Goal: Task Accomplishment & Management: Complete application form

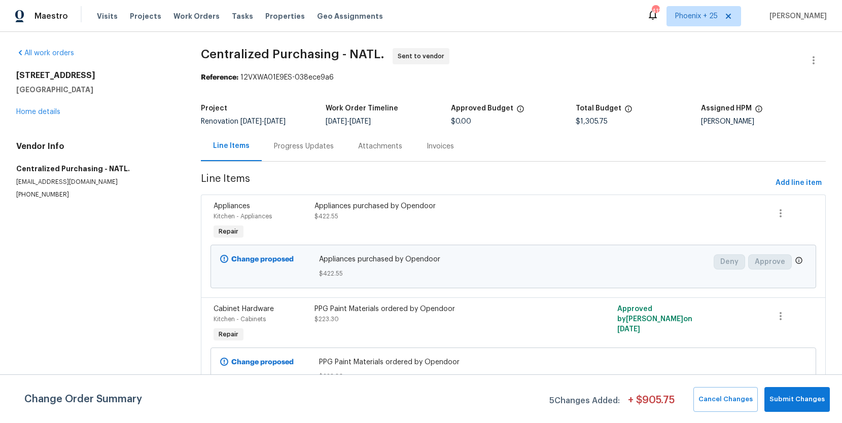
click at [187, 7] on div "Visits Projects Work Orders Tasks Properties Geo Assignments" at bounding box center [246, 16] width 298 height 20
click at [190, 15] on span "Work Orders" at bounding box center [196, 16] width 46 height 10
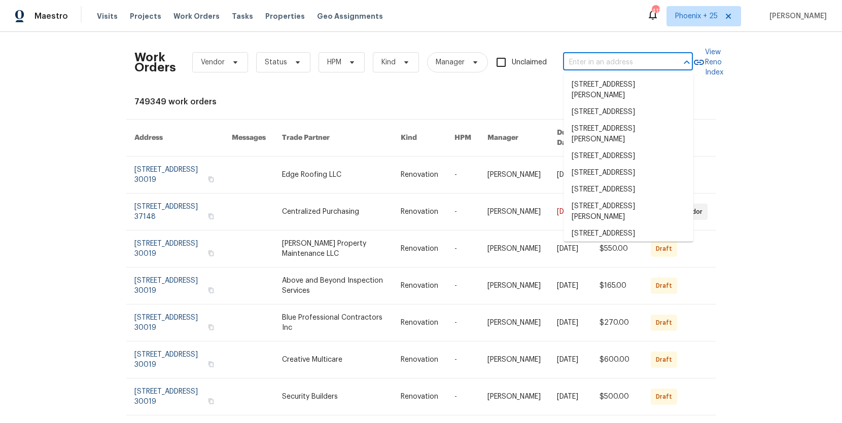
click at [591, 62] on input "text" at bounding box center [613, 63] width 101 height 16
paste input "[STREET_ADDRESS]"
type input "[STREET_ADDRESS]"
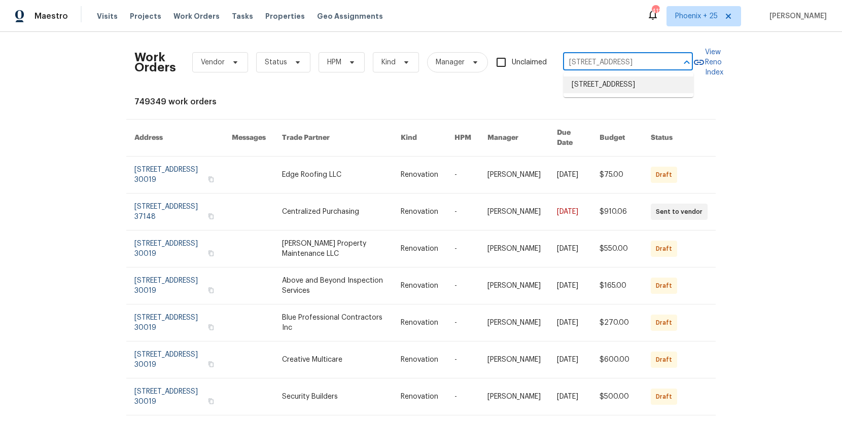
click at [603, 78] on li "2318 Fairwood Cir, Jonesboro, GA 30236" at bounding box center [628, 85] width 130 height 17
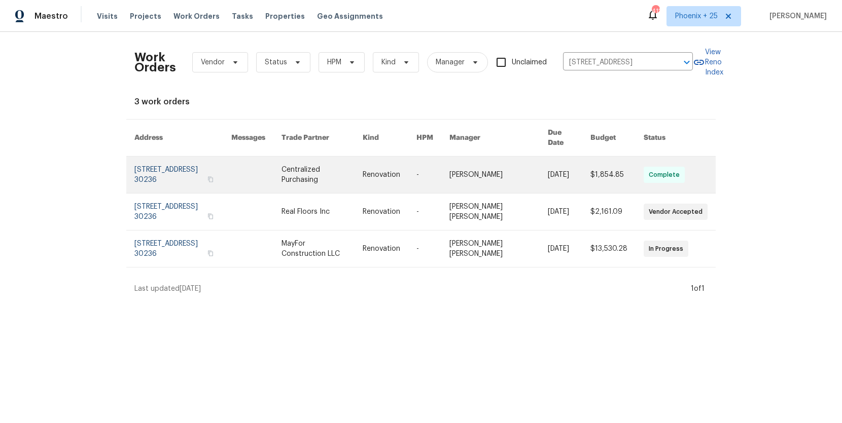
click at [428, 157] on td "-" at bounding box center [424, 175] width 33 height 37
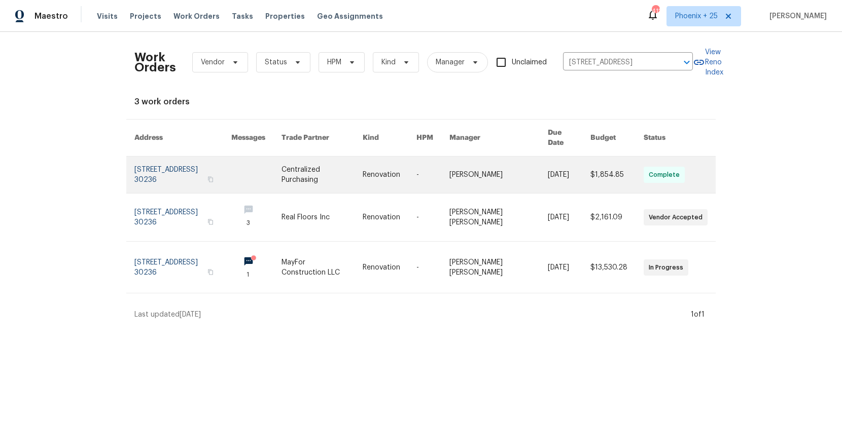
click at [294, 171] on td "Centralized Purchasing" at bounding box center [313, 175] width 81 height 37
click at [296, 170] on td "Centralized Purchasing" at bounding box center [313, 175] width 81 height 37
click at [340, 157] on link at bounding box center [321, 175] width 81 height 37
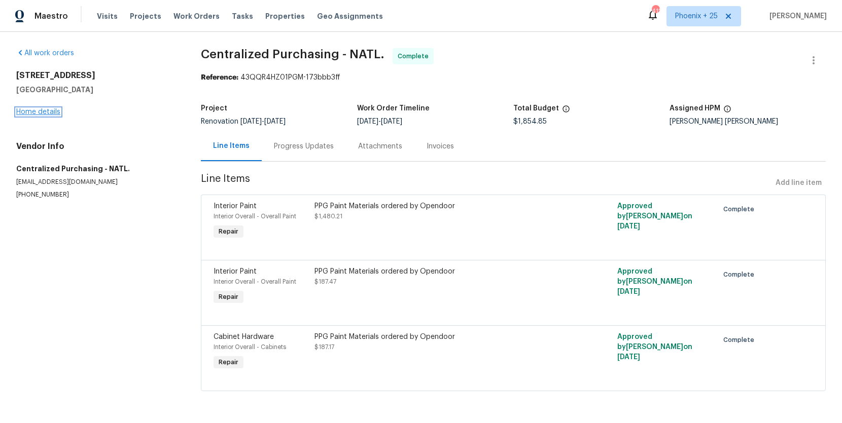
click at [35, 112] on link "Home details" at bounding box center [38, 111] width 44 height 7
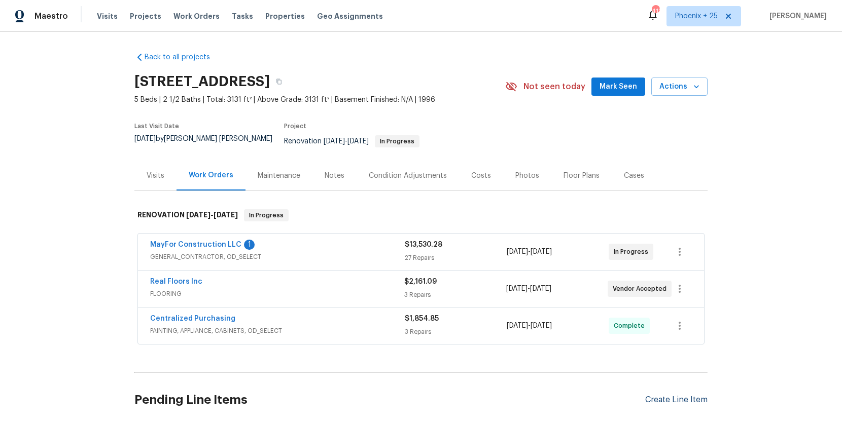
click at [680, 395] on div "Create Line Item" at bounding box center [676, 400] width 62 height 10
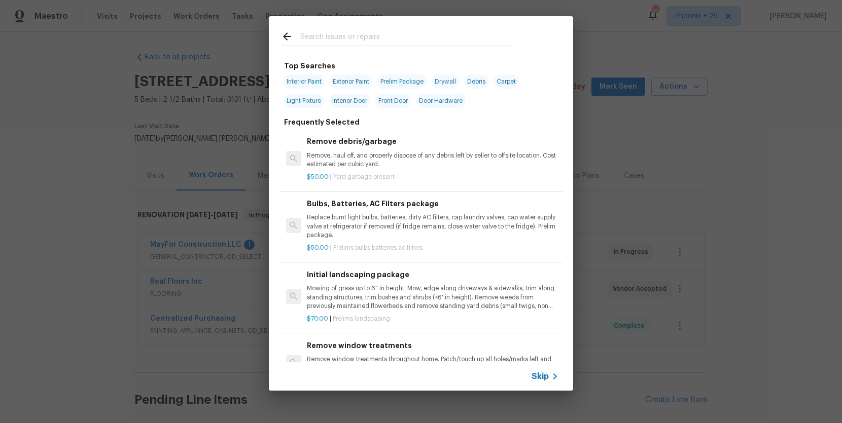
click at [393, 37] on input "text" at bounding box center [407, 37] width 215 height 15
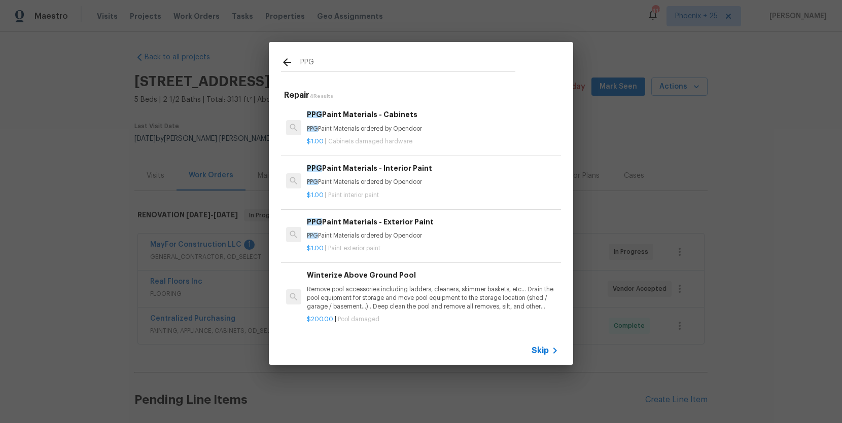
type input "PPG"
click at [471, 234] on p "PPG Paint Materials ordered by Opendoor" at bounding box center [432, 236] width 251 height 9
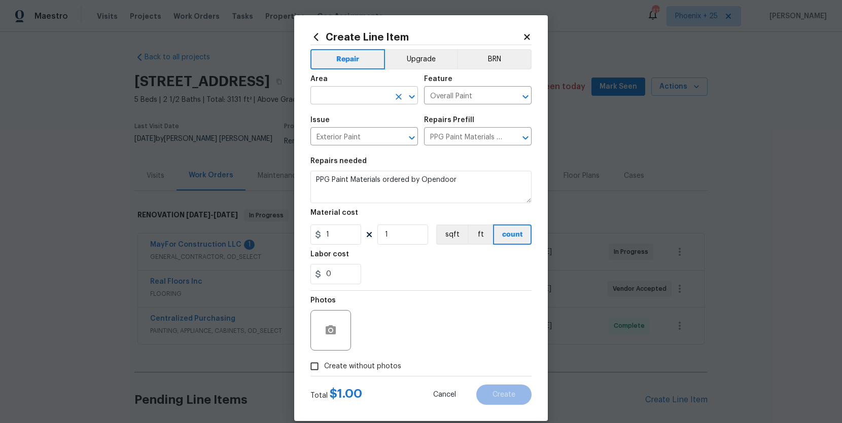
click at [371, 100] on input "text" at bounding box center [349, 97] width 79 height 16
click at [372, 118] on li "Exterior Overall" at bounding box center [363, 119] width 107 height 17
type input "Exterior Overall"
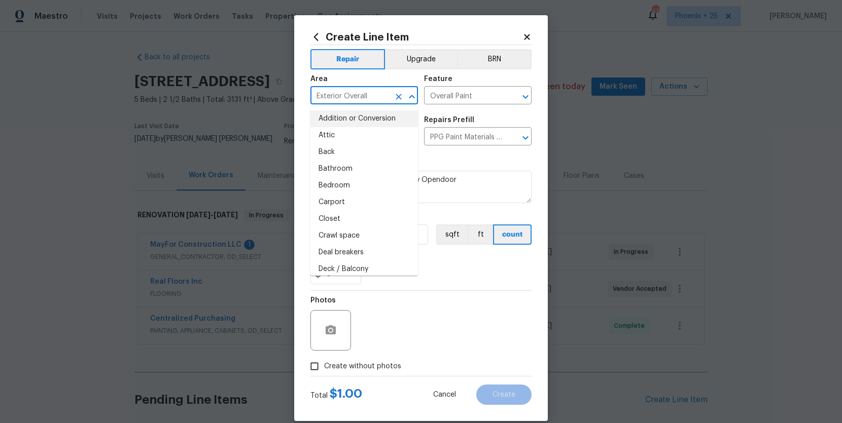
click at [477, 164] on div "Repairs needed" at bounding box center [420, 164] width 221 height 13
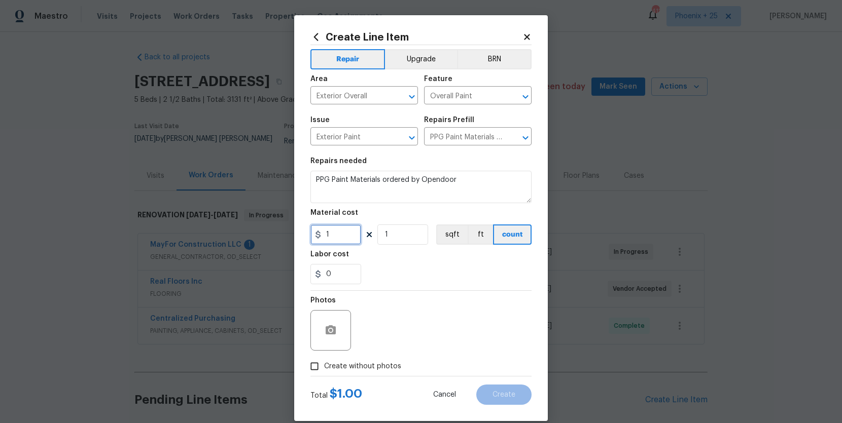
drag, startPoint x: 334, startPoint y: 235, endPoint x: 312, endPoint y: 230, distance: 22.4
click at [312, 230] on input "1" at bounding box center [335, 235] width 51 height 20
type input "92.37"
click at [367, 363] on span "Create without photos" at bounding box center [362, 366] width 77 height 11
click at [324, 363] on input "Create without photos" at bounding box center [314, 366] width 19 height 19
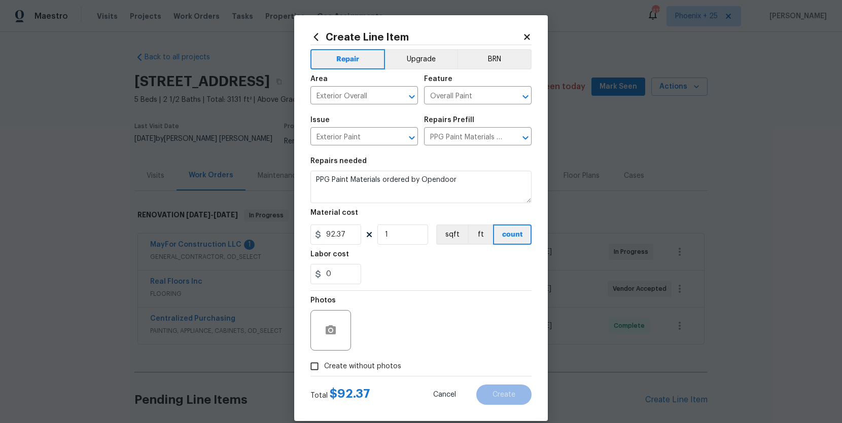
checkbox input "true"
click at [392, 334] on textarea at bounding box center [445, 330] width 172 height 41
type textarea "NA"
click at [515, 386] on button "Create" at bounding box center [503, 395] width 55 height 20
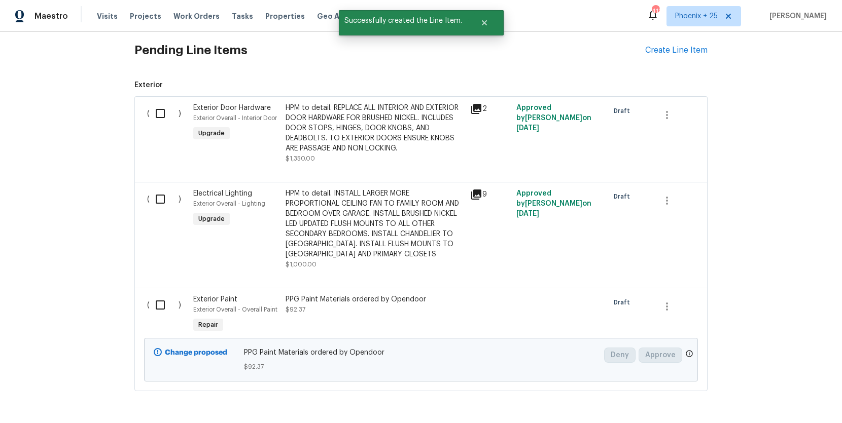
scroll to position [380, 0]
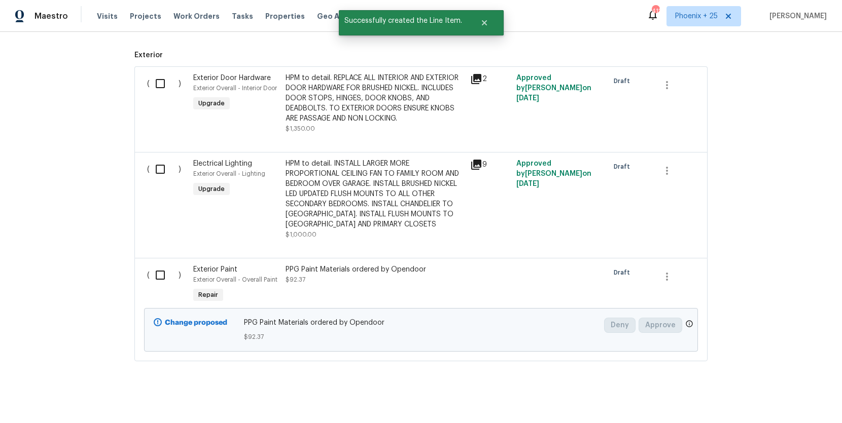
click at [154, 265] on input "checkbox" at bounding box center [164, 275] width 29 height 21
checkbox input "true"
click at [760, 392] on span "Create Work Order" at bounding box center [783, 398] width 67 height 13
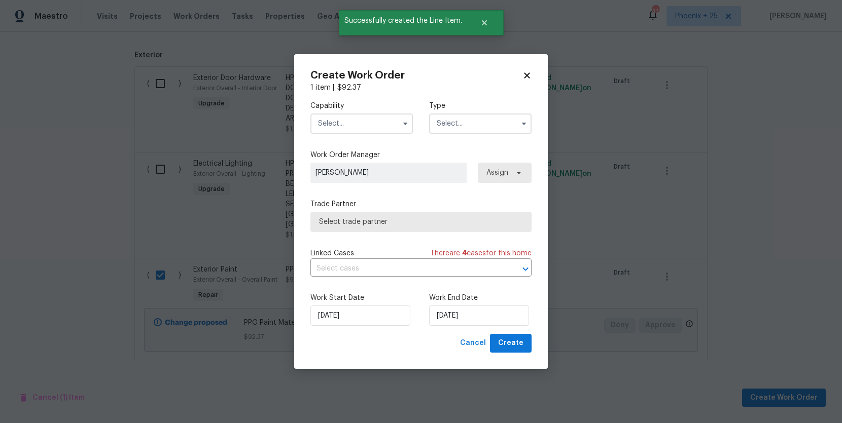
click at [326, 121] on input "text" at bounding box center [361, 124] width 102 height 20
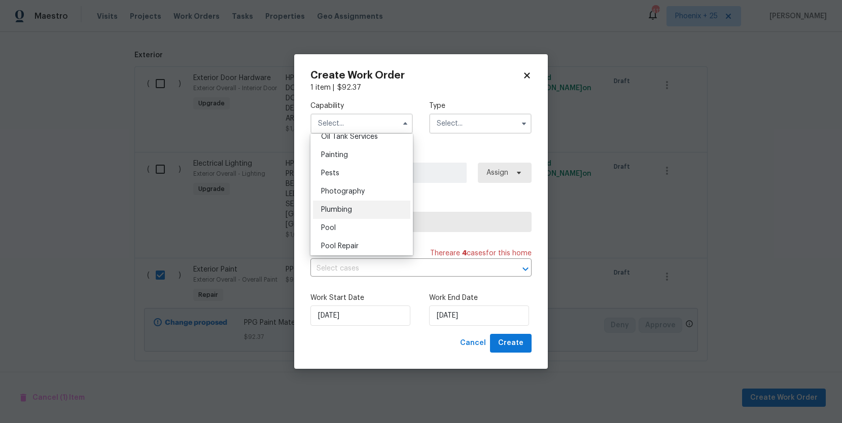
scroll to position [845, 0]
click at [349, 152] on div "Painting" at bounding box center [361, 152] width 97 height 18
type input "Painting"
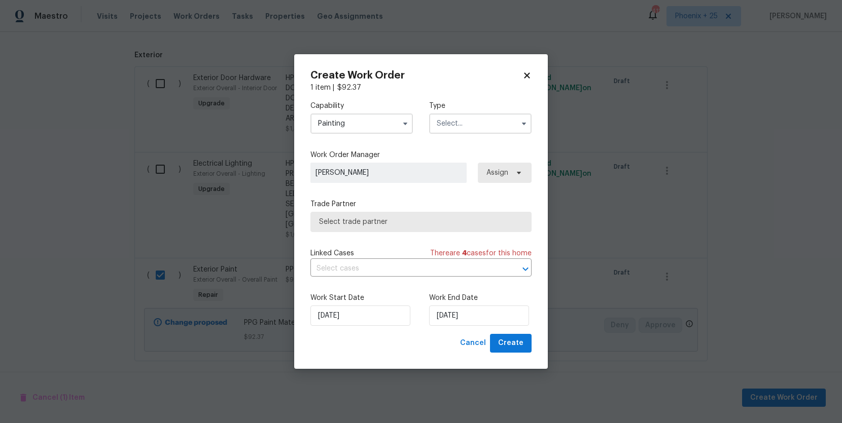
drag, startPoint x: 501, startPoint y: 119, endPoint x: 498, endPoint y: 126, distance: 7.7
click at [501, 121] on input "text" at bounding box center [480, 124] width 102 height 20
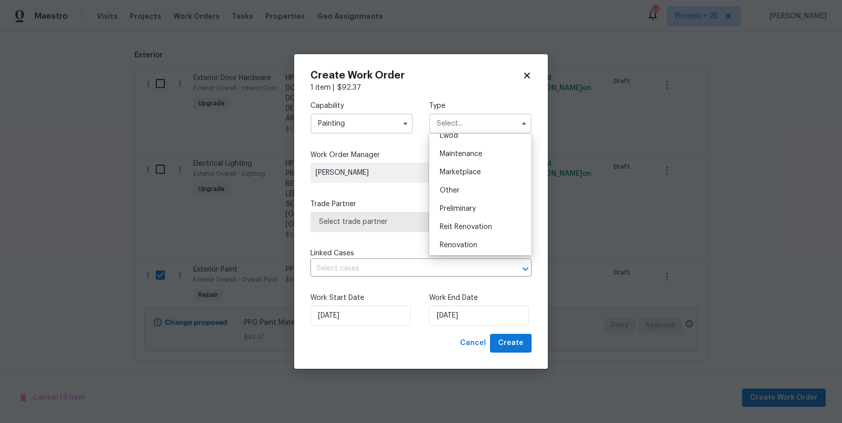
scroll to position [230, 0]
click at [491, 176] on div "Renovation" at bounding box center [479, 171] width 97 height 18
type input "Renovation"
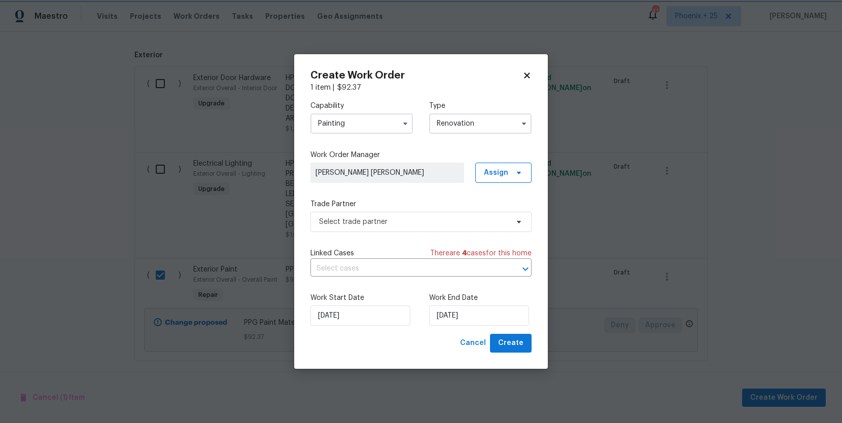
scroll to position [0, 0]
click at [497, 179] on span "Assign" at bounding box center [503, 173] width 56 height 20
click at [496, 212] on div "Assign to me" at bounding box center [505, 216] width 44 height 10
click at [436, 217] on span "Select trade partner" at bounding box center [413, 222] width 189 height 10
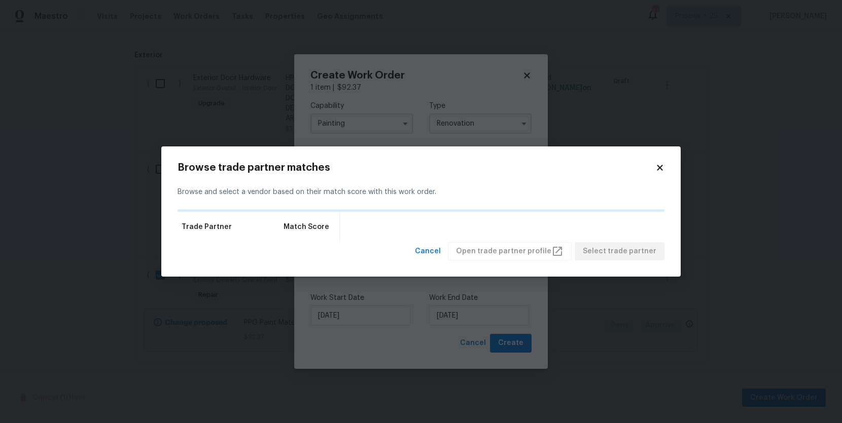
click at [661, 167] on icon at bounding box center [659, 167] width 9 height 9
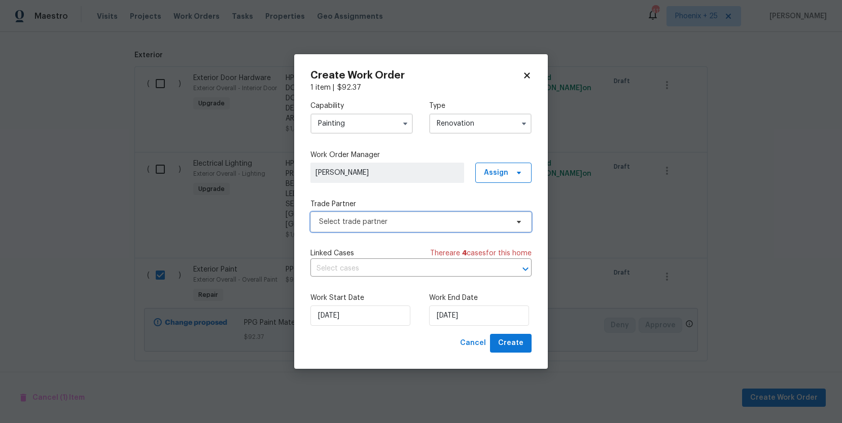
click at [418, 220] on span "Select trade partner" at bounding box center [413, 222] width 189 height 10
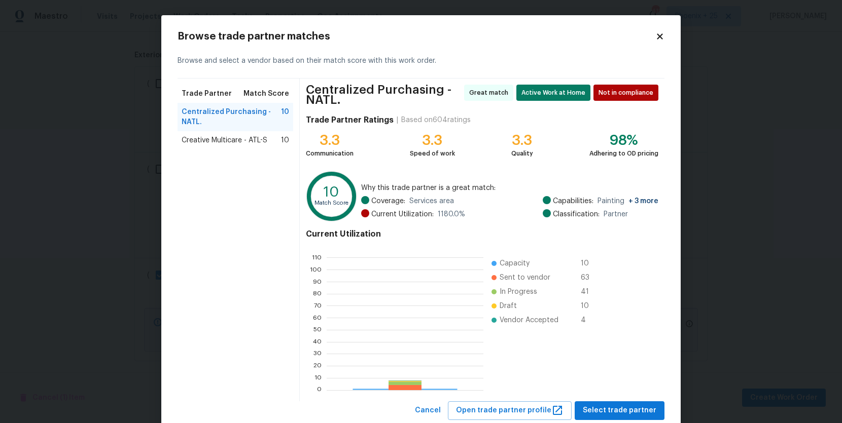
scroll to position [142, 157]
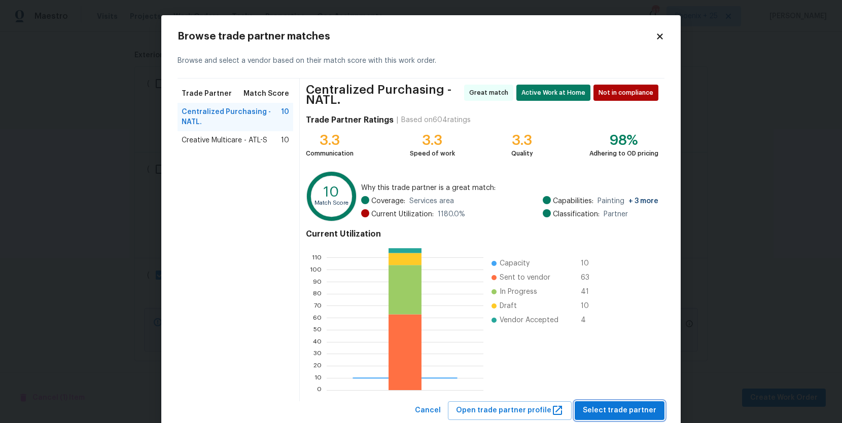
click at [615, 403] on button "Select trade partner" at bounding box center [619, 411] width 90 height 19
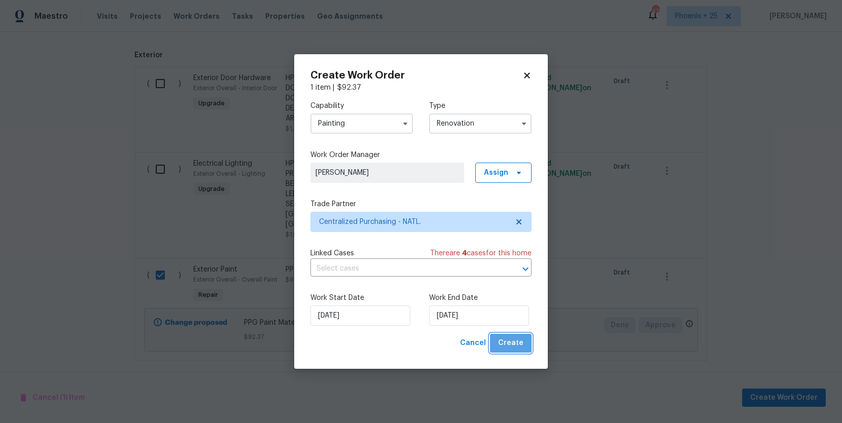
click at [515, 349] on span "Create" at bounding box center [510, 343] width 25 height 13
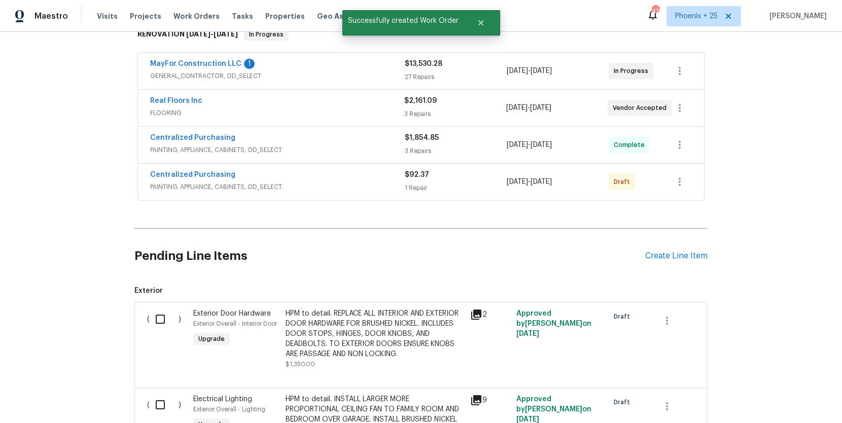
scroll to position [166, 0]
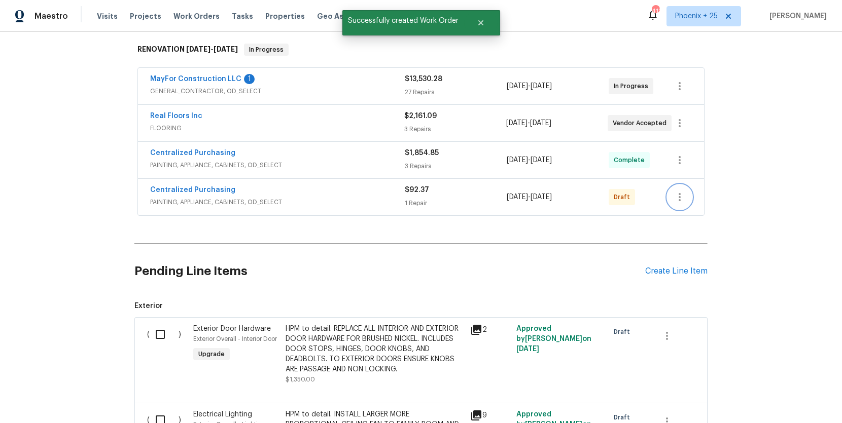
click at [684, 191] on icon "button" at bounding box center [679, 197] width 12 height 12
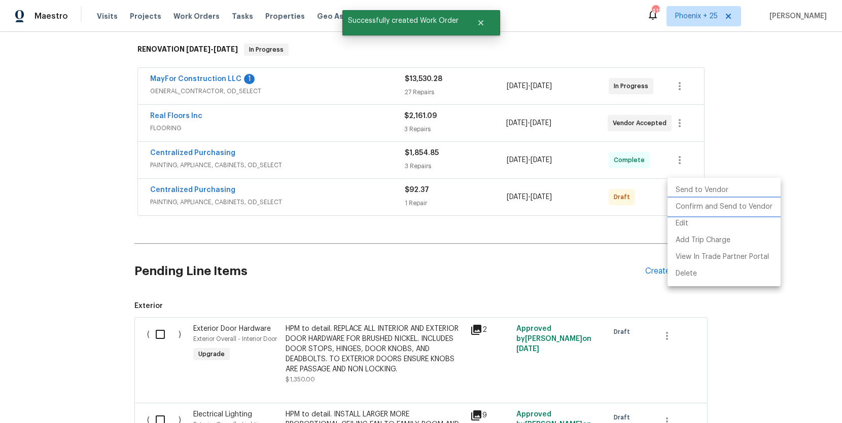
click at [681, 202] on li "Confirm and Send to Vendor" at bounding box center [723, 207] width 113 height 17
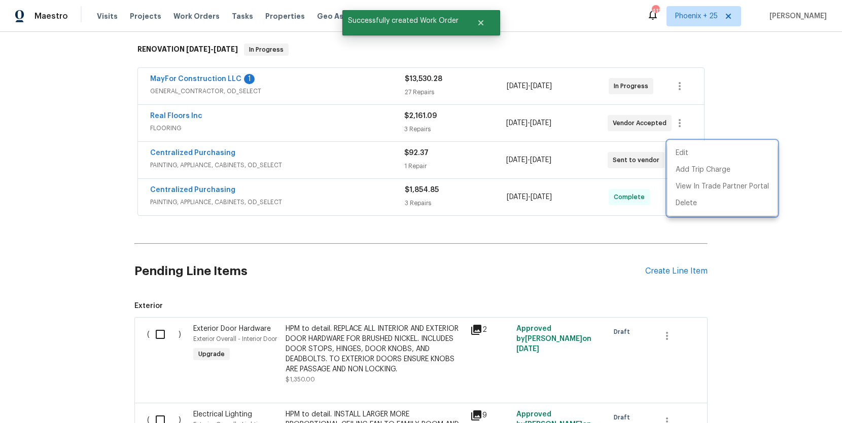
drag, startPoint x: 270, startPoint y: 155, endPoint x: 227, endPoint y: 149, distance: 43.5
click at [259, 154] on div at bounding box center [421, 211] width 842 height 423
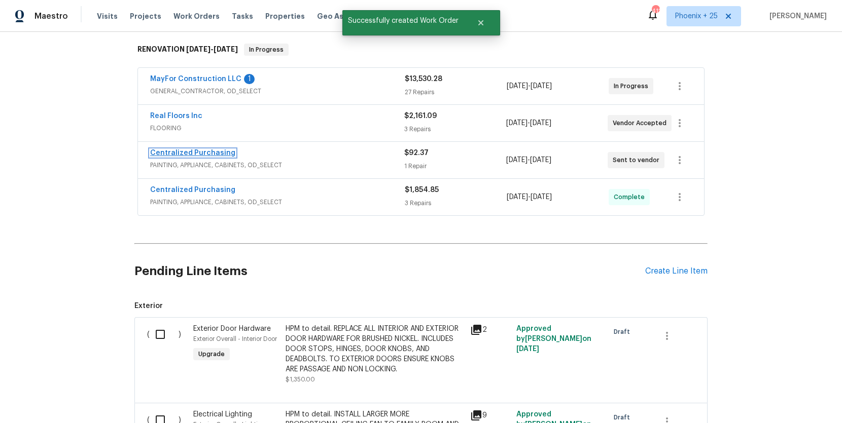
click at [223, 150] on link "Centralized Purchasing" at bounding box center [192, 153] width 85 height 7
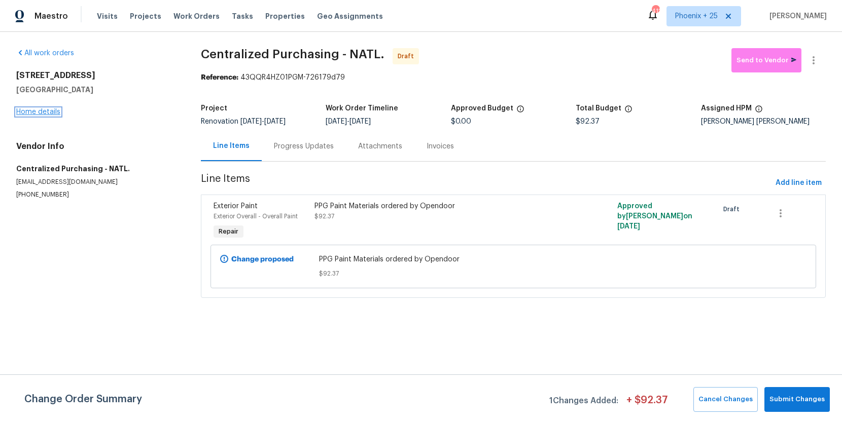
click at [57, 110] on link "Home details" at bounding box center [38, 111] width 44 height 7
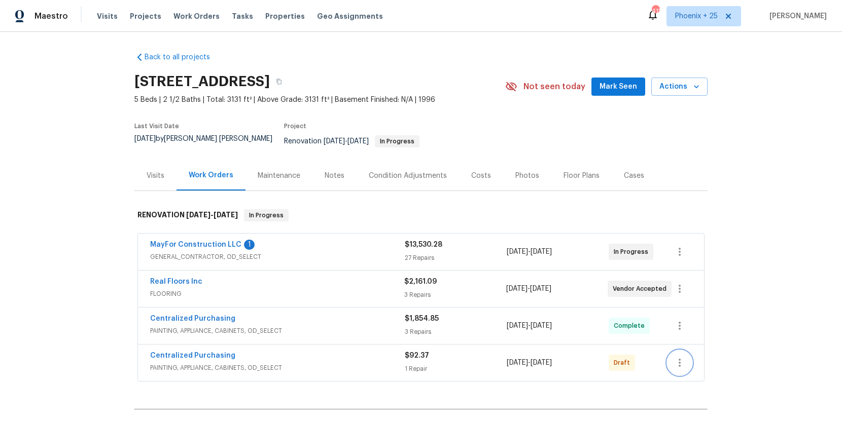
click at [680, 357] on icon "button" at bounding box center [679, 363] width 12 height 12
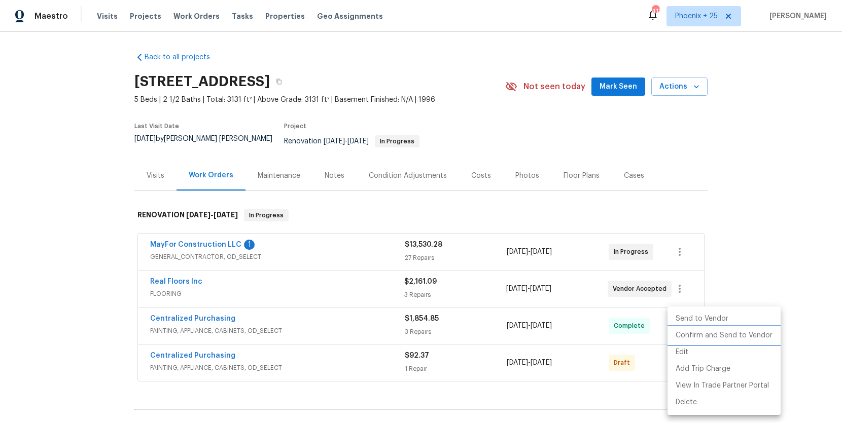
click at [687, 337] on li "Confirm and Send to Vendor" at bounding box center [723, 335] width 113 height 17
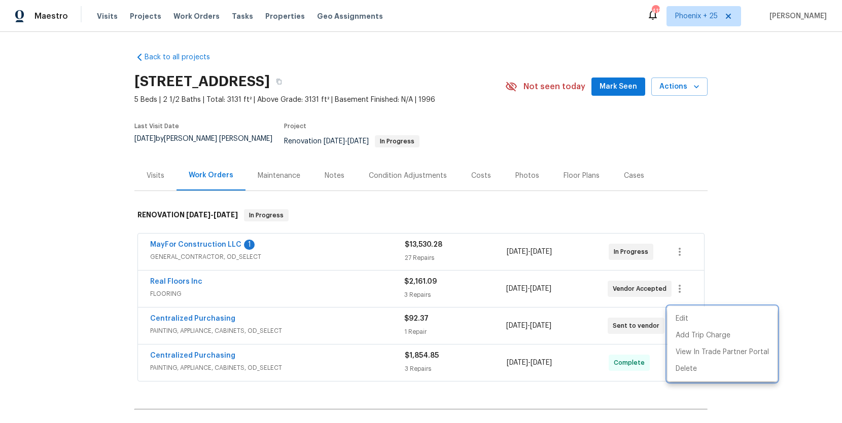
drag, startPoint x: 184, startPoint y: 19, endPoint x: 195, endPoint y: 25, distance: 13.2
click at [184, 19] on div at bounding box center [421, 211] width 842 height 423
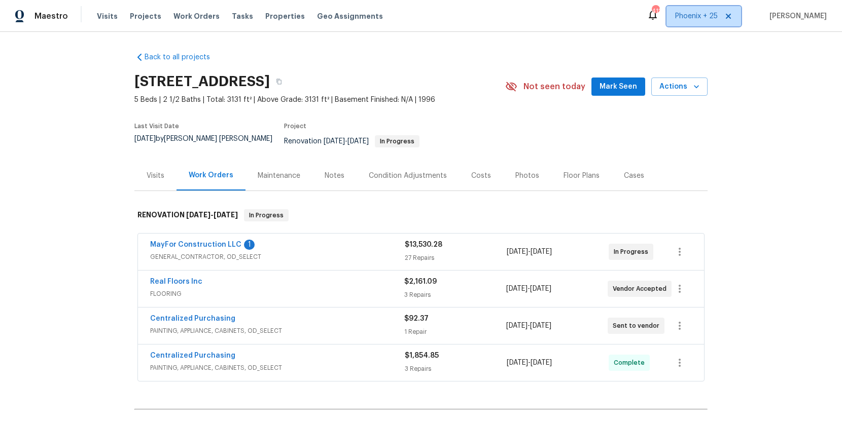
click at [677, 25] on span "Phoenix + 25" at bounding box center [703, 16] width 75 height 20
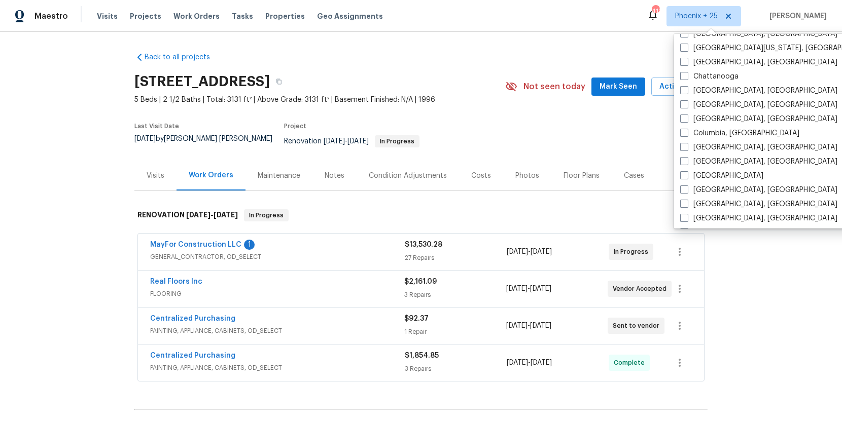
scroll to position [679, 0]
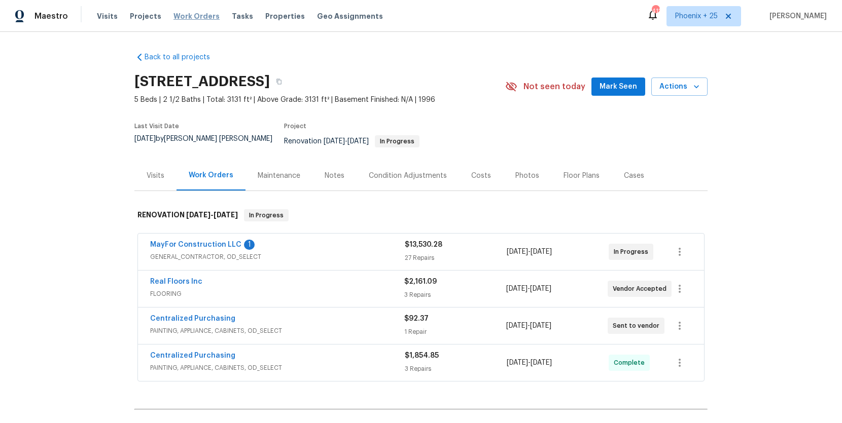
click at [190, 12] on span "Work Orders" at bounding box center [196, 16] width 46 height 10
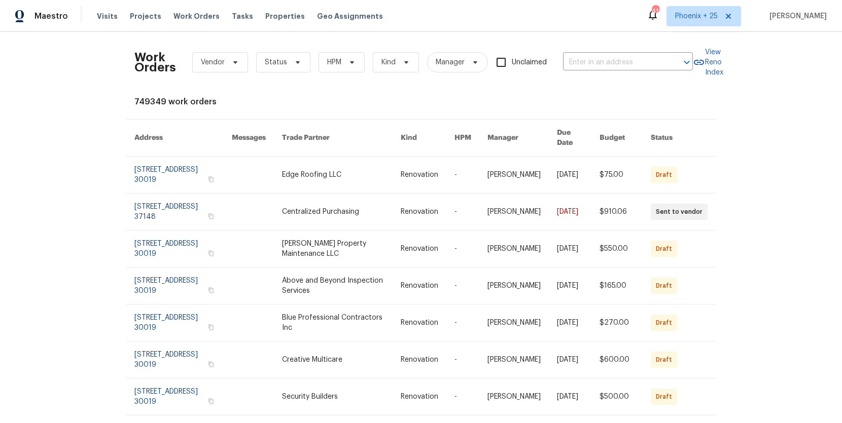
click at [585, 52] on div "Work Orders Vendor Status HPM Kind Manager Unclaimed ​" at bounding box center [413, 62] width 558 height 45
click at [594, 64] on input "text" at bounding box center [613, 63] width 101 height 16
paste input "2905 Forestwood Dr, Seffner, FL 33584"
type input "2905 Forestwood Dr, Seffner, FL 33584"
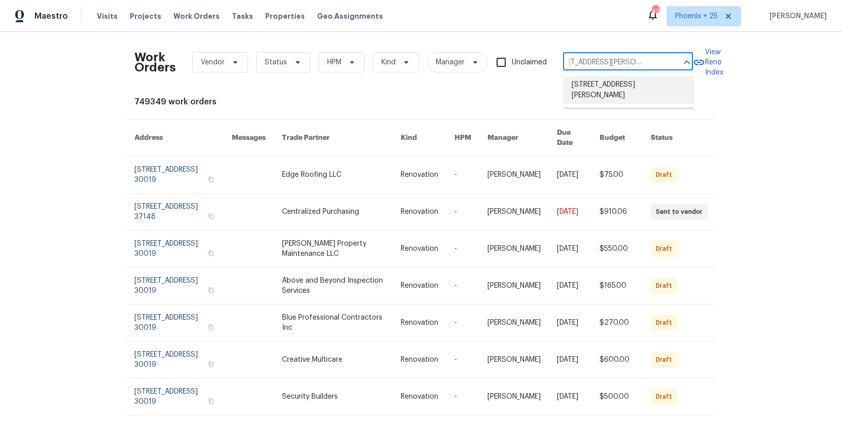
click at [594, 77] on li "2905 Forestwood Dr, Seffner, FL 33584" at bounding box center [628, 90] width 130 height 27
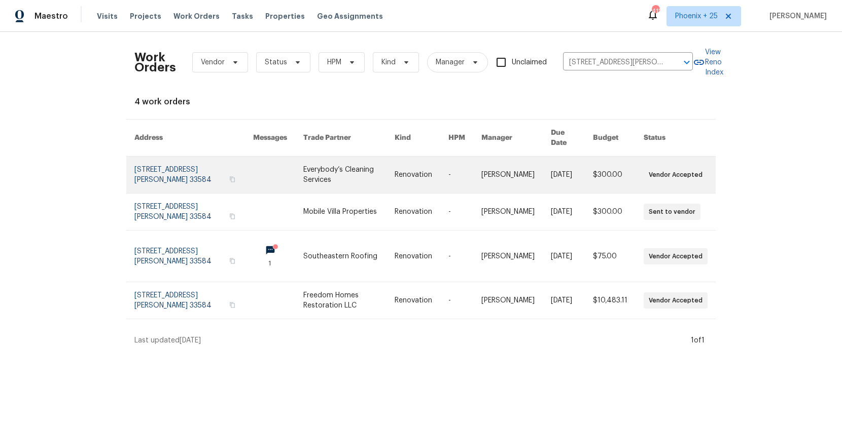
click at [274, 157] on link at bounding box center [278, 175] width 50 height 37
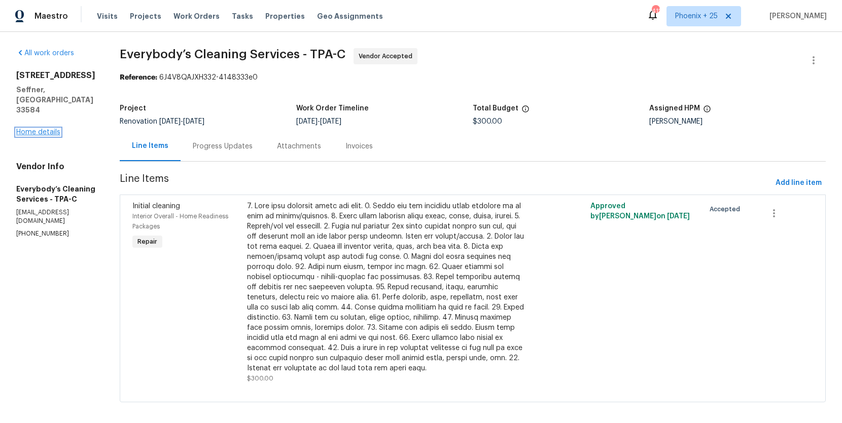
click at [44, 129] on link "Home details" at bounding box center [38, 132] width 44 height 7
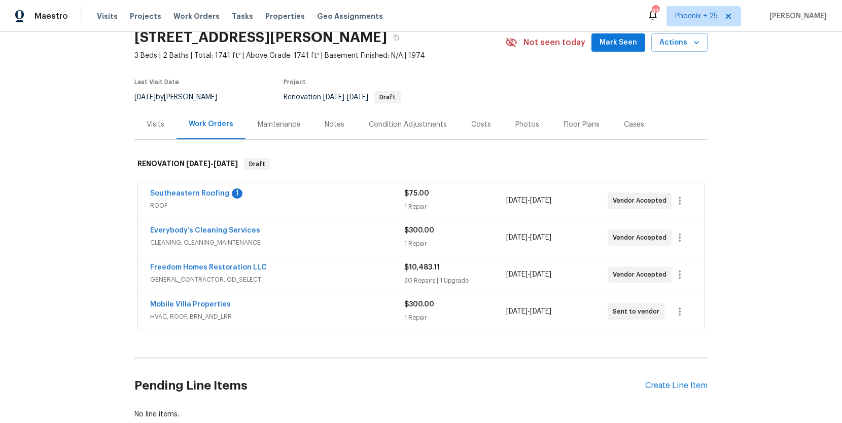
scroll to position [68, 0]
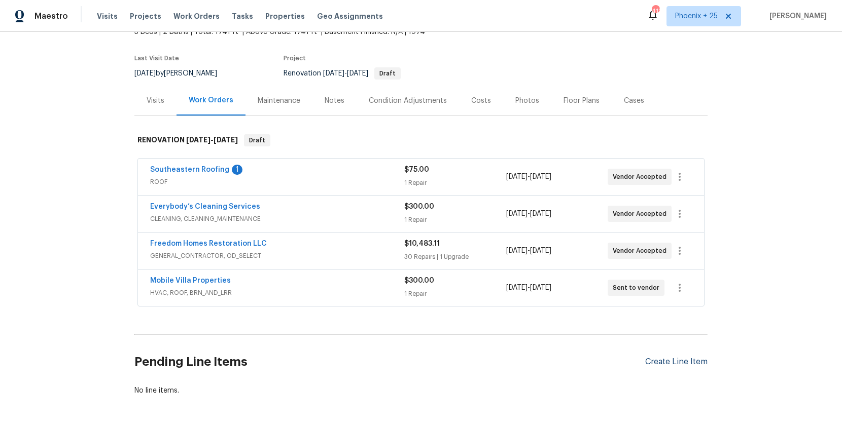
click at [649, 364] on div "Create Line Item" at bounding box center [676, 362] width 62 height 10
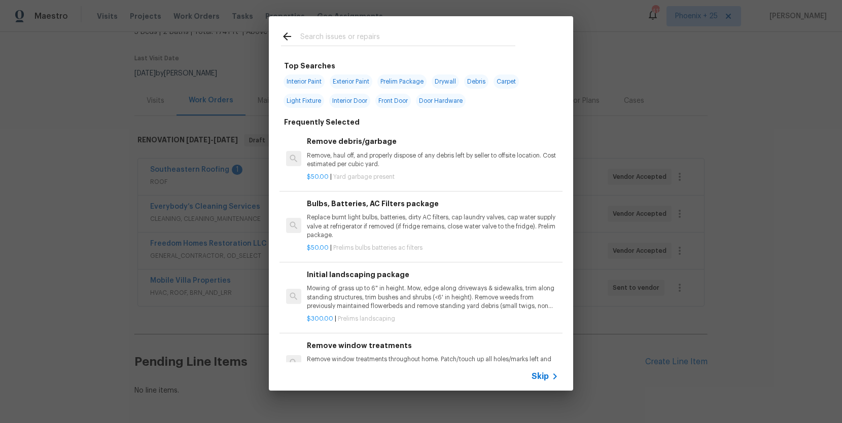
click at [391, 35] on input "text" at bounding box center [407, 37] width 215 height 15
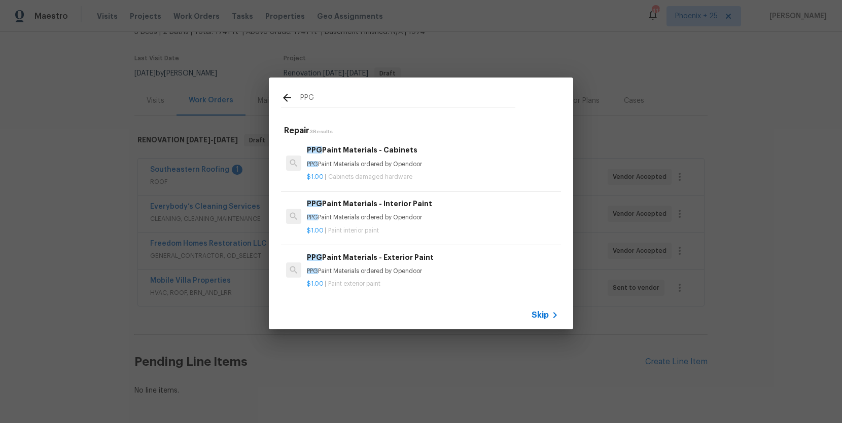
type input "PPG"
click at [449, 228] on p "$1.00 | Paint interior paint" at bounding box center [432, 231] width 251 height 9
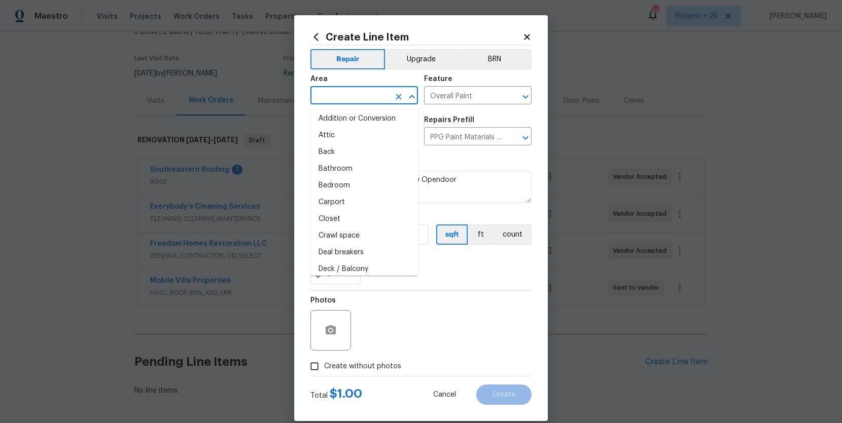
click at [368, 103] on input "text" at bounding box center [349, 97] width 79 height 16
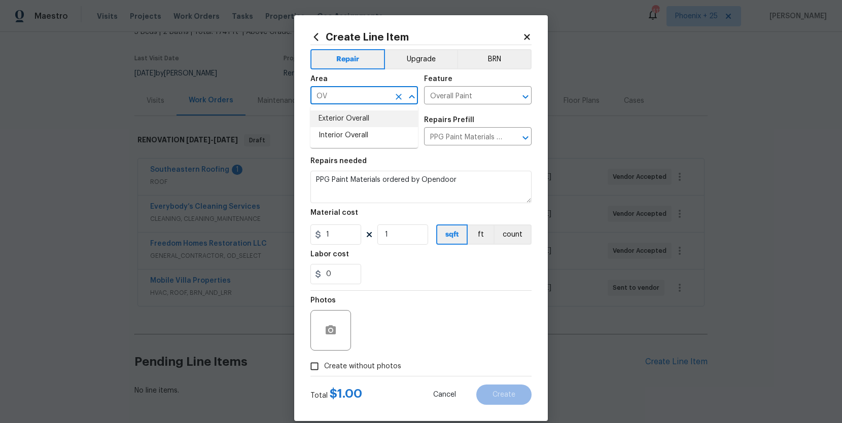
drag, startPoint x: 368, startPoint y: 121, endPoint x: 367, endPoint y: 130, distance: 9.3
click at [368, 121] on li "Exterior Overall" at bounding box center [363, 119] width 107 height 17
type input "Exterior Overall"
click at [345, 231] on input "1" at bounding box center [335, 235] width 51 height 20
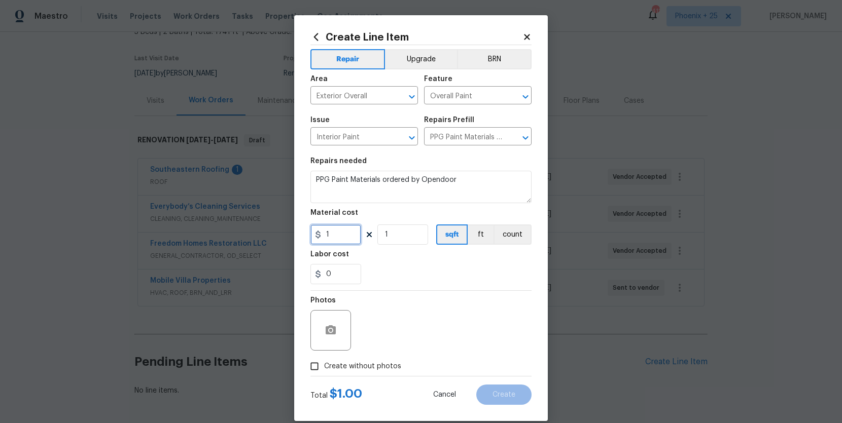
drag, startPoint x: 346, startPoint y: 238, endPoint x: 303, endPoint y: 233, distance: 43.8
click at [303, 234] on div "Create Line Item Repair Upgrade BRN Area Exterior Overall ​ Feature Overall Pai…" at bounding box center [420, 218] width 253 height 406
type input "443.07"
click at [389, 368] on span "Create without photos" at bounding box center [362, 366] width 77 height 11
click at [324, 368] on input "Create without photos" at bounding box center [314, 366] width 19 height 19
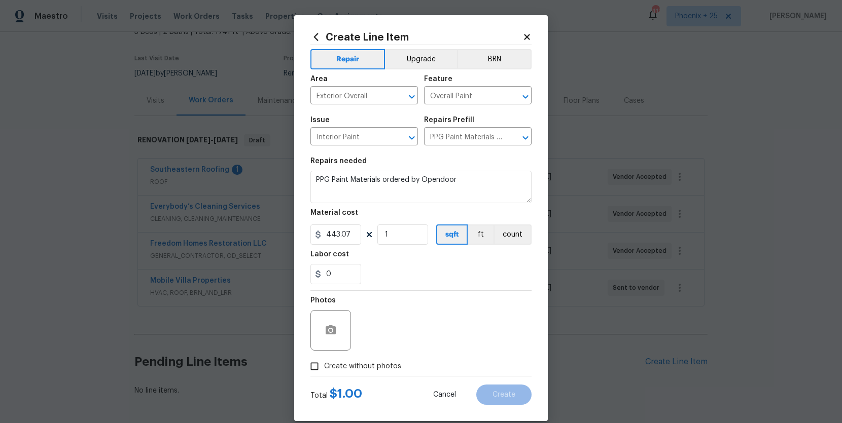
checkbox input "true"
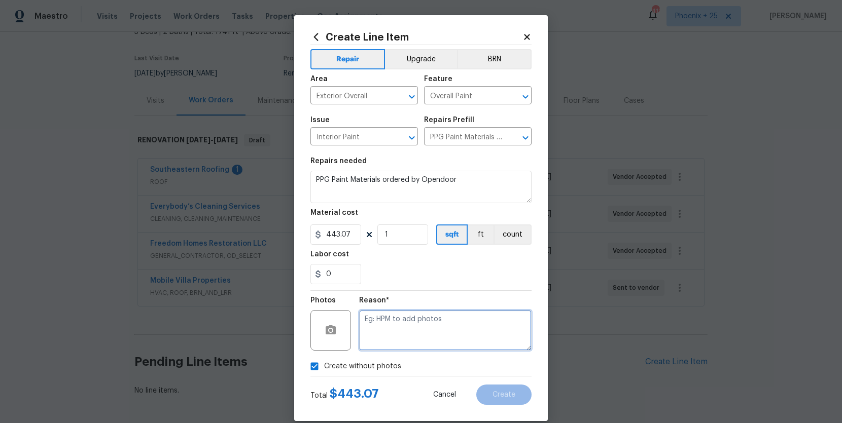
click at [398, 341] on textarea at bounding box center [445, 330] width 172 height 41
type textarea "NA"
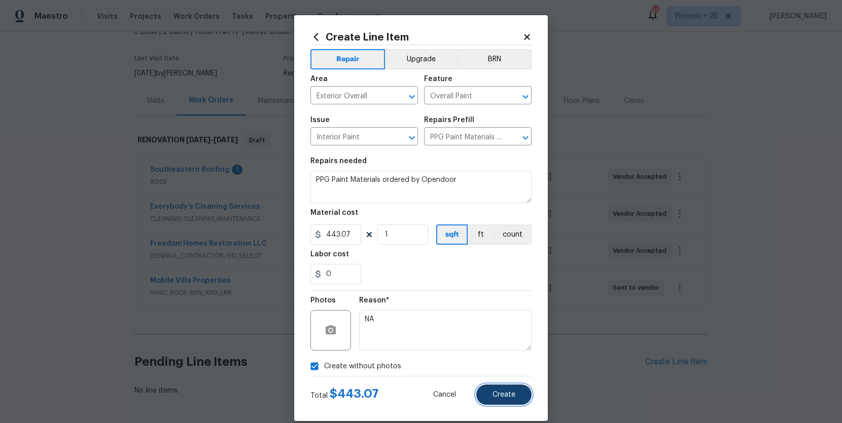
click at [512, 394] on span "Create" at bounding box center [503, 395] width 23 height 8
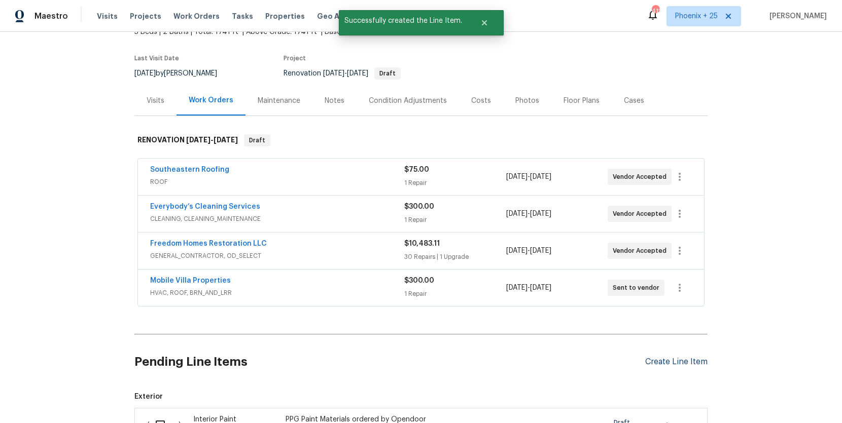
click at [649, 361] on div "Create Line Item" at bounding box center [676, 362] width 62 height 10
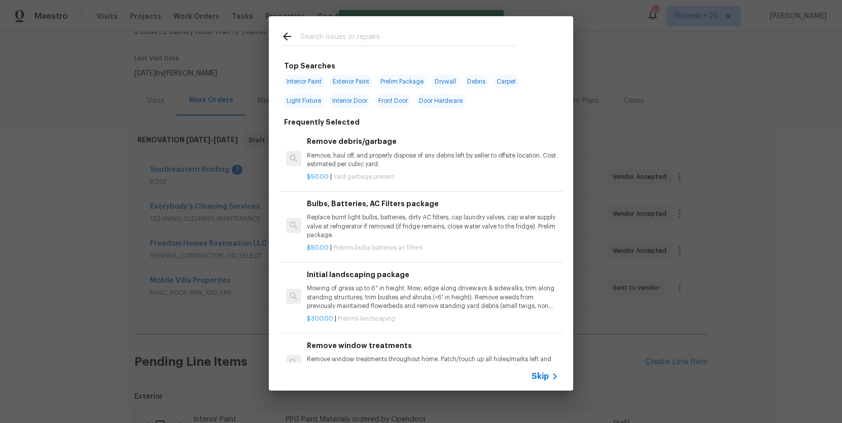
click at [374, 42] on input "text" at bounding box center [407, 37] width 215 height 15
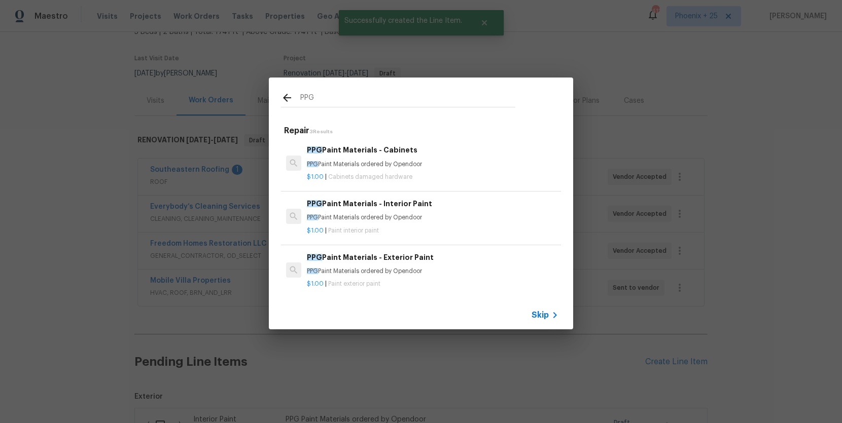
type input "PPG"
click at [442, 262] on h6 "PPG Paint Materials - Exterior Paint" at bounding box center [432, 257] width 251 height 11
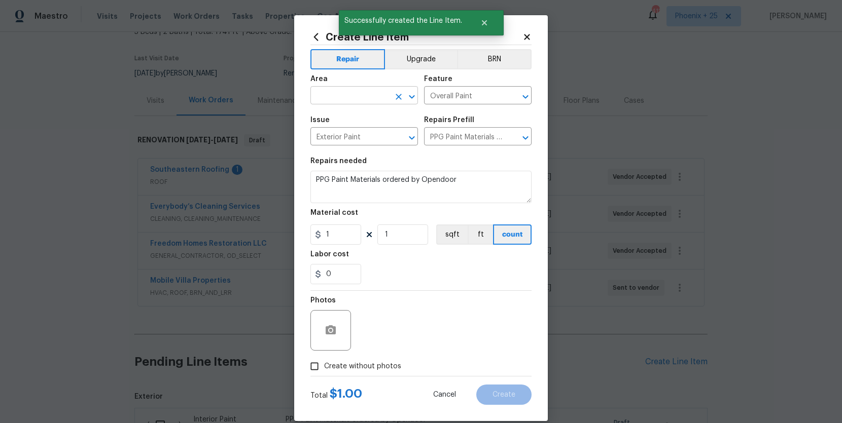
click at [375, 92] on input "text" at bounding box center [349, 97] width 79 height 16
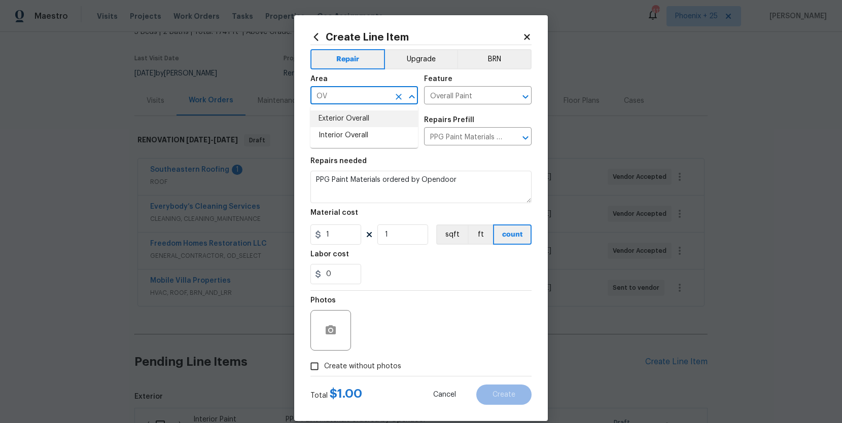
click at [362, 119] on li "Exterior Overall" at bounding box center [363, 119] width 107 height 17
type input "Exterior Overall"
click at [336, 233] on input "1" at bounding box center [335, 235] width 51 height 20
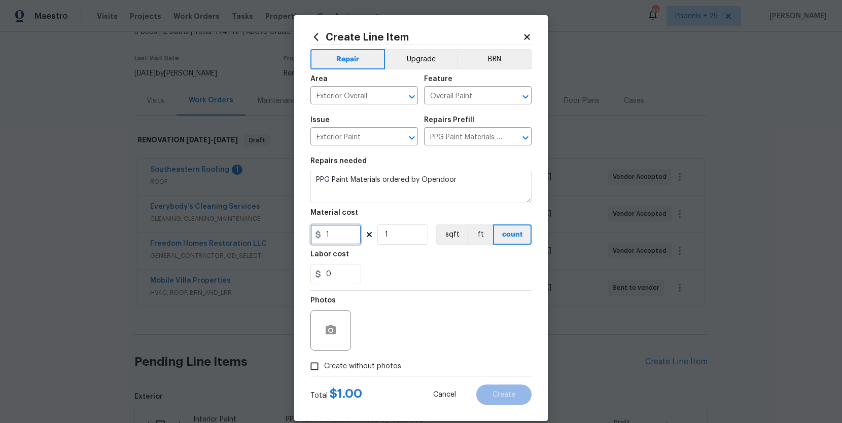
drag, startPoint x: 337, startPoint y: 235, endPoint x: 316, endPoint y: 234, distance: 20.3
click at [316, 234] on div "1" at bounding box center [335, 235] width 51 height 20
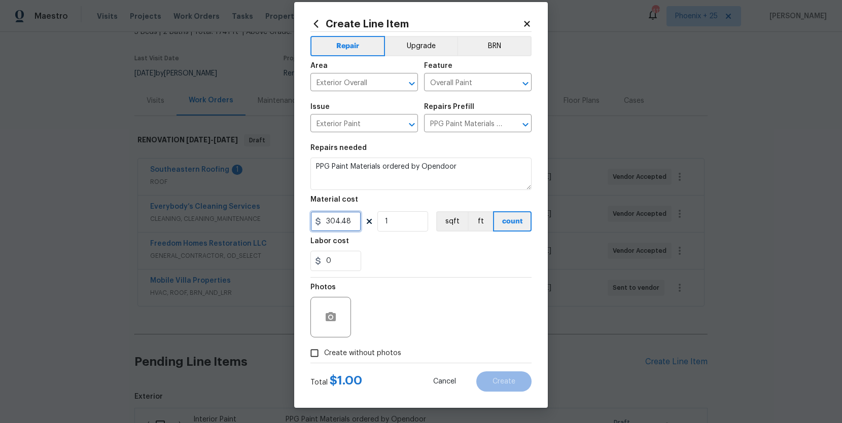
type input "304.48"
click at [353, 356] on span "Create without photos" at bounding box center [362, 353] width 77 height 11
click at [324, 356] on input "Create without photos" at bounding box center [314, 353] width 19 height 19
checkbox input "true"
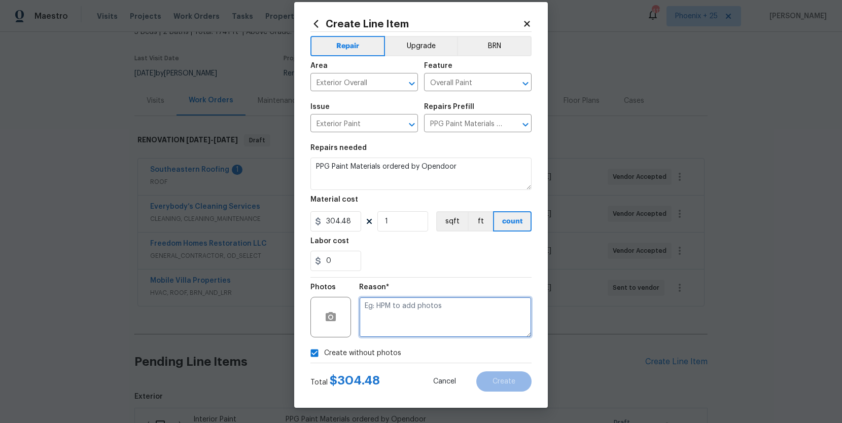
click at [383, 324] on textarea at bounding box center [445, 317] width 172 height 41
type textarea "NA"
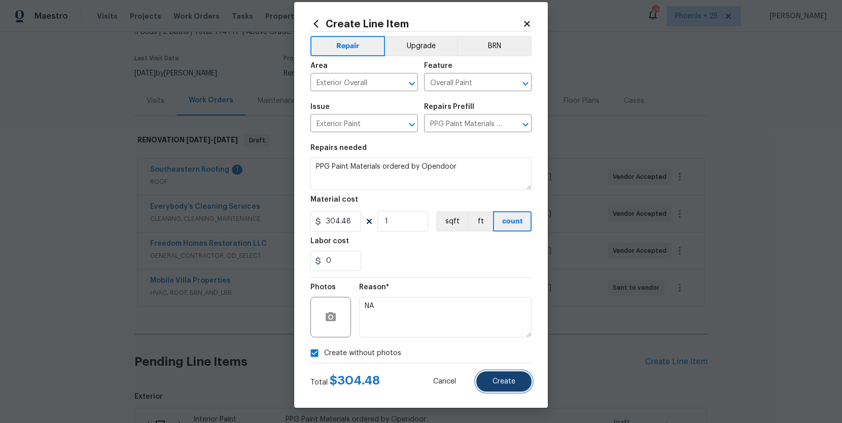
click at [517, 377] on button "Create" at bounding box center [503, 382] width 55 height 20
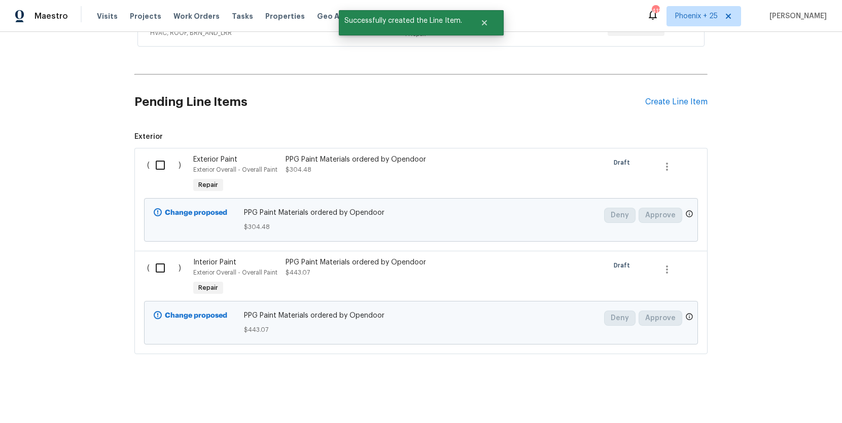
click at [161, 155] on input "checkbox" at bounding box center [164, 165] width 29 height 21
checkbox input "true"
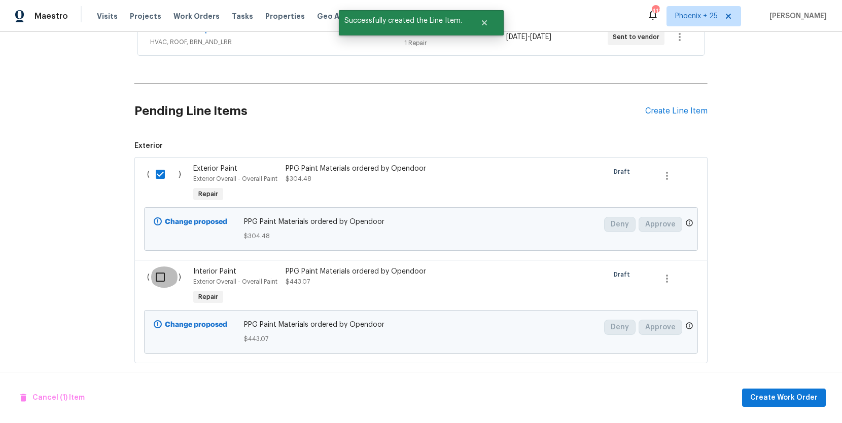
drag, startPoint x: 163, startPoint y: 273, endPoint x: 294, endPoint y: 315, distance: 137.4
click at [164, 273] on input "checkbox" at bounding box center [164, 277] width 29 height 21
checkbox input "true"
click at [790, 393] on span "Create Work Order" at bounding box center [783, 398] width 67 height 13
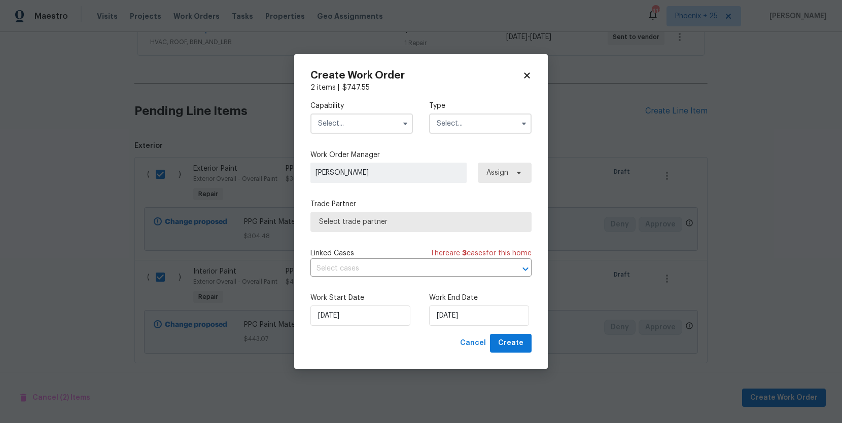
click at [346, 218] on span "Select trade partner" at bounding box center [421, 222] width 204 height 10
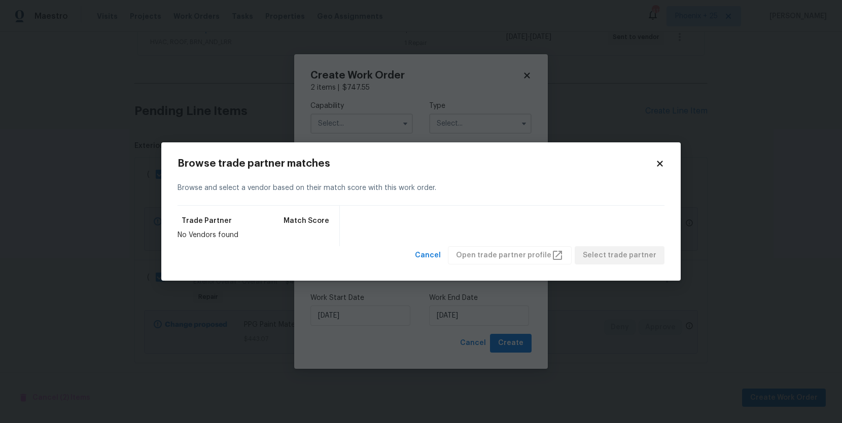
click at [655, 161] on icon at bounding box center [659, 163] width 9 height 9
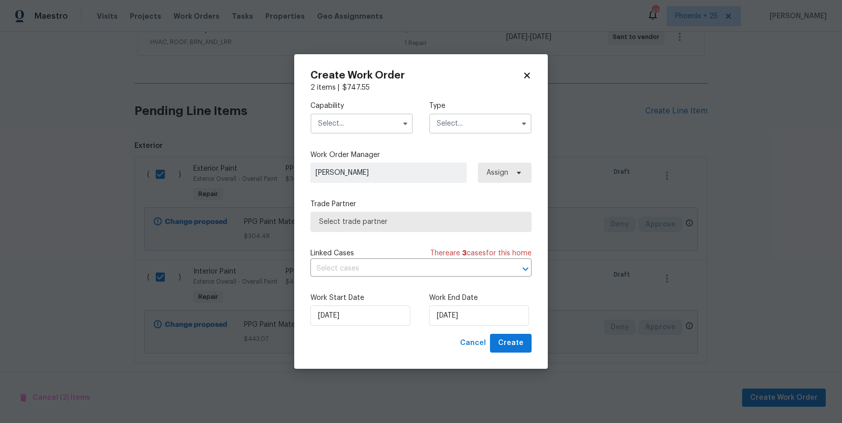
click at [325, 127] on input "text" at bounding box center [361, 124] width 102 height 20
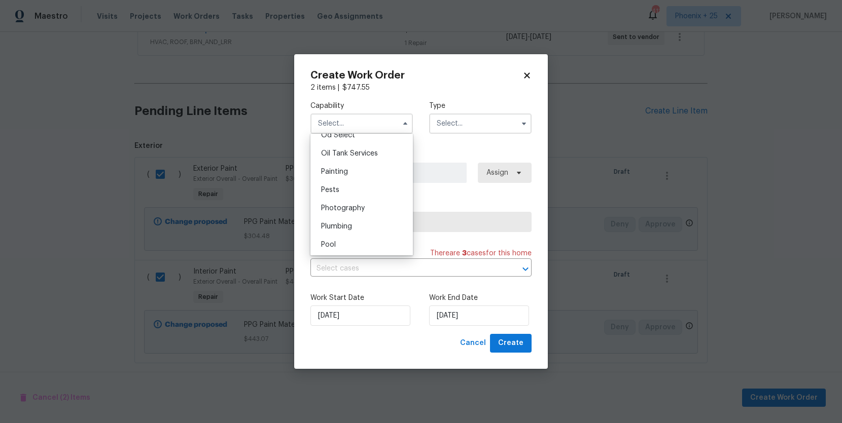
scroll to position [827, 0]
click at [341, 169] on span "Painting" at bounding box center [334, 170] width 27 height 7
type input "Painting"
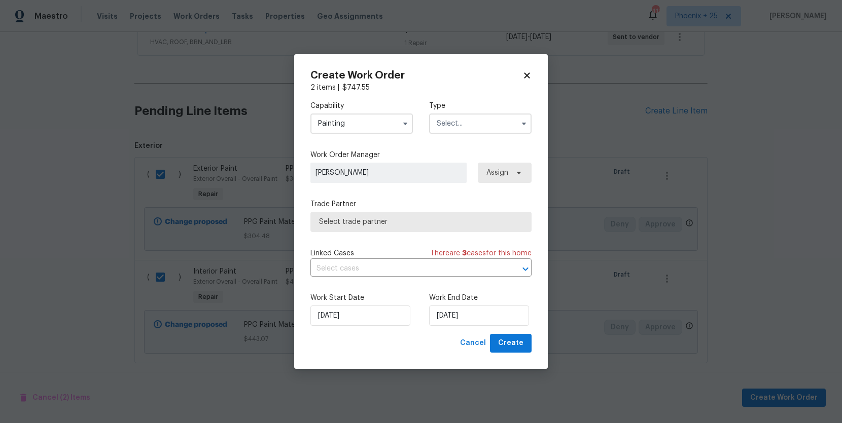
drag, startPoint x: 492, startPoint y: 129, endPoint x: 484, endPoint y: 133, distance: 9.1
click at [492, 129] on input "text" at bounding box center [480, 124] width 102 height 20
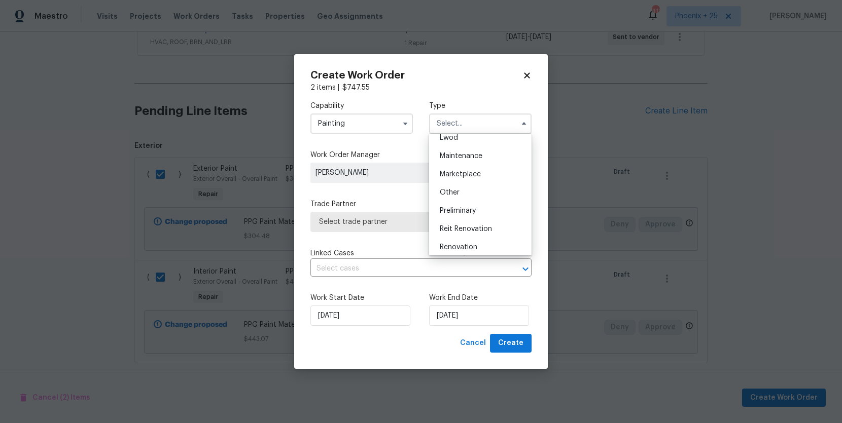
scroll to position [230, 0]
click at [462, 172] on span "Renovation" at bounding box center [459, 170] width 38 height 7
type input "Renovation"
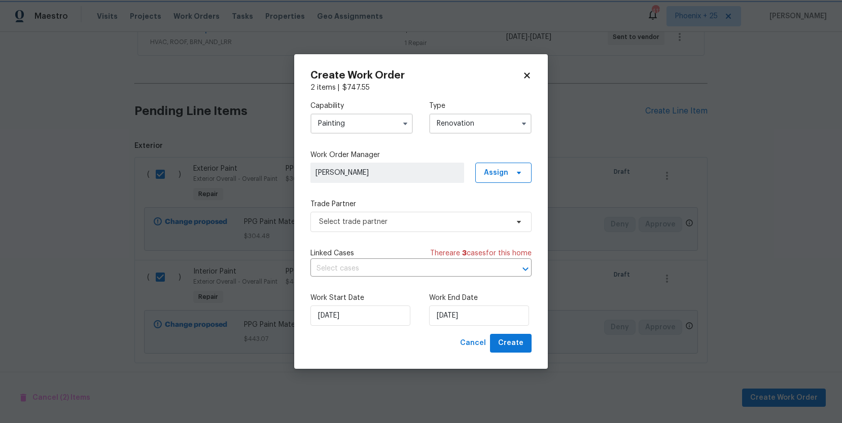
scroll to position [0, 0]
drag, startPoint x: 511, startPoint y: 173, endPoint x: 513, endPoint y: 184, distance: 10.8
click at [512, 176] on span at bounding box center [517, 173] width 11 height 8
click at [502, 216] on div "Assign to me" at bounding box center [505, 216] width 44 height 10
click at [411, 204] on label "Trade Partner" at bounding box center [420, 204] width 221 height 10
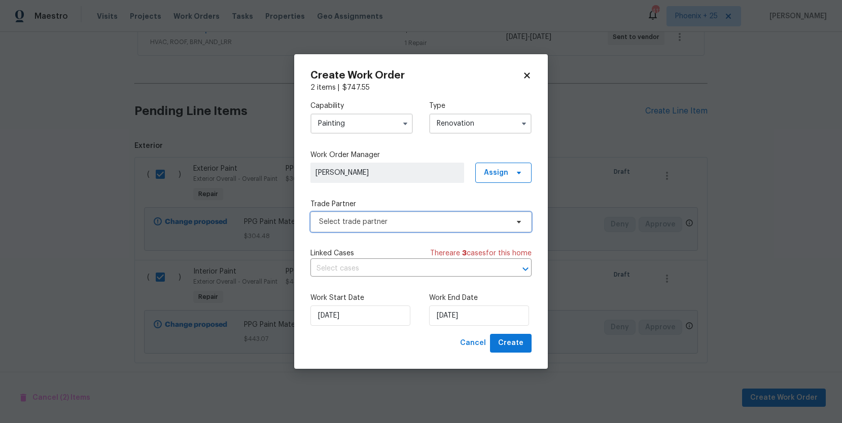
click at [416, 226] on span "Select trade partner" at bounding box center [413, 222] width 189 height 10
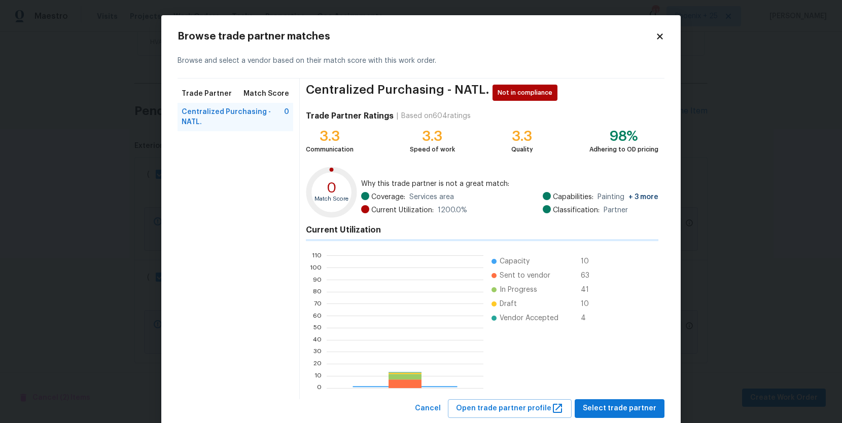
scroll to position [142, 157]
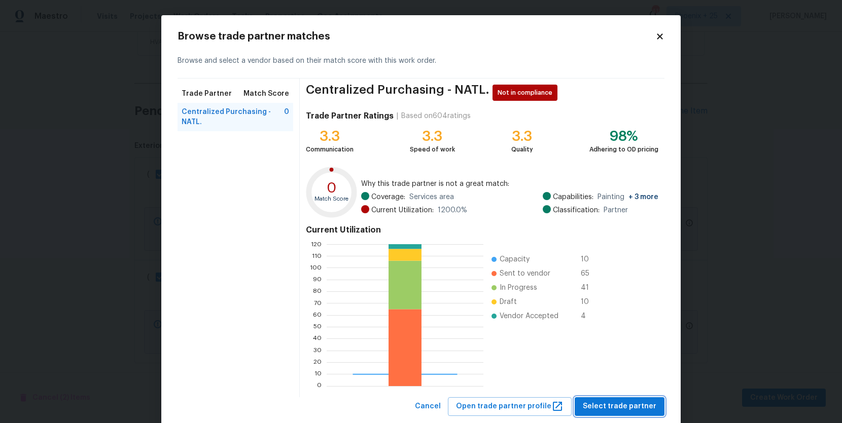
click at [597, 409] on span "Select trade partner" at bounding box center [619, 406] width 74 height 13
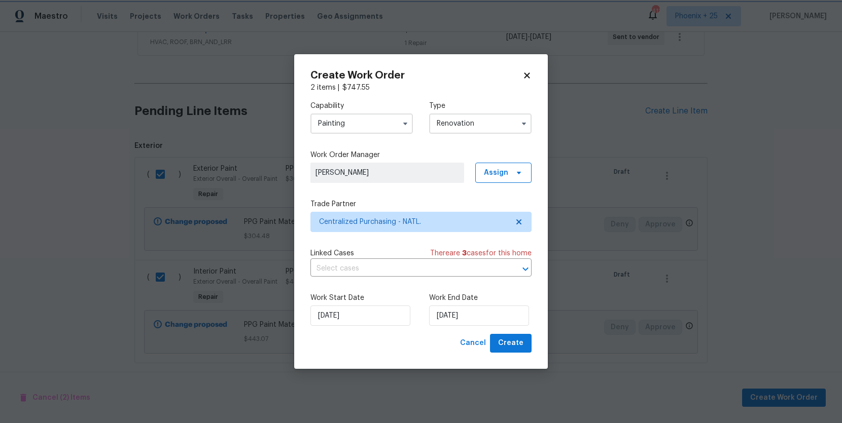
click at [597, 409] on body "Maestro Visits Projects Work Orders Tasks Properties Geo Assignments 411 Phoeni…" at bounding box center [421, 211] width 842 height 423
click at [513, 339] on span "Create" at bounding box center [510, 343] width 25 height 13
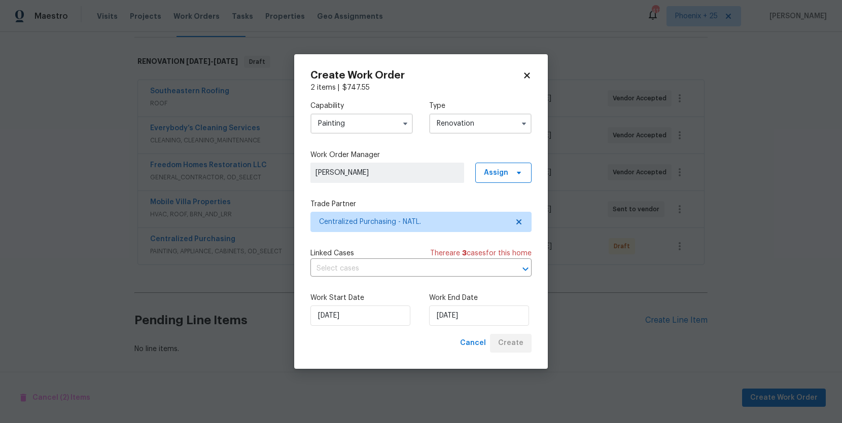
scroll to position [147, 0]
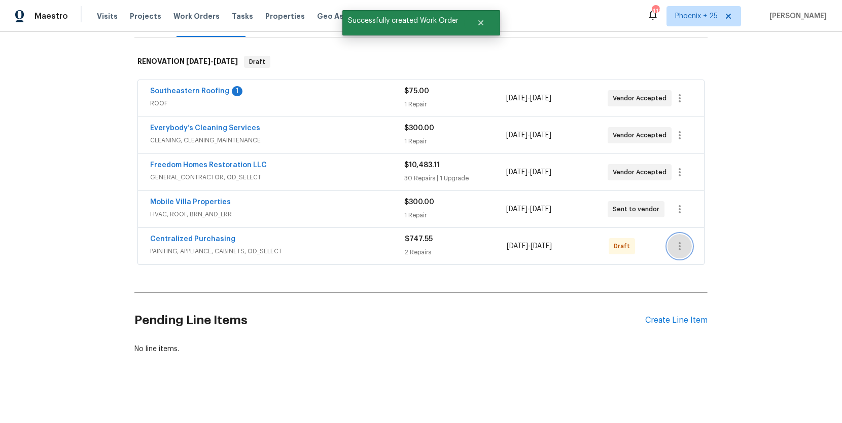
click at [684, 249] on icon "button" at bounding box center [679, 246] width 12 height 12
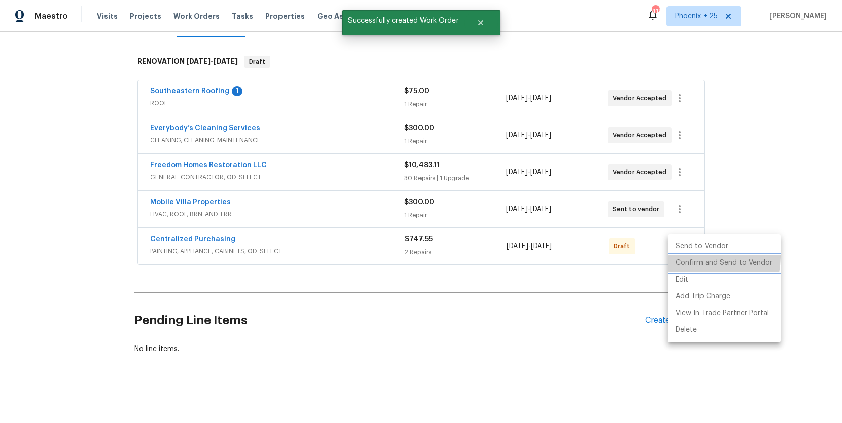
click at [687, 256] on li "Confirm and Send to Vendor" at bounding box center [723, 263] width 113 height 17
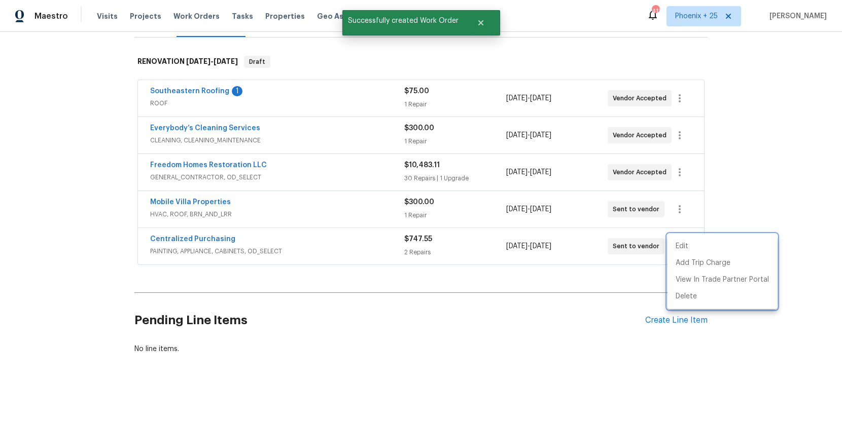
click at [201, 247] on div at bounding box center [421, 211] width 842 height 423
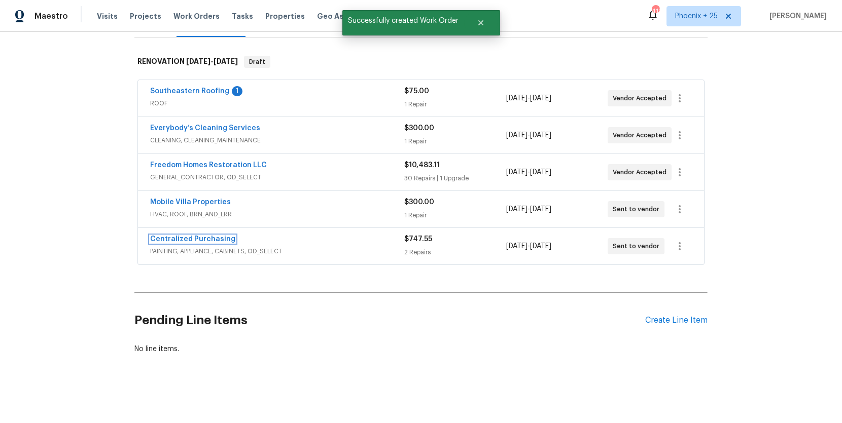
click at [199, 238] on link "Centralized Purchasing" at bounding box center [192, 239] width 85 height 7
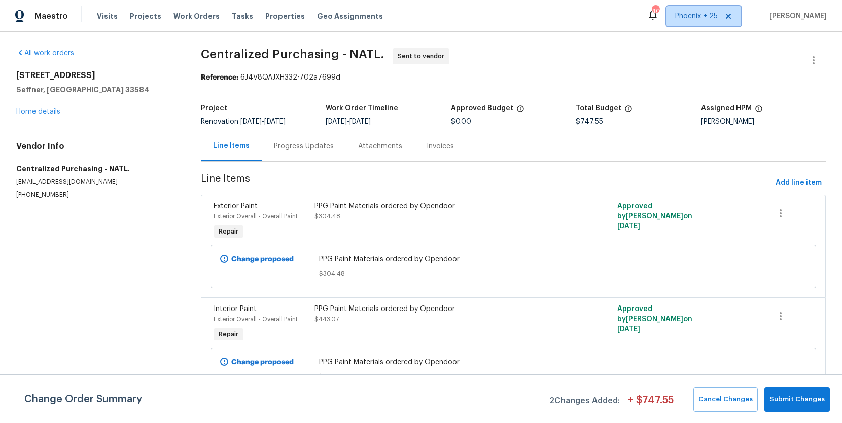
click at [699, 20] on span "Phoenix + 25" at bounding box center [696, 16] width 43 height 10
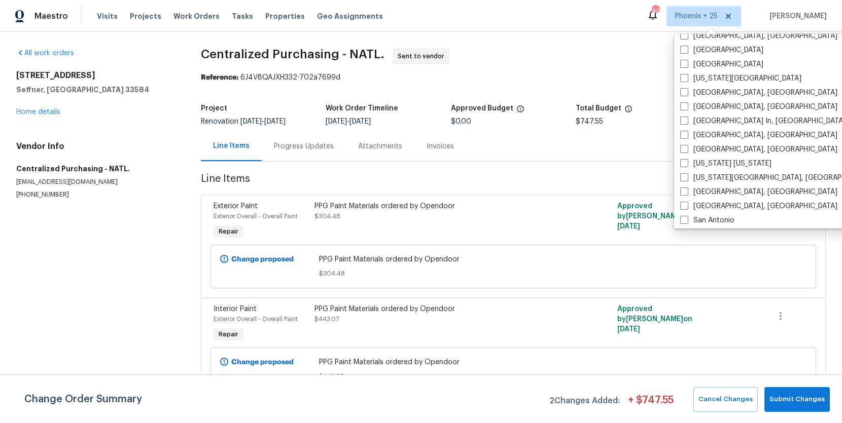
scroll to position [621, 0]
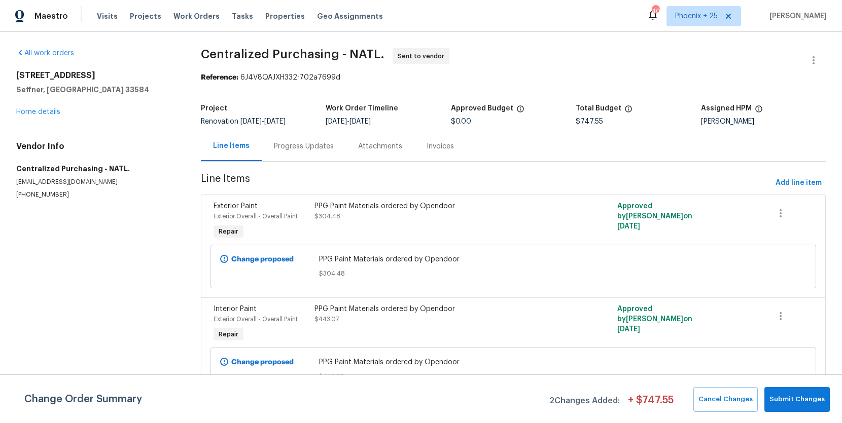
click at [205, 22] on div "Visits Projects Work Orders Tasks Properties Geo Assignments" at bounding box center [246, 16] width 298 height 20
click at [201, 14] on span "Work Orders" at bounding box center [196, 16] width 46 height 10
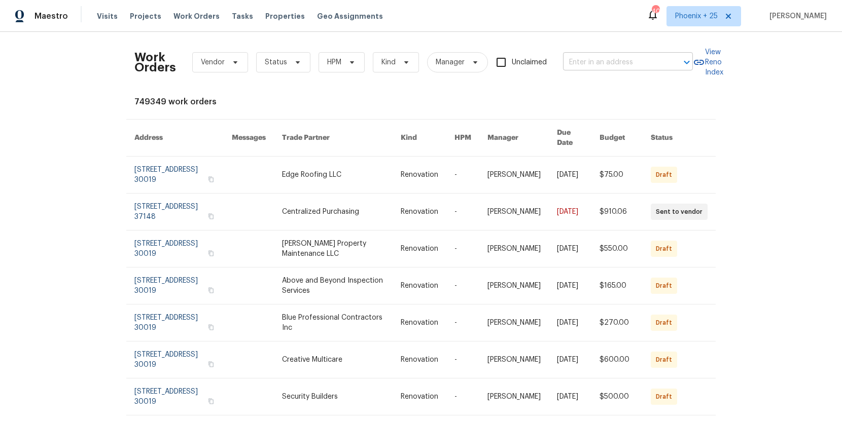
click at [660, 66] on input "text" at bounding box center [613, 63] width 101 height 16
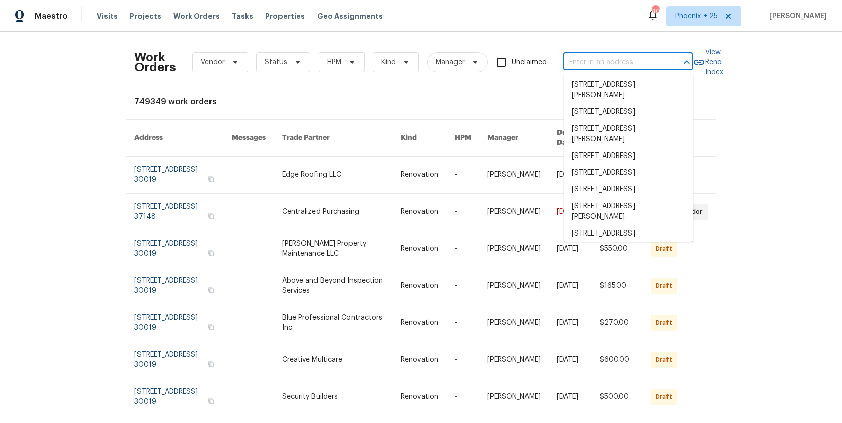
paste input "3006 Sheddan Dr, Columbia, TN 38401"
type input "3006 Sheddan Dr, Columbia, TN 38401"
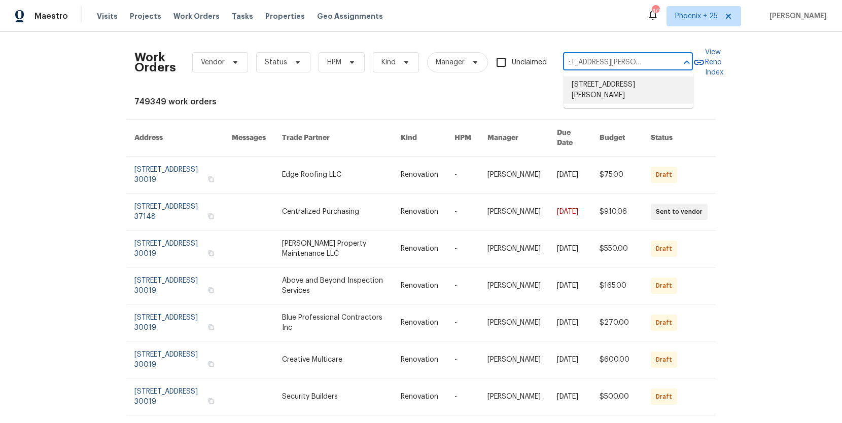
click at [632, 91] on li "3006 Sheddan Dr, Columbia, TN 38401" at bounding box center [628, 90] width 130 height 27
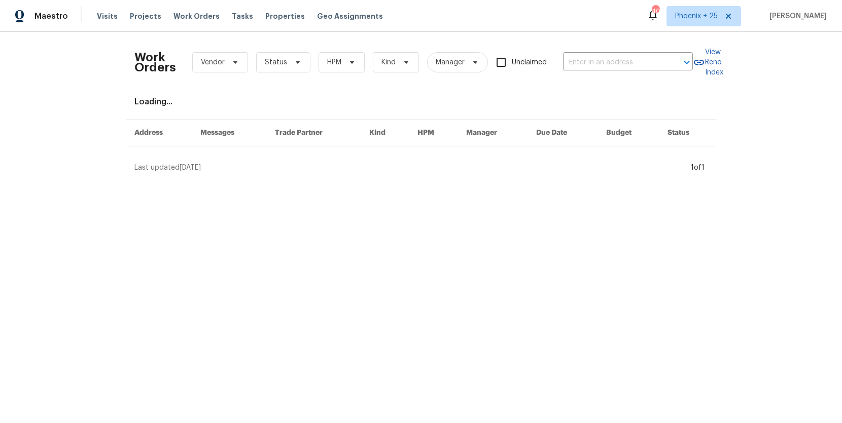
type input "3006 Sheddan Dr, Columbia, TN 38401"
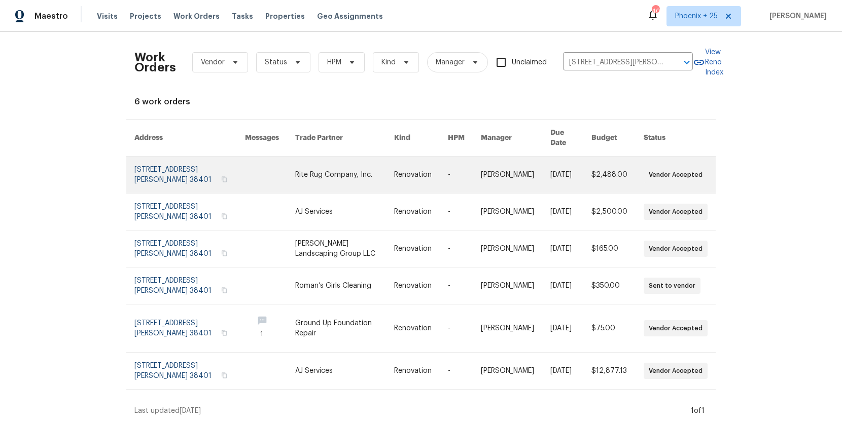
click at [298, 167] on link at bounding box center [344, 175] width 99 height 37
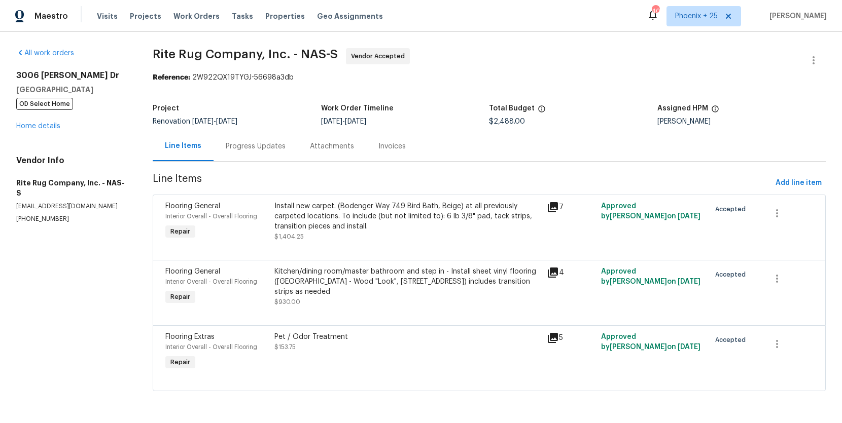
click at [38, 114] on div "3006 Sheddan Dr Columbia, TN 38401 OD Select Home Home details" at bounding box center [72, 100] width 112 height 61
click at [40, 123] on link "Home details" at bounding box center [38, 126] width 44 height 7
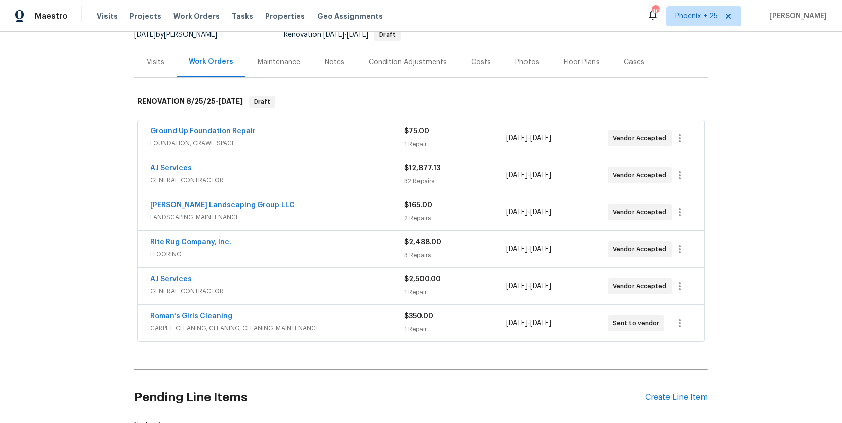
scroll to position [129, 0]
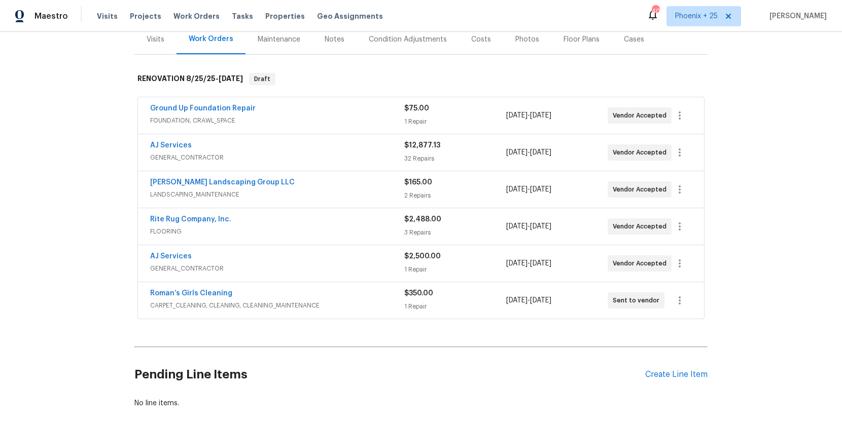
click at [679, 369] on div "Pending Line Items Create Line Item" at bounding box center [420, 374] width 573 height 47
click at [679, 373] on div "Create Line Item" at bounding box center [676, 375] width 62 height 10
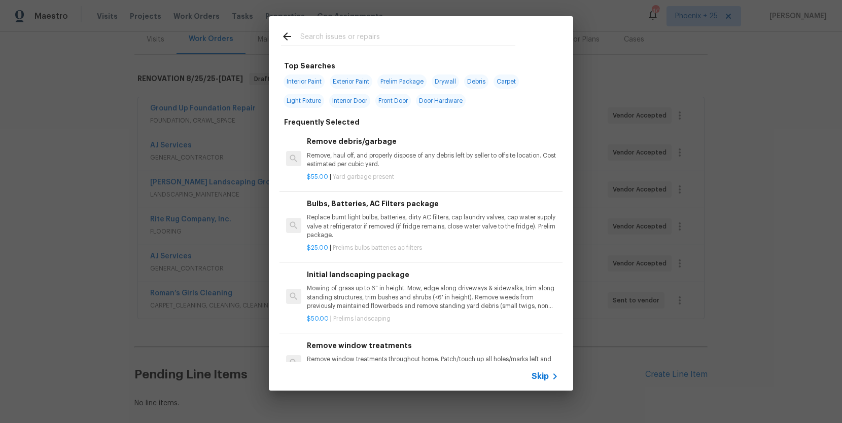
click at [411, 50] on div at bounding box center [398, 36] width 259 height 40
click at [409, 41] on input "text" at bounding box center [407, 37] width 215 height 15
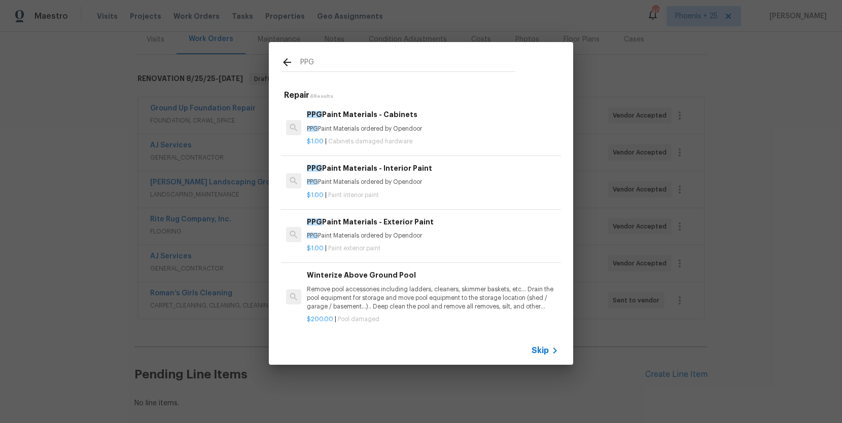
type input "PPG"
click at [432, 175] on div "PPG Paint Materials - Interior Paint PPG Paint Materials ordered by Opendoor" at bounding box center [432, 175] width 251 height 24
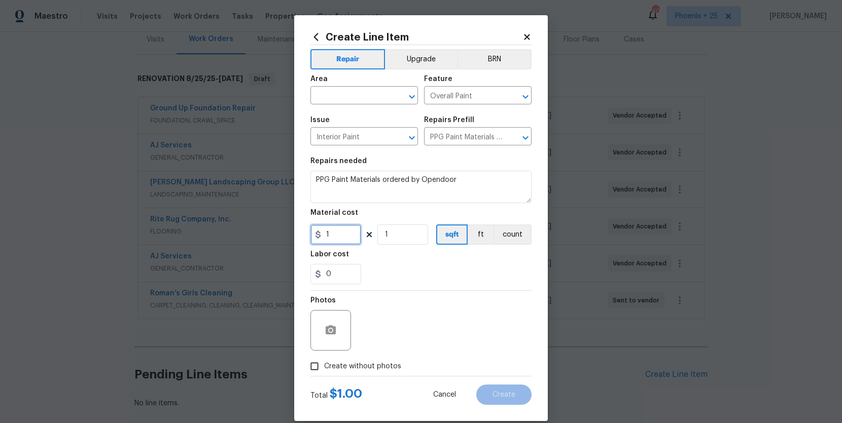
drag, startPoint x: 342, startPoint y: 237, endPoint x: 316, endPoint y: 233, distance: 26.2
click at [316, 233] on div "1" at bounding box center [335, 235] width 51 height 20
type input "890.24"
click at [345, 94] on input "text" at bounding box center [349, 97] width 79 height 16
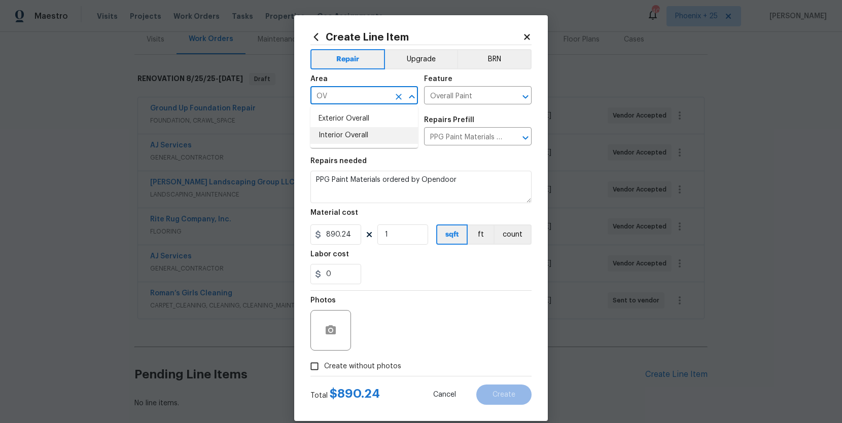
click at [348, 130] on li "Interior Overall" at bounding box center [363, 135] width 107 height 17
type input "Interior Overall"
click at [379, 373] on label "Create without photos" at bounding box center [353, 366] width 96 height 19
click at [324, 373] on input "Create without photos" at bounding box center [314, 366] width 19 height 19
checkbox input "true"
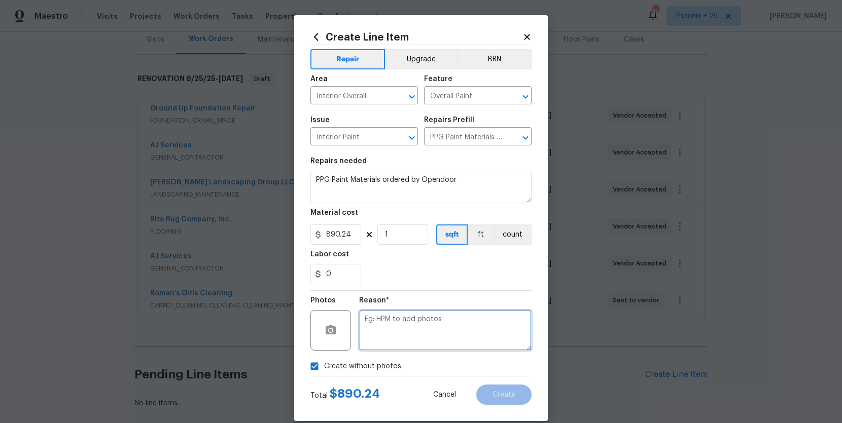
click at [393, 333] on textarea at bounding box center [445, 330] width 172 height 41
type textarea "NA"
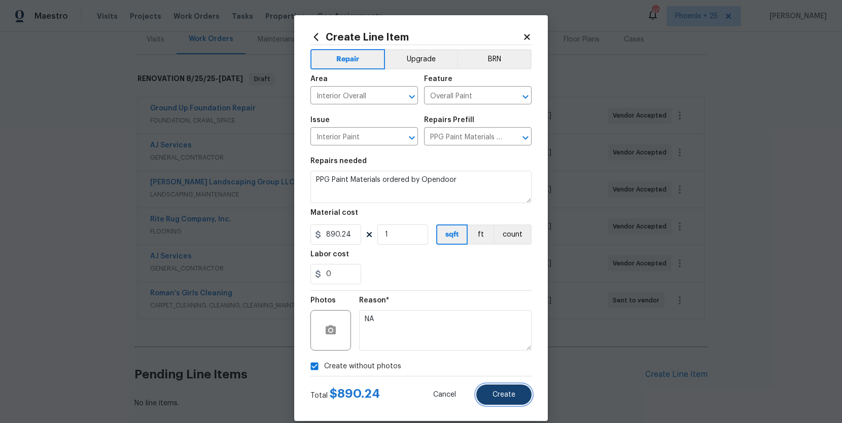
click at [493, 394] on span "Create" at bounding box center [503, 395] width 23 height 8
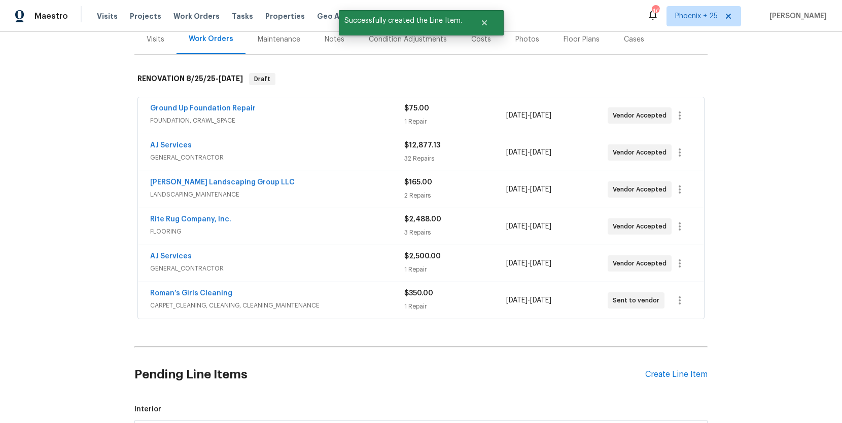
scroll to position [299, 0]
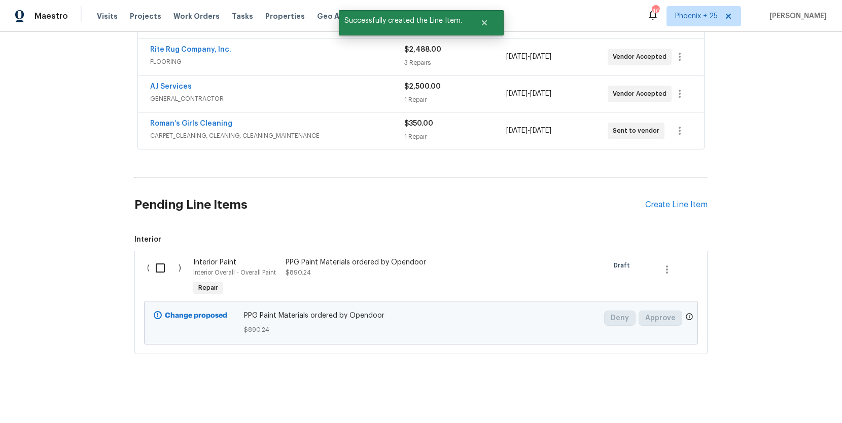
drag, startPoint x: 158, startPoint y: 271, endPoint x: 513, endPoint y: 329, distance: 359.0
click at [159, 271] on input "checkbox" at bounding box center [164, 268] width 29 height 21
checkbox input "true"
click at [781, 391] on button "Create Work Order" at bounding box center [784, 398] width 84 height 19
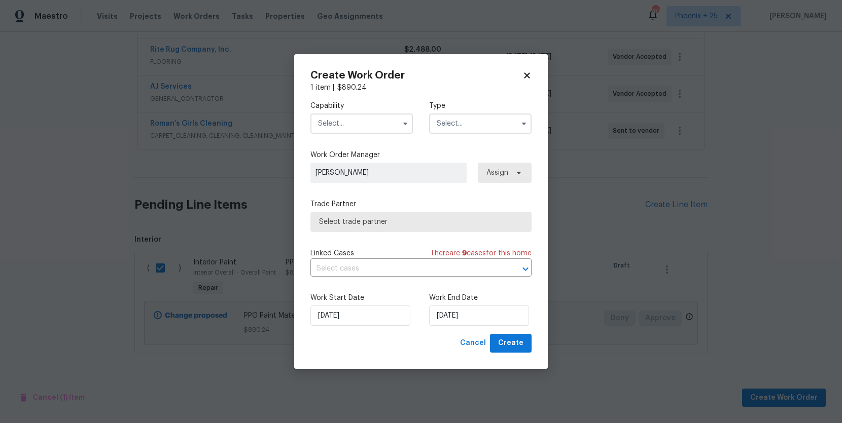
click at [369, 121] on input "text" at bounding box center [361, 124] width 102 height 20
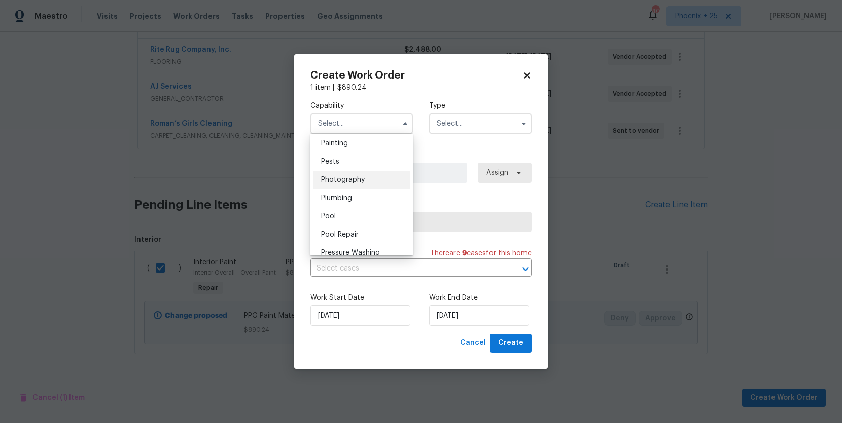
scroll to position [856, 0]
click at [348, 130] on input "text" at bounding box center [361, 124] width 102 height 20
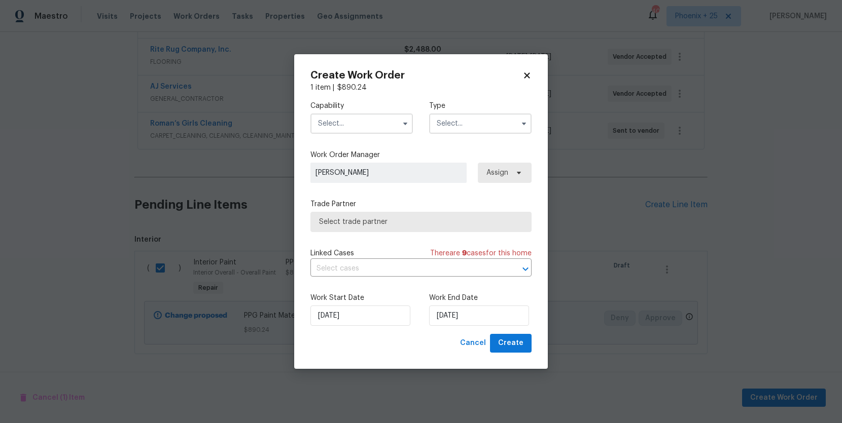
drag, startPoint x: 349, startPoint y: 124, endPoint x: 349, endPoint y: 133, distance: 8.6
click at [349, 125] on input "text" at bounding box center [361, 124] width 102 height 20
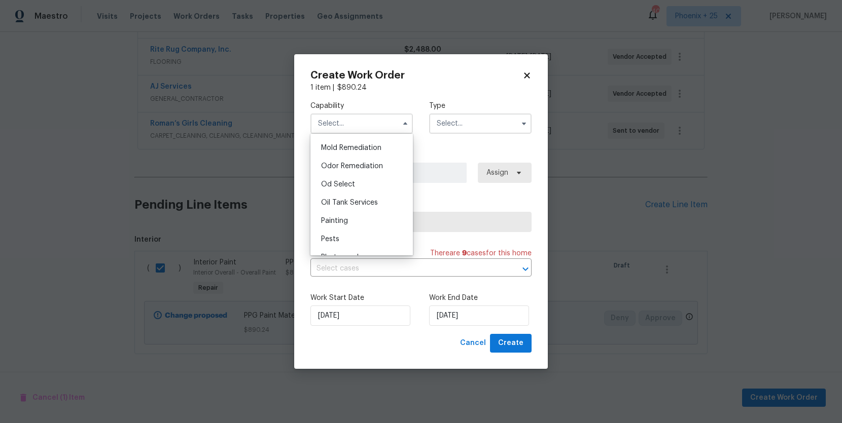
scroll to position [778, 0]
drag, startPoint x: 361, startPoint y: 214, endPoint x: 367, endPoint y: 212, distance: 6.1
click at [361, 214] on div "Painting" at bounding box center [361, 219] width 97 height 18
type input "Painting"
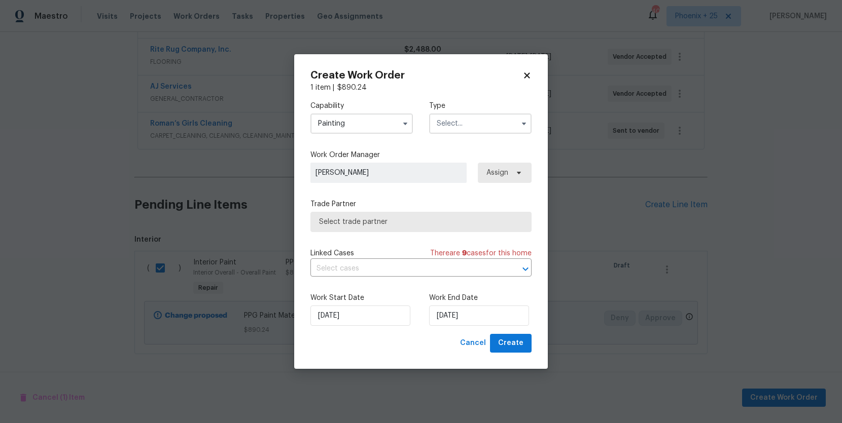
click at [497, 130] on input "text" at bounding box center [480, 124] width 102 height 20
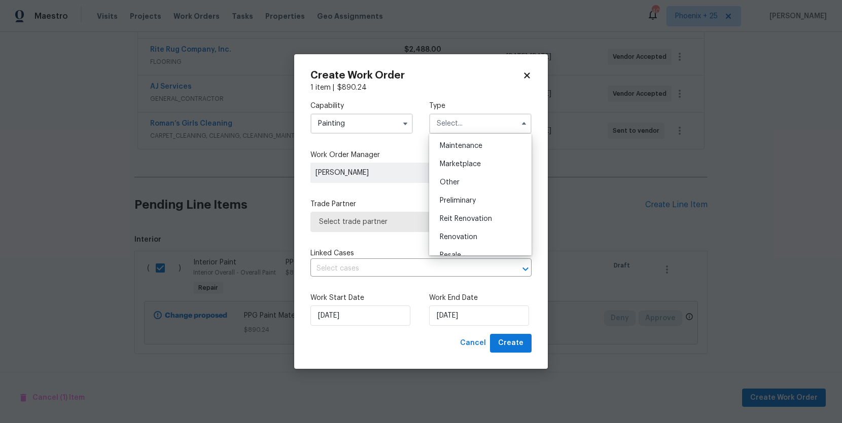
scroll to position [230, 0]
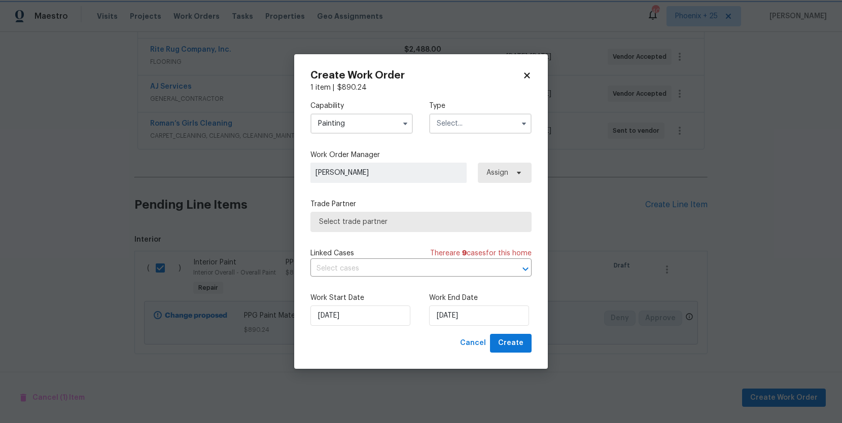
click at [411, 162] on div "Work Order Manager Stephanie Paul Assign" at bounding box center [420, 166] width 221 height 33
drag, startPoint x: 448, startPoint y: 121, endPoint x: 448, endPoint y: 128, distance: 7.6
click at [448, 123] on input "text" at bounding box center [480, 124] width 102 height 20
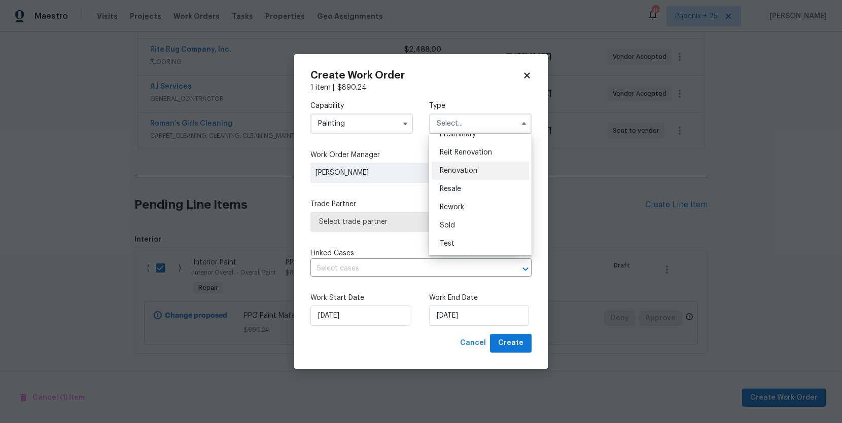
click at [473, 175] on div "Renovation" at bounding box center [479, 171] width 97 height 18
type input "Renovation"
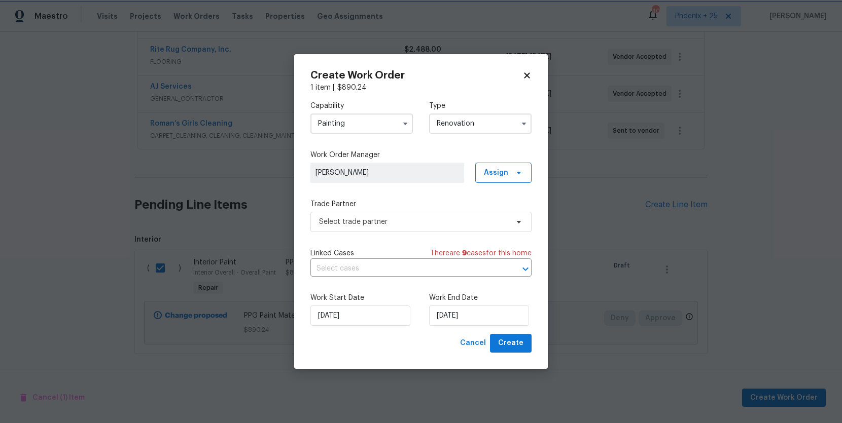
scroll to position [0, 0]
click at [521, 175] on icon at bounding box center [519, 173] width 8 height 8
click at [509, 215] on div "Assign to me" at bounding box center [505, 216] width 44 height 10
click at [413, 225] on span "Select trade partner" at bounding box center [413, 222] width 189 height 10
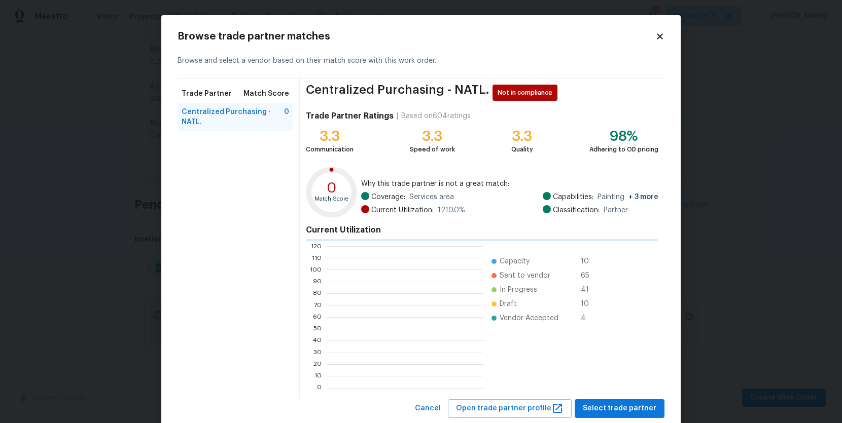
scroll to position [1, 1]
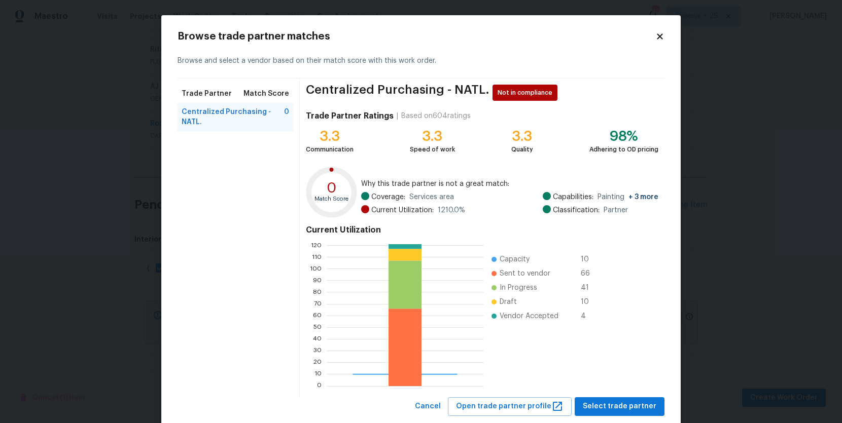
drag, startPoint x: 607, startPoint y: 368, endPoint x: 611, endPoint y: 400, distance: 33.3
click at [605, 378] on div "0 10 20 30 40 50 60 70 80 90 100 110 120 Capacity 10 Sent to vendor 66 In Progr…" at bounding box center [458, 315] width 304 height 152
click at [611, 401] on span "Select trade partner" at bounding box center [619, 406] width 74 height 13
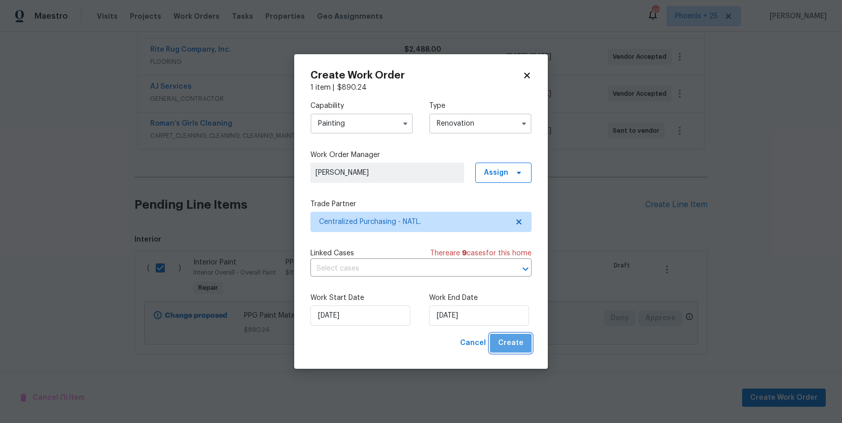
click at [520, 337] on span "Create" at bounding box center [510, 343] width 25 height 13
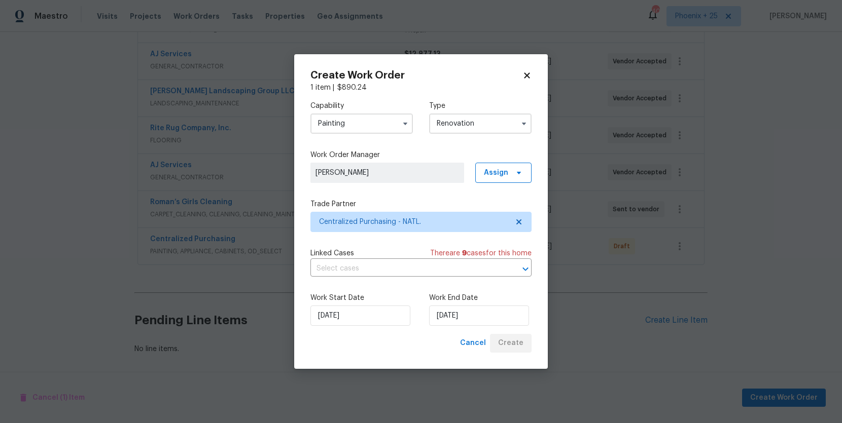
scroll to position [221, 0]
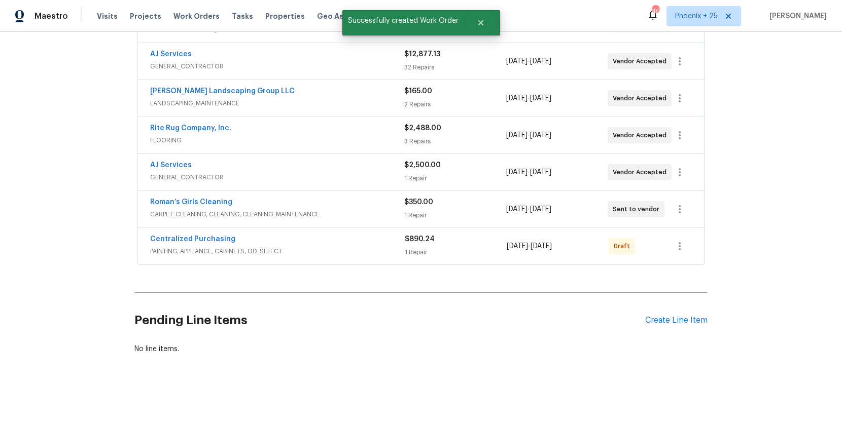
drag, startPoint x: 666, startPoint y: 248, endPoint x: 677, endPoint y: 247, distance: 11.7
click at [668, 248] on div "Centralized Purchasing PAINTING, APPLIANCE, CABINETS, OD_SELECT $890.24 1 Repai…" at bounding box center [421, 246] width 566 height 37
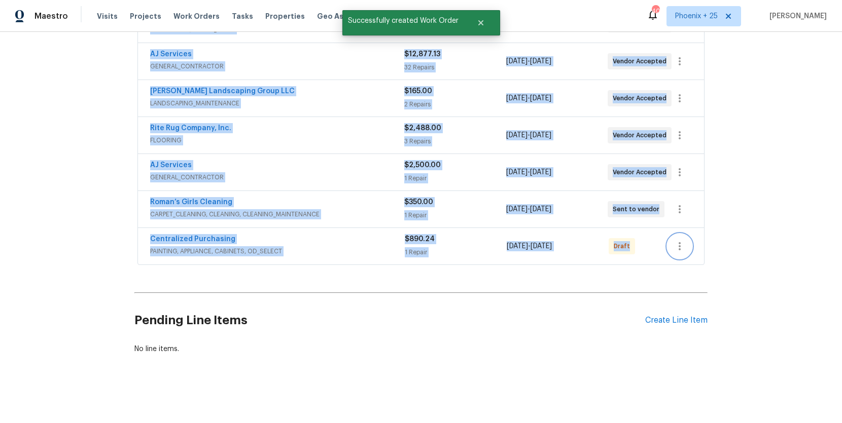
click at [677, 247] on icon "button" at bounding box center [679, 246] width 12 height 12
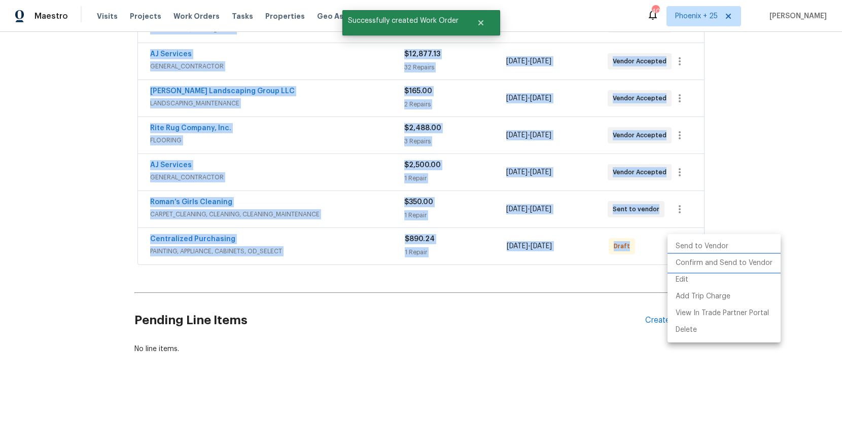
click at [677, 257] on li "Confirm and Send to Vendor" at bounding box center [723, 263] width 113 height 17
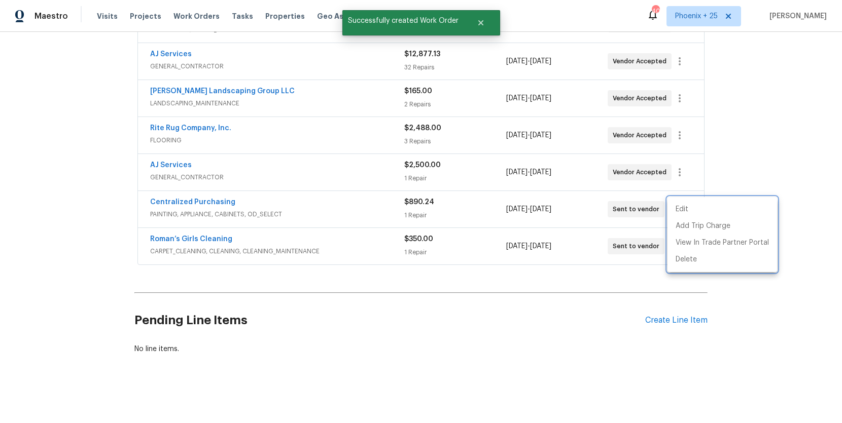
drag, startPoint x: 286, startPoint y: 214, endPoint x: 203, endPoint y: 208, distance: 83.3
click at [273, 213] on div at bounding box center [421, 211] width 842 height 423
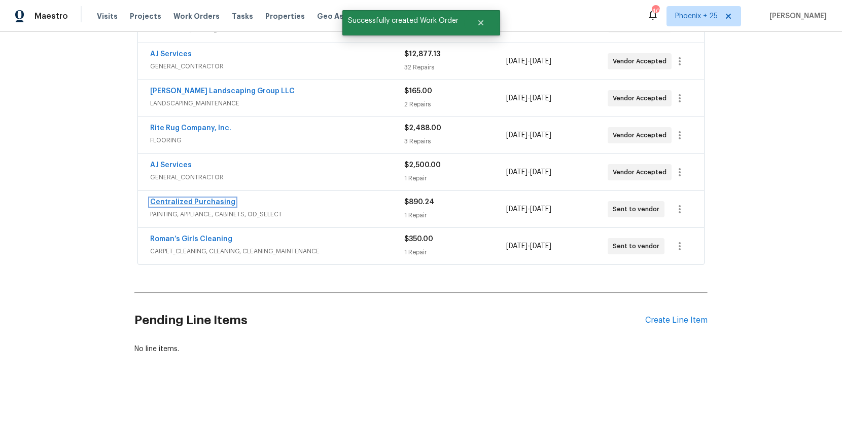
click at [194, 203] on link "Centralized Purchasing" at bounding box center [192, 202] width 85 height 7
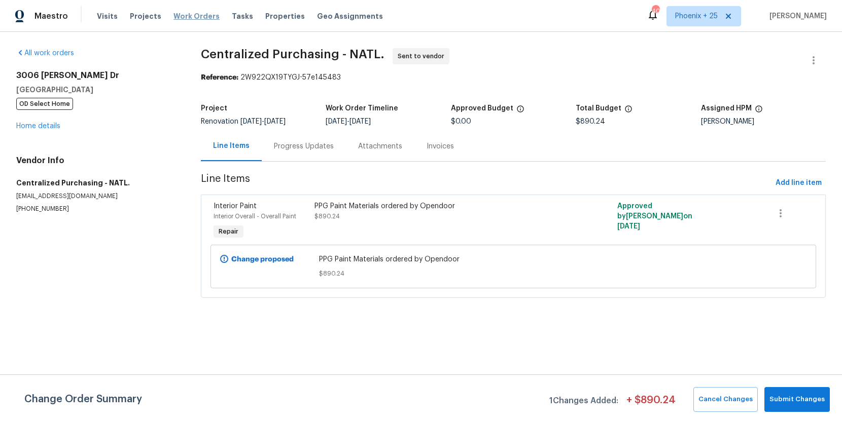
click at [181, 18] on span "Work Orders" at bounding box center [196, 16] width 46 height 10
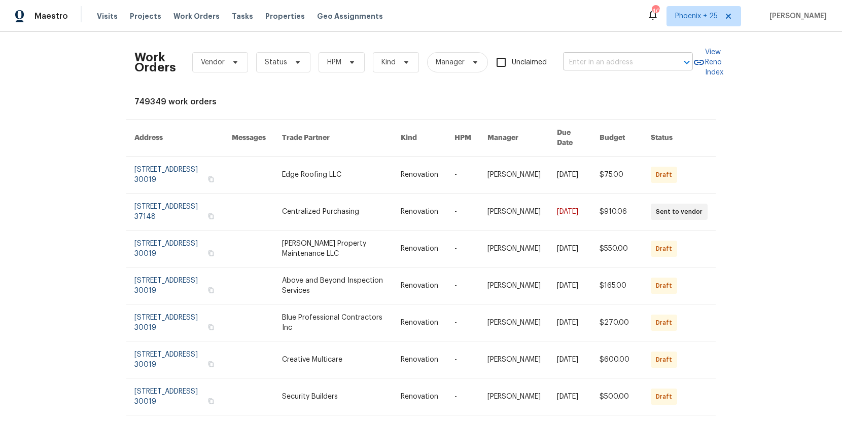
drag, startPoint x: 635, startPoint y: 51, endPoint x: 630, endPoint y: 59, distance: 10.0
click at [635, 51] on div "Work Orders Vendor Status HPM Kind Manager Unclaimed ​" at bounding box center [413, 62] width 558 height 45
click at [630, 59] on input "text" at bounding box center [613, 63] width 101 height 16
paste input "2329 Lexus Dr, Colorado Springs, CO 80910"
type input "2329 Lexus Dr, Colorado Springs, CO 80910"
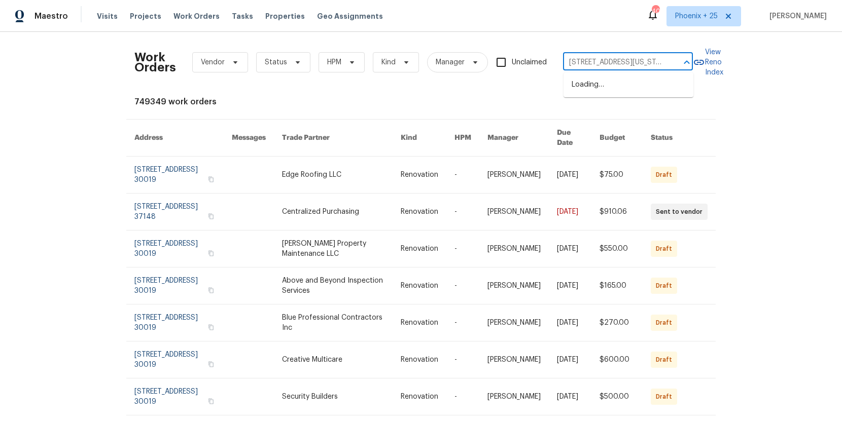
scroll to position [0, 51]
click at [614, 87] on li "2329 Lexus Dr, Colorado Springs, CO 80910" at bounding box center [628, 85] width 130 height 17
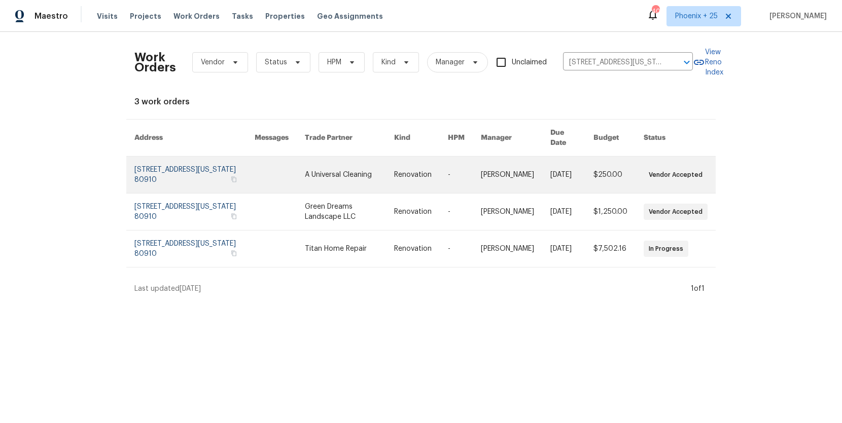
click at [332, 181] on link at bounding box center [349, 175] width 89 height 37
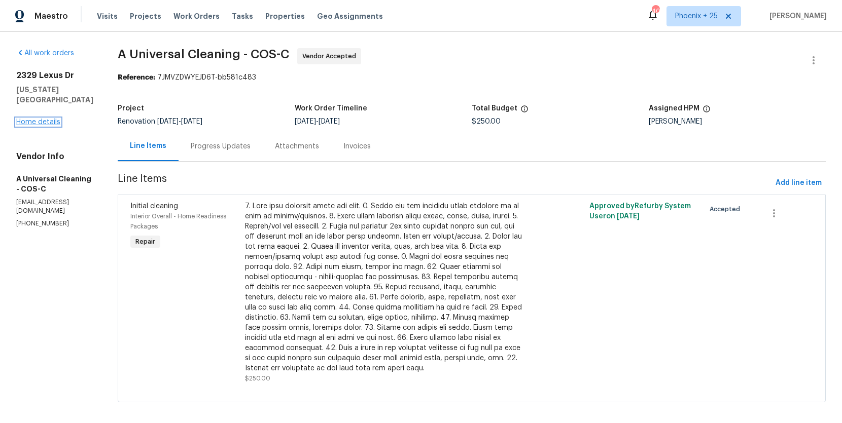
click at [50, 120] on link "Home details" at bounding box center [38, 122] width 44 height 7
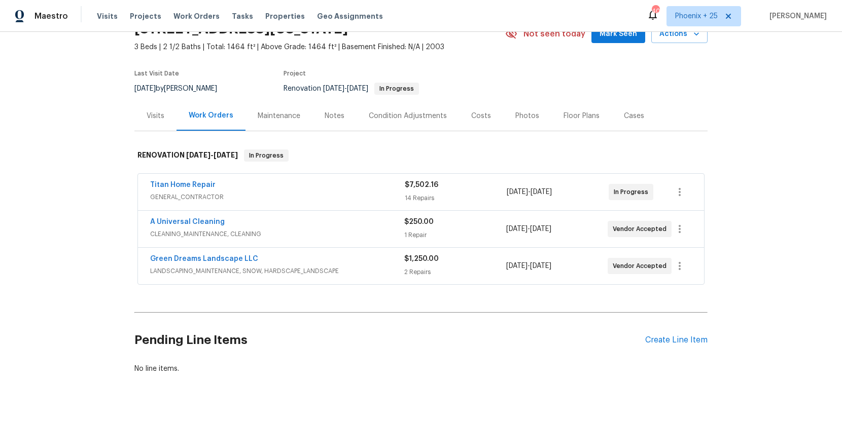
scroll to position [72, 0]
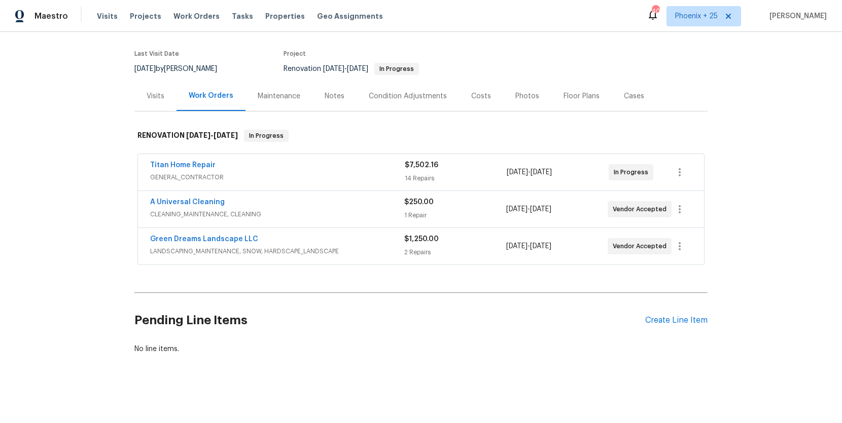
click at [673, 315] on div "Pending Line Items Create Line Item" at bounding box center [420, 320] width 573 height 47
click at [673, 316] on div "Create Line Item" at bounding box center [676, 321] width 62 height 10
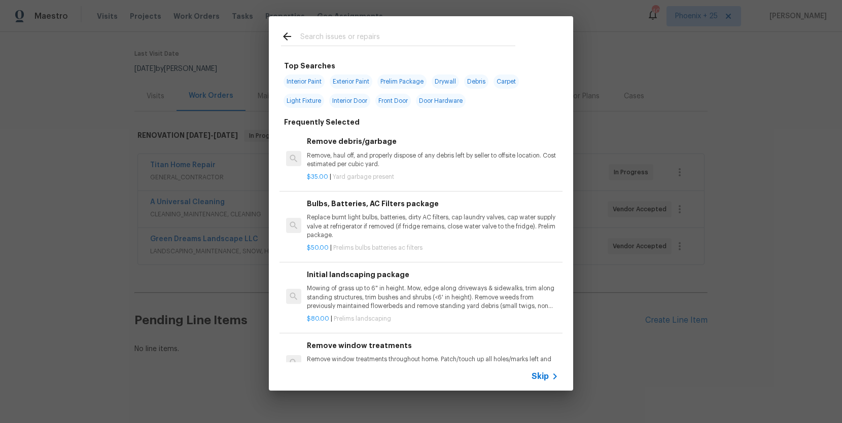
click at [384, 42] on input "text" at bounding box center [407, 37] width 215 height 15
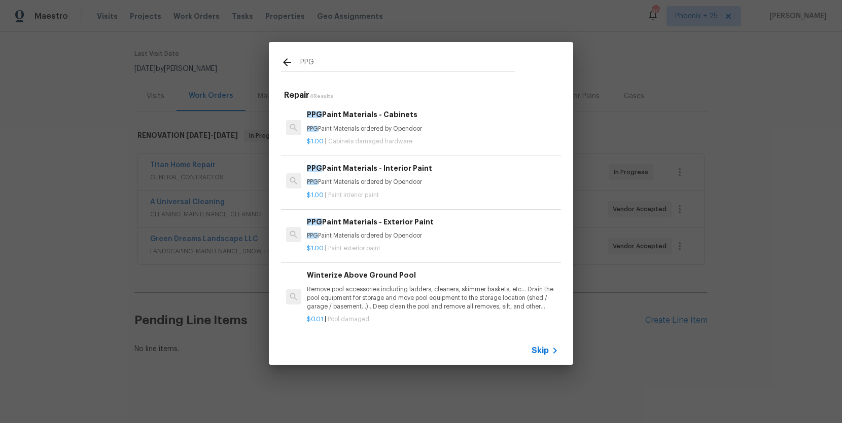
type input "PPG"
click at [446, 177] on div "PPG Paint Materials - Interior Paint PPG Paint Materials ordered by Opendoor" at bounding box center [432, 175] width 251 height 24
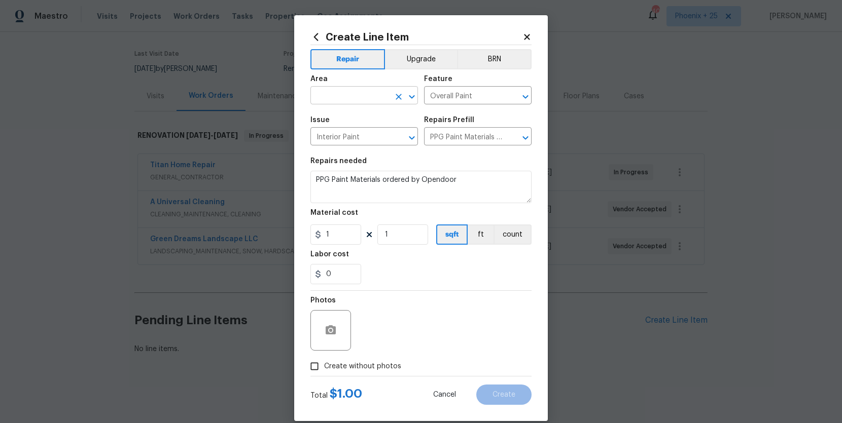
click at [347, 90] on input "text" at bounding box center [349, 97] width 79 height 16
click at [357, 137] on li "Interior Overall" at bounding box center [363, 135] width 107 height 17
type input "Interior Overall"
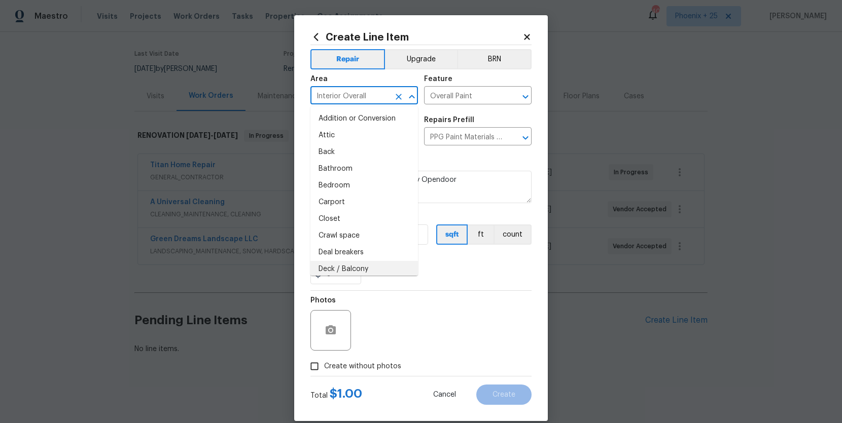
drag, startPoint x: 484, startPoint y: 303, endPoint x: 371, endPoint y: 248, distance: 126.3
click at [472, 298] on div "Photos" at bounding box center [420, 324] width 221 height 66
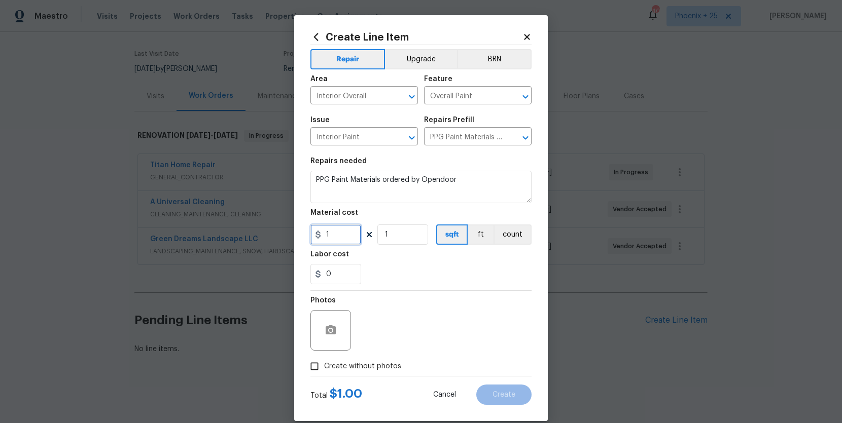
drag, startPoint x: 309, startPoint y: 235, endPoint x: 301, endPoint y: 234, distance: 7.7
click at [301, 234] on div "Create Line Item Repair Upgrade BRN Area Interior Overall ​ Feature Overall Pai…" at bounding box center [420, 218] width 253 height 406
type input "429.16"
click at [344, 364] on span "Create without photos" at bounding box center [362, 366] width 77 height 11
click at [324, 364] on input "Create without photos" at bounding box center [314, 366] width 19 height 19
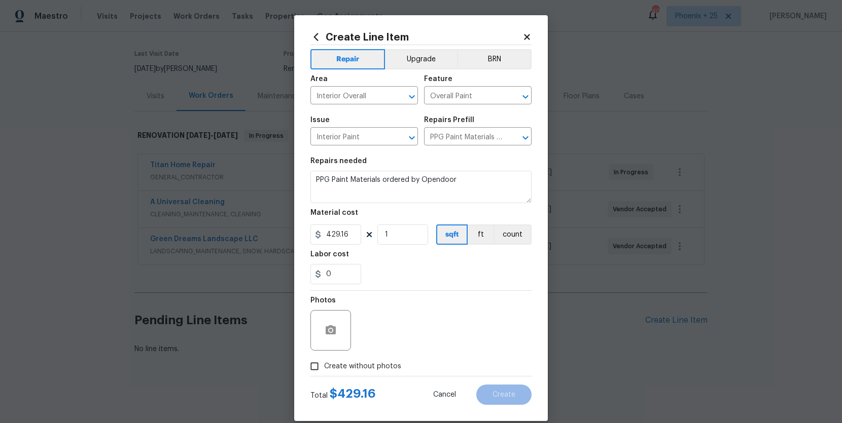
checkbox input "true"
click at [404, 337] on textarea at bounding box center [445, 330] width 172 height 41
type textarea "NA"
drag, startPoint x: 427, startPoint y: 280, endPoint x: 442, endPoint y: 302, distance: 26.7
click at [427, 280] on div "0" at bounding box center [420, 274] width 221 height 20
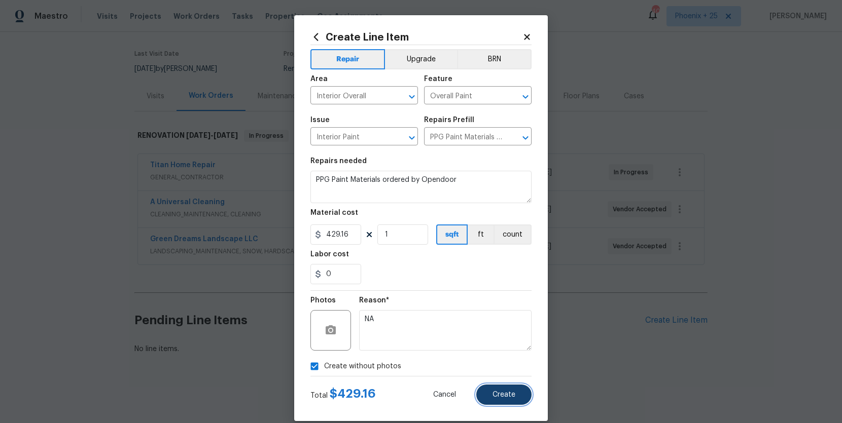
click at [505, 396] on span "Create" at bounding box center [503, 395] width 23 height 8
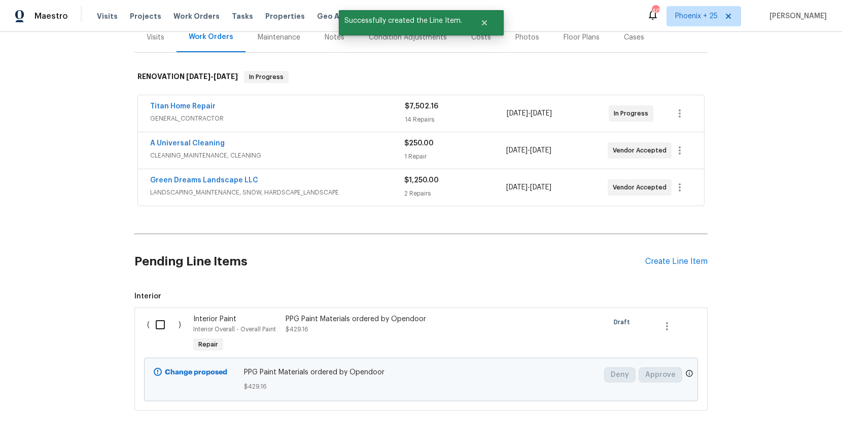
scroll to position [164, 0]
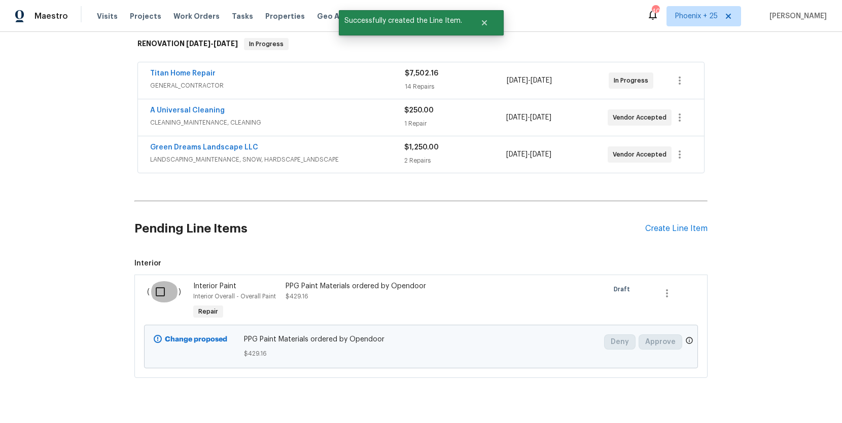
click at [156, 290] on input "checkbox" at bounding box center [164, 291] width 29 height 21
checkbox input "true"
click at [750, 399] on button "Create Work Order" at bounding box center [784, 398] width 84 height 19
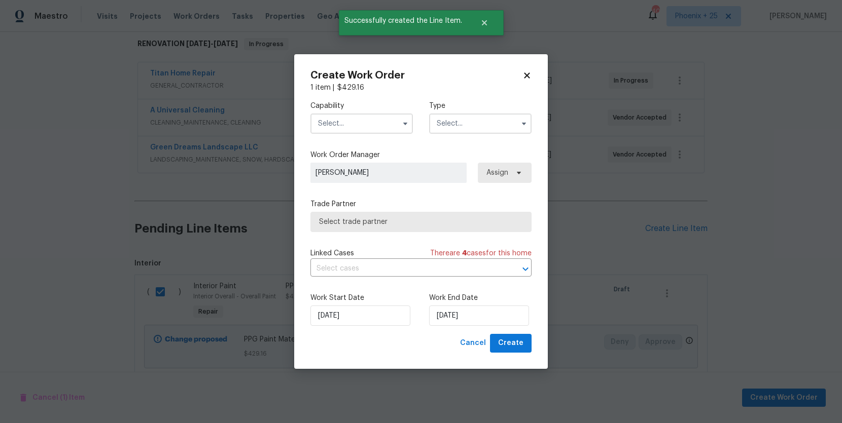
click at [394, 118] on input "text" at bounding box center [361, 124] width 102 height 20
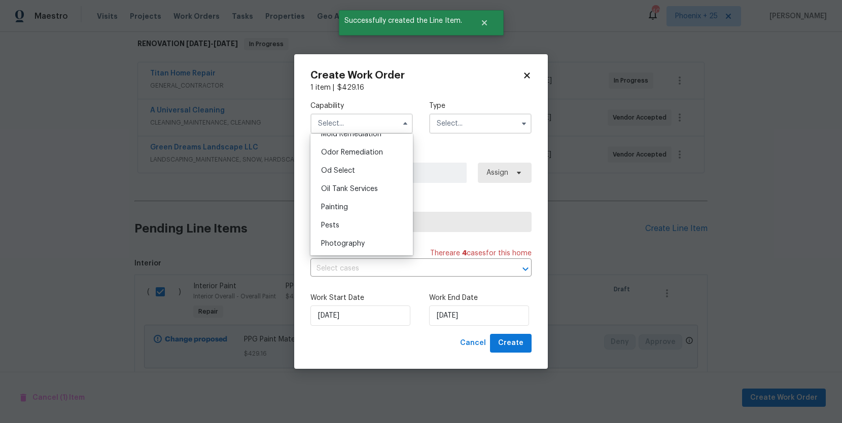
scroll to position [810, 0]
click at [369, 187] on div "Painting" at bounding box center [361, 187] width 97 height 18
type input "Painting"
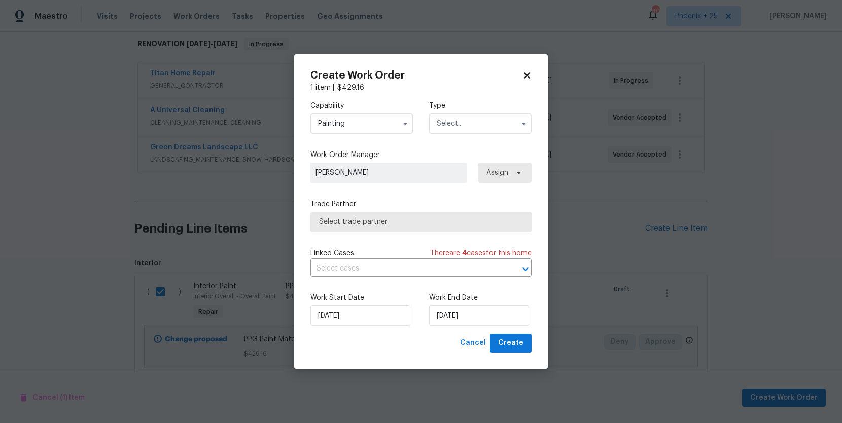
click at [477, 124] on input "text" at bounding box center [480, 124] width 102 height 20
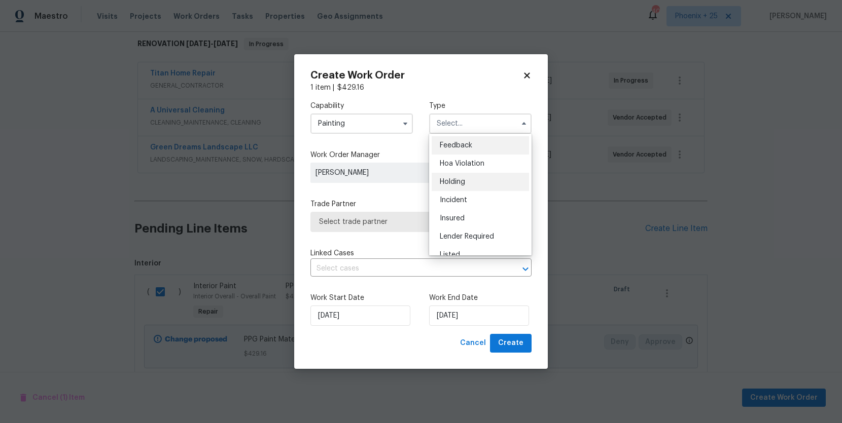
scroll to position [230, 0]
click at [481, 169] on div "Renovation" at bounding box center [479, 171] width 97 height 18
type input "Renovation"
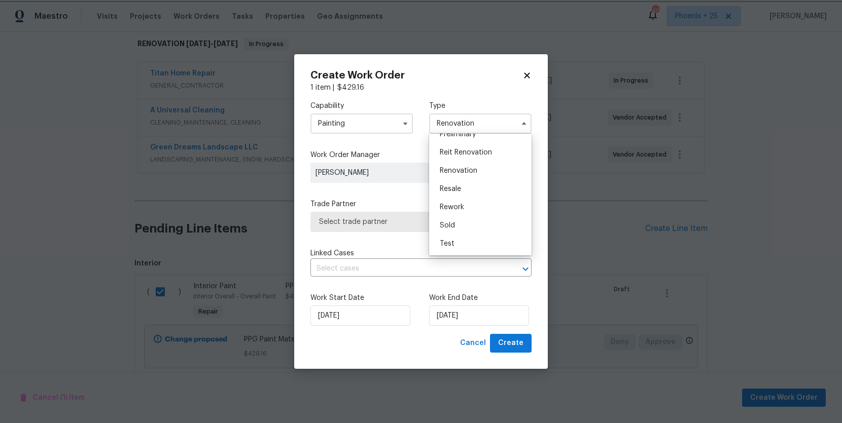
scroll to position [0, 0]
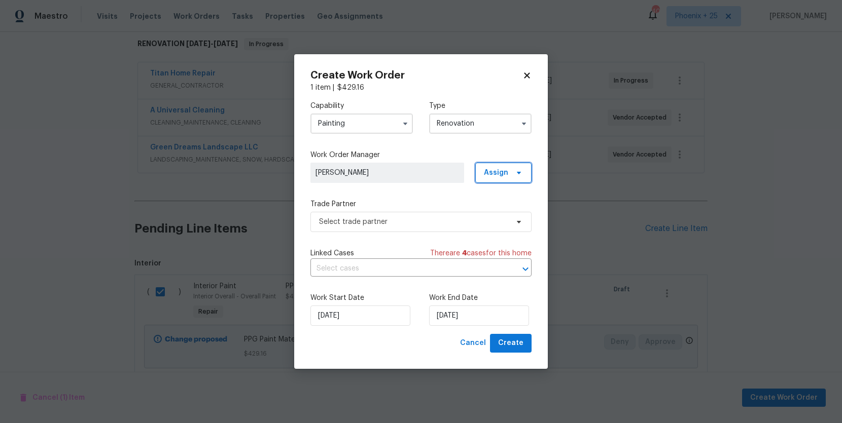
drag, startPoint x: 496, startPoint y: 176, endPoint x: 496, endPoint y: 183, distance: 7.1
click at [496, 176] on span "Assign" at bounding box center [496, 173] width 24 height 10
click at [497, 210] on div "Assign to me" at bounding box center [508, 216] width 57 height 14
drag, startPoint x: 492, startPoint y: 212, endPoint x: 475, endPoint y: 216, distance: 18.2
click at [492, 212] on div "Assign to me" at bounding box center [505, 216] width 44 height 10
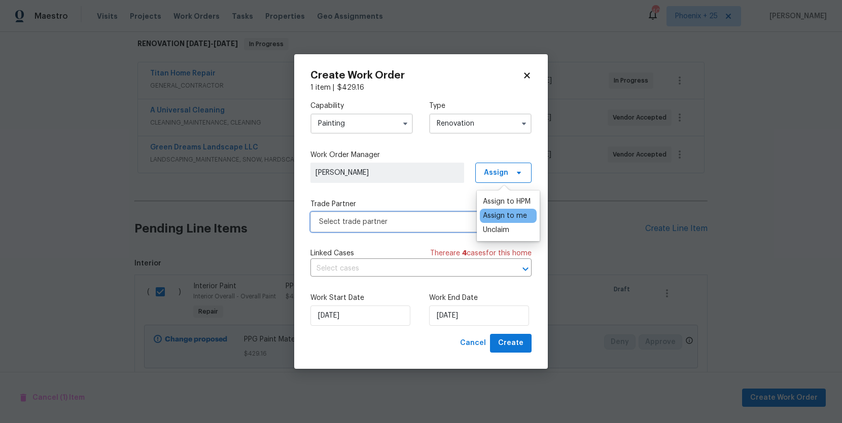
click at [455, 220] on span "Select trade partner" at bounding box center [413, 222] width 189 height 10
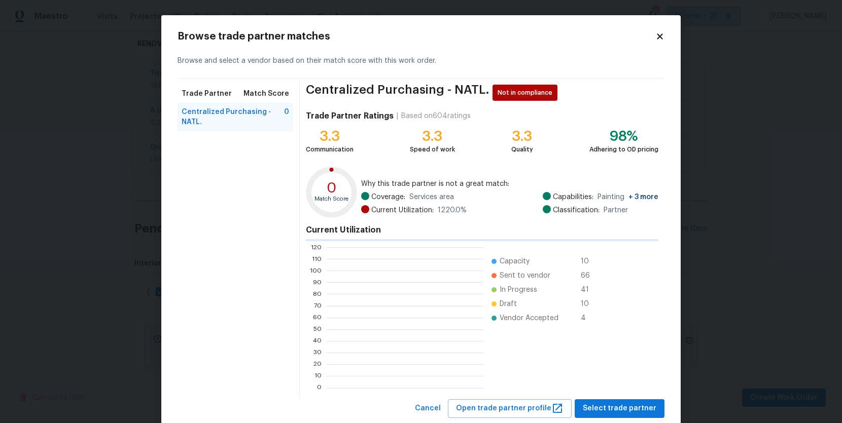
scroll to position [1, 1]
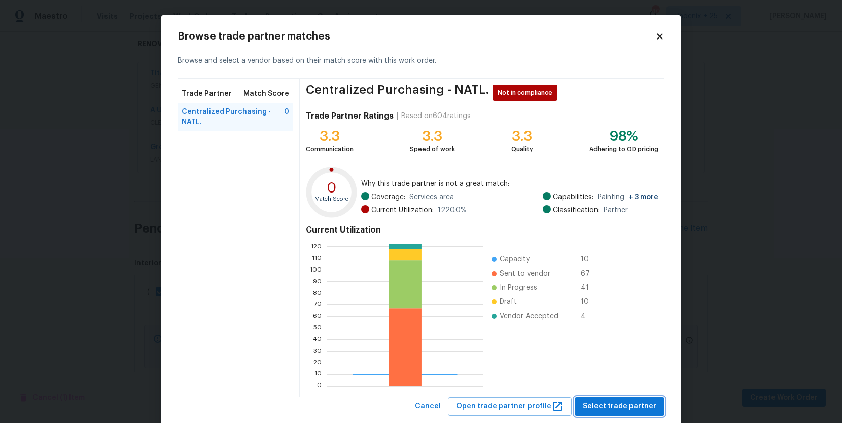
click at [614, 409] on span "Select trade partner" at bounding box center [619, 406] width 74 height 13
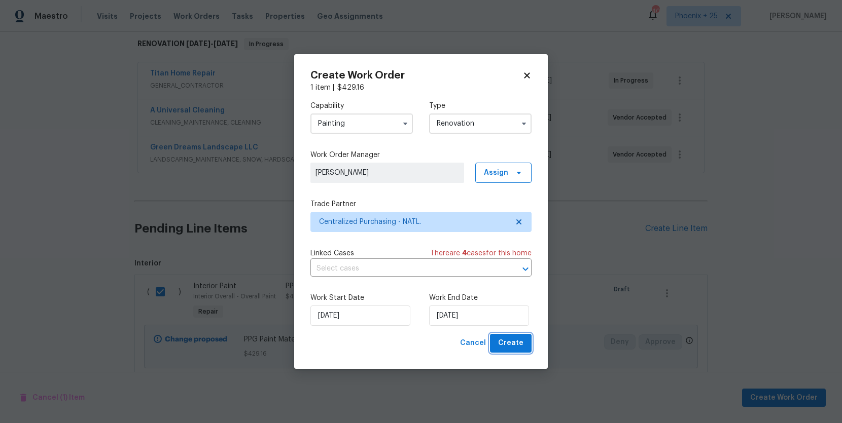
click at [521, 344] on span "Create" at bounding box center [510, 343] width 25 height 13
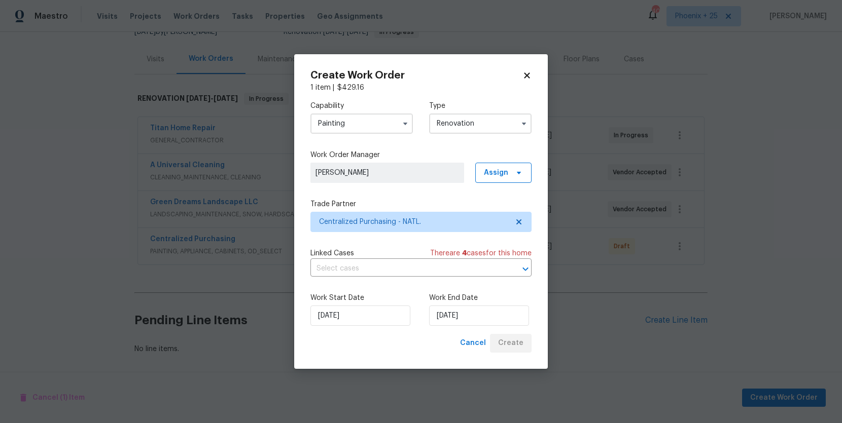
scroll to position [110, 0]
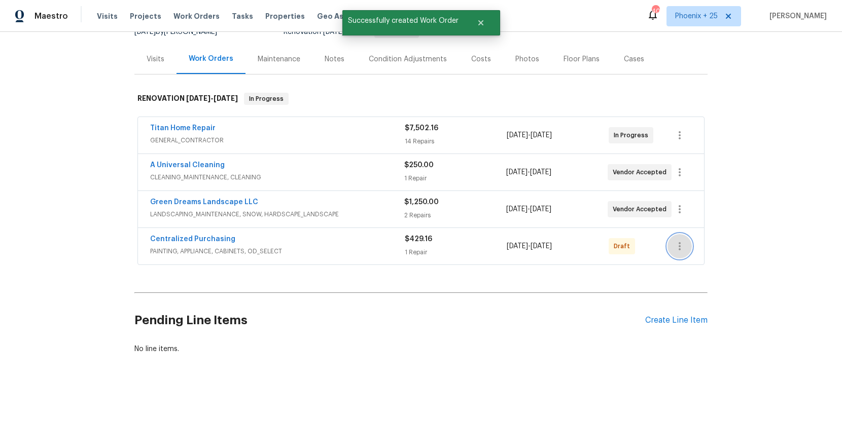
click at [680, 253] on button "button" at bounding box center [679, 246] width 24 height 24
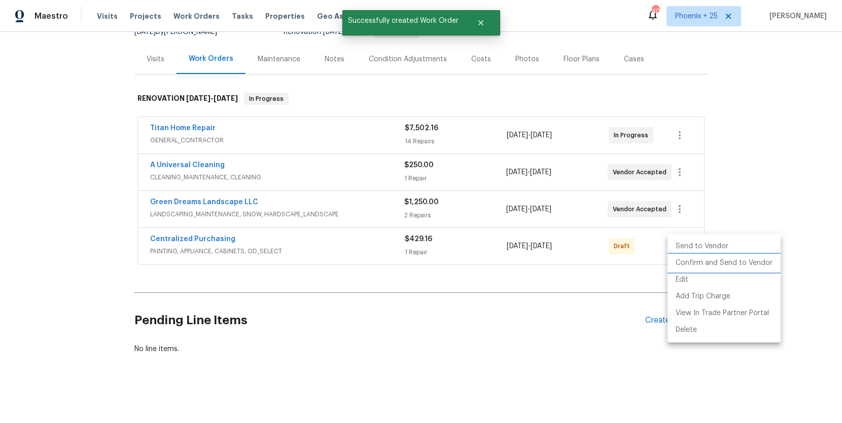
click at [680, 263] on li "Confirm and Send to Vendor" at bounding box center [723, 263] width 113 height 17
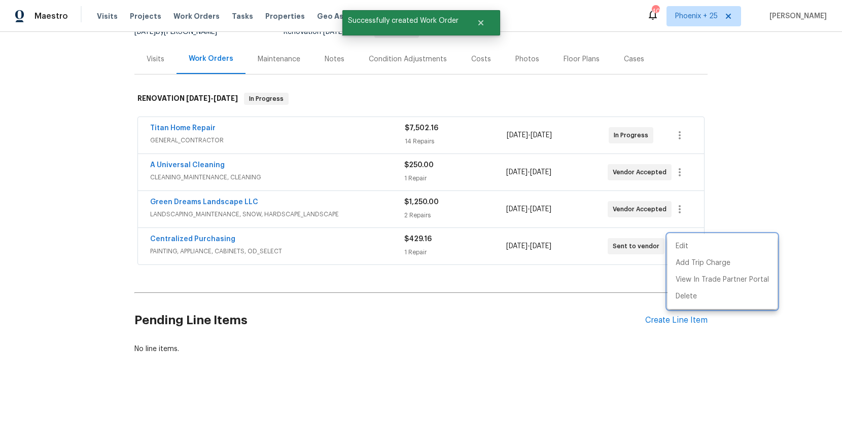
drag, startPoint x: 198, startPoint y: 238, endPoint x: 192, endPoint y: 237, distance: 6.3
click at [194, 238] on div at bounding box center [421, 211] width 842 height 423
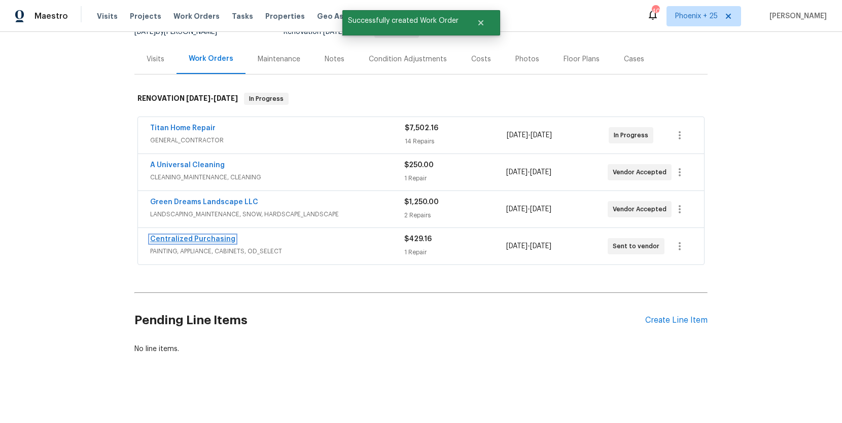
click at [193, 237] on link "Centralized Purchasing" at bounding box center [192, 239] width 85 height 7
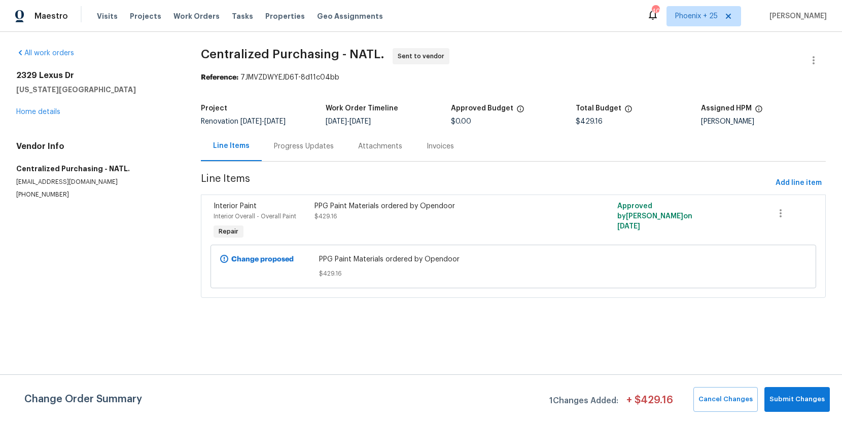
drag, startPoint x: 205, startPoint y: 14, endPoint x: 322, endPoint y: 29, distance: 118.2
click at [205, 14] on span "Work Orders" at bounding box center [196, 16] width 46 height 10
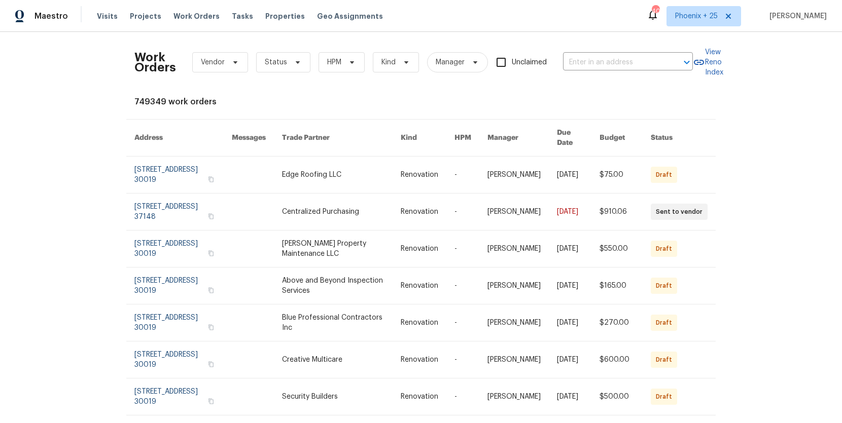
drag, startPoint x: 593, startPoint y: 39, endPoint x: 596, endPoint y: 51, distance: 12.5
click at [595, 45] on div "Work Orders Vendor Status HPM Kind Manager Unclaimed ​ View Reno Index 749349 w…" at bounding box center [421, 227] width 842 height 391
click at [599, 59] on input "text" at bounding box center [613, 63] width 101 height 16
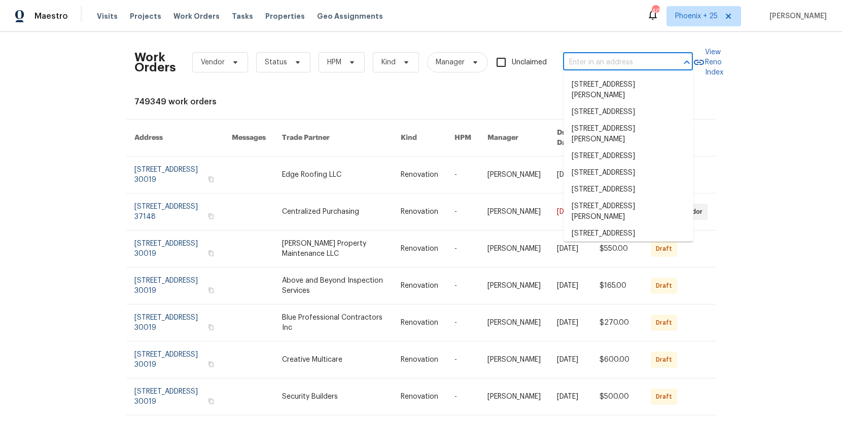
paste input "3211 Poughkeepsie Dr, Colorado Springs, CO 80916"
type input "3211 Poughkeepsie Dr, Colorado Springs, CO 80916"
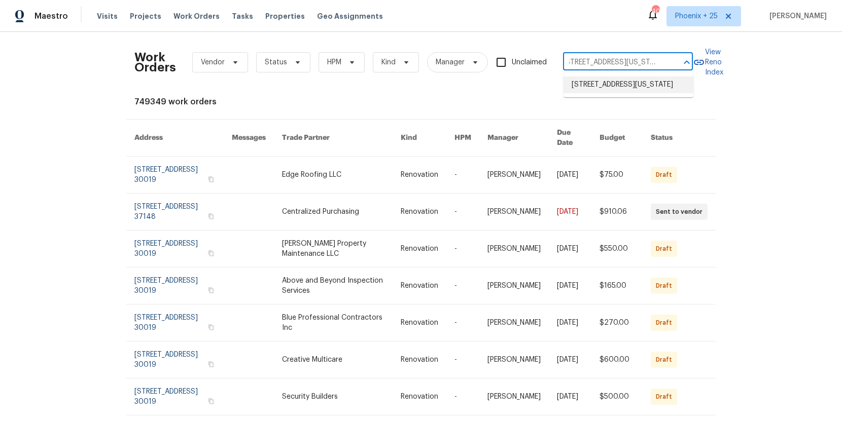
click at [598, 85] on li "3211 Poughkeepsie Dr, Colorado Springs, CO 80916" at bounding box center [628, 85] width 130 height 17
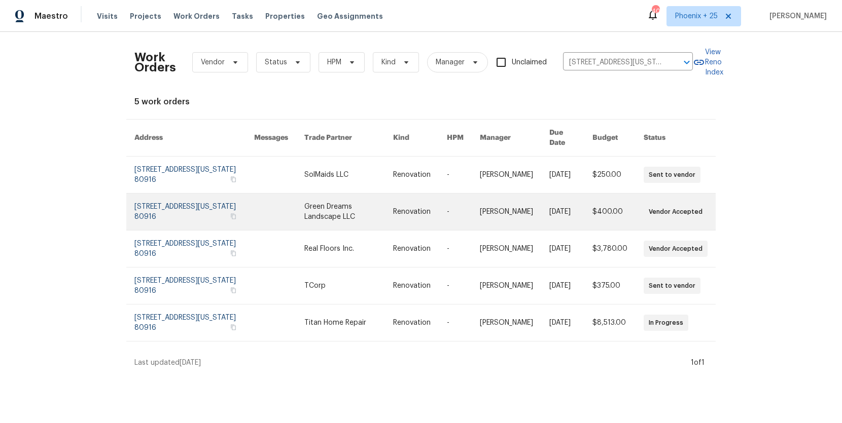
click at [330, 194] on link at bounding box center [348, 212] width 89 height 37
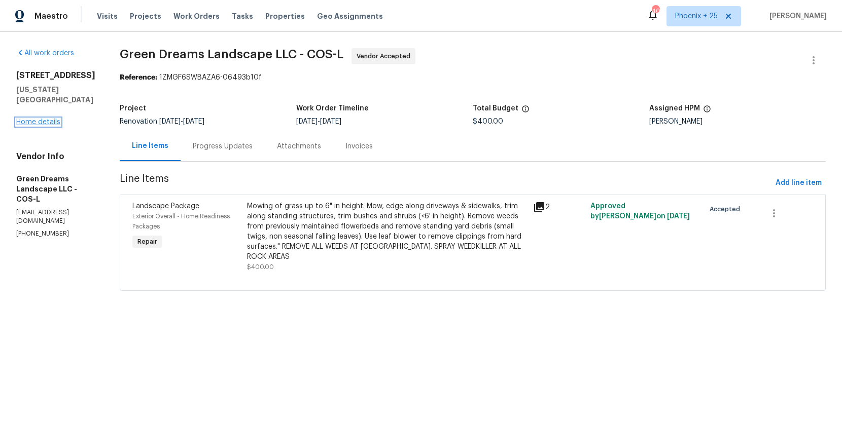
click at [51, 126] on link "Home details" at bounding box center [38, 122] width 44 height 7
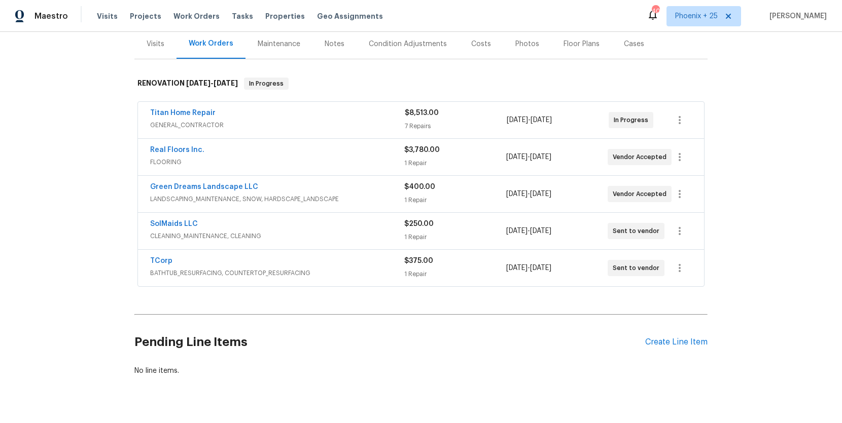
scroll to position [147, 0]
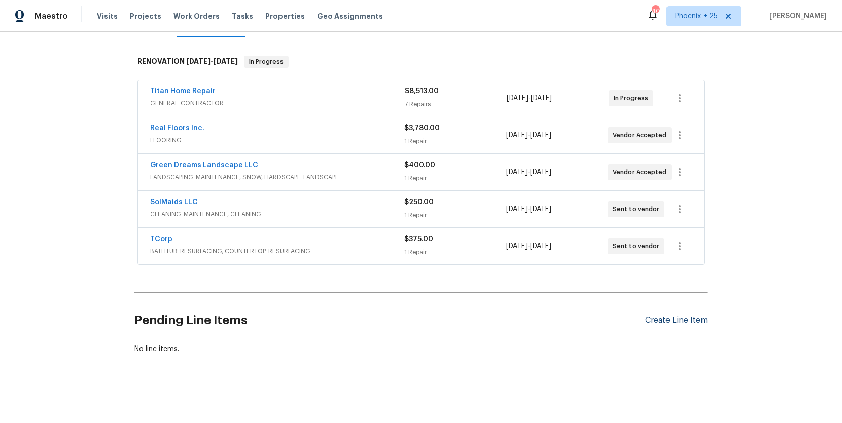
click at [702, 323] on div "Create Line Item" at bounding box center [676, 321] width 62 height 10
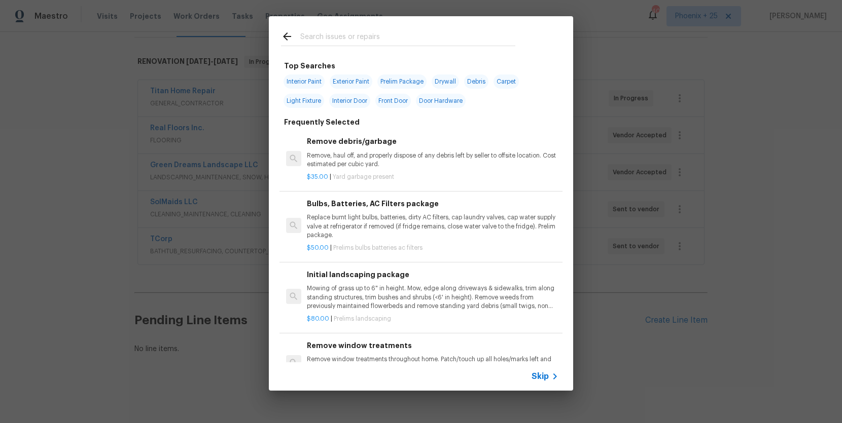
drag, startPoint x: 402, startPoint y: 42, endPoint x: 354, endPoint y: 37, distance: 48.4
click at [354, 37] on input "text" at bounding box center [407, 37] width 215 height 15
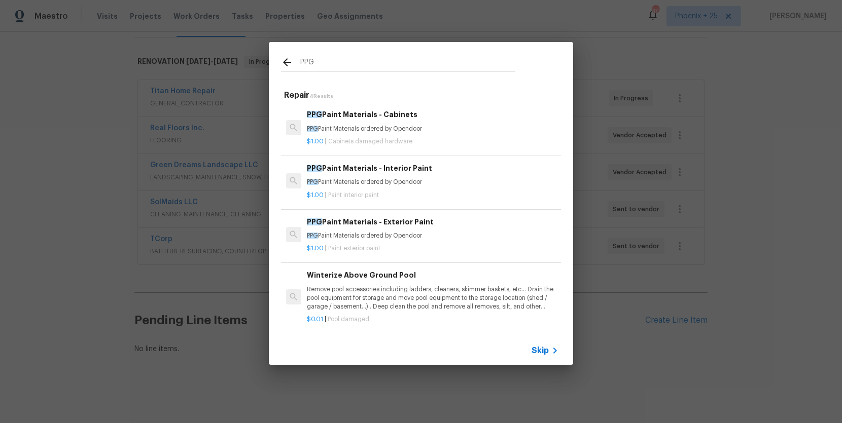
type input "PPG"
click at [448, 175] on div "PPG Paint Materials - Interior Paint PPG Paint Materials ordered by Opendoor" at bounding box center [432, 175] width 251 height 24
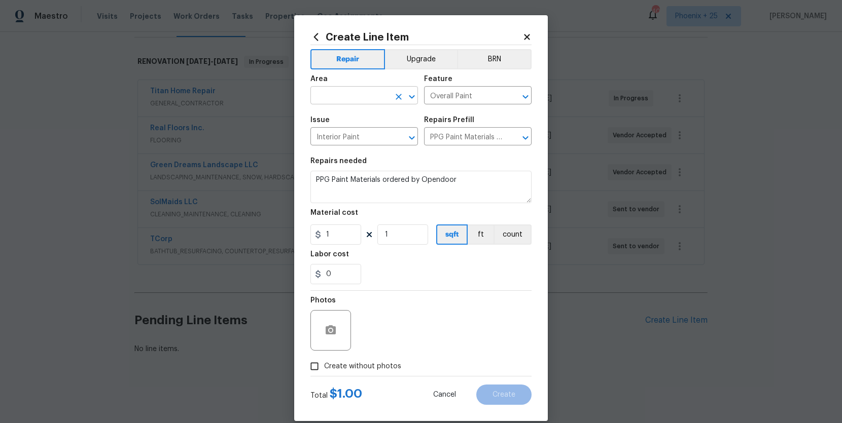
click at [347, 94] on input "text" at bounding box center [349, 97] width 79 height 16
click at [358, 135] on li "Interior Overall" at bounding box center [363, 135] width 107 height 17
type input "Interior Overall"
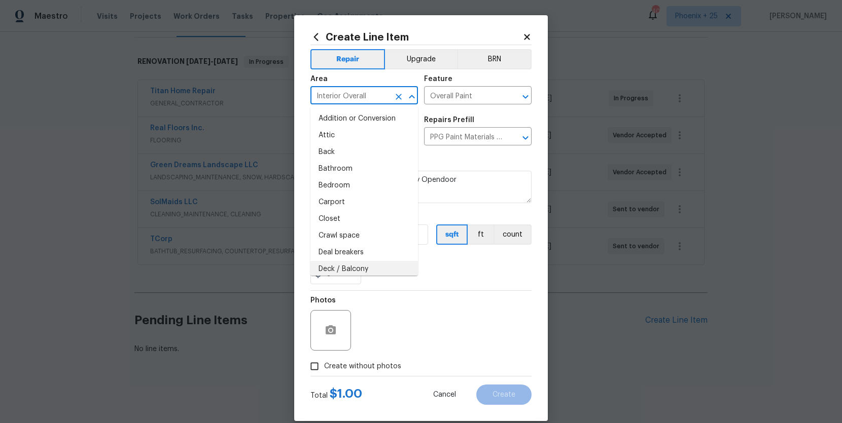
drag, startPoint x: 455, startPoint y: 299, endPoint x: 440, endPoint y: 289, distance: 17.7
click at [448, 295] on div "Photos" at bounding box center [420, 324] width 221 height 66
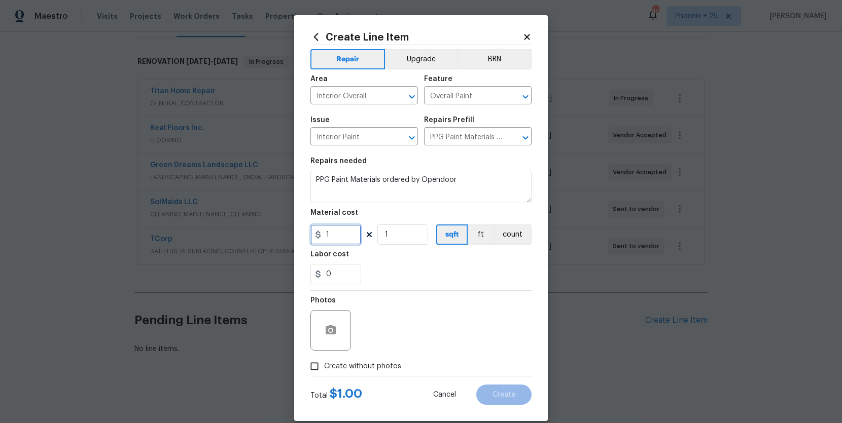
drag, startPoint x: 341, startPoint y: 238, endPoint x: 309, endPoint y: 233, distance: 31.8
click at [309, 233] on div "Create Line Item Repair Upgrade BRN Area Interior Overall ​ Feature Overall Pai…" at bounding box center [420, 218] width 253 height 406
type input "531.08"
drag, startPoint x: 364, startPoint y: 355, endPoint x: 372, endPoint y: 358, distance: 8.7
click at [365, 356] on div "Photos Create without photos" at bounding box center [420, 333] width 221 height 85
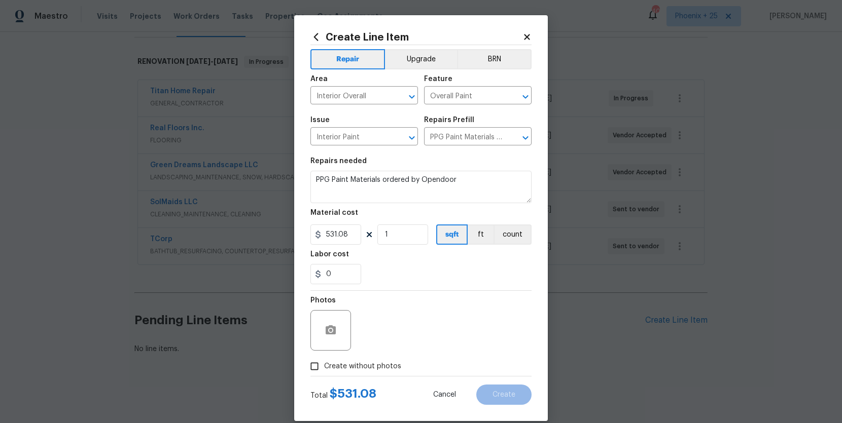
click at [374, 359] on label "Create without photos" at bounding box center [353, 366] width 96 height 19
click at [324, 359] on input "Create without photos" at bounding box center [314, 366] width 19 height 19
checkbox input "true"
click at [387, 343] on textarea at bounding box center [445, 330] width 172 height 41
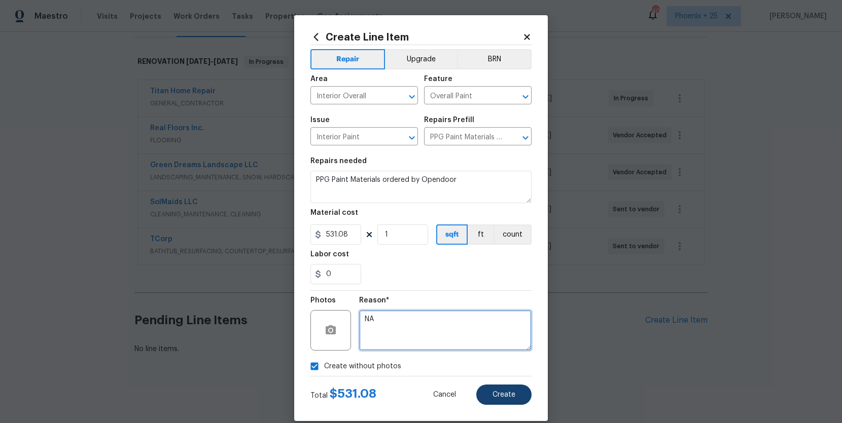
type textarea "NA"
click at [494, 395] on span "Create" at bounding box center [503, 395] width 23 height 8
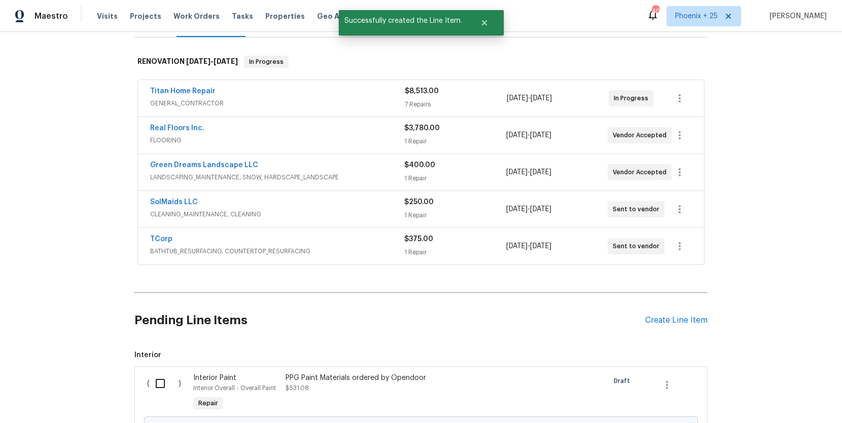
scroll to position [262, 0]
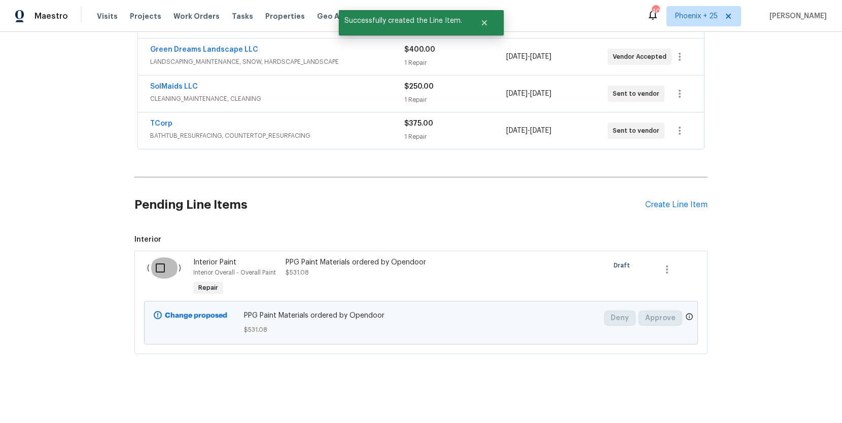
click at [171, 267] on input "checkbox" at bounding box center [164, 268] width 29 height 21
checkbox input "true"
click at [767, 394] on span "Create Work Order" at bounding box center [783, 398] width 67 height 13
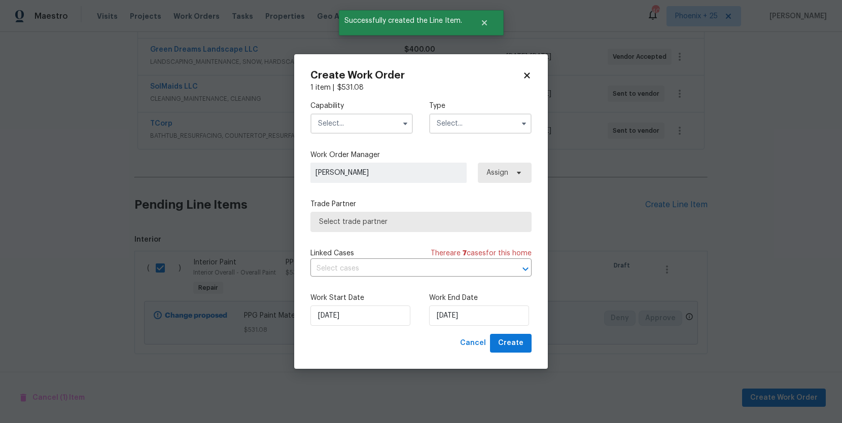
drag, startPoint x: 363, startPoint y: 123, endPoint x: 361, endPoint y: 131, distance: 8.9
click at [362, 126] on input "text" at bounding box center [361, 124] width 102 height 20
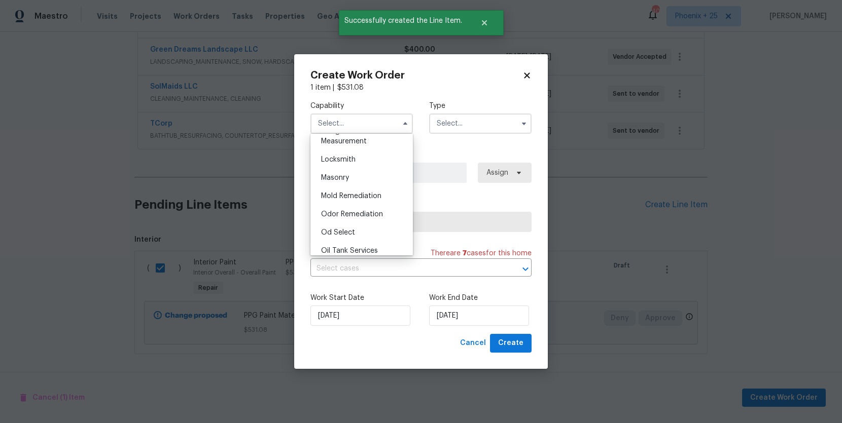
scroll to position [765, 0]
click at [372, 236] on div "Painting" at bounding box center [361, 232] width 97 height 18
type input "Painting"
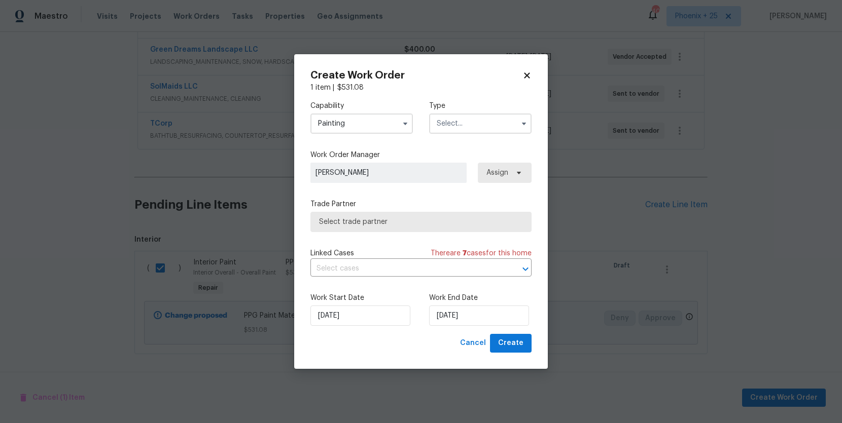
click at [482, 127] on input "text" at bounding box center [480, 124] width 102 height 20
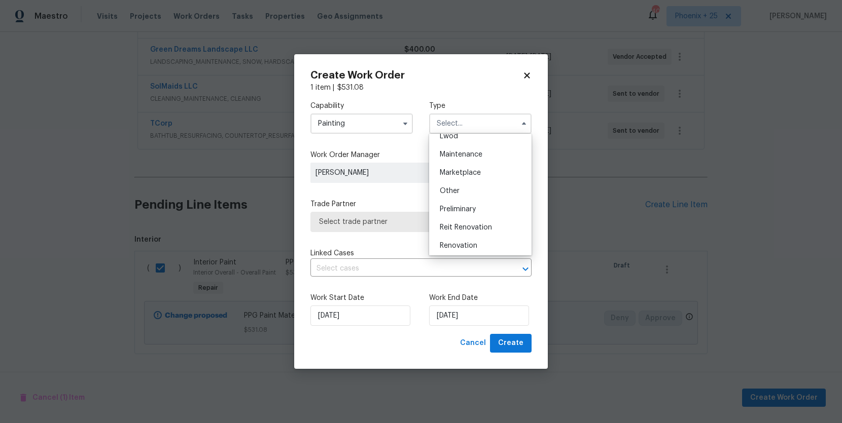
scroll to position [230, 0]
drag, startPoint x: 473, startPoint y: 168, endPoint x: 495, endPoint y: 174, distance: 22.6
click at [473, 168] on span "Renovation" at bounding box center [459, 170] width 38 height 7
type input "Renovation"
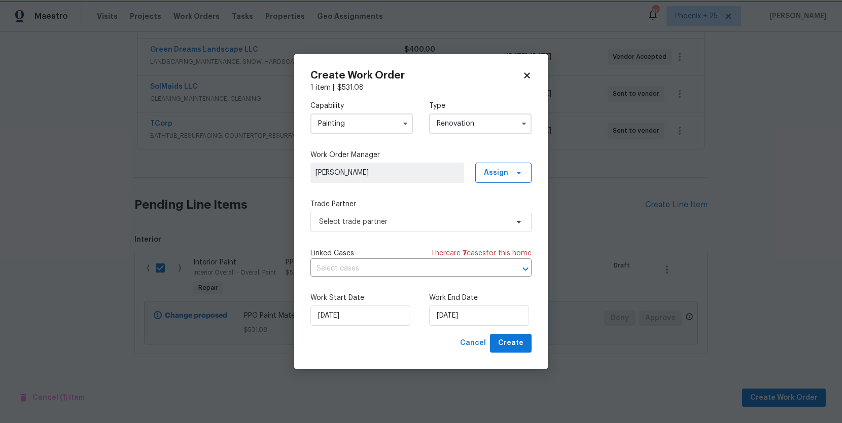
scroll to position [0, 0]
click at [509, 175] on span "Assign" at bounding box center [503, 173] width 56 height 20
click at [503, 214] on div "Assign to me" at bounding box center [505, 216] width 44 height 10
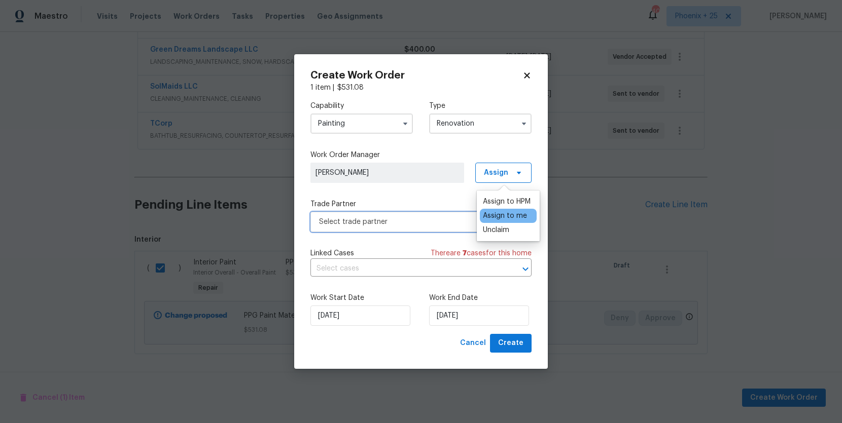
click at [399, 214] on span "Select trade partner" at bounding box center [420, 222] width 221 height 20
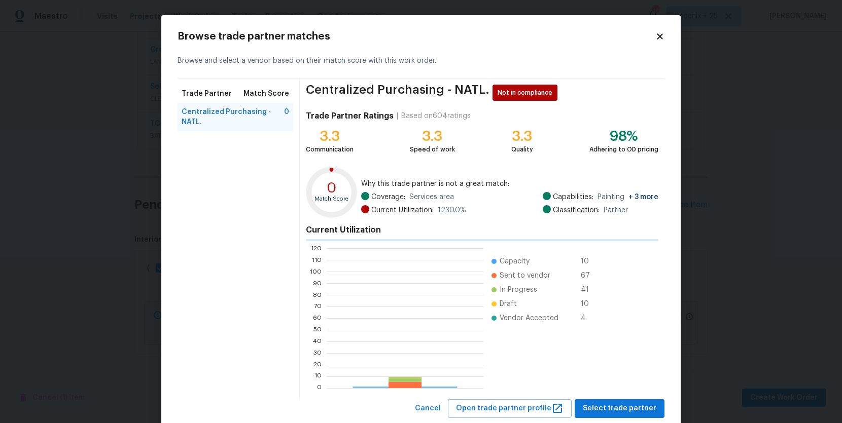
scroll to position [142, 157]
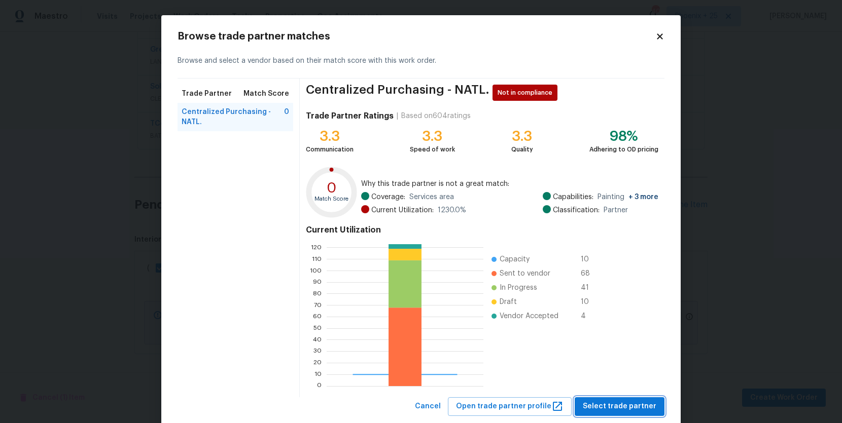
click at [628, 411] on span "Select trade partner" at bounding box center [619, 406] width 74 height 13
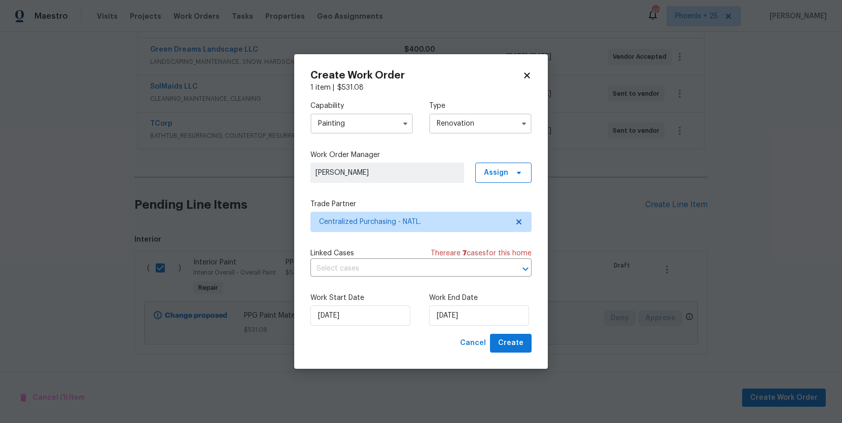
click at [531, 342] on div "Create Work Order 1 item | $ 531.08 Capability Painting Type Renovation Work Or…" at bounding box center [420, 211] width 253 height 315
click at [524, 345] on button "Create" at bounding box center [511, 343] width 42 height 19
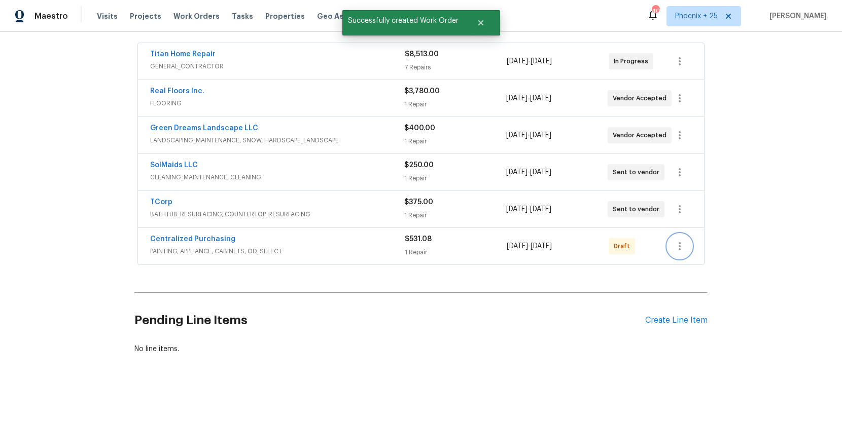
click at [677, 253] on button "button" at bounding box center [679, 246] width 24 height 24
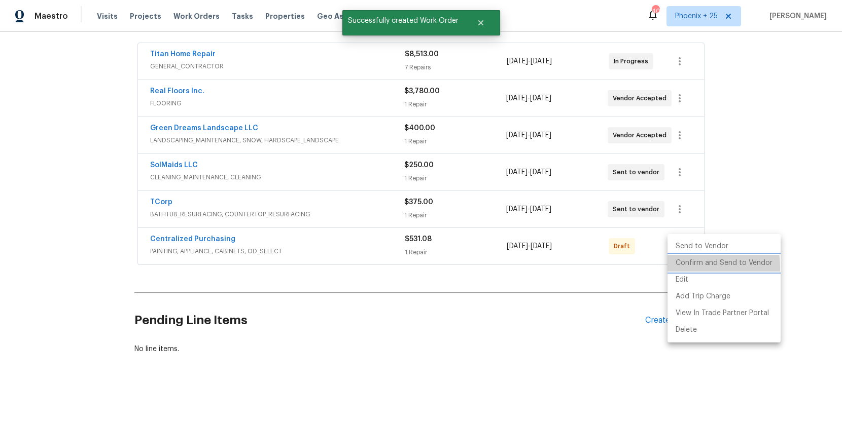
click at [679, 268] on li "Confirm and Send to Vendor" at bounding box center [723, 263] width 113 height 17
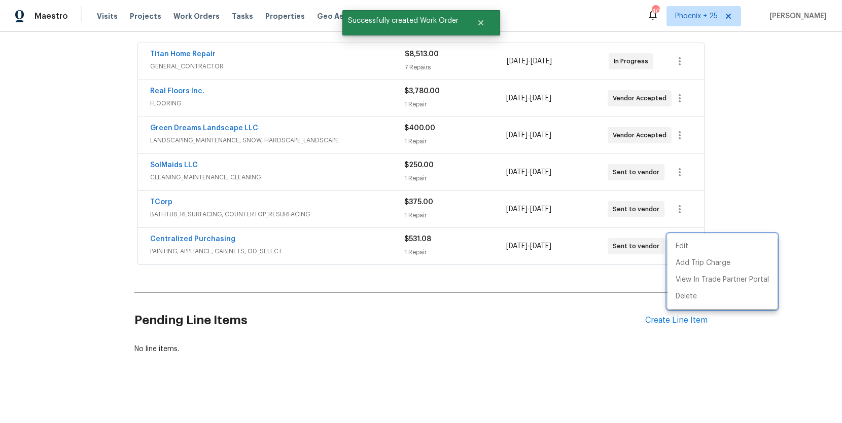
click at [204, 234] on div at bounding box center [421, 211] width 842 height 423
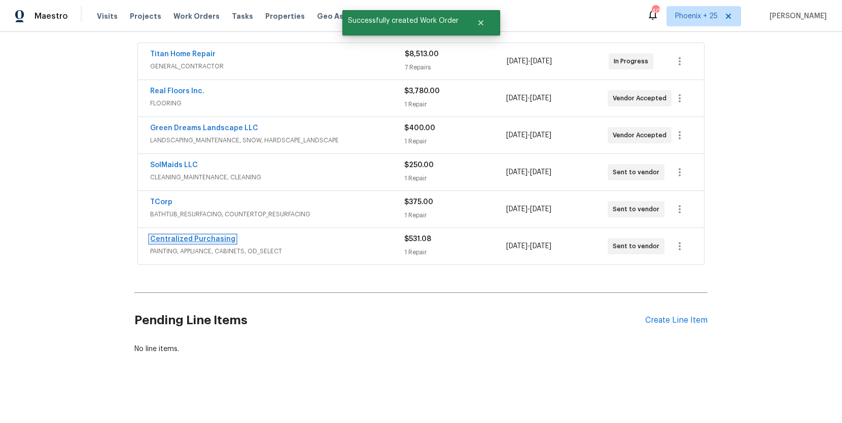
click at [200, 239] on link "Centralized Purchasing" at bounding box center [192, 239] width 85 height 7
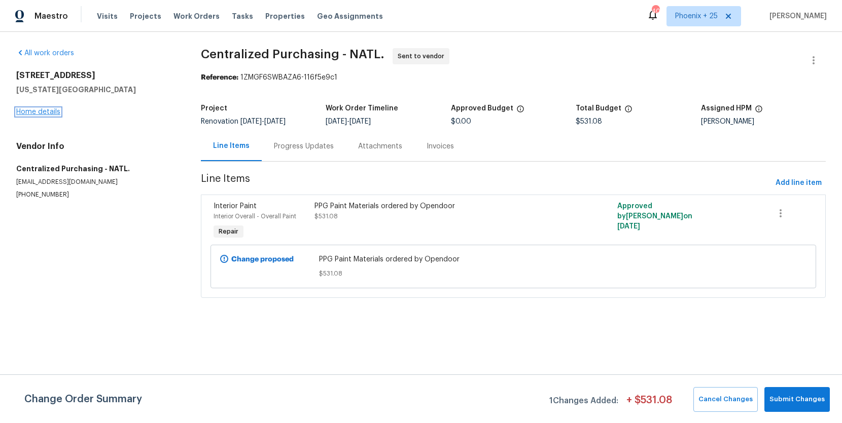
click at [49, 114] on link "Home details" at bounding box center [38, 111] width 44 height 7
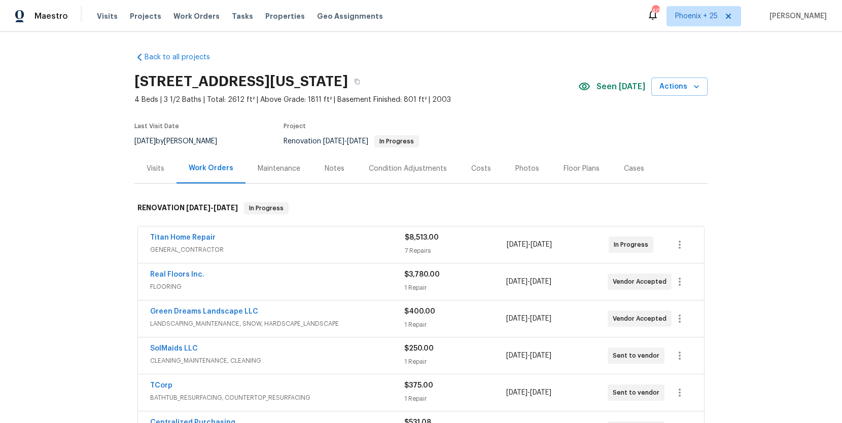
scroll to position [27, 0]
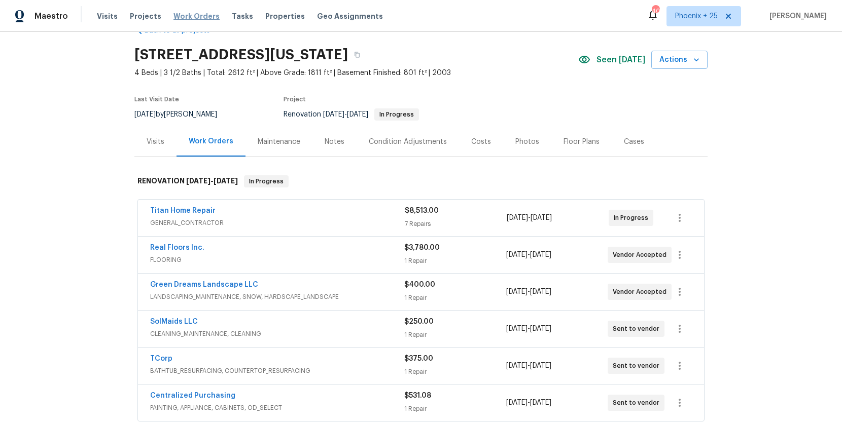
click at [189, 21] on span "Work Orders" at bounding box center [196, 16] width 46 height 10
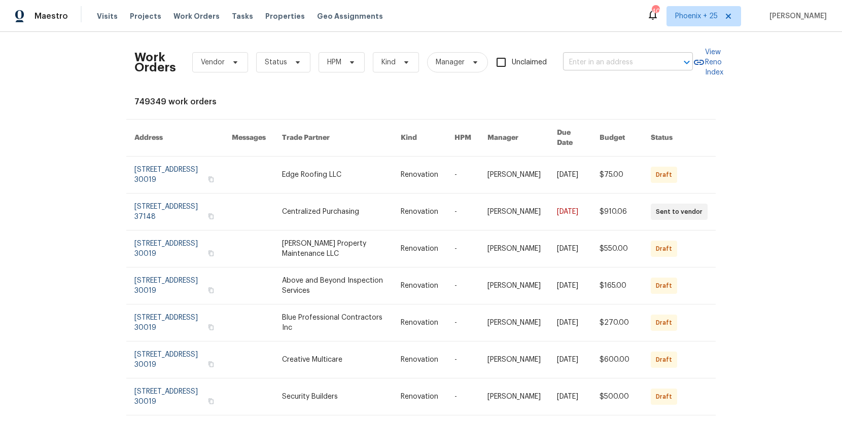
click at [613, 56] on input "text" at bounding box center [613, 63] width 101 height 16
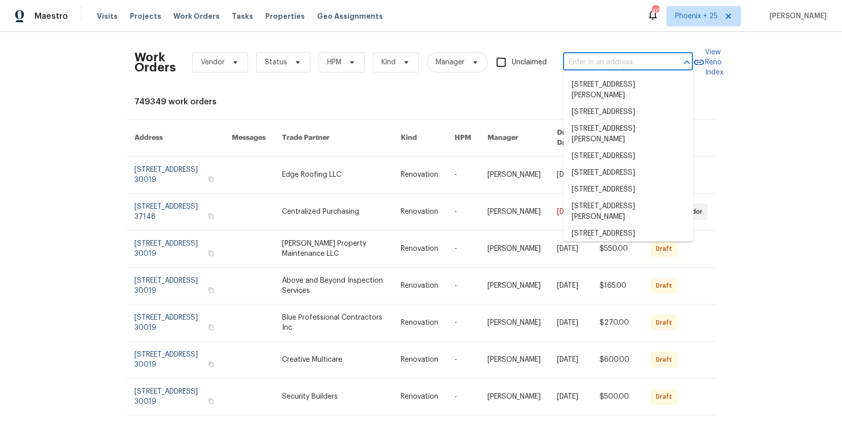
paste input "3701 E 2nd St Apt A, Tucson, AZ 85716"
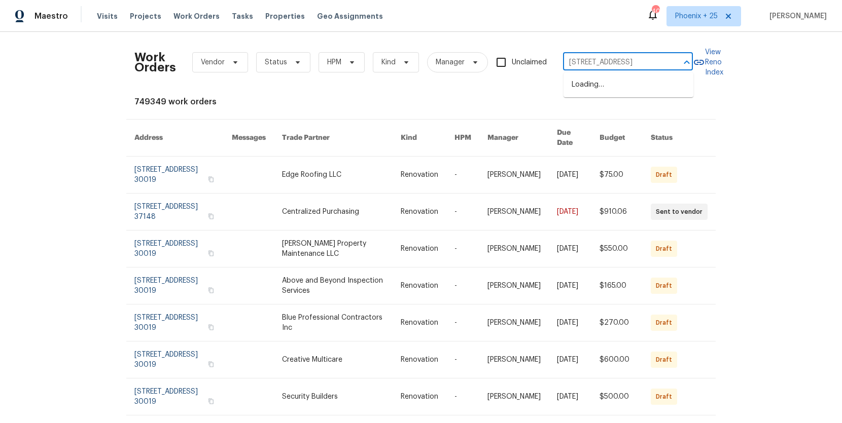
scroll to position [0, 31]
drag, startPoint x: 588, startPoint y: 62, endPoint x: 670, endPoint y: 63, distance: 81.6
click at [670, 63] on div "3701 E 2nd St Apt A, Tucson, AZ 85716 ​" at bounding box center [628, 63] width 130 height 16
type input "3701 E 2nd St"
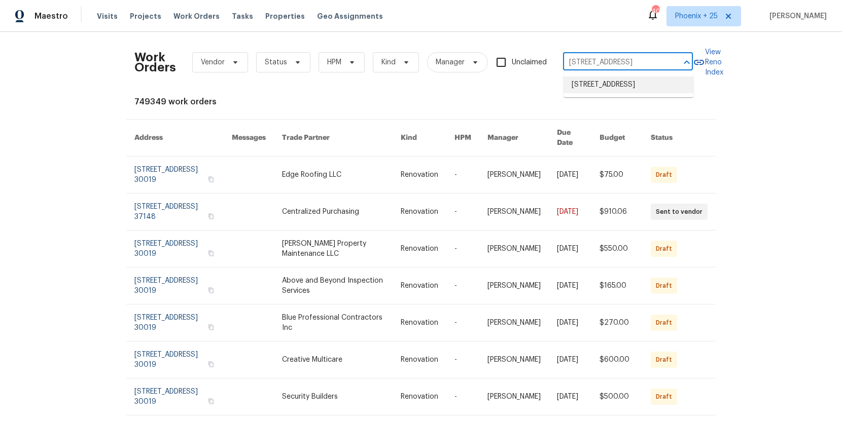
click at [641, 93] on li "3701 E 2nd St Apt A, Tucson, AZ 85716" at bounding box center [628, 85] width 130 height 17
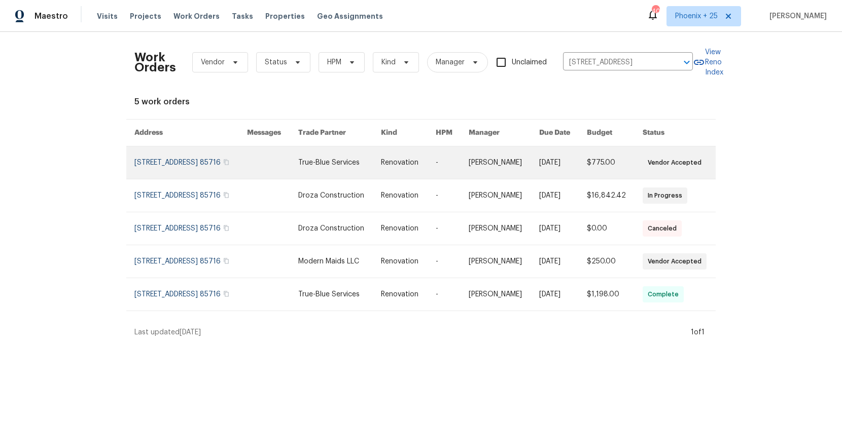
click at [358, 159] on link at bounding box center [339, 163] width 83 height 32
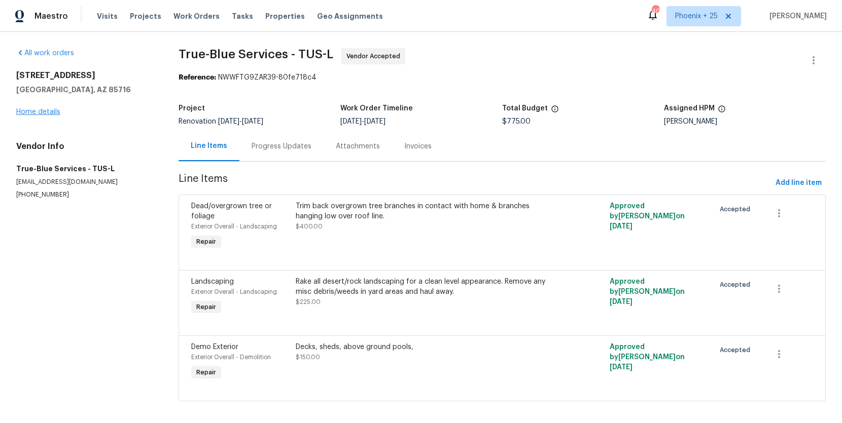
click at [37, 117] on div "3701 E 2nd St Apt A Tucson, AZ 85716 Home details" at bounding box center [85, 93] width 138 height 47
click at [37, 113] on link "Home details" at bounding box center [38, 111] width 44 height 7
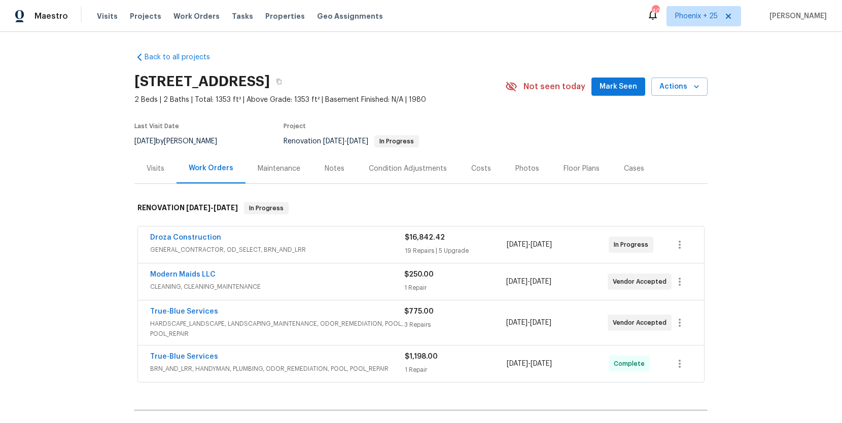
click at [162, 174] on div "Visits" at bounding box center [155, 169] width 42 height 30
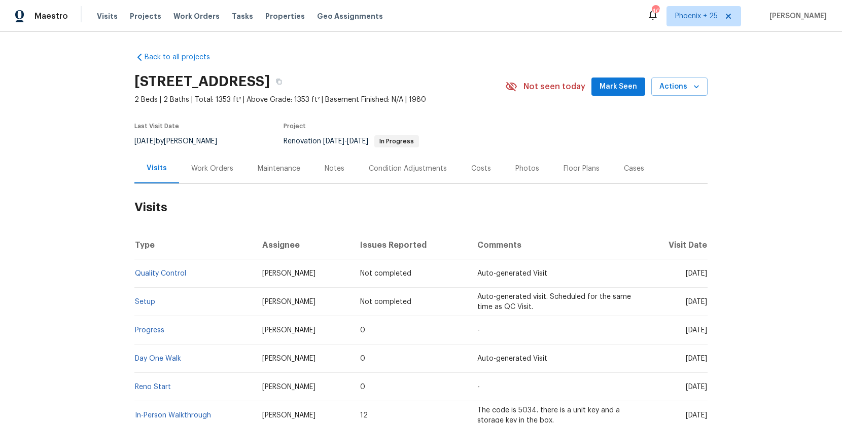
scroll to position [76, 0]
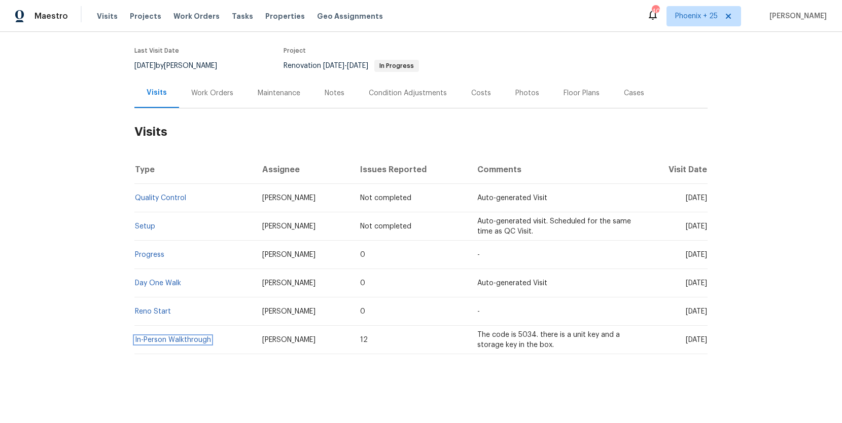
click at [173, 342] on link "In-Person Walkthrough" at bounding box center [173, 340] width 76 height 7
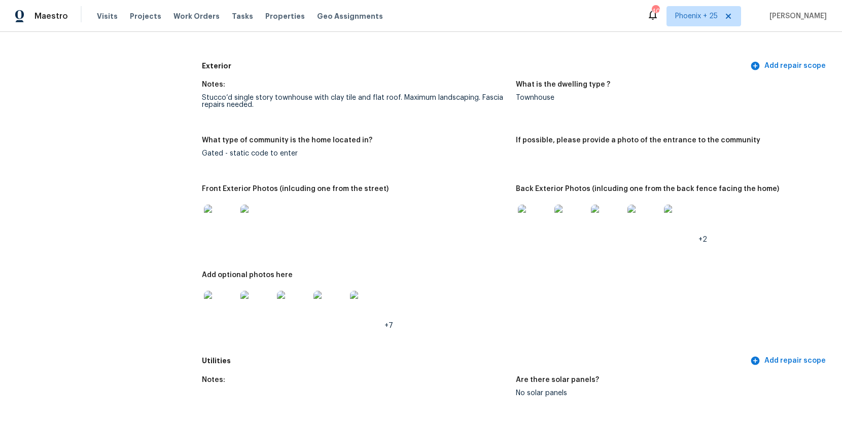
scroll to position [428, 0]
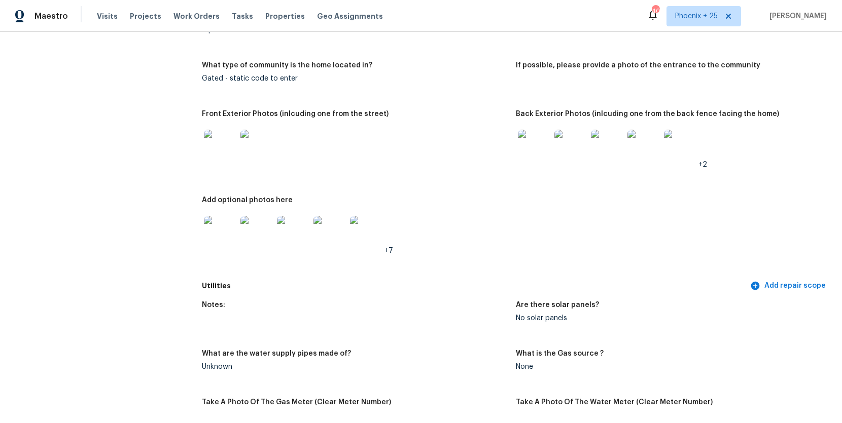
click at [231, 152] on img at bounding box center [220, 146] width 32 height 32
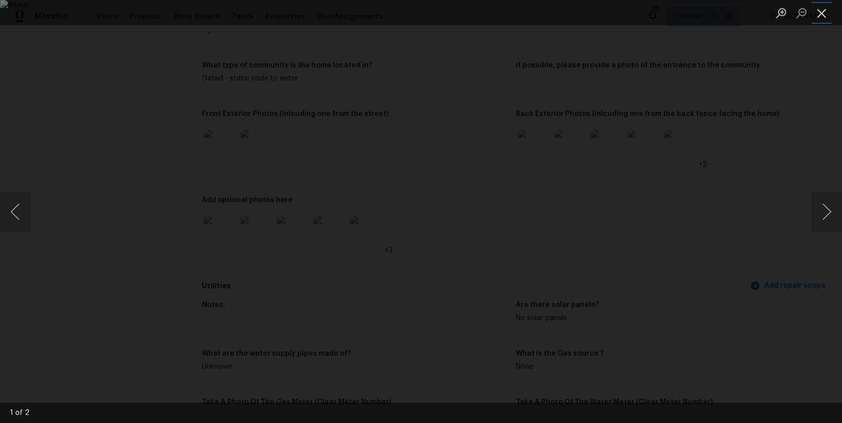
click at [823, 15] on button "Close lightbox" at bounding box center [821, 13] width 20 height 18
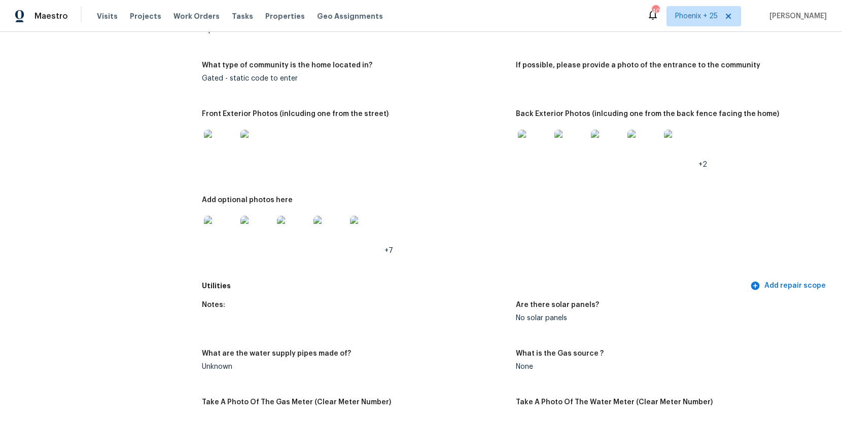
scroll to position [0, 0]
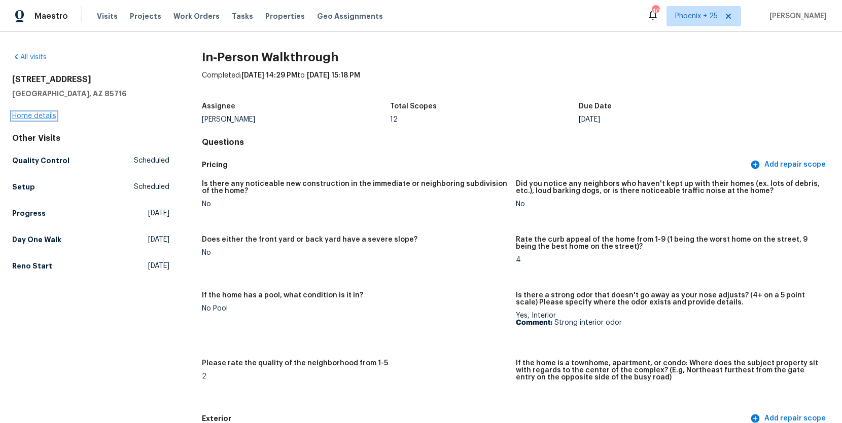
click at [42, 115] on link "Home details" at bounding box center [34, 116] width 44 height 7
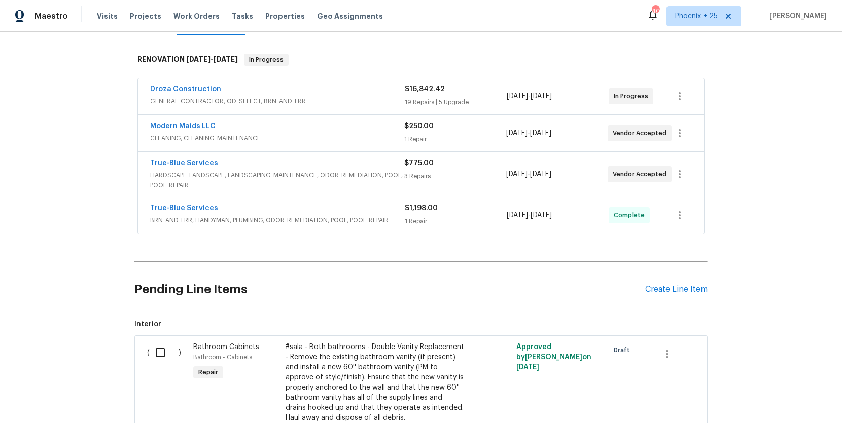
scroll to position [210, 0]
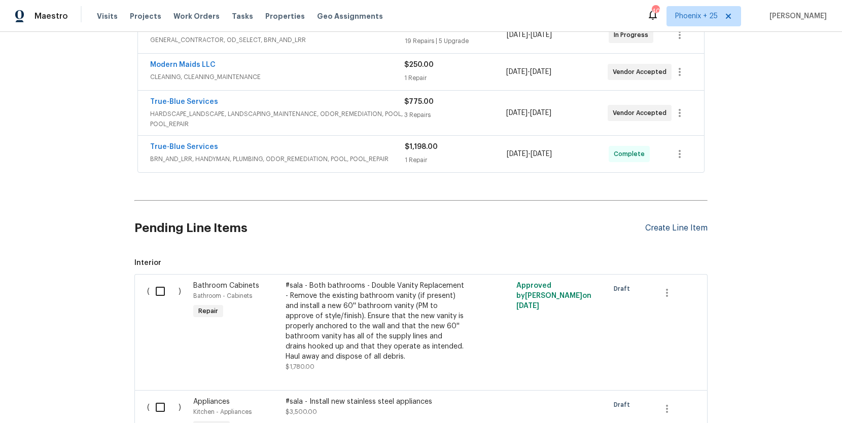
click at [666, 231] on div "Create Line Item" at bounding box center [676, 229] width 62 height 10
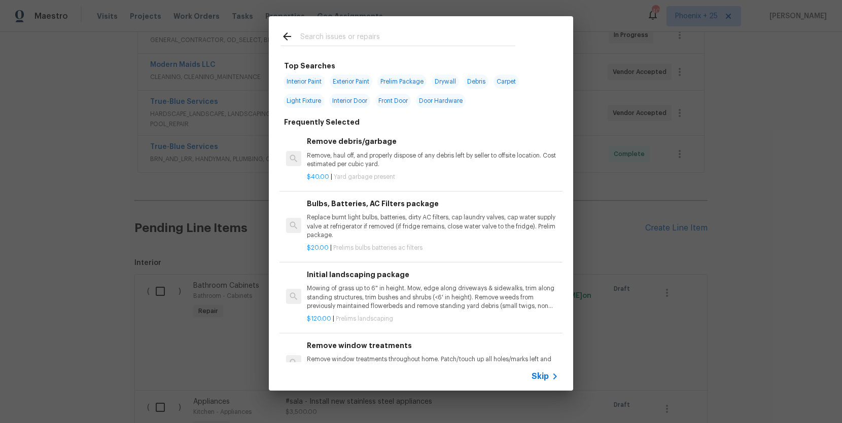
click at [349, 49] on div at bounding box center [398, 36] width 259 height 40
click at [347, 42] on input "text" at bounding box center [407, 37] width 215 height 15
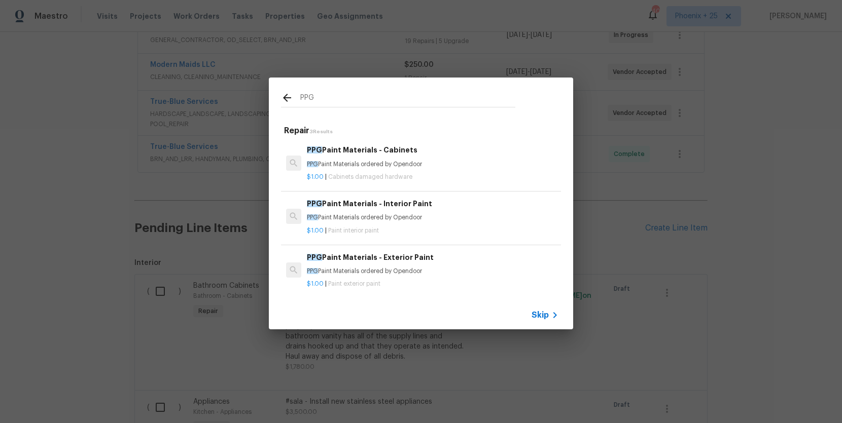
type input "PPG"
click at [450, 208] on h6 "PPG Paint Materials - Interior Paint" at bounding box center [432, 203] width 251 height 11
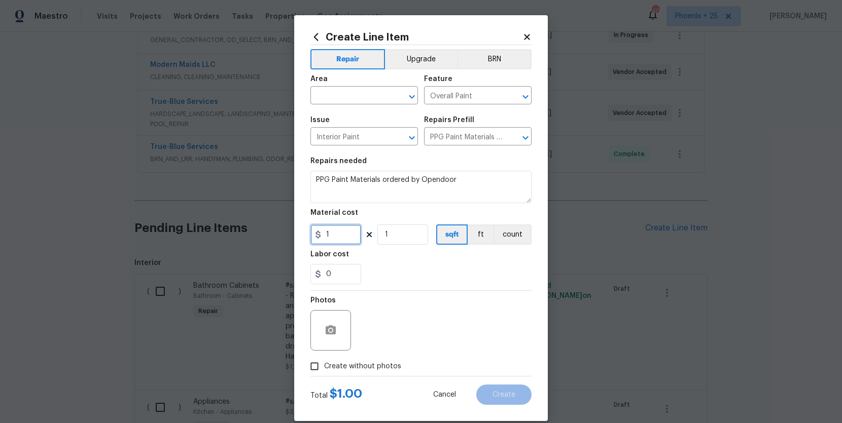
drag, startPoint x: 338, startPoint y: 239, endPoint x: 300, endPoint y: 236, distance: 38.7
click at [300, 236] on div "Create Line Item Repair Upgrade BRN Area ​ Feature Overall Paint ​ Issue Interi…" at bounding box center [420, 218] width 253 height 406
type input "684.58"
click at [330, 92] on input "text" at bounding box center [349, 97] width 79 height 16
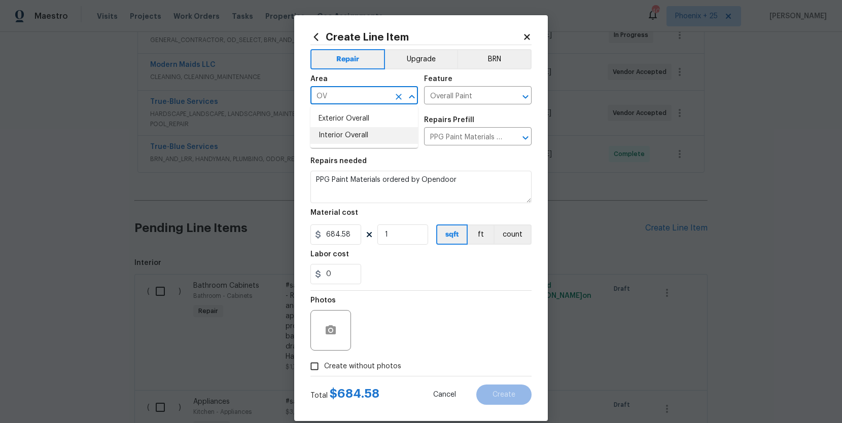
click at [341, 131] on li "Interior Overall" at bounding box center [363, 135] width 107 height 17
type input "Interior Overall"
click at [352, 363] on span "Create without photos" at bounding box center [362, 366] width 77 height 11
click at [324, 363] on input "Create without photos" at bounding box center [314, 366] width 19 height 19
checkbox input "true"
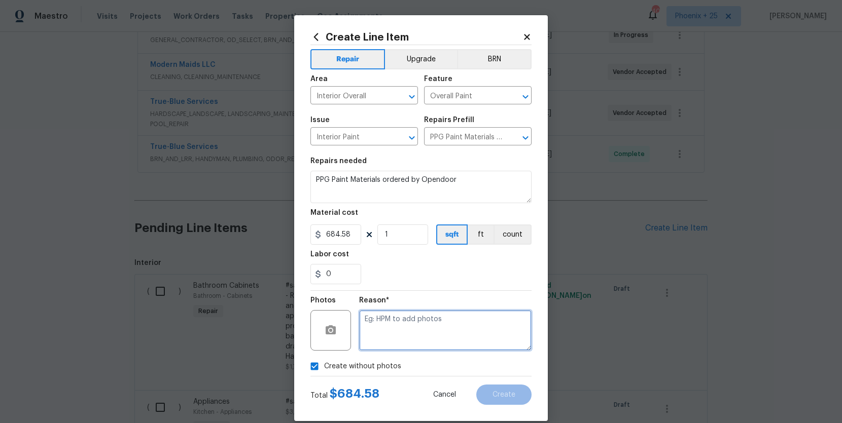
drag, startPoint x: 369, startPoint y: 360, endPoint x: 405, endPoint y: 334, distance: 45.0
click at [405, 334] on textarea at bounding box center [445, 330] width 172 height 41
type textarea "NA"
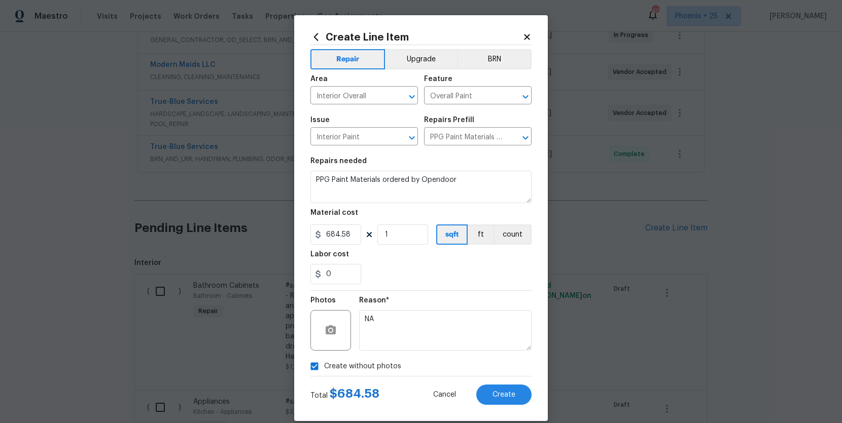
click at [488, 405] on div "Create Line Item Repair Upgrade BRN Area Interior Overall ​ Feature Overall Pai…" at bounding box center [420, 218] width 253 height 406
click at [496, 398] on span "Create" at bounding box center [503, 395] width 23 height 8
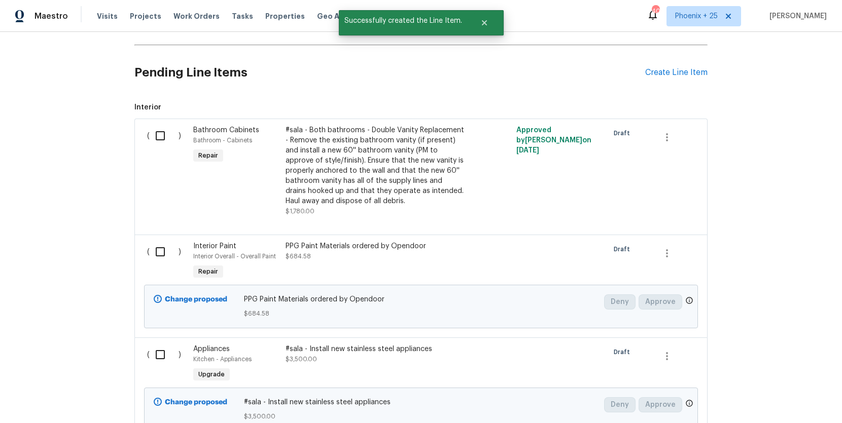
scroll to position [452, 0]
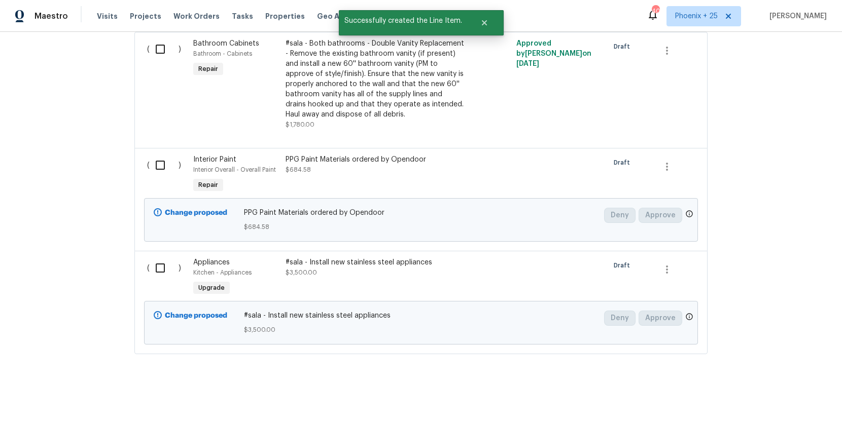
click at [164, 168] on input "checkbox" at bounding box center [164, 165] width 29 height 21
checkbox input "true"
click at [817, 394] on button "Create Work Order" at bounding box center [784, 398] width 84 height 19
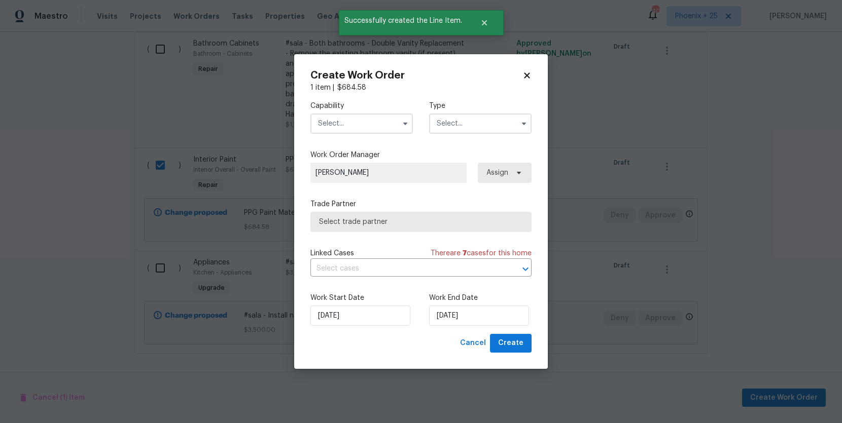
drag, startPoint x: 366, startPoint y: 123, endPoint x: 368, endPoint y: 129, distance: 6.9
click at [368, 126] on input "text" at bounding box center [361, 124] width 102 height 20
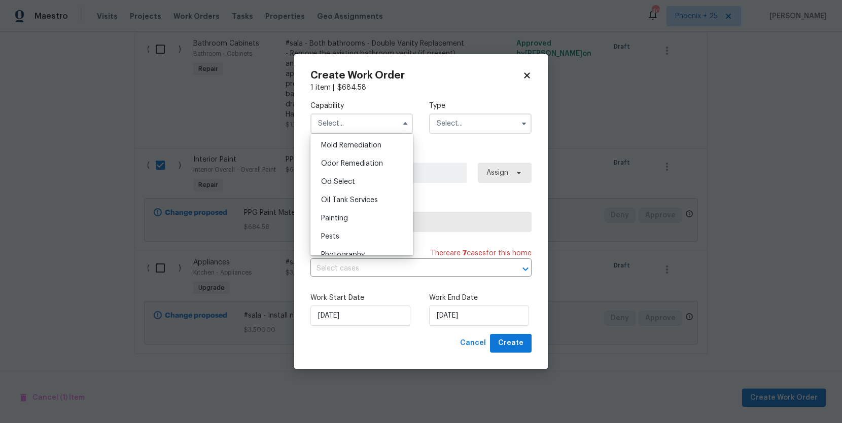
scroll to position [786, 0]
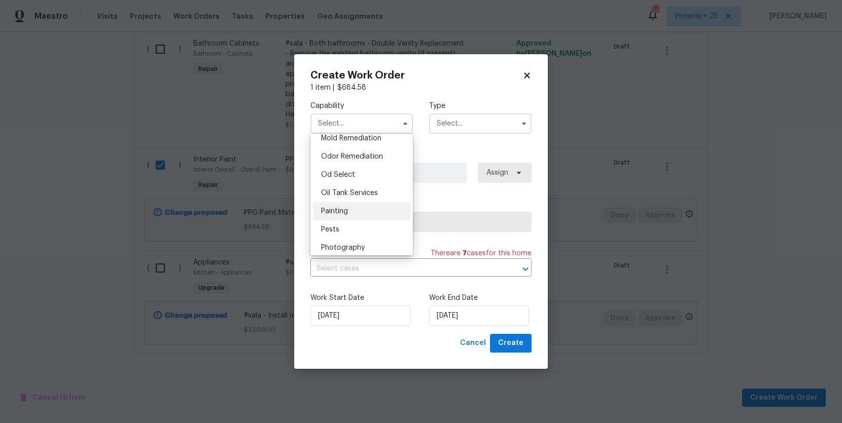
click at [372, 206] on div "Painting" at bounding box center [361, 211] width 97 height 18
type input "Painting"
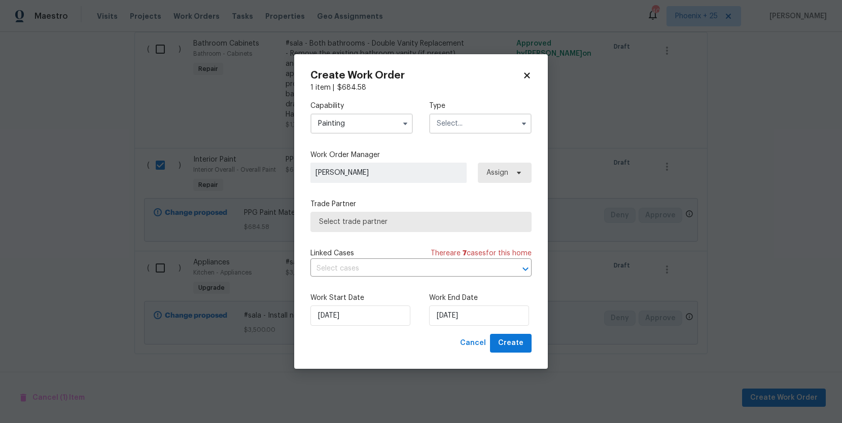
click at [488, 125] on input "text" at bounding box center [480, 124] width 102 height 20
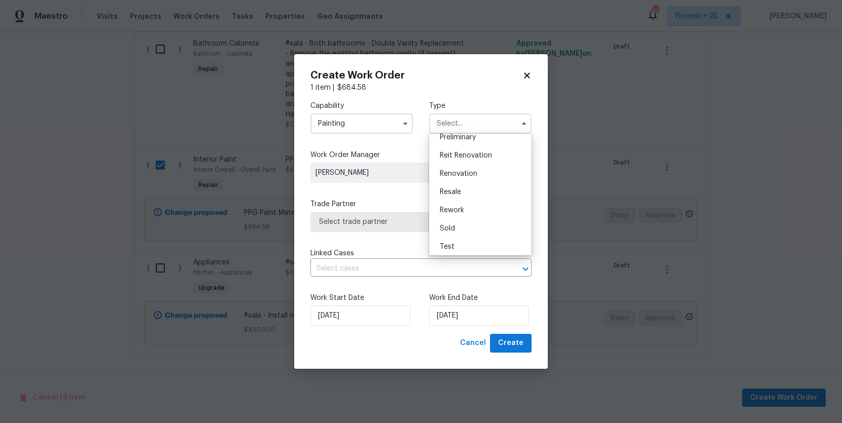
scroll to position [230, 0]
click at [490, 168] on div "Renovation" at bounding box center [479, 171] width 97 height 18
type input "Renovation"
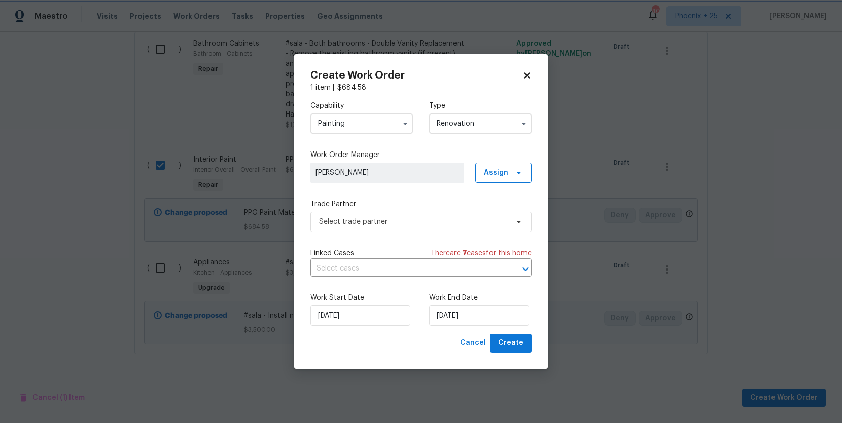
scroll to position [0, 0]
drag, startPoint x: 503, startPoint y: 172, endPoint x: 503, endPoint y: 181, distance: 9.6
click at [503, 174] on span "Assign" at bounding box center [496, 173] width 24 height 10
click at [498, 211] on div "Assign to me" at bounding box center [505, 216] width 44 height 10
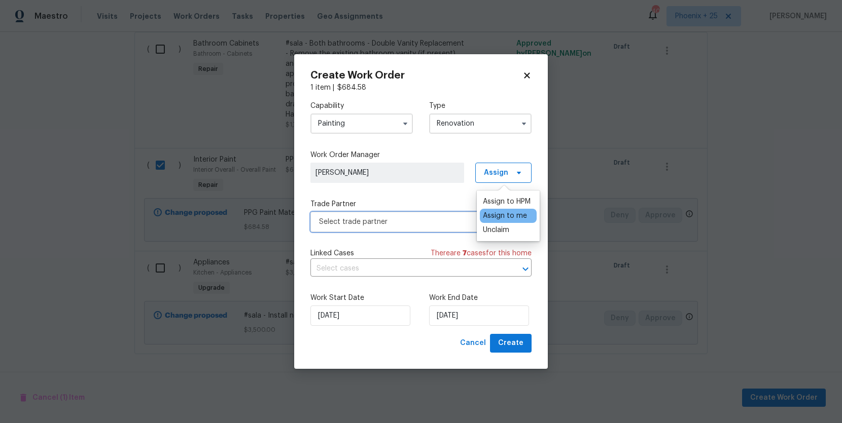
click at [419, 221] on span "Select trade partner" at bounding box center [413, 222] width 189 height 10
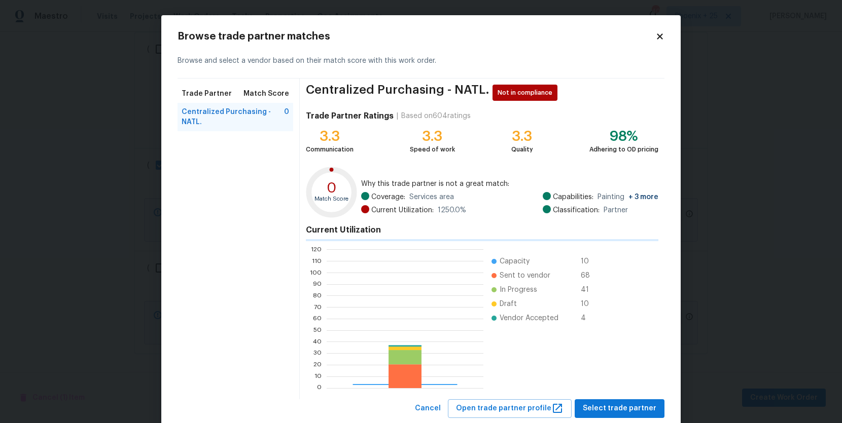
scroll to position [142, 157]
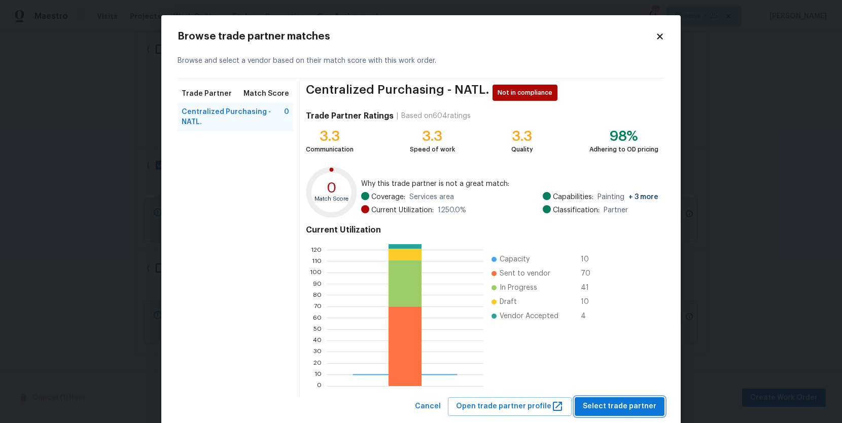
click at [625, 406] on span "Select trade partner" at bounding box center [619, 406] width 74 height 13
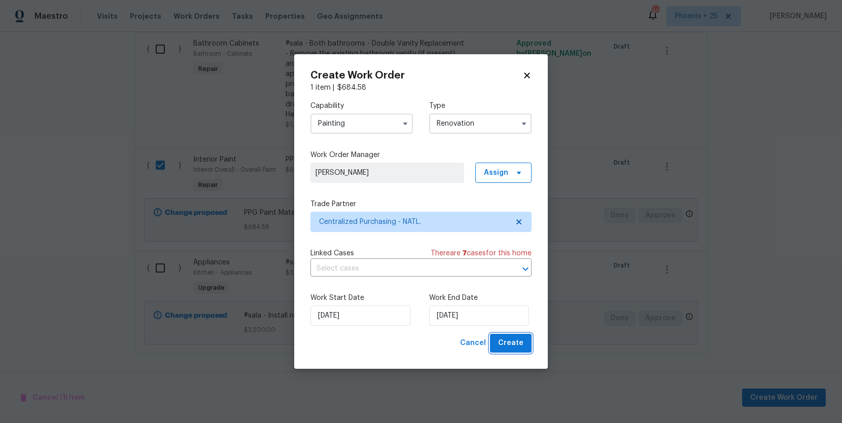
click at [503, 343] on span "Create" at bounding box center [510, 343] width 25 height 13
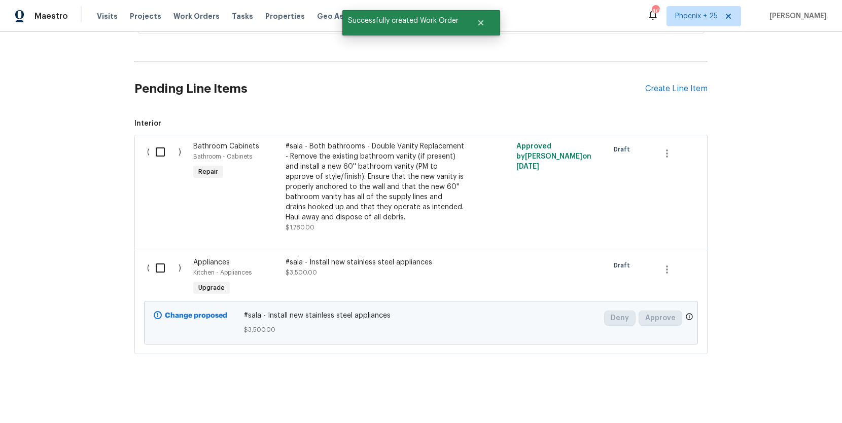
scroll to position [192, 0]
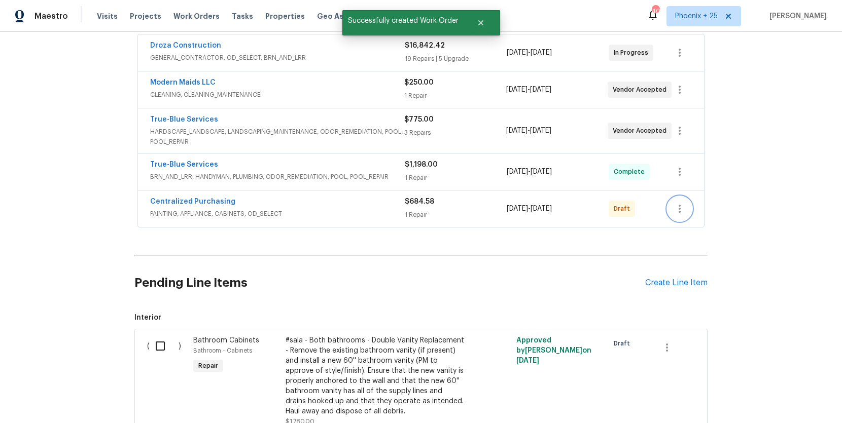
click at [680, 215] on button "button" at bounding box center [679, 209] width 24 height 24
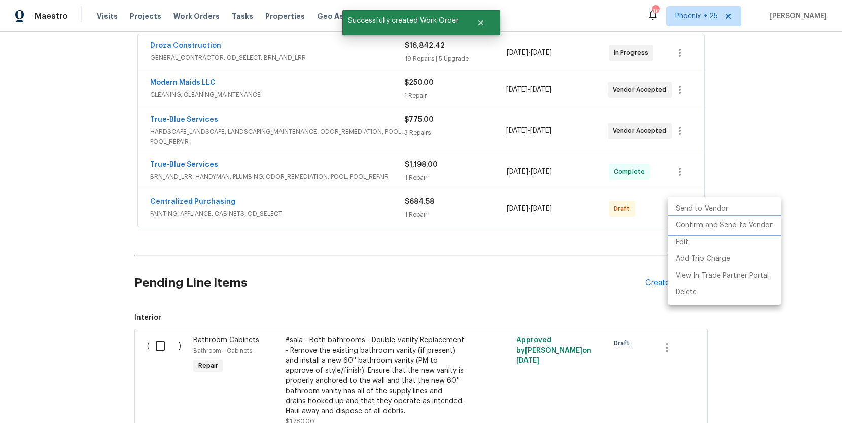
click at [681, 223] on li "Confirm and Send to Vendor" at bounding box center [723, 225] width 113 height 17
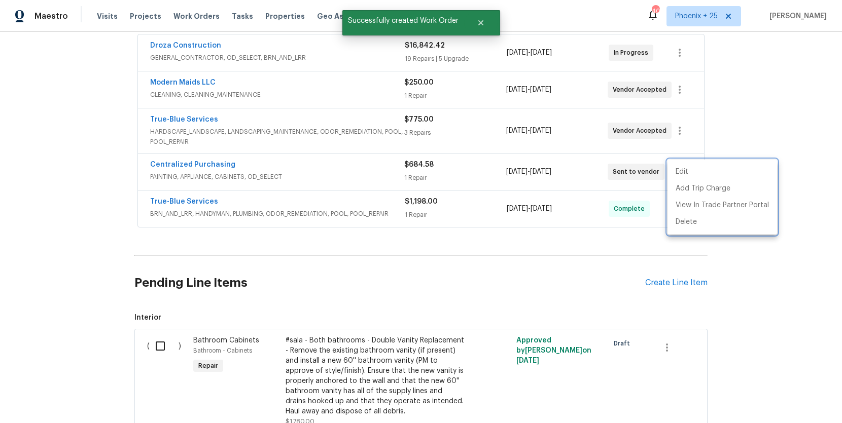
drag, startPoint x: 270, startPoint y: 164, endPoint x: 220, endPoint y: 166, distance: 50.2
click at [262, 164] on div at bounding box center [421, 211] width 842 height 423
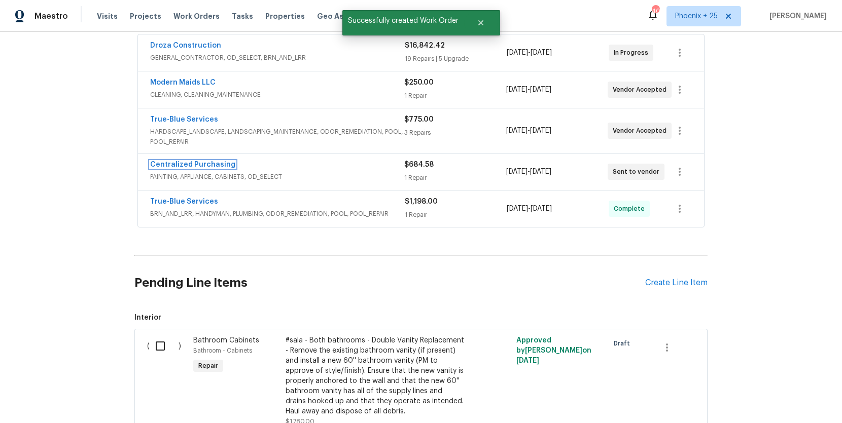
click at [212, 165] on link "Centralized Purchasing" at bounding box center [192, 164] width 85 height 7
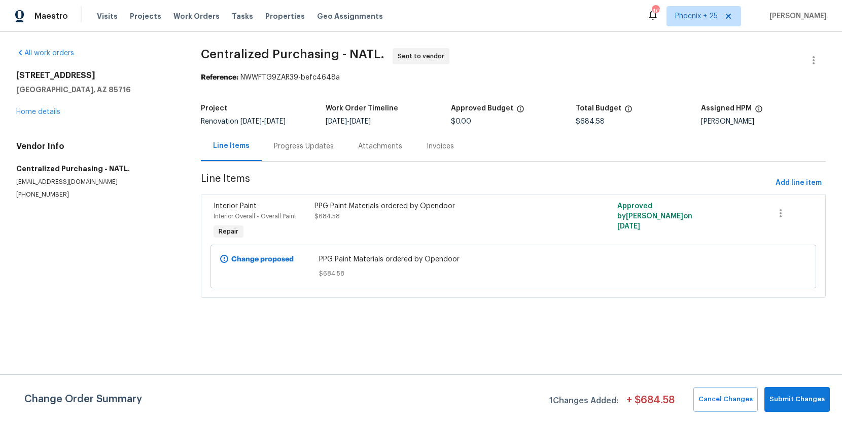
click at [53, 117] on div "3701 E 2nd St Apt A Tucson, AZ 85716 Home details" at bounding box center [96, 93] width 160 height 47
click at [49, 111] on link "Home details" at bounding box center [38, 111] width 44 height 7
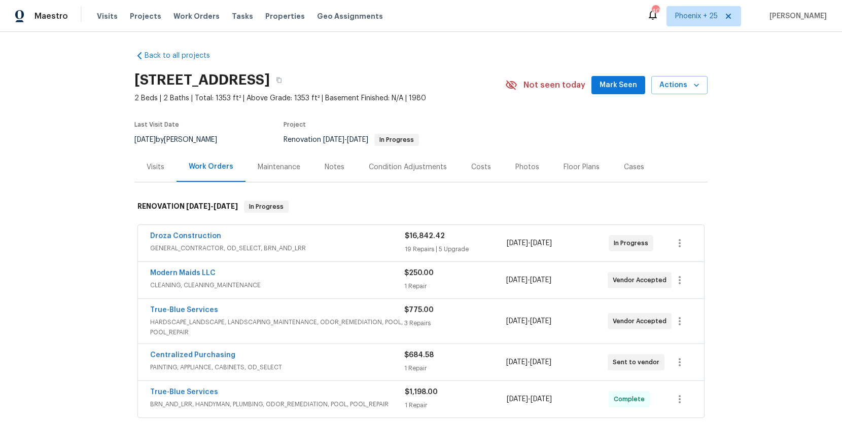
click at [168, 167] on div "Visits" at bounding box center [155, 167] width 42 height 30
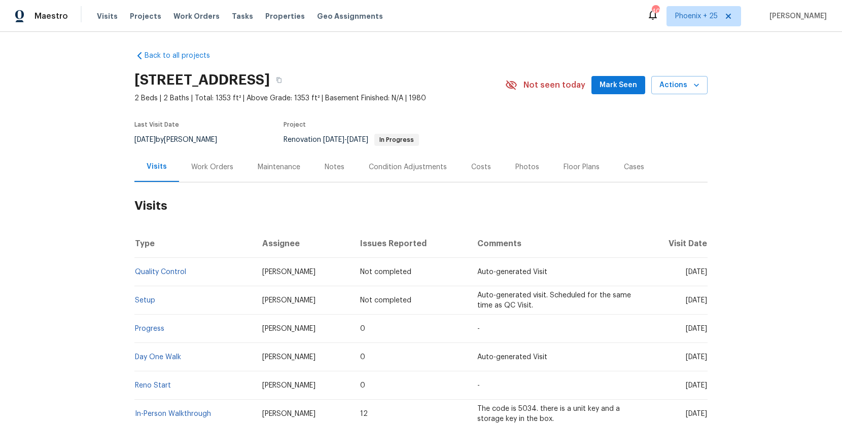
scroll to position [76, 0]
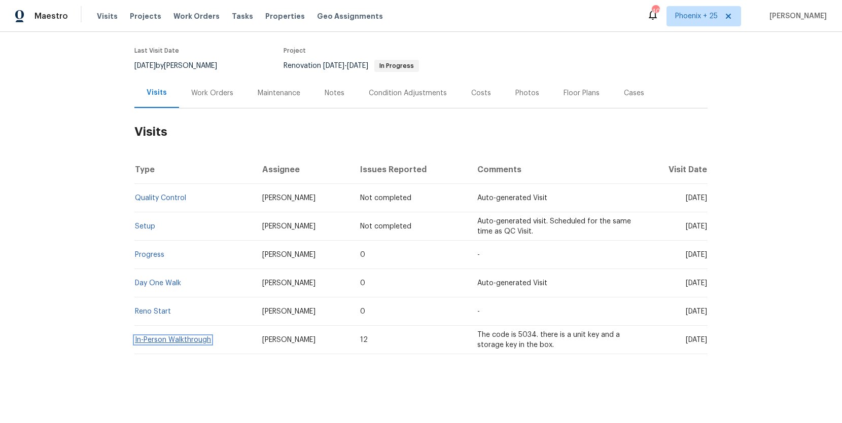
click at [166, 343] on link "In-Person Walkthrough" at bounding box center [173, 340] width 76 height 7
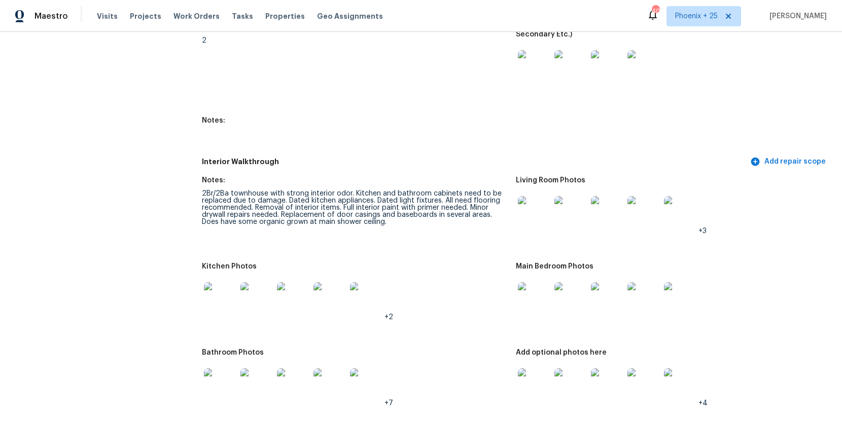
scroll to position [1185, 0]
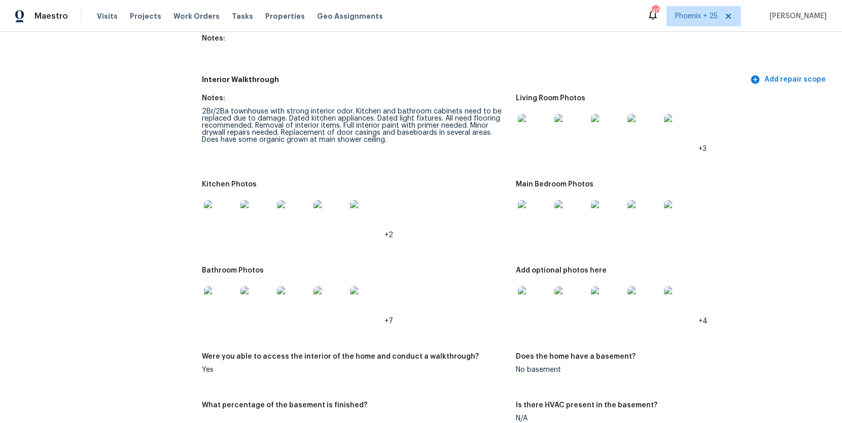
click at [230, 226] on img at bounding box center [220, 216] width 32 height 32
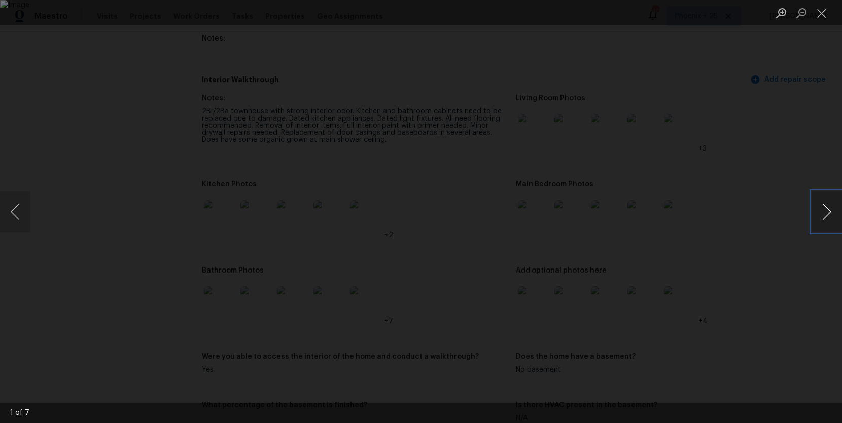
click at [820, 212] on button "Next image" at bounding box center [826, 212] width 30 height 41
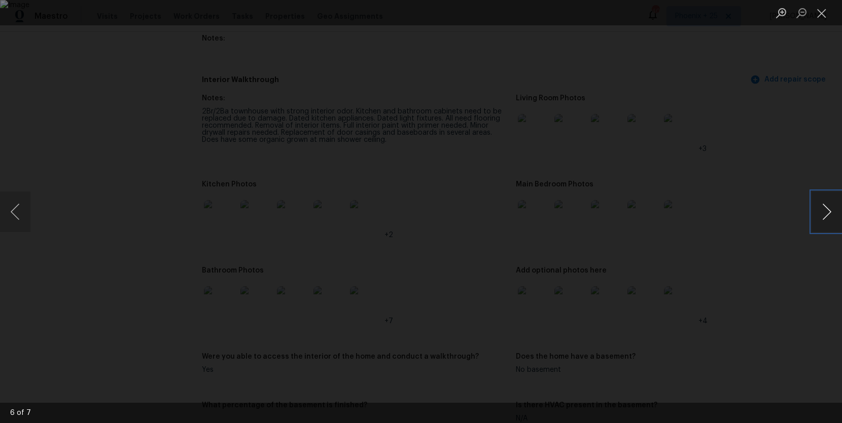
click at [820, 212] on button "Next image" at bounding box center [826, 212] width 30 height 41
click at [821, 18] on button "Close lightbox" at bounding box center [821, 13] width 20 height 18
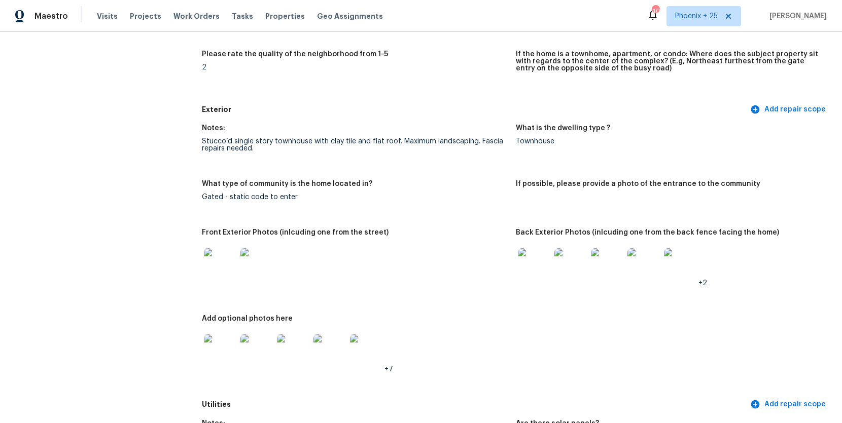
scroll to position [0, 0]
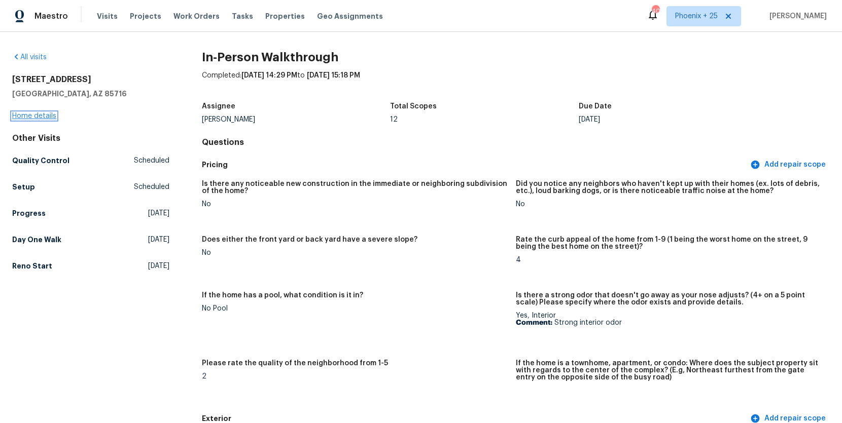
click at [45, 118] on link "Home details" at bounding box center [34, 116] width 44 height 7
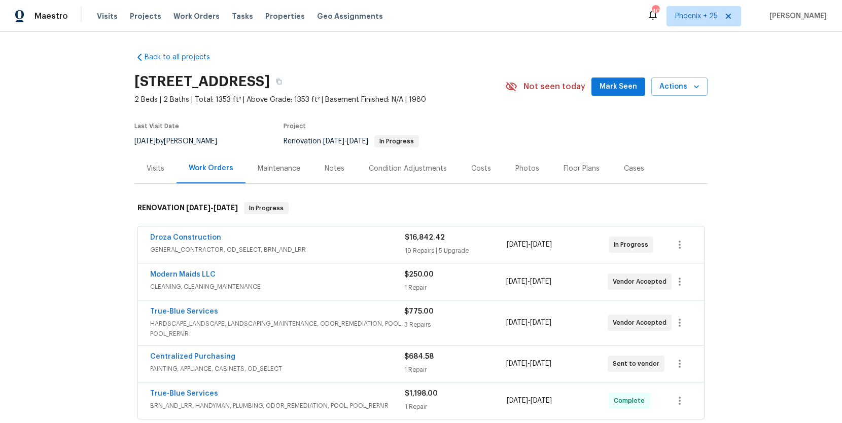
click at [287, 237] on div "Droza Construction" at bounding box center [277, 239] width 254 height 12
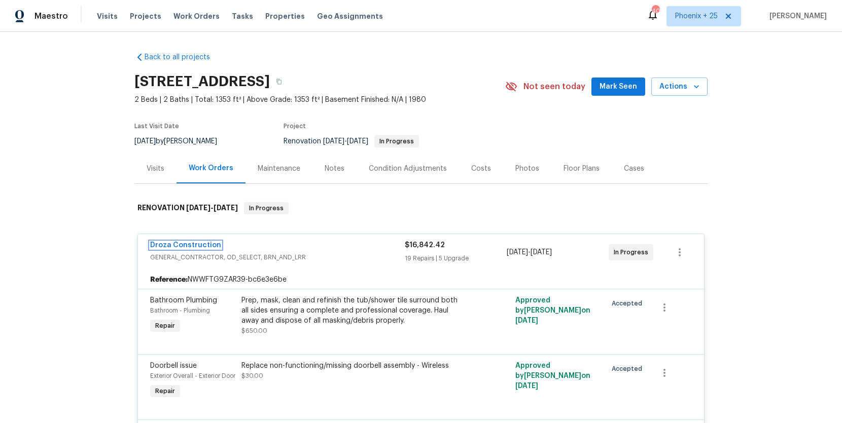
click at [170, 244] on link "Droza Construction" at bounding box center [185, 245] width 71 height 7
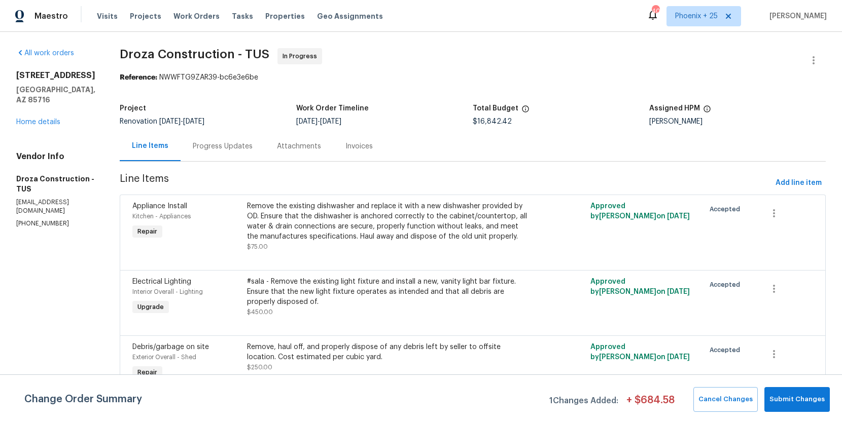
click at [246, 159] on div "Progress Updates" at bounding box center [222, 146] width 84 height 30
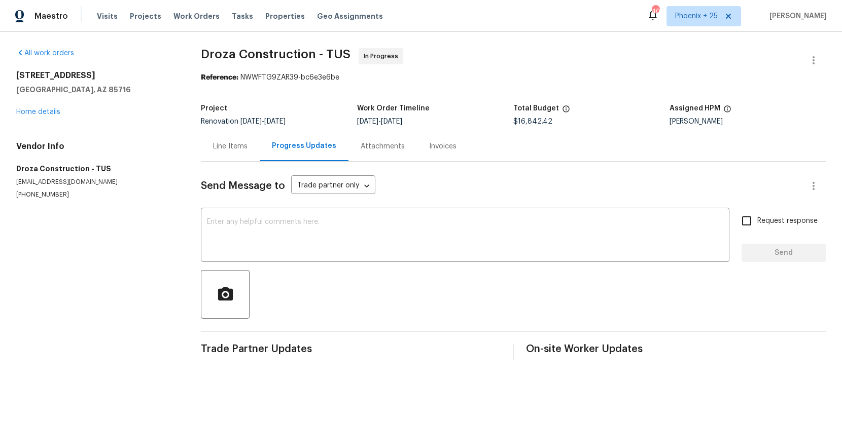
click at [396, 149] on div "Attachments" at bounding box center [382, 146] width 44 height 10
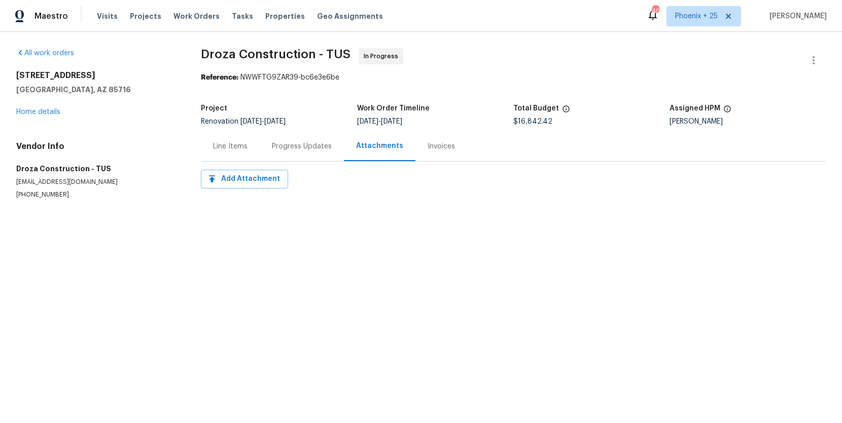
click at [232, 149] on div "Line Items" at bounding box center [230, 146] width 34 height 10
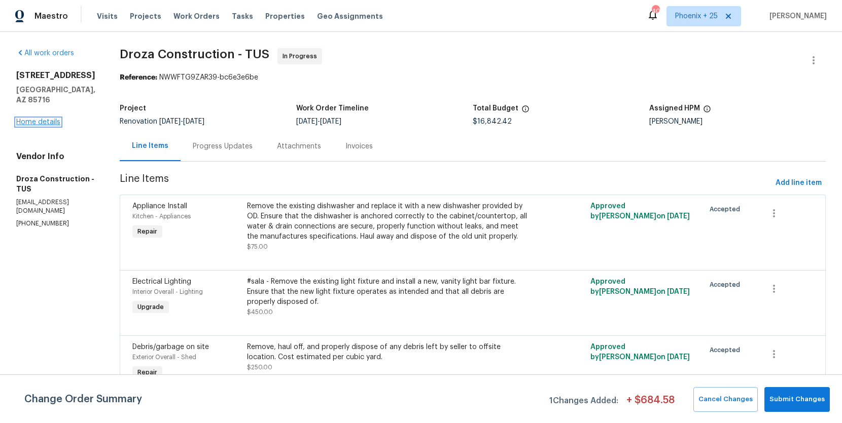
click at [49, 119] on link "Home details" at bounding box center [38, 122] width 44 height 7
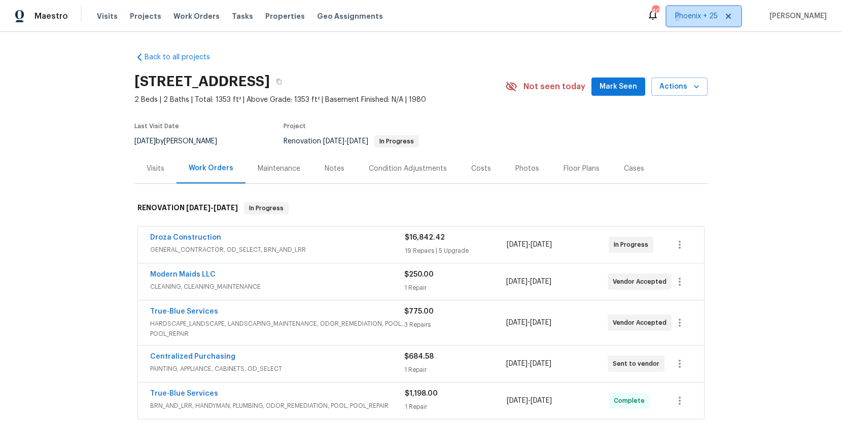
click at [684, 21] on span "Phoenix + 25" at bounding box center [696, 16] width 43 height 10
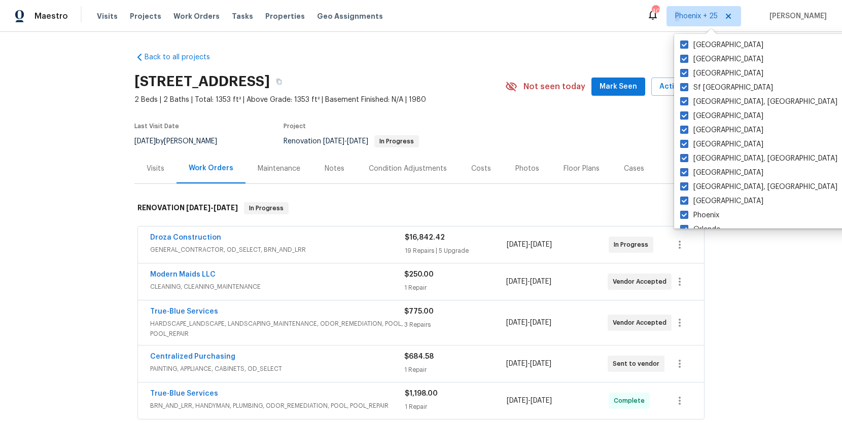
scroll to position [679, 0]
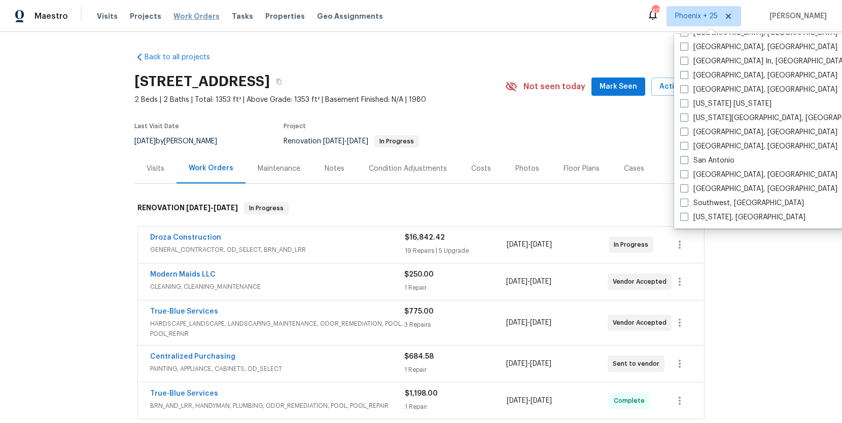
click at [187, 19] on span "Work Orders" at bounding box center [196, 16] width 46 height 10
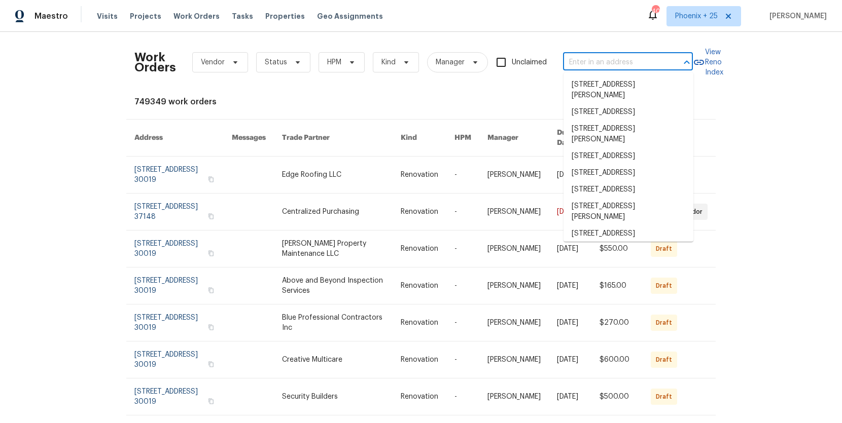
click at [579, 65] on input "text" at bounding box center [613, 63] width 101 height 16
type input "V"
paste input "5655 Chalet Hill Dr, Saint Louis, MO 63129"
type input "5655 Chalet Hill Dr, Saint Louis, MO 63129"
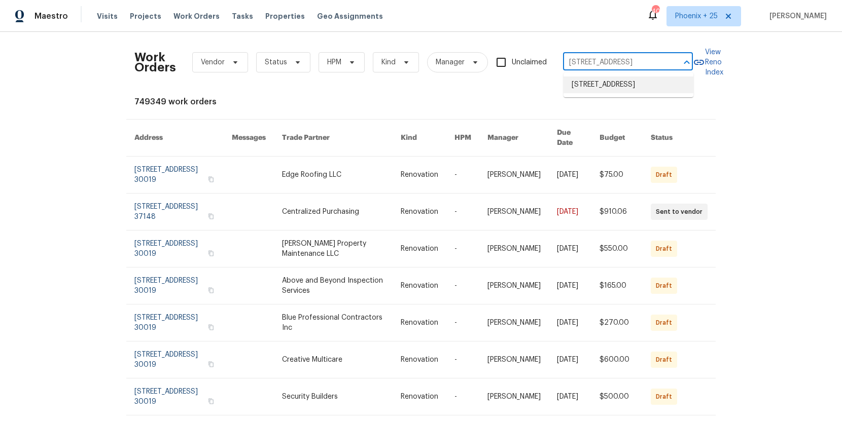
click at [594, 89] on li "5655 Chalet Hill Dr, Saint Louis, MO 63129" at bounding box center [628, 85] width 130 height 17
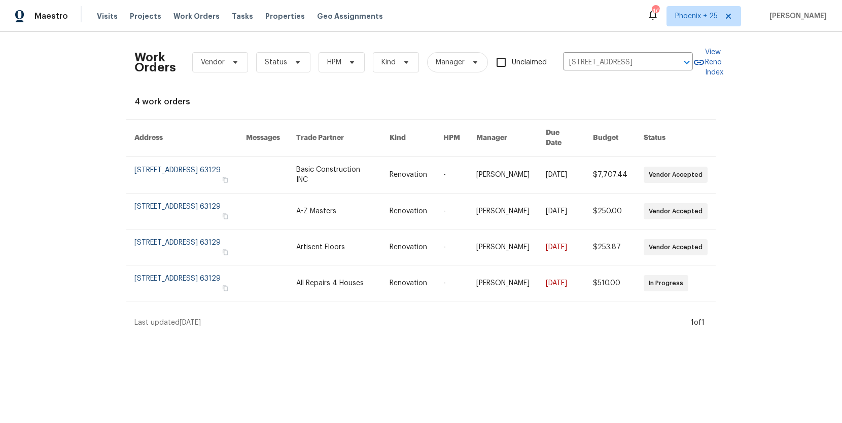
click at [315, 157] on td "Basic Construction INC" at bounding box center [335, 175] width 94 height 37
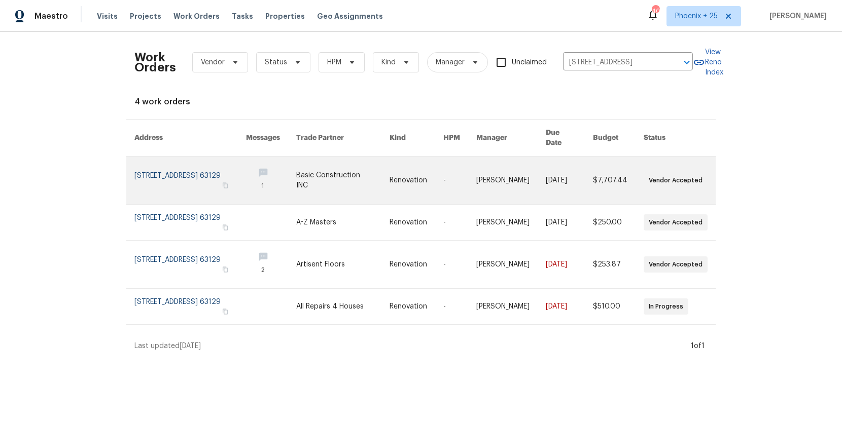
click at [321, 164] on link at bounding box center [343, 181] width 94 height 48
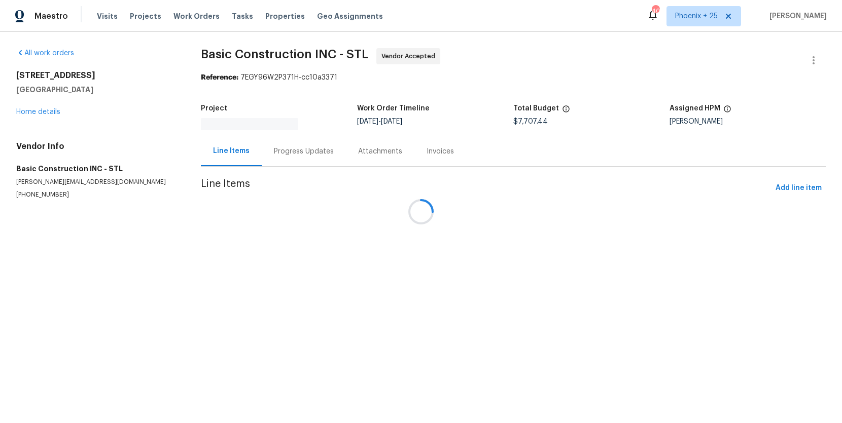
click at [48, 109] on div at bounding box center [421, 211] width 842 height 423
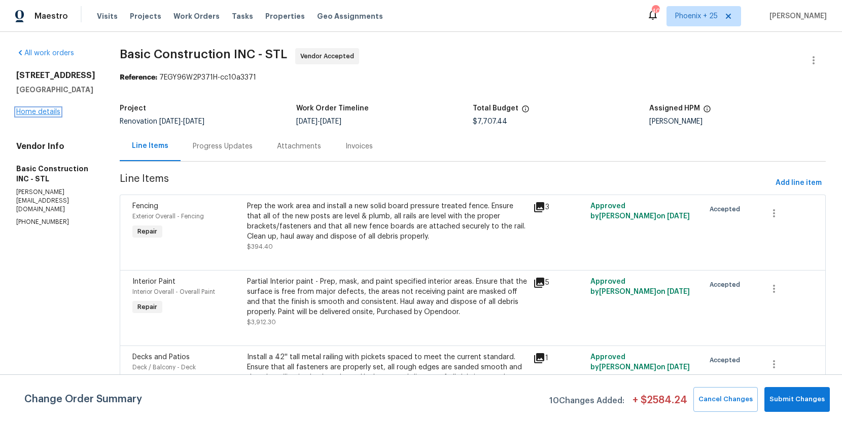
click at [47, 116] on link "Home details" at bounding box center [38, 111] width 44 height 7
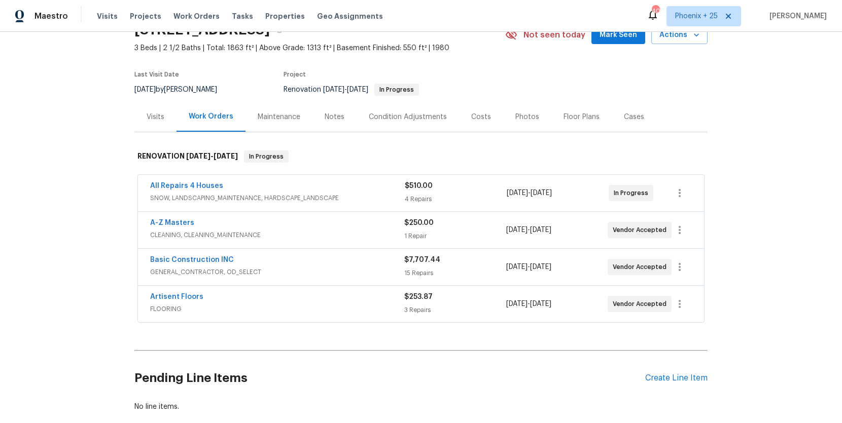
scroll to position [67, 0]
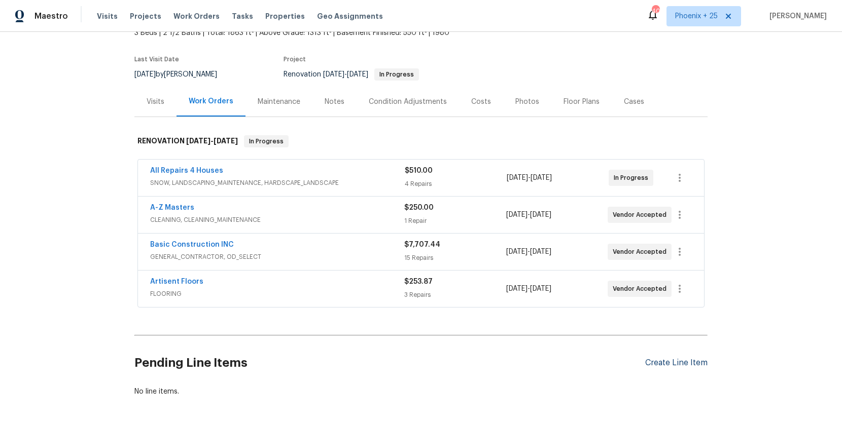
click at [675, 365] on div "Create Line Item" at bounding box center [676, 363] width 62 height 10
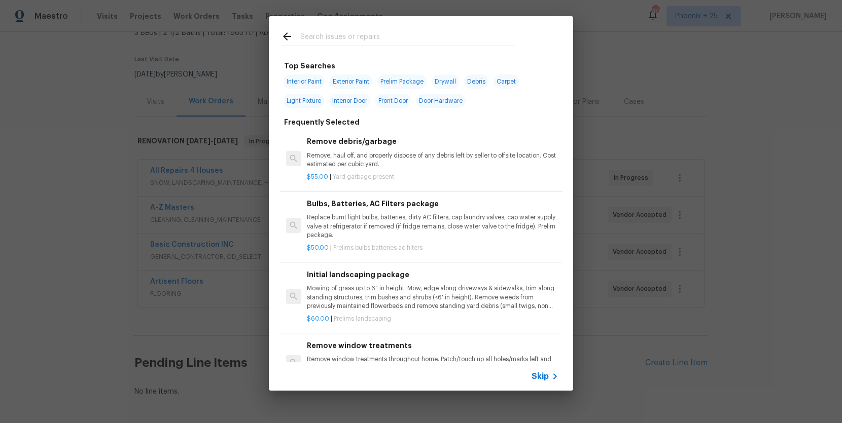
click at [411, 35] on input "text" at bounding box center [407, 37] width 215 height 15
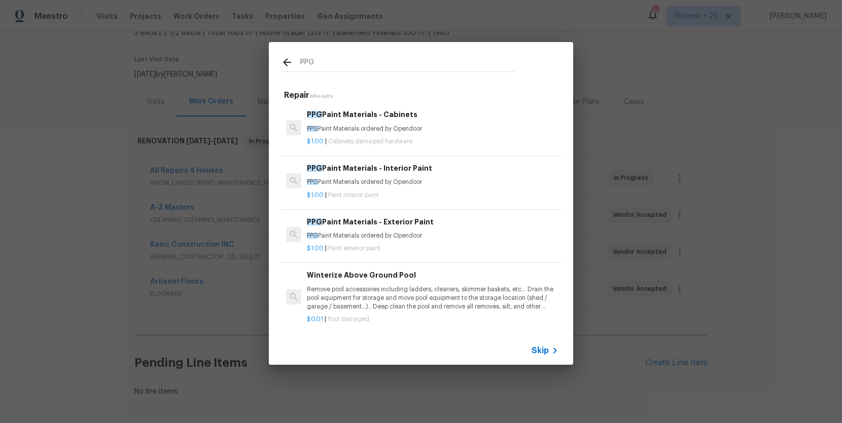
type input "PPG"
click at [462, 172] on h6 "PPG Paint Materials - Interior Paint" at bounding box center [432, 168] width 251 height 11
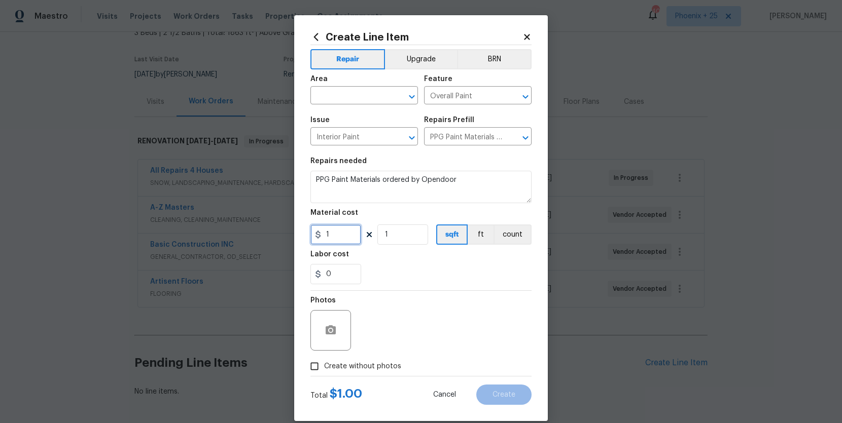
drag, startPoint x: 345, startPoint y: 242, endPoint x: 316, endPoint y: 236, distance: 29.4
click at [316, 237] on div "1" at bounding box center [335, 235] width 51 height 20
type input "627.14"
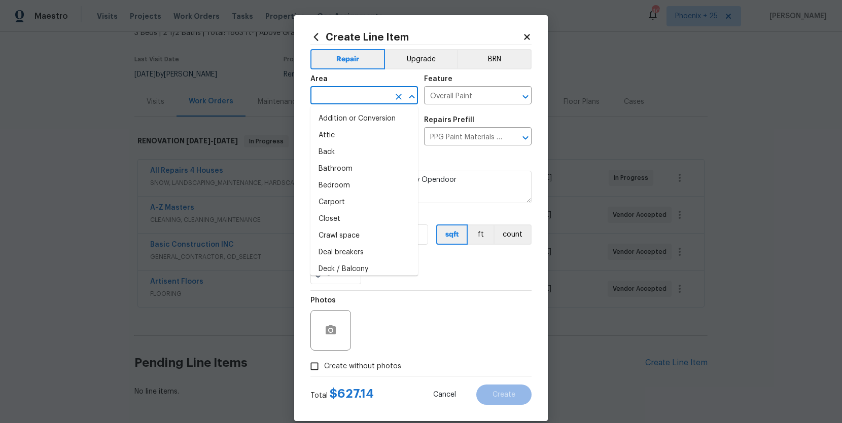
click at [336, 99] on input "text" at bounding box center [349, 97] width 79 height 16
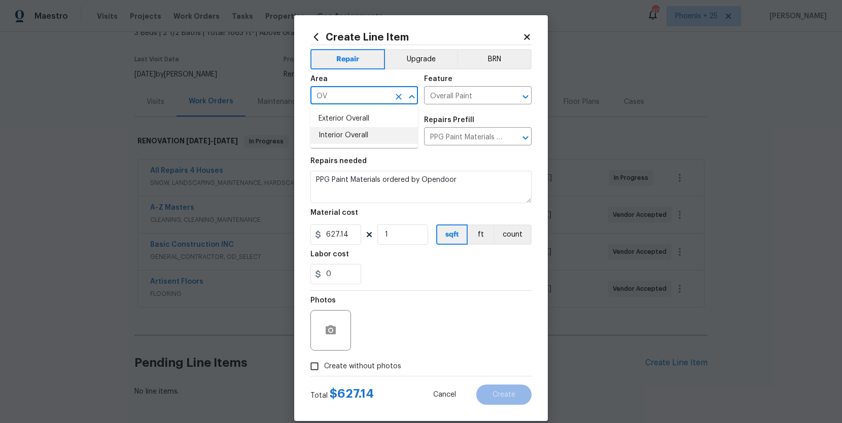
click at [331, 128] on li "Interior Overall" at bounding box center [363, 135] width 107 height 17
type input "Interior Overall"
drag, startPoint x: 360, startPoint y: 374, endPoint x: 365, endPoint y: 360, distance: 13.9
click at [360, 373] on label "Create without photos" at bounding box center [353, 366] width 96 height 19
click at [324, 373] on input "Create without photos" at bounding box center [314, 366] width 19 height 19
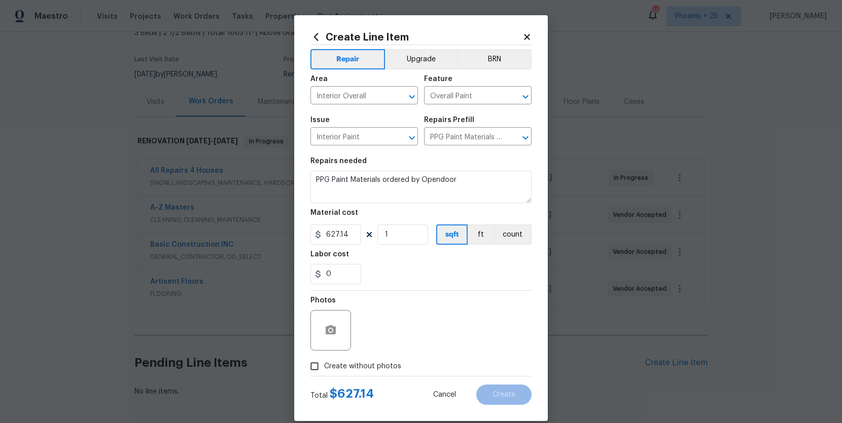
checkbox input "true"
click at [380, 336] on textarea at bounding box center [445, 330] width 172 height 41
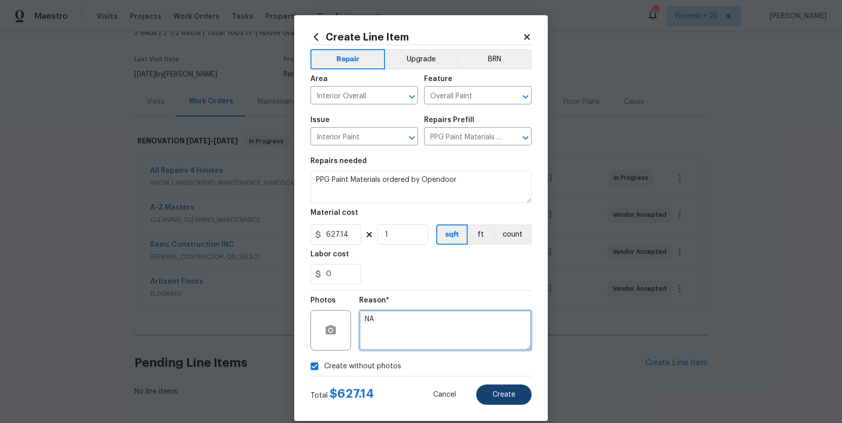
type textarea "NA"
click at [508, 391] on span "Create" at bounding box center [503, 395] width 23 height 8
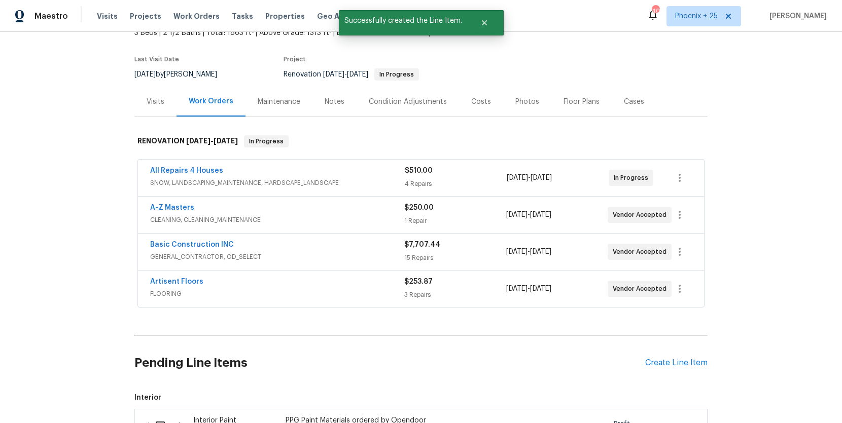
scroll to position [225, 0]
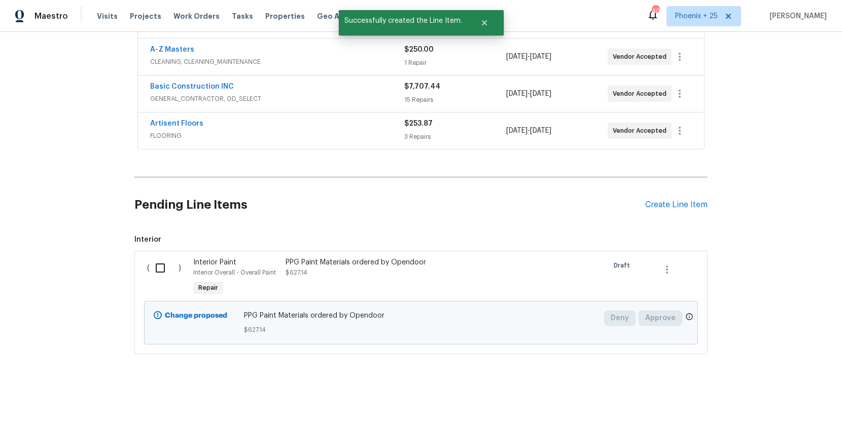
click at [154, 268] on input "checkbox" at bounding box center [164, 268] width 29 height 21
checkbox input "true"
click at [798, 393] on span "Create Work Order" at bounding box center [783, 398] width 67 height 13
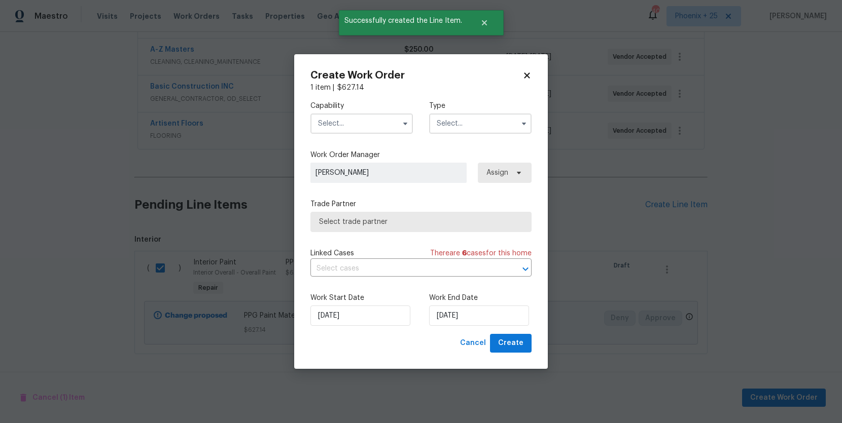
drag, startPoint x: 394, startPoint y: 122, endPoint x: 392, endPoint y: 130, distance: 8.9
click at [394, 124] on input "text" at bounding box center [361, 124] width 102 height 20
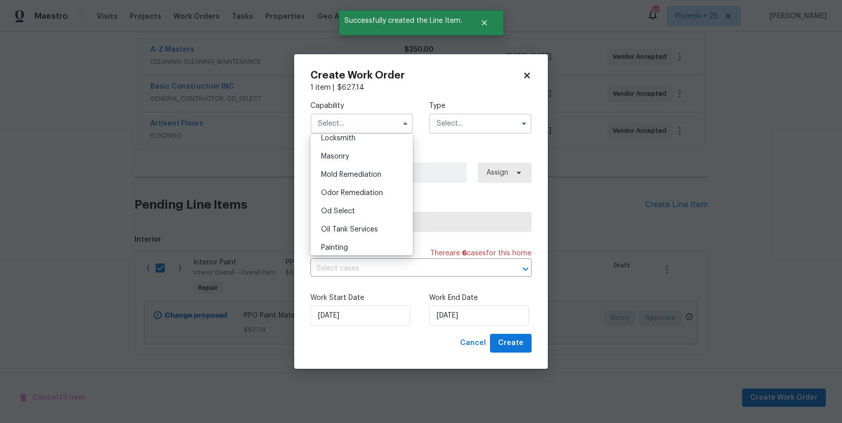
scroll to position [787, 0]
click at [372, 215] on div "Painting" at bounding box center [361, 210] width 97 height 18
type input "Painting"
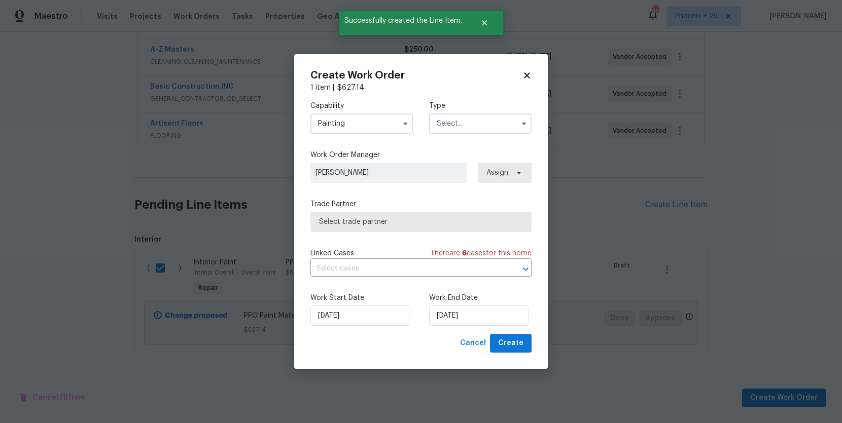
drag, startPoint x: 456, startPoint y: 117, endPoint x: 460, endPoint y: 130, distance: 13.9
click at [458, 123] on input "text" at bounding box center [480, 124] width 102 height 20
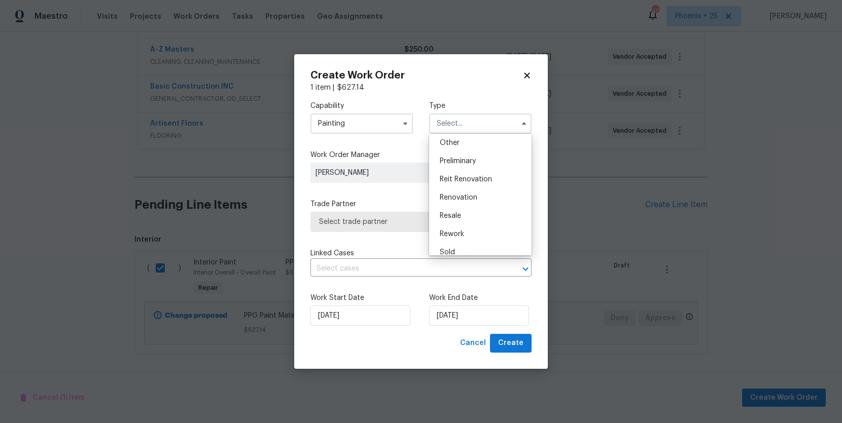
scroll to position [230, 0]
click at [467, 172] on span "Renovation" at bounding box center [459, 170] width 38 height 7
type input "Renovation"
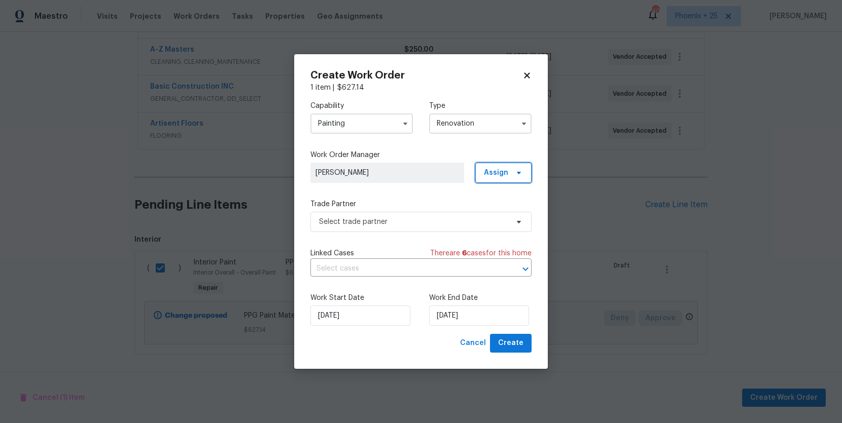
click at [500, 172] on span "Assign" at bounding box center [496, 173] width 24 height 10
click at [500, 210] on div "Assign to me" at bounding box center [508, 216] width 57 height 14
click at [499, 213] on div "Assign to me" at bounding box center [505, 216] width 44 height 10
click at [423, 222] on span "Select trade partner" at bounding box center [413, 222] width 189 height 10
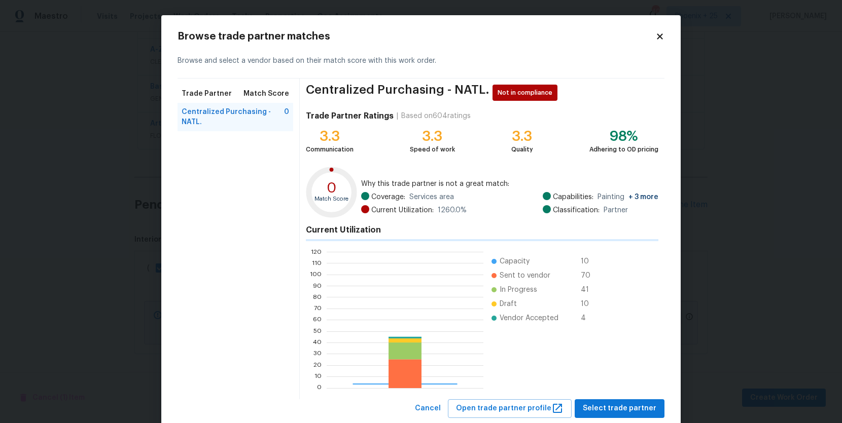
scroll to position [142, 157]
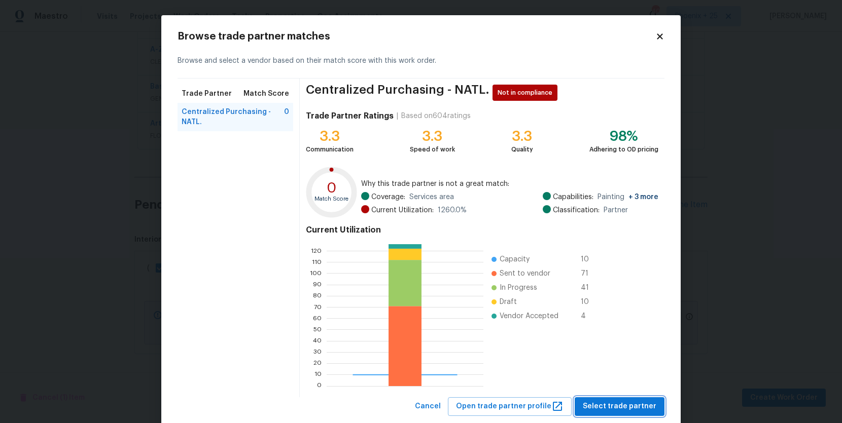
click at [623, 412] on span "Select trade partner" at bounding box center [619, 406] width 74 height 13
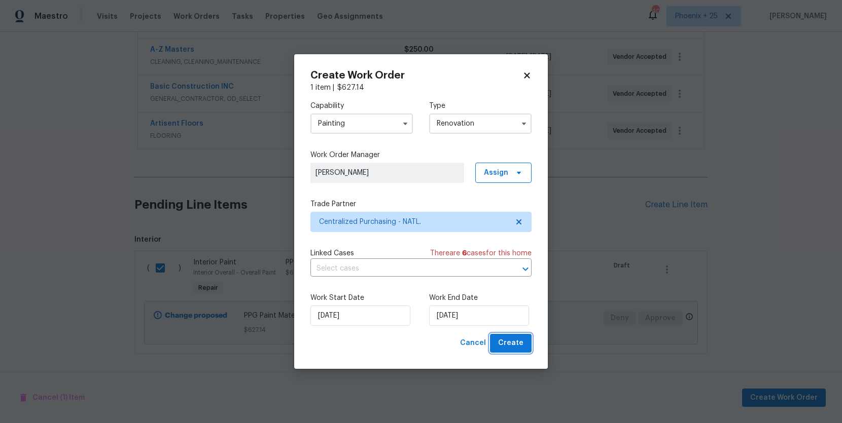
click at [521, 343] on span "Create" at bounding box center [510, 343] width 25 height 13
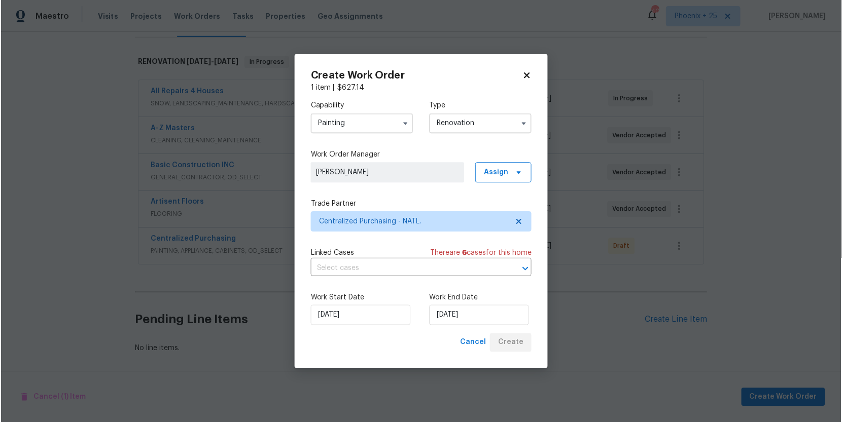
scroll to position [147, 0]
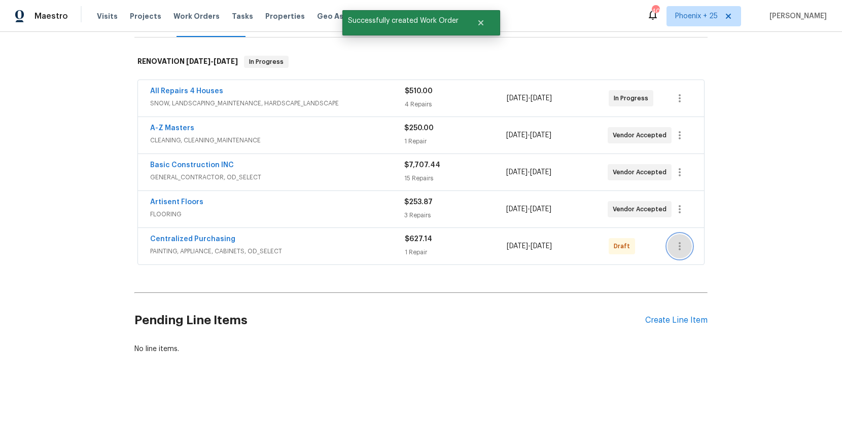
click at [679, 243] on icon "button" at bounding box center [679, 246] width 2 height 8
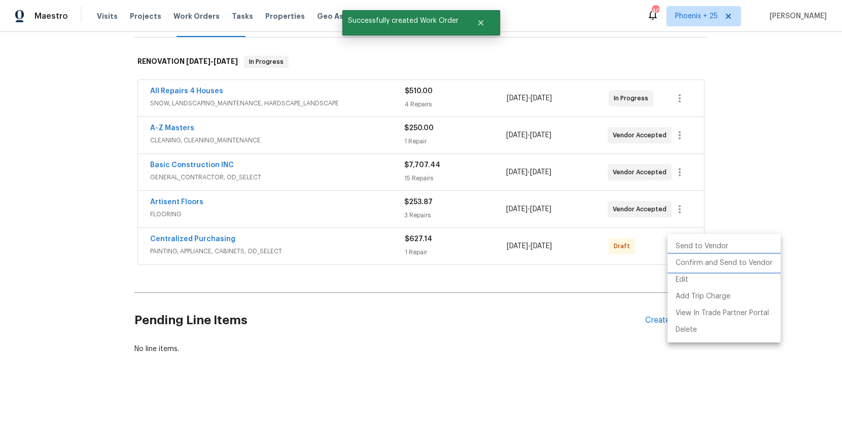
click at [677, 261] on li "Confirm and Send to Vendor" at bounding box center [723, 263] width 113 height 17
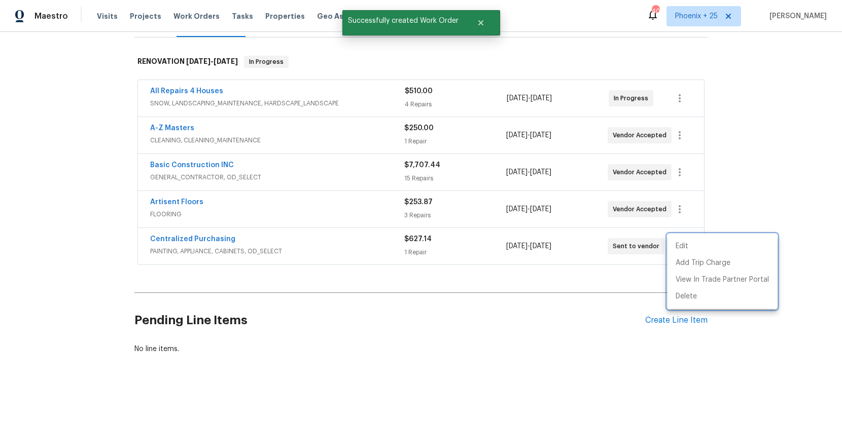
click at [227, 258] on div at bounding box center [421, 211] width 842 height 423
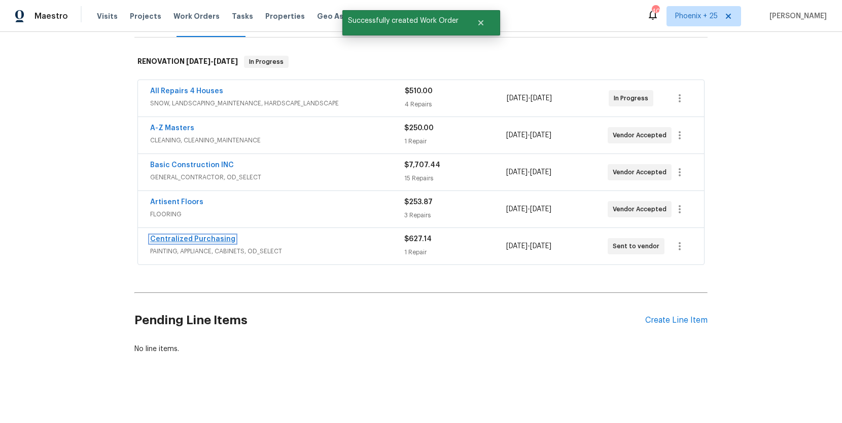
click at [198, 242] on link "Centralized Purchasing" at bounding box center [192, 239] width 85 height 7
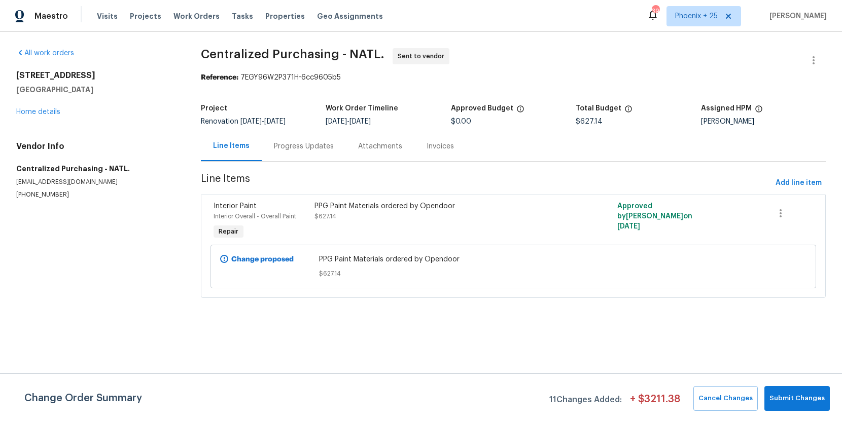
click at [188, 0] on div "Maestro Visits Projects Work Orders Tasks Properties Geo Assignments 393 Phoeni…" at bounding box center [421, 16] width 842 height 32
click at [189, 14] on span "Work Orders" at bounding box center [196, 16] width 46 height 10
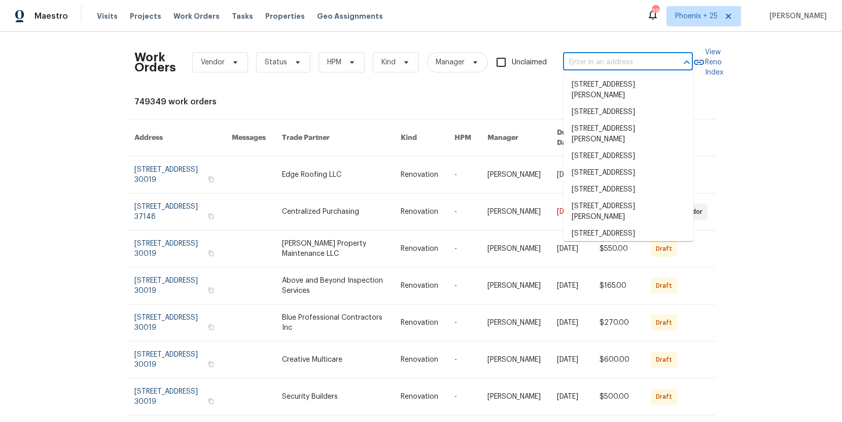
click at [627, 65] on input "text" at bounding box center [613, 63] width 101 height 16
paste input "3006 Sheddan Dr, Columbia, TN 38401"
type input "3006 Sheddan Dr, Columbia, TN 38401"
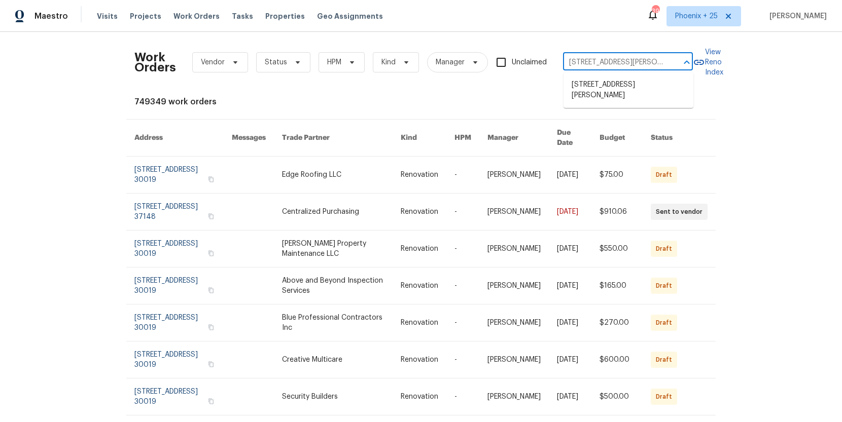
scroll to position [0, 35]
click at [612, 88] on li "3006 Sheddan Dr, Columbia, TN 38401" at bounding box center [628, 90] width 130 height 27
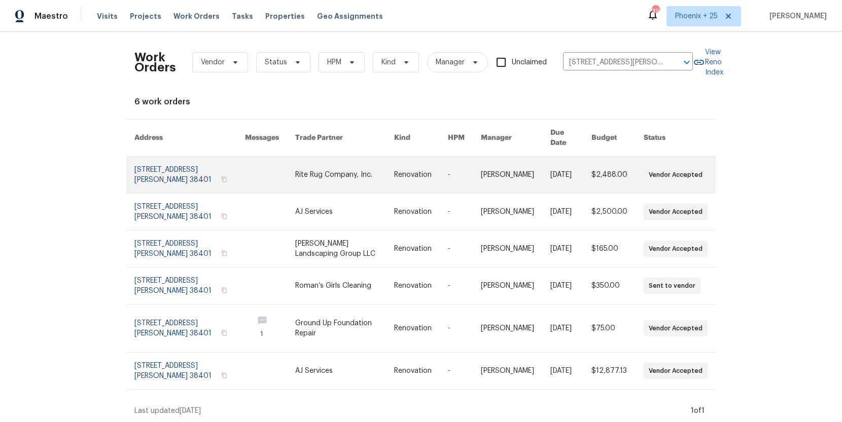
click at [324, 170] on link at bounding box center [344, 175] width 99 height 37
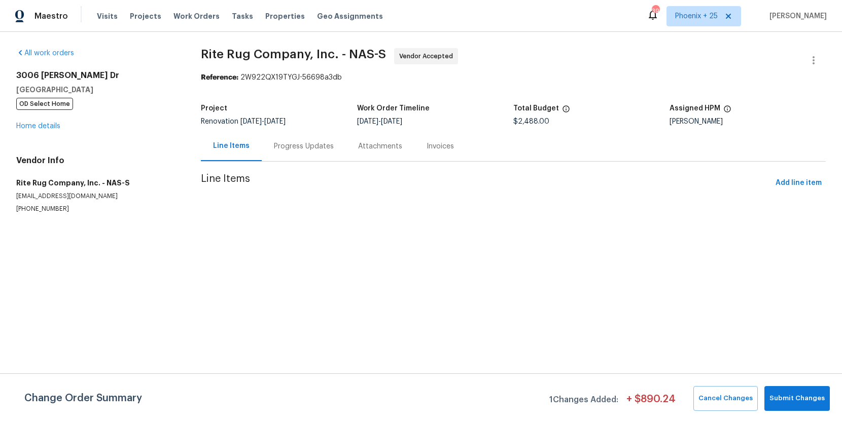
click at [47, 117] on div "3006 Sheddan Dr Columbia, TN 38401 OD Select Home Home details" at bounding box center [96, 100] width 160 height 61
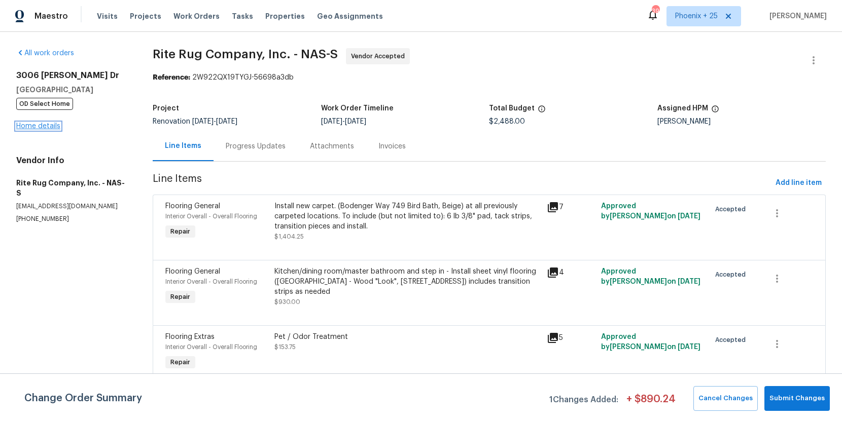
click at [48, 125] on link "Home details" at bounding box center [38, 126] width 44 height 7
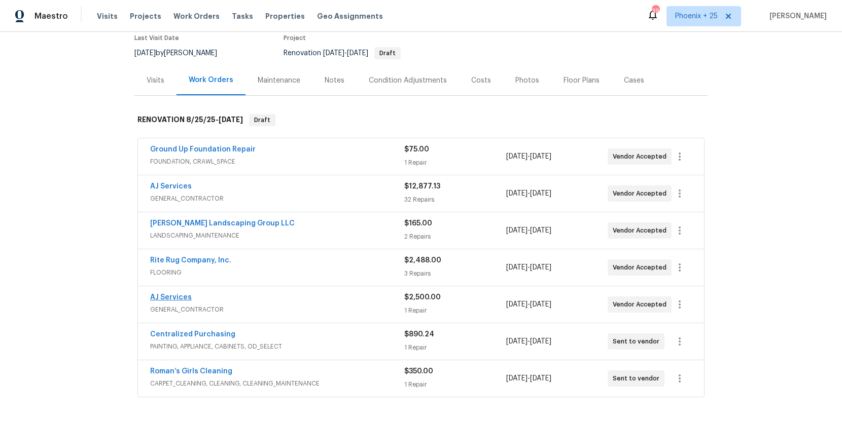
scroll to position [89, 0]
click at [200, 332] on link "Centralized Purchasing" at bounding box center [192, 333] width 85 height 7
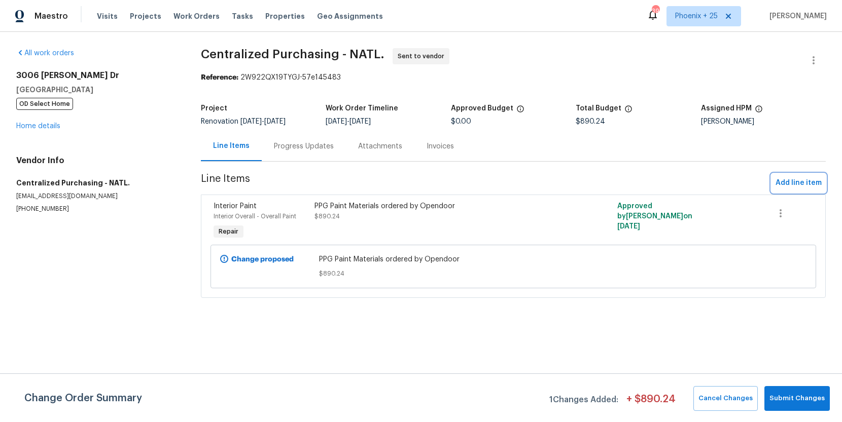
click at [787, 190] on button "Add line item" at bounding box center [798, 183] width 54 height 19
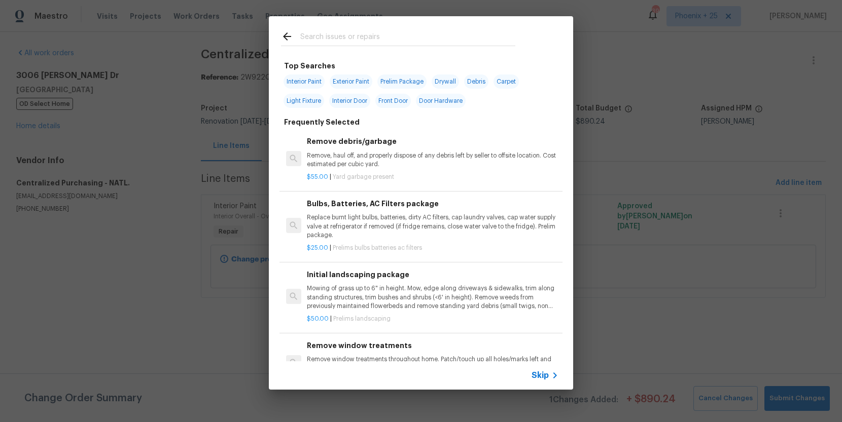
click at [366, 40] on input "text" at bounding box center [407, 37] width 215 height 15
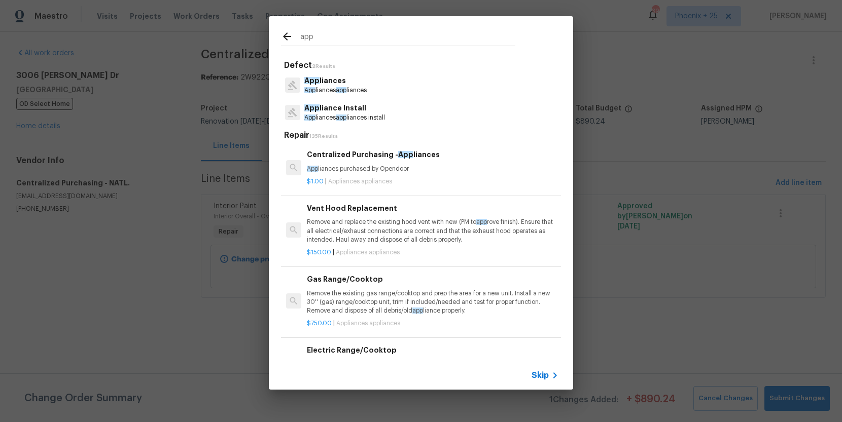
type input "app"
click at [435, 167] on p "App liances purchased by Opendoor" at bounding box center [432, 169] width 251 height 9
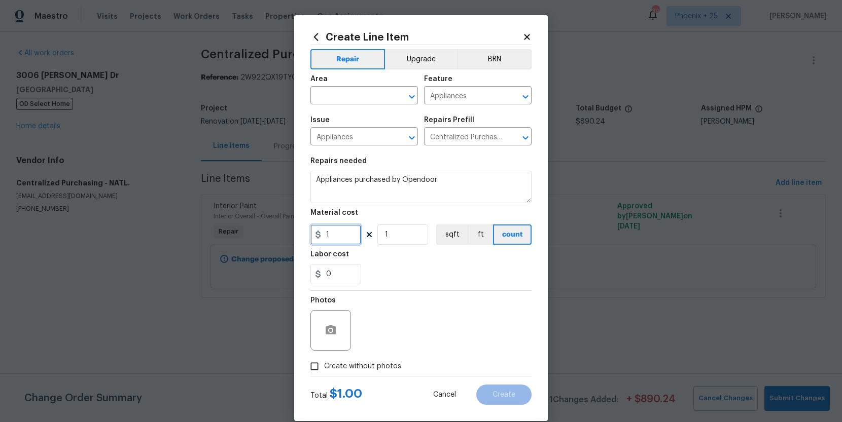
drag, startPoint x: 353, startPoint y: 236, endPoint x: 321, endPoint y: 234, distance: 31.5
click at [321, 235] on div "1" at bounding box center [335, 235] width 51 height 20
type input "86.66"
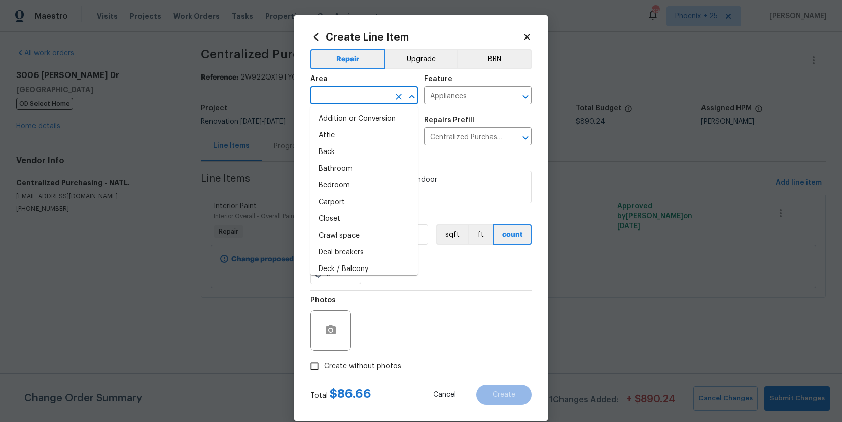
click at [344, 94] on input "text" at bounding box center [349, 97] width 79 height 16
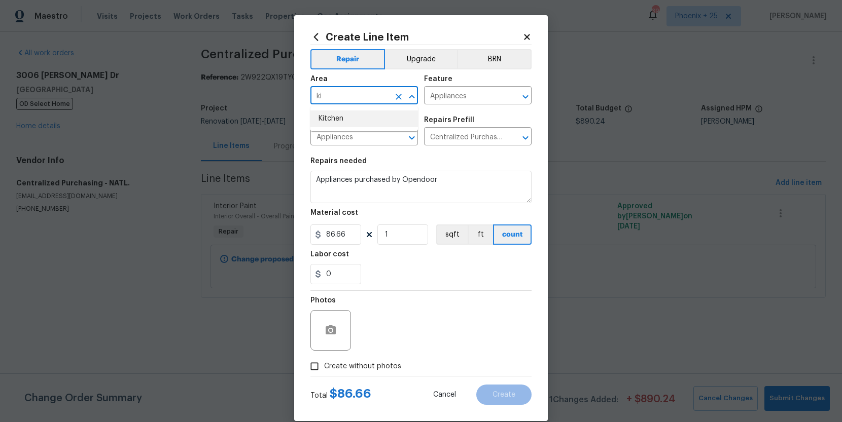
click at [357, 114] on li "Kitchen" at bounding box center [363, 119] width 107 height 17
type input "Kitchen"
click at [379, 358] on label "Create without photos" at bounding box center [353, 366] width 96 height 19
click at [324, 358] on input "Create without photos" at bounding box center [314, 366] width 19 height 19
checkbox input "true"
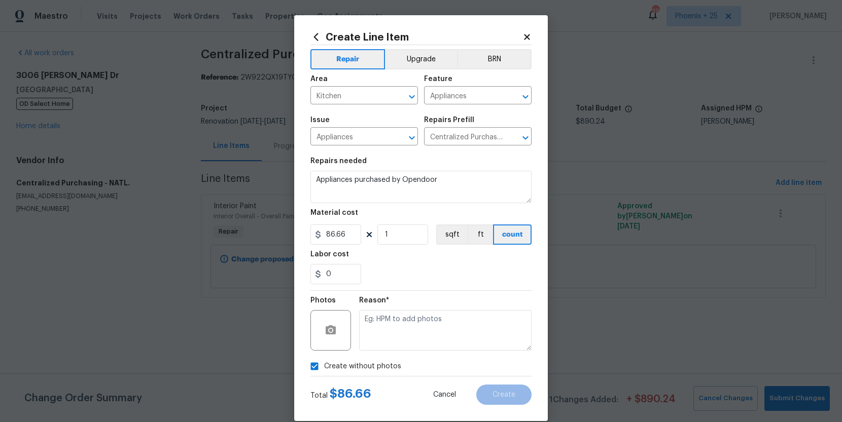
click at [394, 351] on div "Reason*" at bounding box center [445, 324] width 172 height 66
click at [401, 341] on textarea at bounding box center [445, 330] width 172 height 41
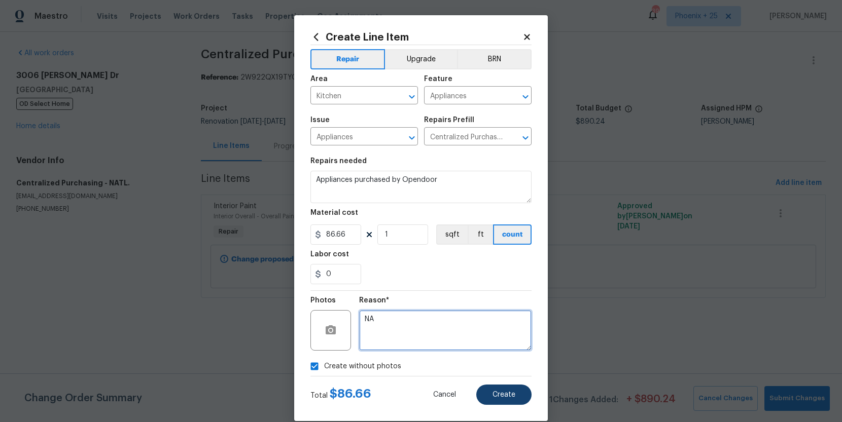
type textarea "NA"
click at [493, 389] on button "Create" at bounding box center [503, 395] width 55 height 20
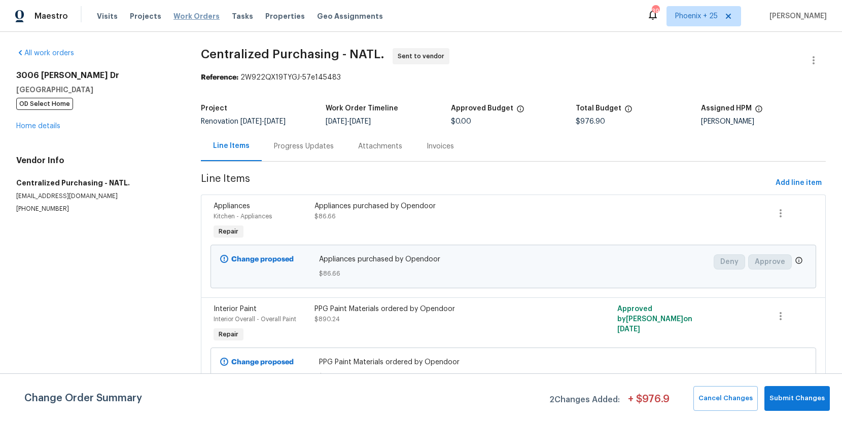
click at [193, 14] on span "Work Orders" at bounding box center [196, 16] width 46 height 10
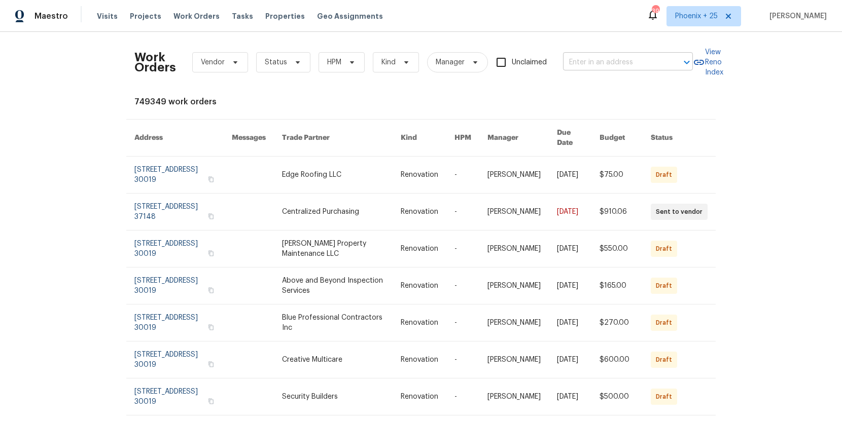
click at [584, 62] on input "text" at bounding box center [613, 63] width 101 height 16
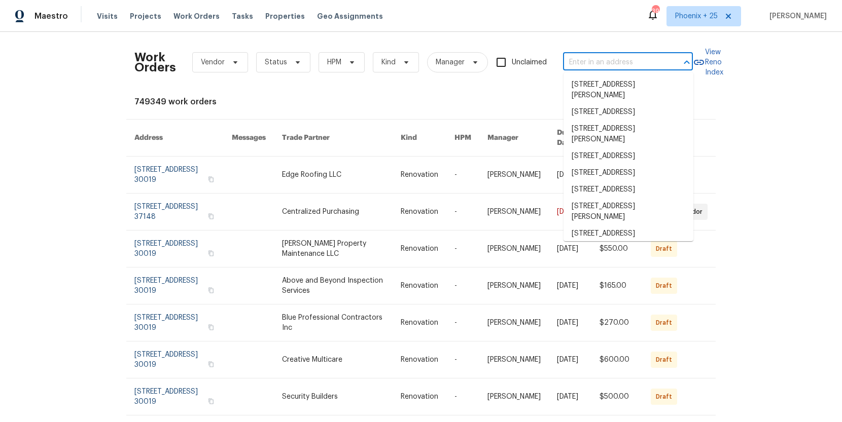
paste input "1476 Rolling View Way, Dacula, GA 30019"
type input "1476 Rolling View Way, Dacula, GA 30019"
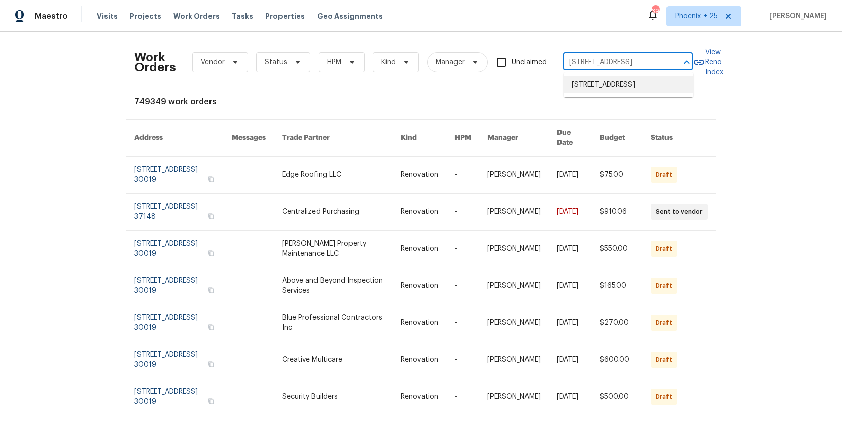
click at [597, 85] on li "1476 Rolling View Way, Dacula, GA 30019" at bounding box center [628, 85] width 130 height 17
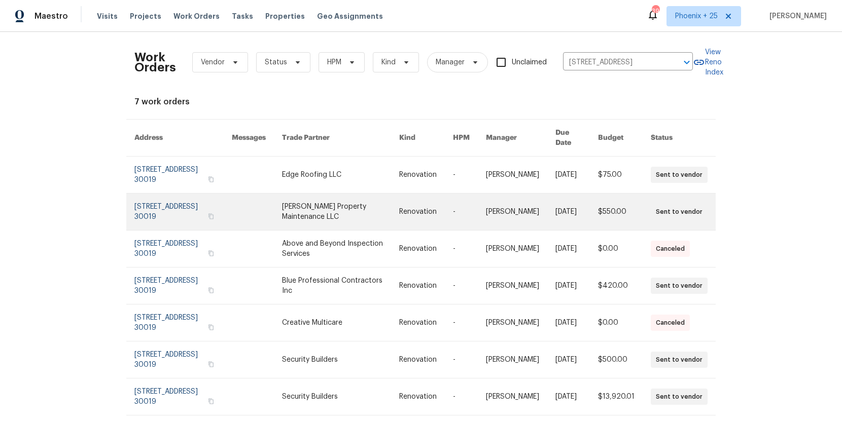
click at [309, 204] on link at bounding box center [340, 212] width 117 height 37
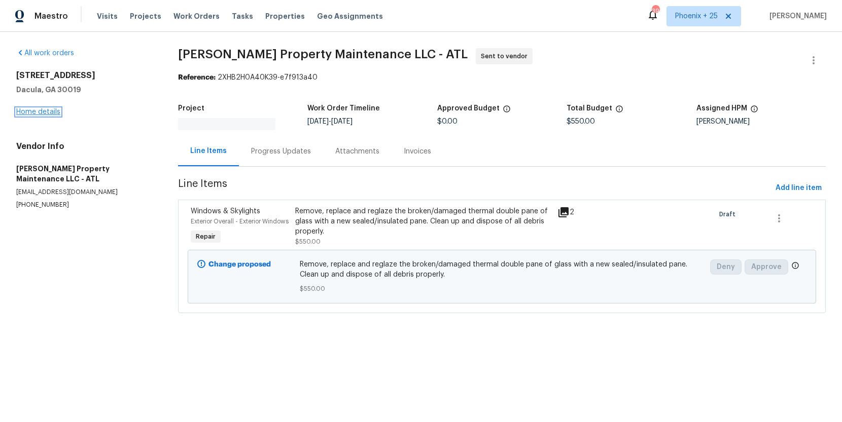
click at [54, 114] on link "Home details" at bounding box center [38, 111] width 44 height 7
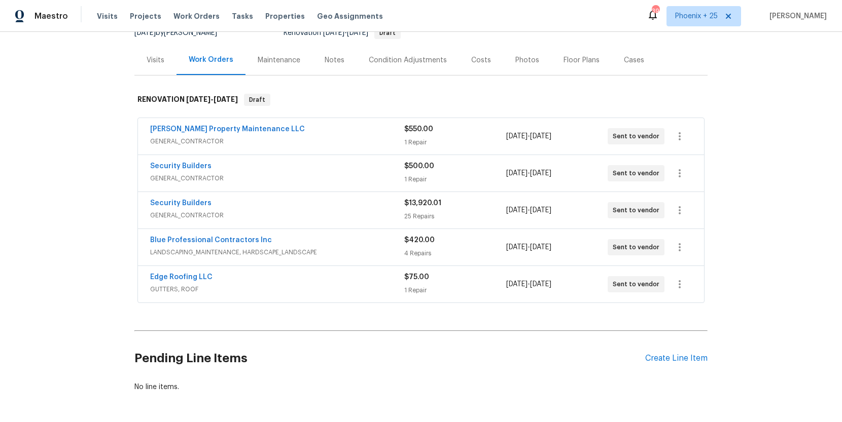
scroll to position [120, 0]
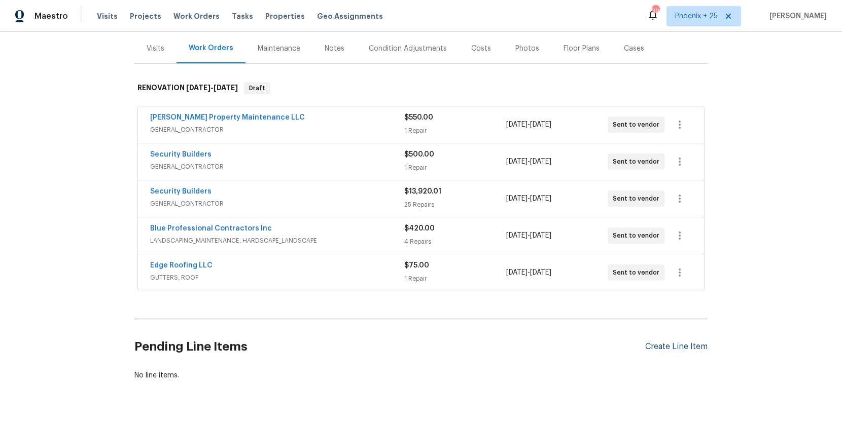
click at [691, 346] on div "Create Line Item" at bounding box center [676, 347] width 62 height 10
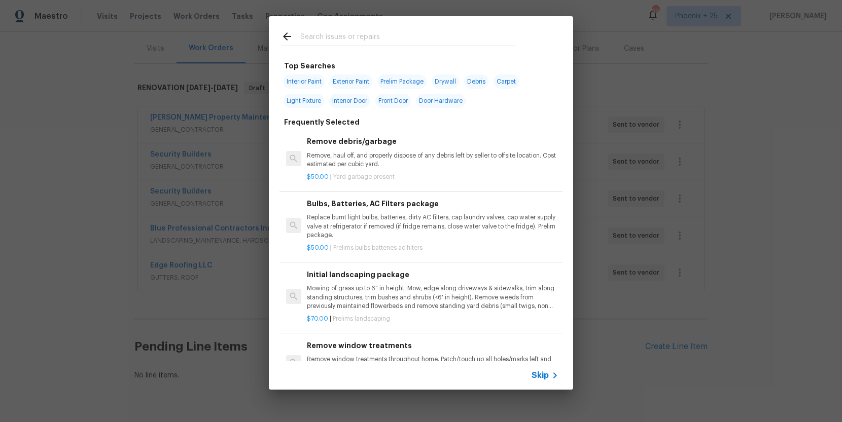
click at [356, 41] on input "text" at bounding box center [407, 37] width 215 height 15
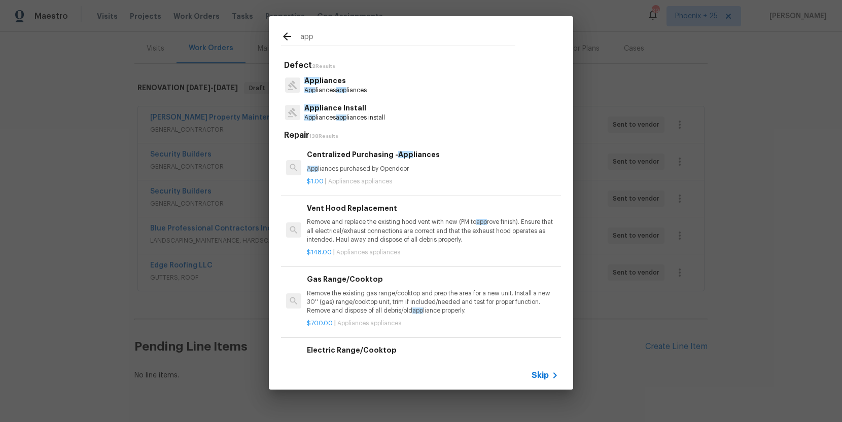
type input "app"
click at [464, 169] on p "App liances purchased by Opendoor" at bounding box center [432, 169] width 251 height 9
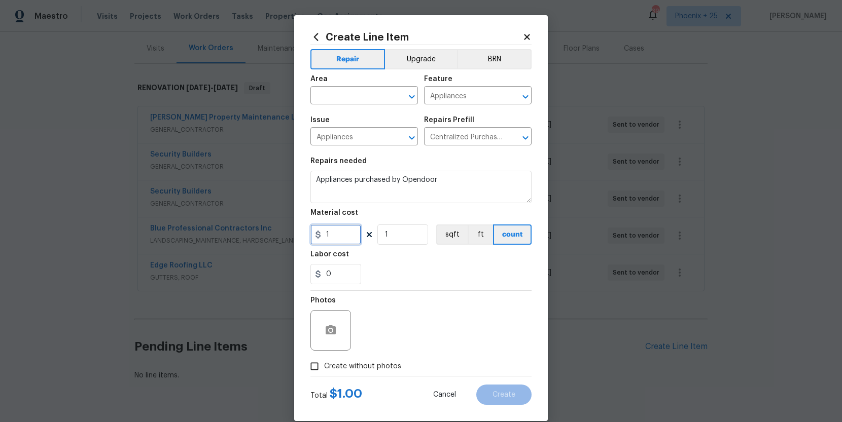
drag, startPoint x: 336, startPoint y: 235, endPoint x: 310, endPoint y: 235, distance: 25.9
click at [310, 235] on input "1" at bounding box center [335, 235] width 51 height 20
type input "578.91"
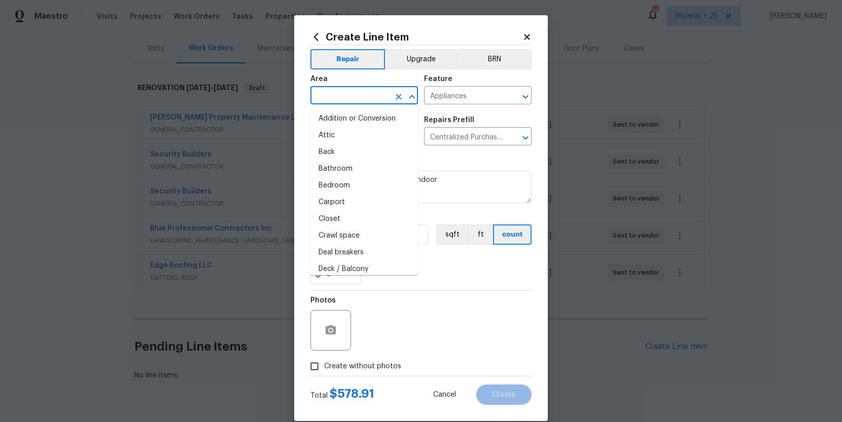
click at [361, 96] on input "text" at bounding box center [349, 97] width 79 height 16
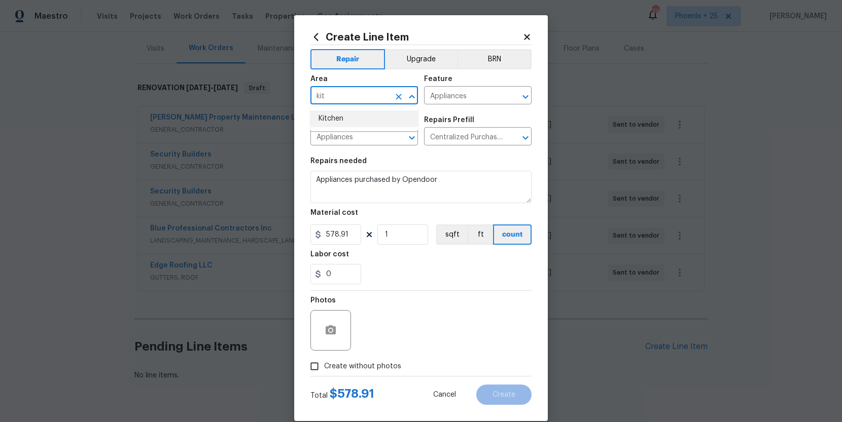
click at [368, 123] on li "Kitchen" at bounding box center [363, 119] width 107 height 17
type input "Kitchen"
drag, startPoint x: 372, startPoint y: 363, endPoint x: 374, endPoint y: 356, distance: 6.8
click at [372, 362] on span "Create without photos" at bounding box center [362, 366] width 77 height 11
click at [324, 362] on input "Create without photos" at bounding box center [314, 366] width 19 height 19
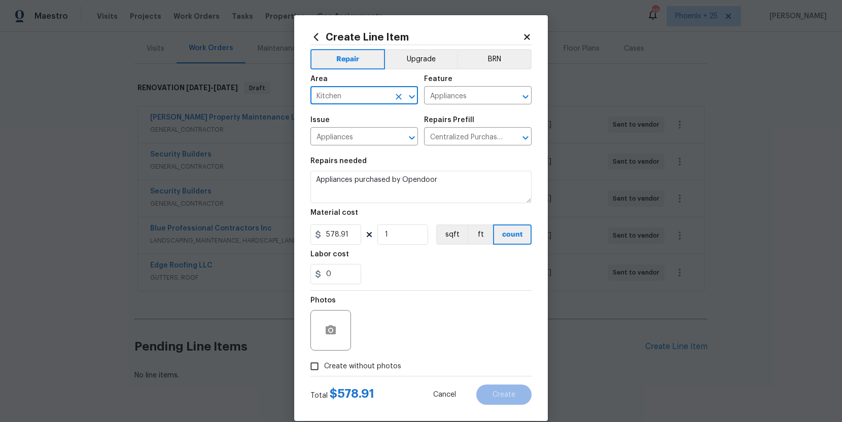
checkbox input "true"
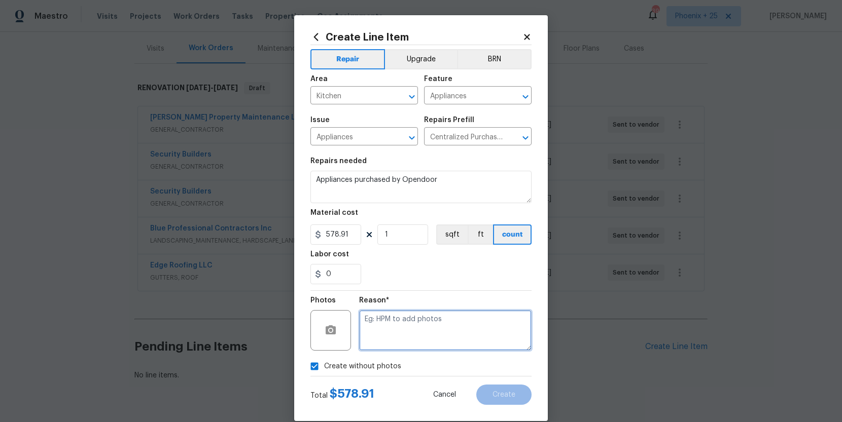
click at [381, 337] on textarea at bounding box center [445, 330] width 172 height 41
type textarea "Na"
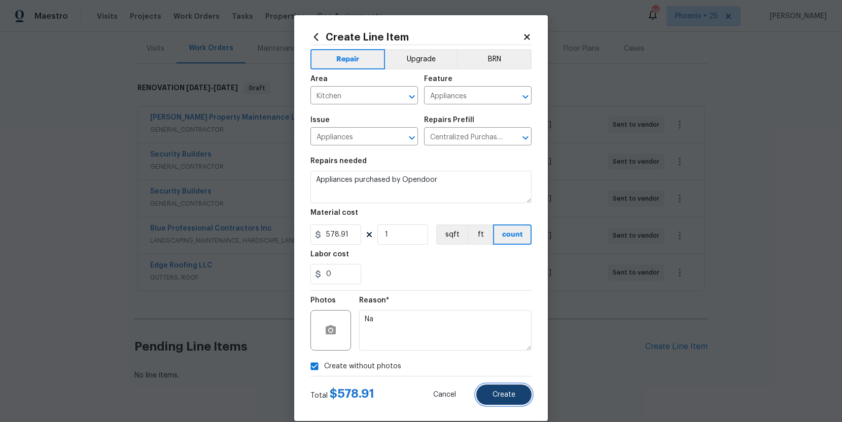
click at [495, 405] on button "Create" at bounding box center [503, 395] width 55 height 20
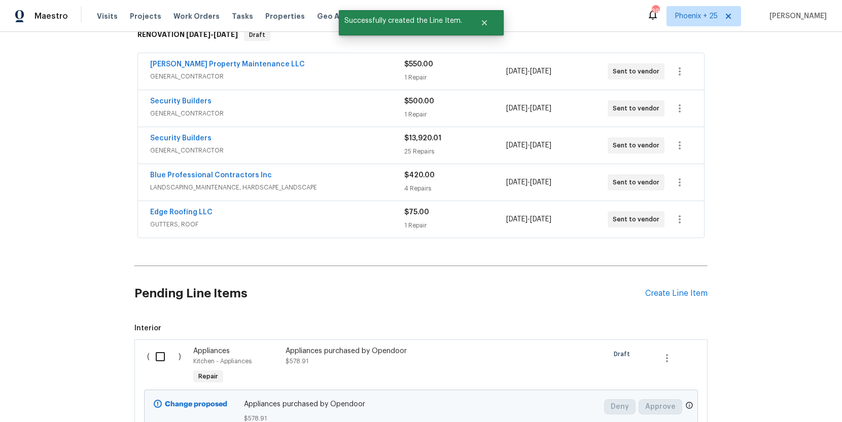
scroll to position [221, 0]
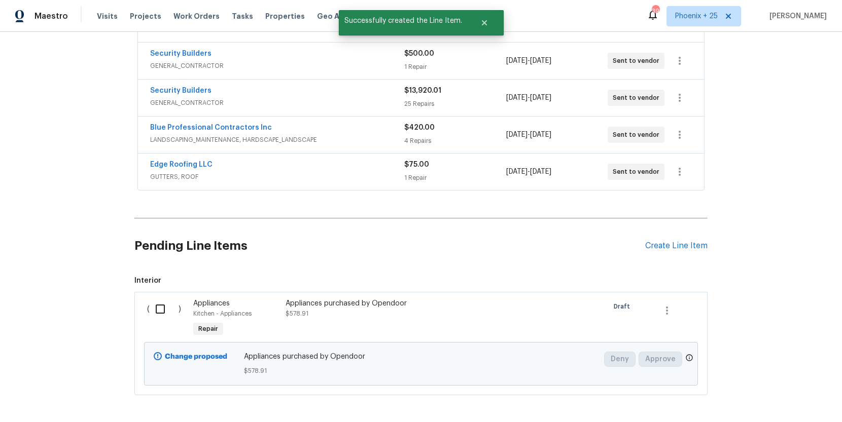
drag, startPoint x: 181, startPoint y: 311, endPoint x: 155, endPoint y: 310, distance: 26.9
click at [181, 311] on div "( )" at bounding box center [167, 319] width 46 height 47
click at [153, 310] on input "checkbox" at bounding box center [164, 309] width 29 height 21
checkbox input "true"
click at [793, 395] on span "Create Work Order" at bounding box center [783, 397] width 67 height 13
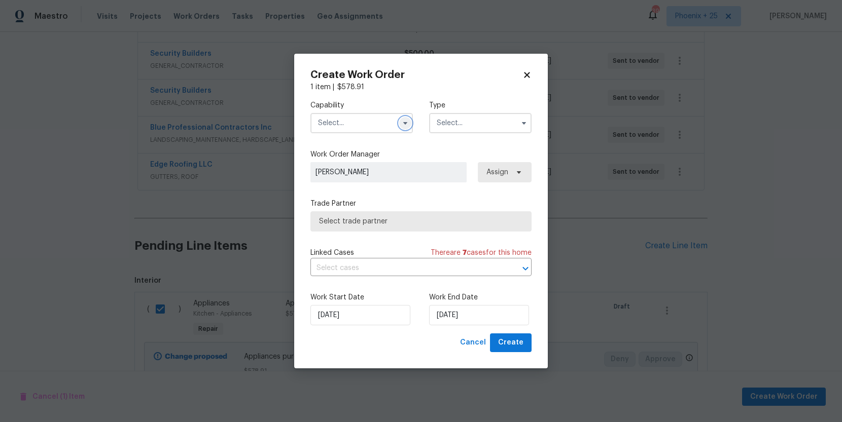
drag, startPoint x: 404, startPoint y: 120, endPoint x: 395, endPoint y: 130, distance: 13.3
click at [403, 121] on icon "button" at bounding box center [405, 123] width 8 height 8
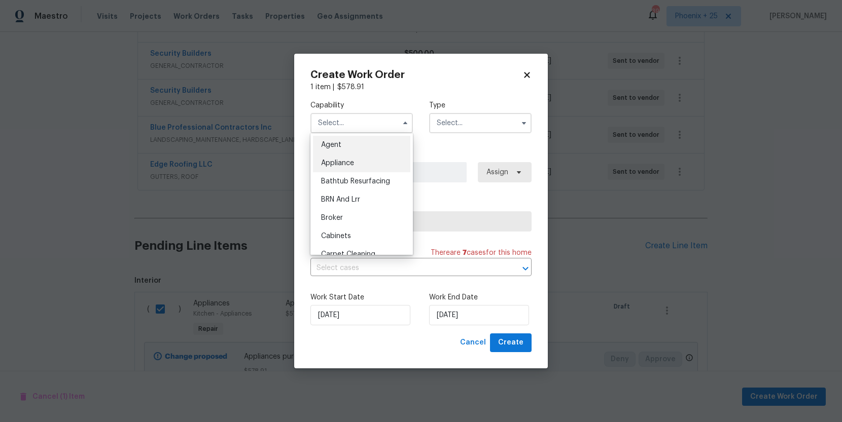
click at [375, 162] on div "Appliance" at bounding box center [361, 163] width 97 height 18
type input "Appliance"
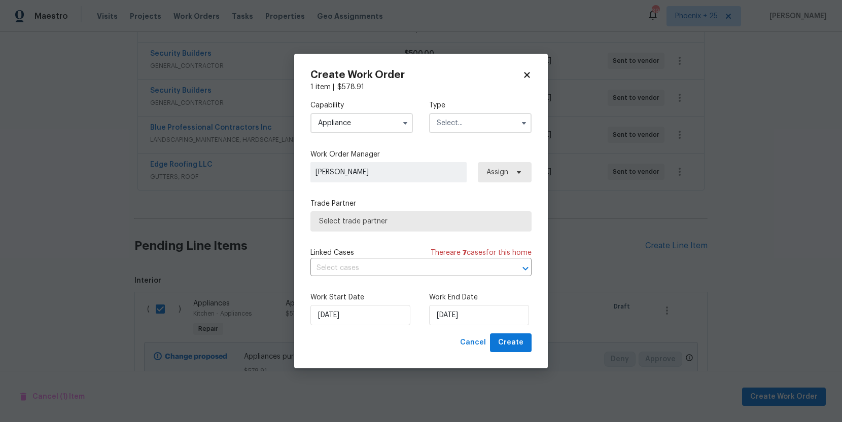
click at [443, 129] on input "text" at bounding box center [480, 123] width 102 height 20
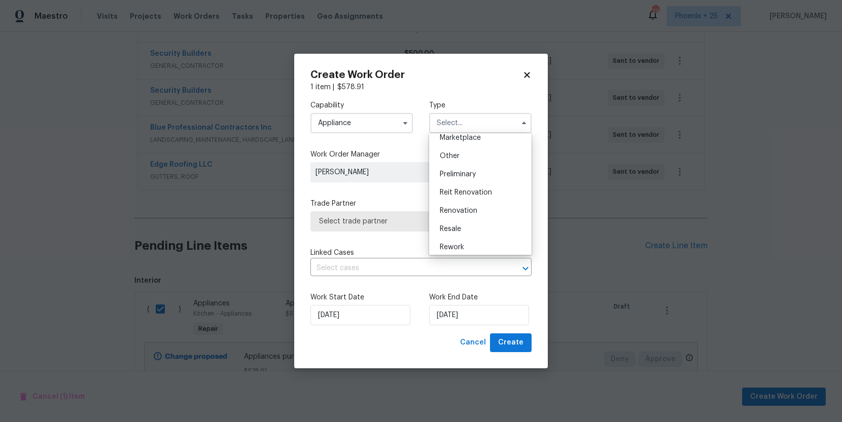
scroll to position [230, 0]
click at [467, 172] on span "Renovation" at bounding box center [459, 170] width 38 height 7
type input "Renovation"
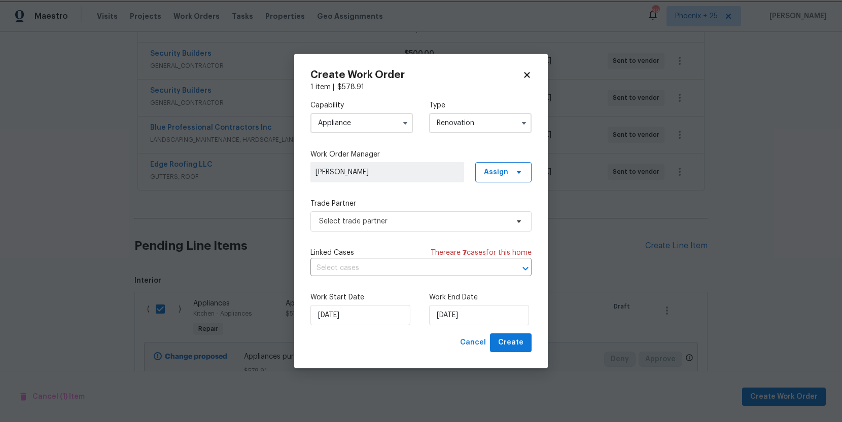
scroll to position [0, 0]
click at [491, 177] on span "Assign" at bounding box center [503, 172] width 56 height 20
click at [488, 213] on div "Assign to me" at bounding box center [505, 215] width 44 height 10
click at [415, 234] on div "Capability Appliance Type Renovation Work Order Manager Stephanie Paul Assign T…" at bounding box center [420, 212] width 221 height 241
click at [415, 231] on span "Select trade partner" at bounding box center [420, 221] width 221 height 20
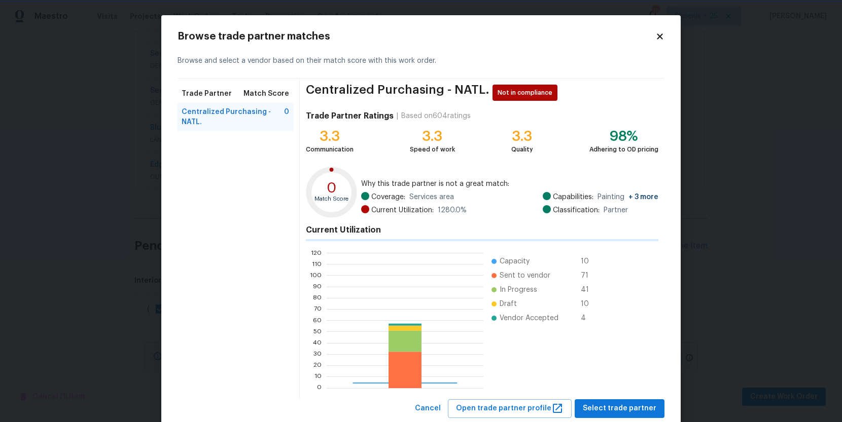
scroll to position [142, 157]
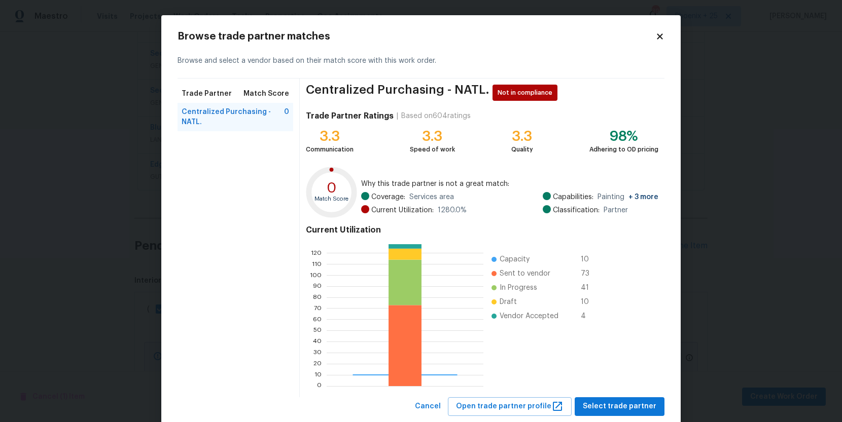
drag, startPoint x: 600, startPoint y: 395, endPoint x: 602, endPoint y: 403, distance: 7.4
click at [600, 395] on div "Centralized Purchasing - NATL. Not in compliance Trade Partner Ratings | Based …" at bounding box center [482, 238] width 365 height 319
click at [601, 402] on span "Select trade partner" at bounding box center [619, 406] width 74 height 13
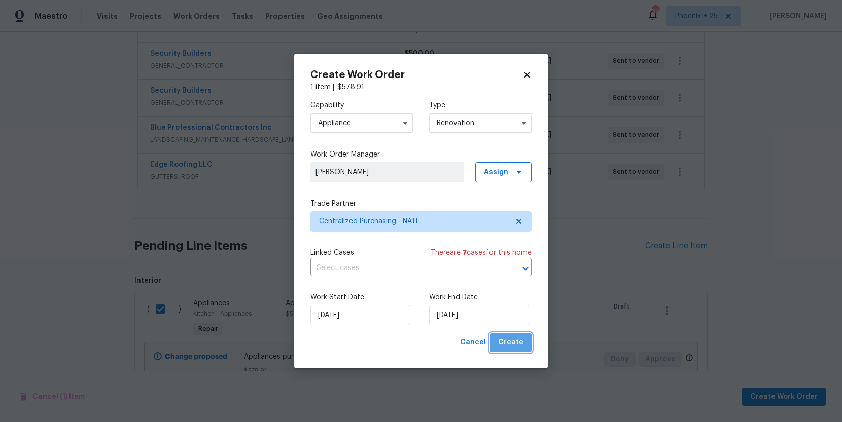
click at [525, 346] on button "Create" at bounding box center [511, 343] width 42 height 19
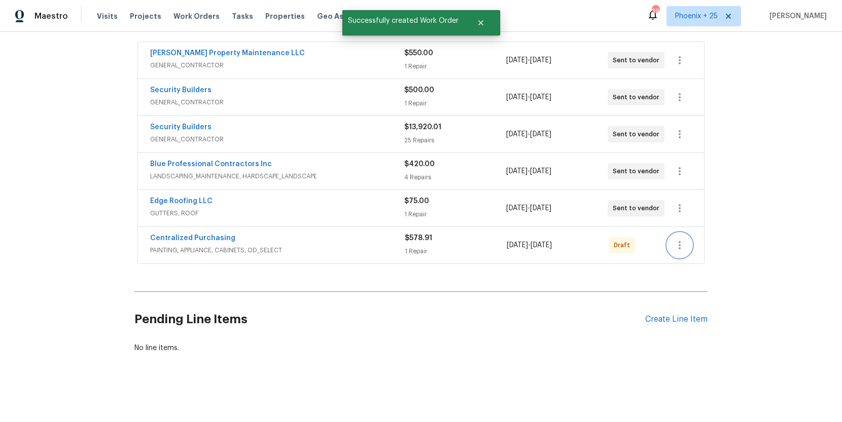
click at [678, 240] on icon "button" at bounding box center [679, 245] width 12 height 12
click at [680, 249] on li "Send to Vendor" at bounding box center [722, 245] width 110 height 17
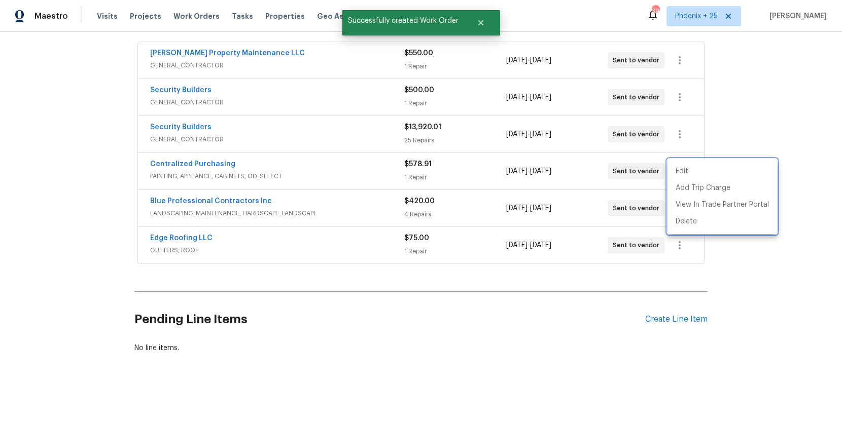
drag, startPoint x: 249, startPoint y: 195, endPoint x: 166, endPoint y: 166, distance: 88.0
click at [224, 190] on div at bounding box center [421, 211] width 842 height 422
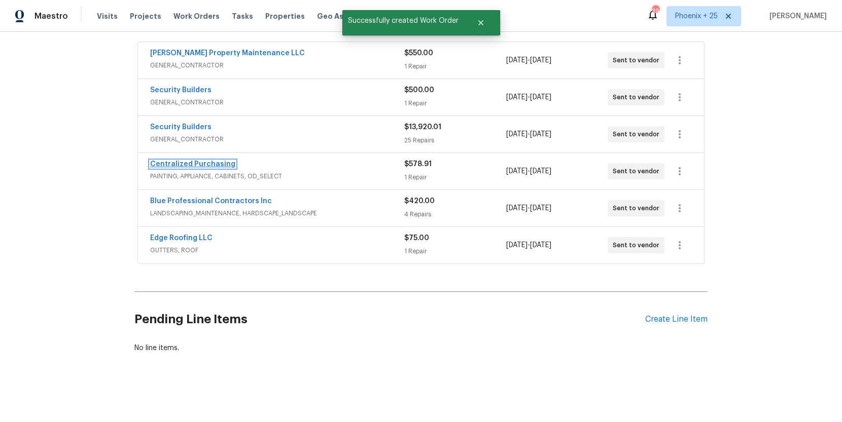
click at [170, 164] on link "Centralized Purchasing" at bounding box center [192, 164] width 85 height 7
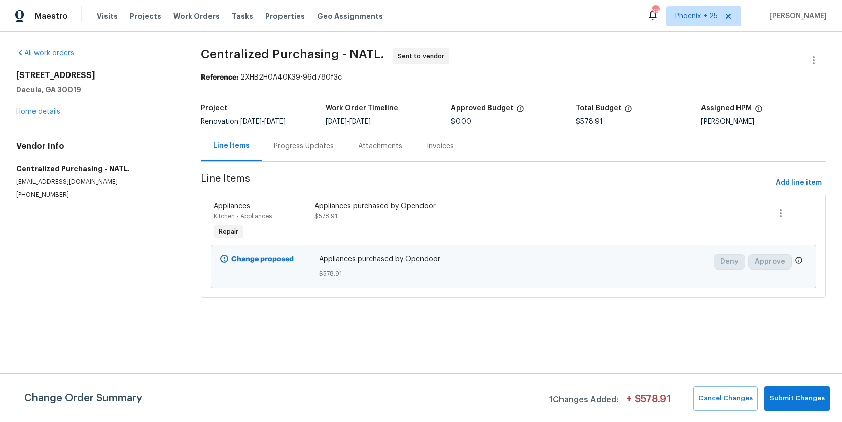
click at [165, 15] on div "Visits Projects Work Orders Tasks Properties Geo Assignments" at bounding box center [246, 16] width 298 height 20
drag, startPoint x: 690, startPoint y: 12, endPoint x: 691, endPoint y: 26, distance: 13.8
click at [690, 12] on span "Phoenix + 25" at bounding box center [696, 16] width 43 height 10
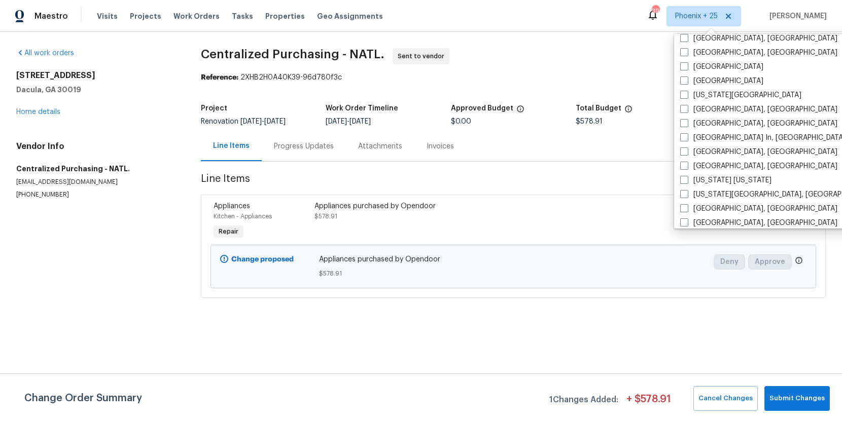
scroll to position [679, 0]
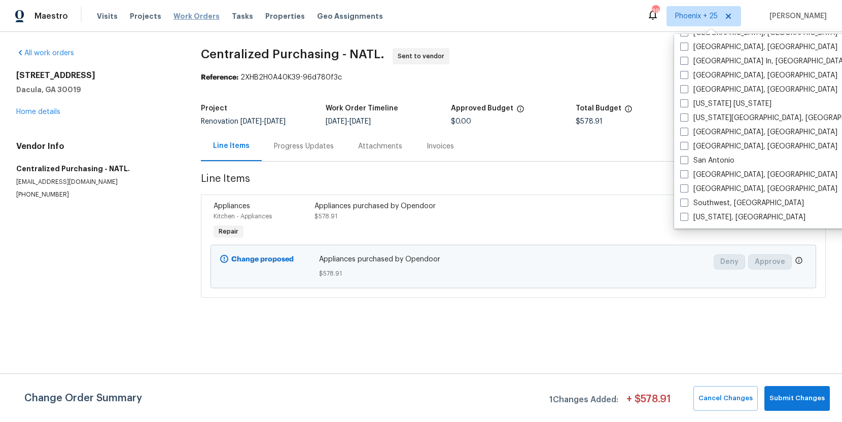
drag, startPoint x: 185, startPoint y: 7, endPoint x: 196, endPoint y: 13, distance: 12.7
click at [186, 8] on div "Visits Projects Work Orders Tasks Properties Geo Assignments" at bounding box center [246, 16] width 298 height 20
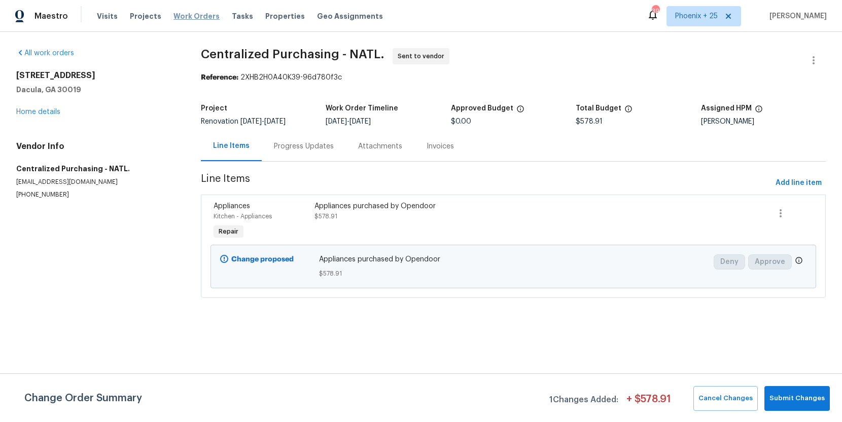
click at [196, 13] on span "Work Orders" at bounding box center [196, 16] width 46 height 10
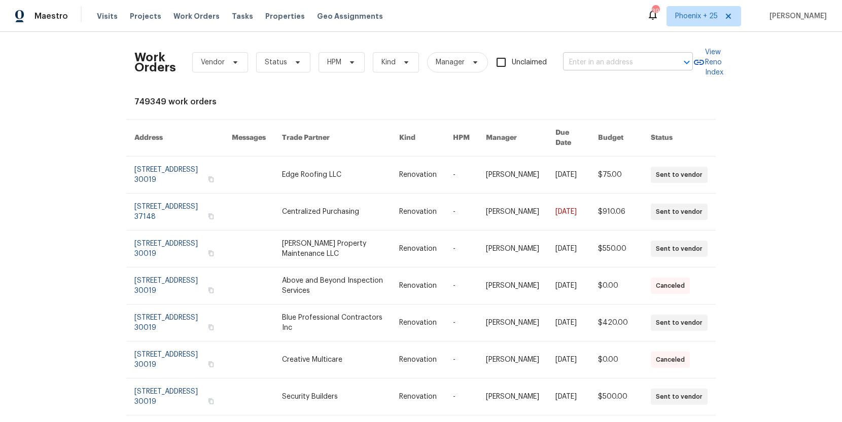
click at [607, 61] on input "text" at bounding box center [613, 63] width 101 height 16
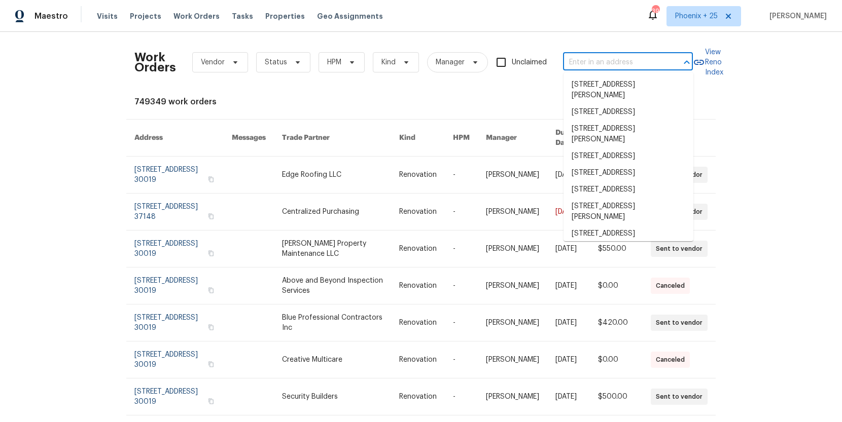
paste input "1405 Cross Link Rd, Raleigh, NC 27610"
type input "1405 Cross Link Rd, Raleigh, NC 27610"
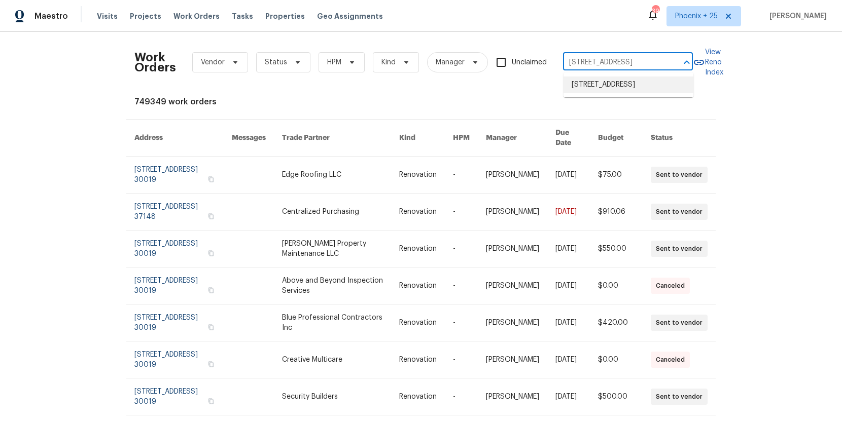
click at [607, 87] on li "1405 Cross Link Rd, Raleigh, NC 27610" at bounding box center [628, 85] width 130 height 17
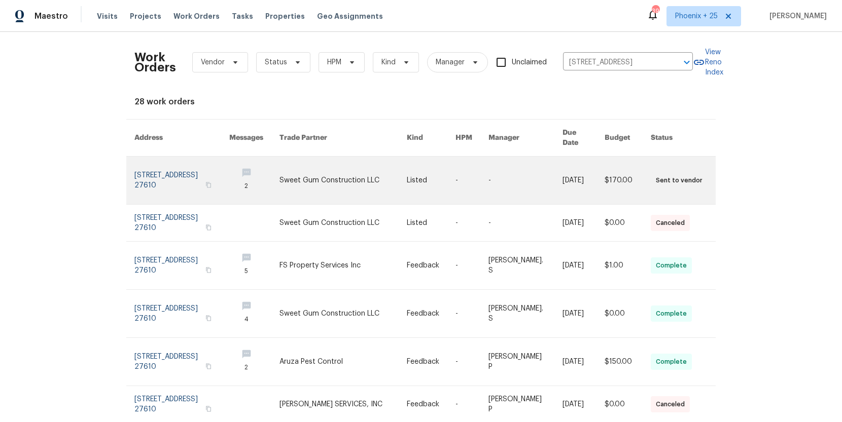
click at [362, 187] on tbody "1405 Cross Link Rd, Raleigh, NC 27610 2 Sweet Gum Construction LLC Listed - - 8…" at bounding box center [420, 370] width 589 height 426
click at [318, 185] on link at bounding box center [343, 181] width 128 height 48
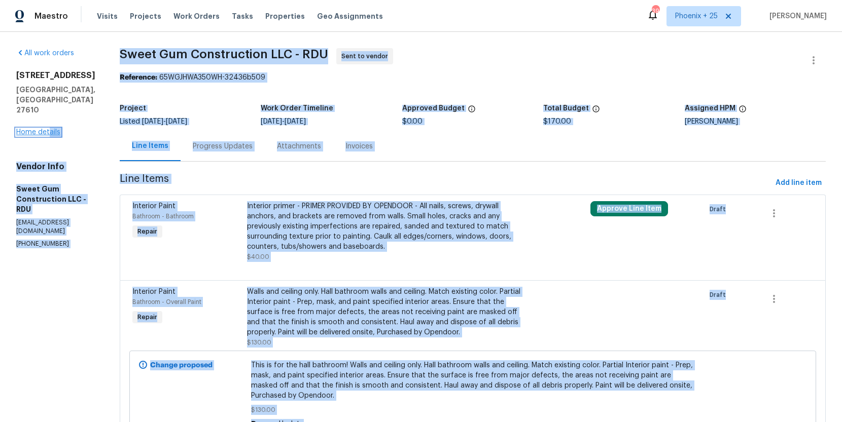
click at [50, 129] on link "Home details" at bounding box center [38, 132] width 44 height 7
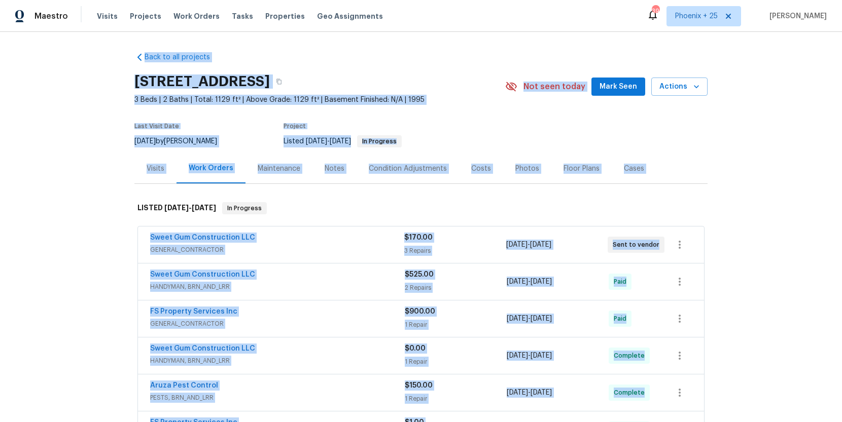
click at [461, 118] on div "Last Visit Date 8/27/2025 by Greg Janiak Project Listed 7/22/2025 - 8/31/2025 I…" at bounding box center [306, 135] width 344 height 37
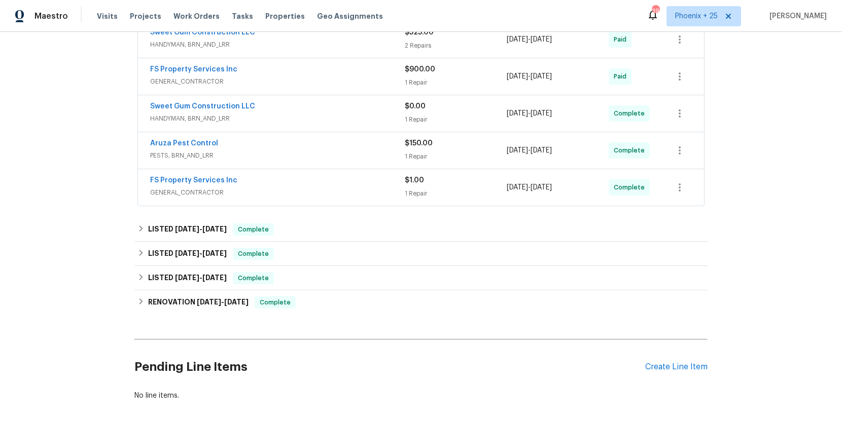
scroll to position [290, 0]
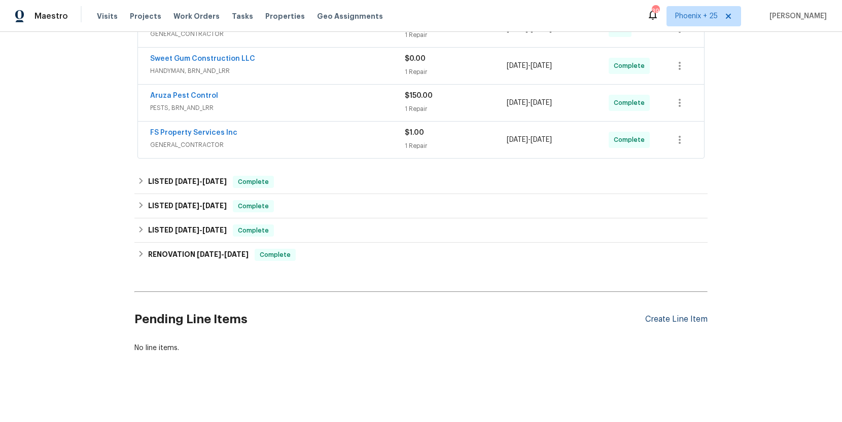
click at [650, 318] on div "Create Line Item" at bounding box center [676, 320] width 62 height 10
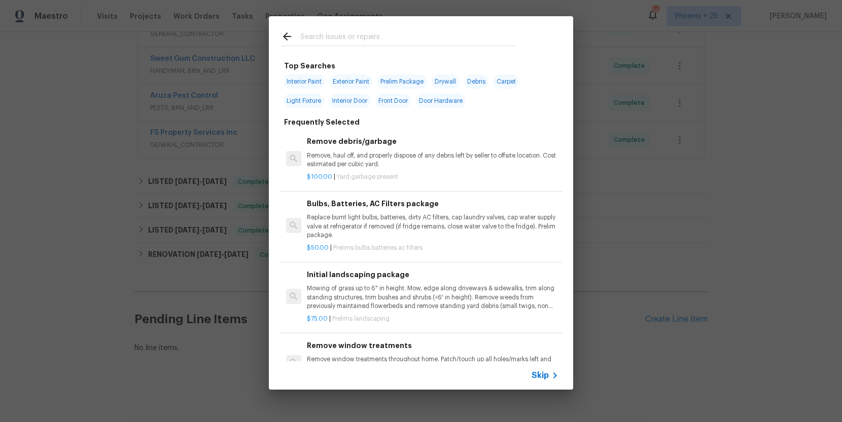
click at [421, 43] on input "text" at bounding box center [407, 37] width 215 height 15
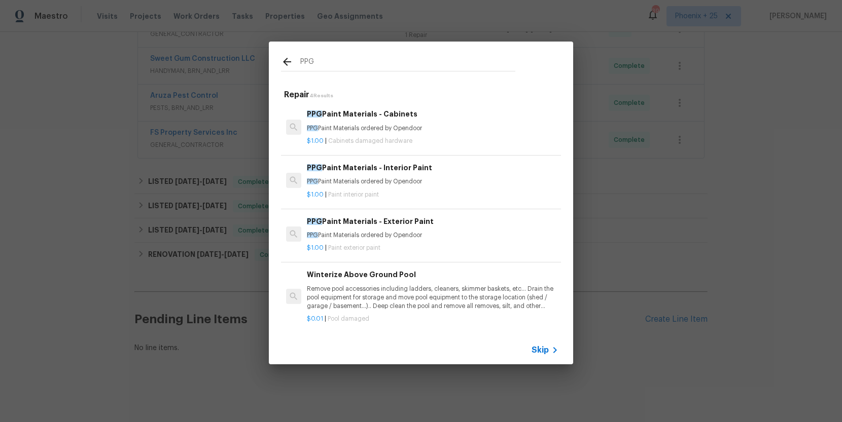
type input "PPG"
click at [485, 198] on div "PPG Paint Materials - Interior Paint PPG Paint Materials ordered by Opendoor $1…" at bounding box center [432, 181] width 254 height 40
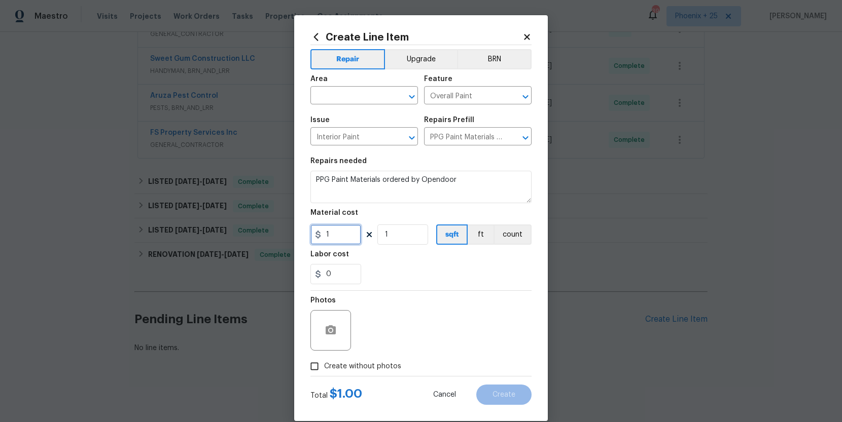
drag, startPoint x: 330, startPoint y: 235, endPoint x: 314, endPoint y: 234, distance: 15.8
click at [314, 234] on div "1" at bounding box center [335, 235] width 51 height 20
type input "51.65"
click at [348, 97] on input "text" at bounding box center [349, 97] width 79 height 16
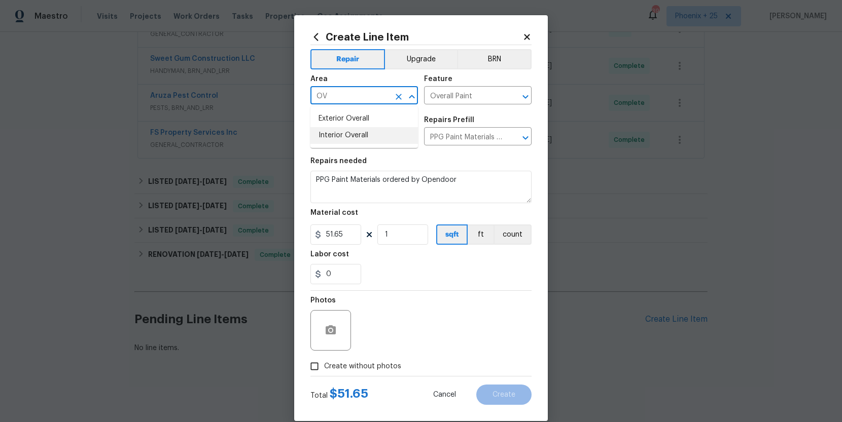
drag, startPoint x: 351, startPoint y: 131, endPoint x: 358, endPoint y: 202, distance: 71.3
click at [351, 131] on li "Interior Overall" at bounding box center [363, 135] width 107 height 17
type input "Interior Overall"
click at [378, 367] on span "Create without photos" at bounding box center [362, 366] width 77 height 11
click at [324, 367] on input "Create without photos" at bounding box center [314, 366] width 19 height 19
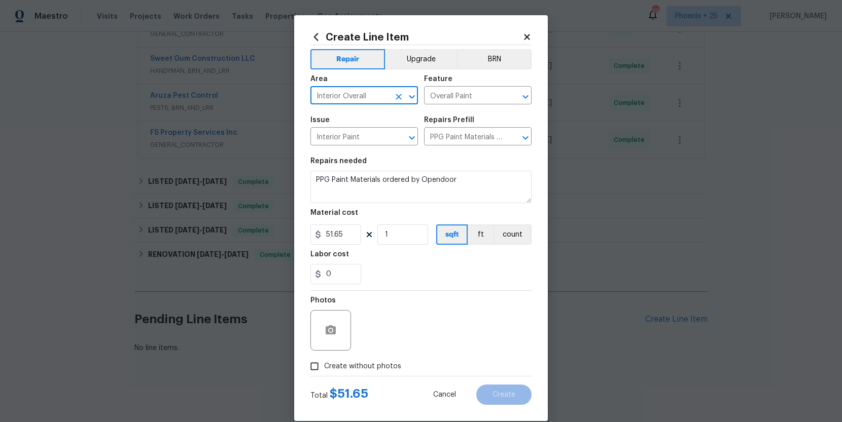
checkbox input "true"
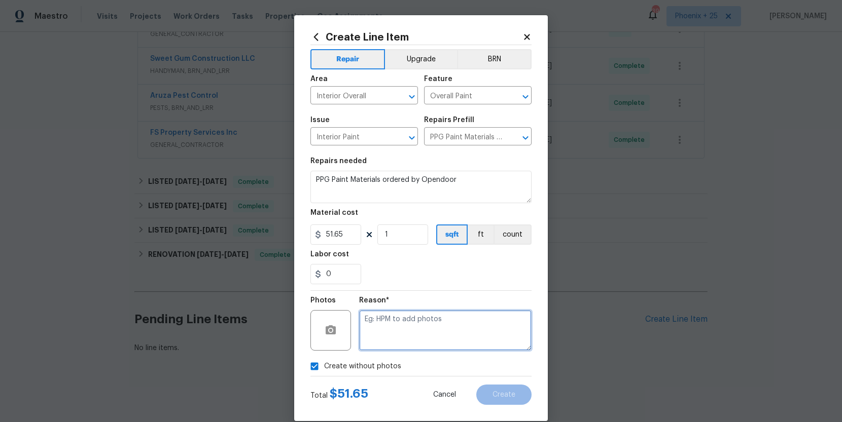
click at [396, 333] on textarea at bounding box center [445, 330] width 172 height 41
type textarea "NA"
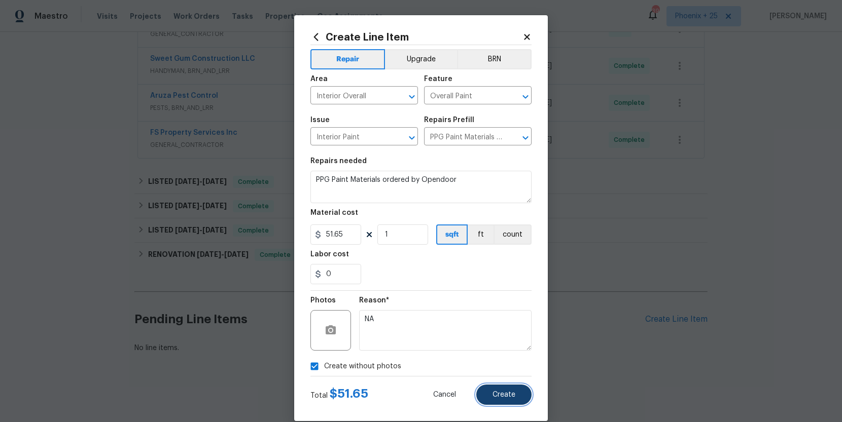
click at [497, 387] on button "Create" at bounding box center [503, 395] width 55 height 20
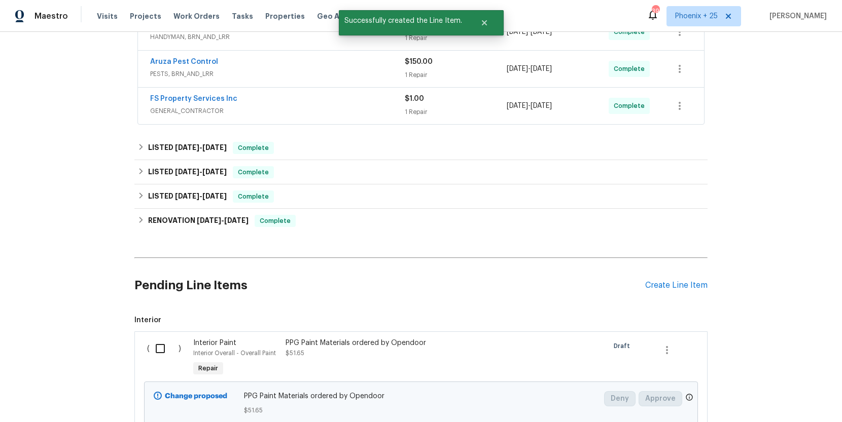
scroll to position [342, 0]
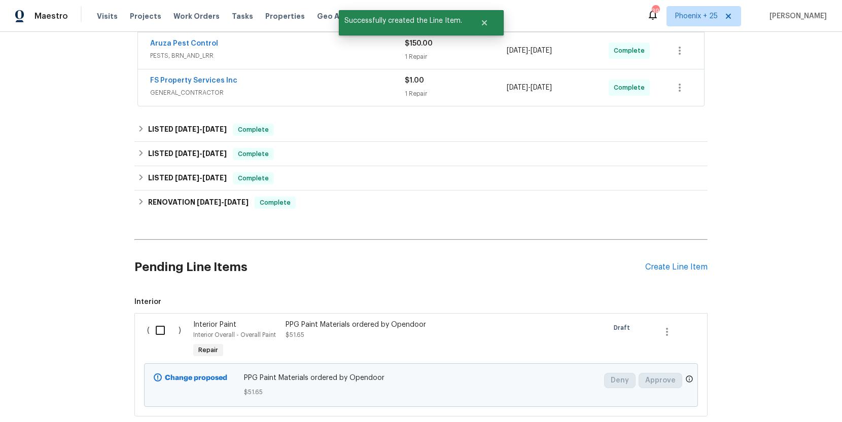
click at [154, 337] on input "checkbox" at bounding box center [164, 330] width 29 height 21
checkbox input "true"
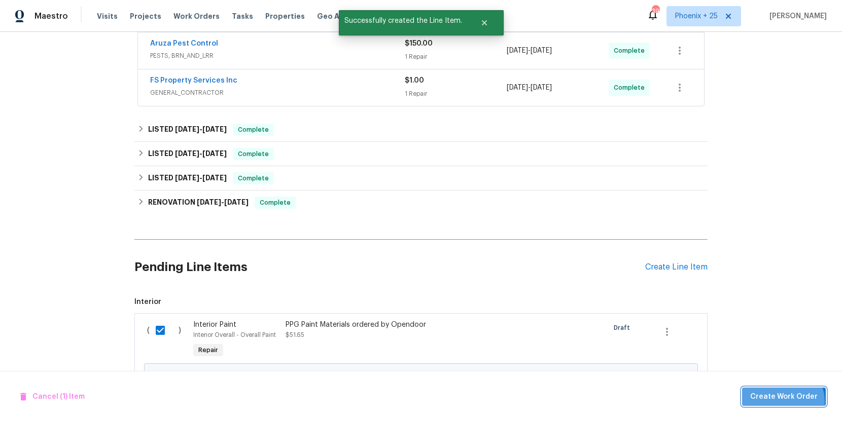
click at [779, 402] on span "Create Work Order" at bounding box center [783, 397] width 67 height 13
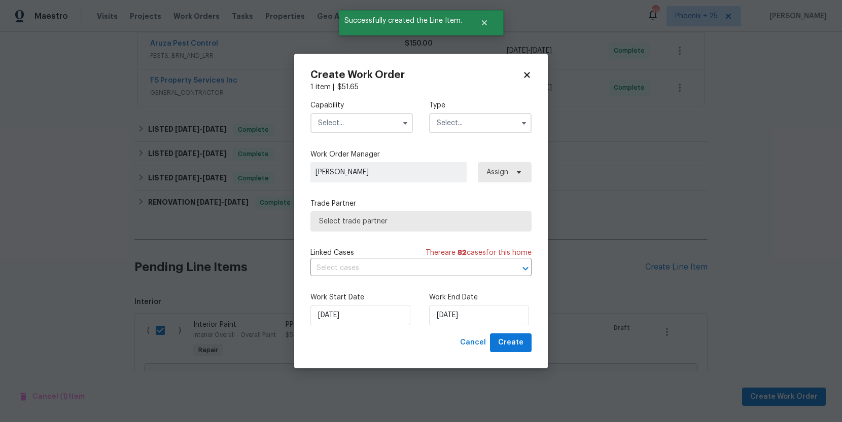
drag, startPoint x: 341, startPoint y: 127, endPoint x: 338, endPoint y: 131, distance: 5.5
click at [341, 127] on input "text" at bounding box center [361, 123] width 102 height 20
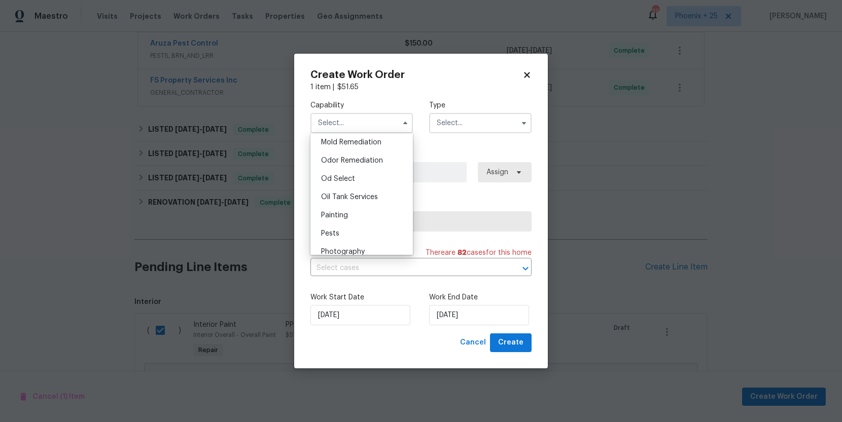
scroll to position [791, 0]
click at [366, 198] on div "Painting" at bounding box center [361, 206] width 97 height 18
type input "Painting"
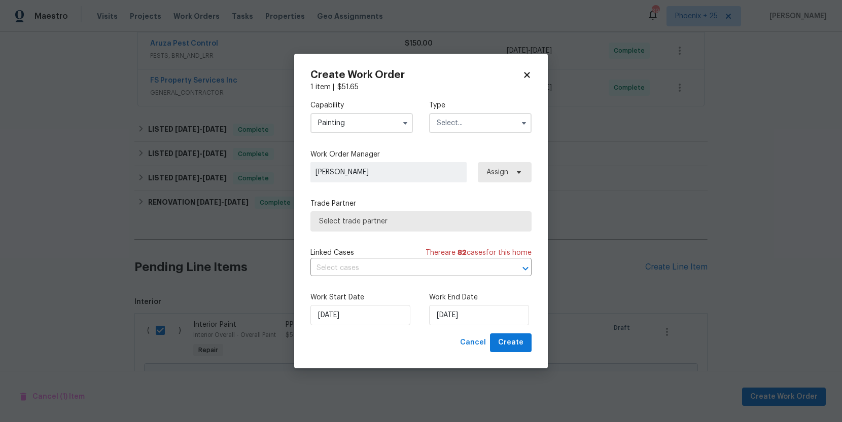
click at [498, 112] on div "Type" at bounding box center [480, 116] width 102 height 33
click at [473, 117] on input "text" at bounding box center [480, 123] width 102 height 20
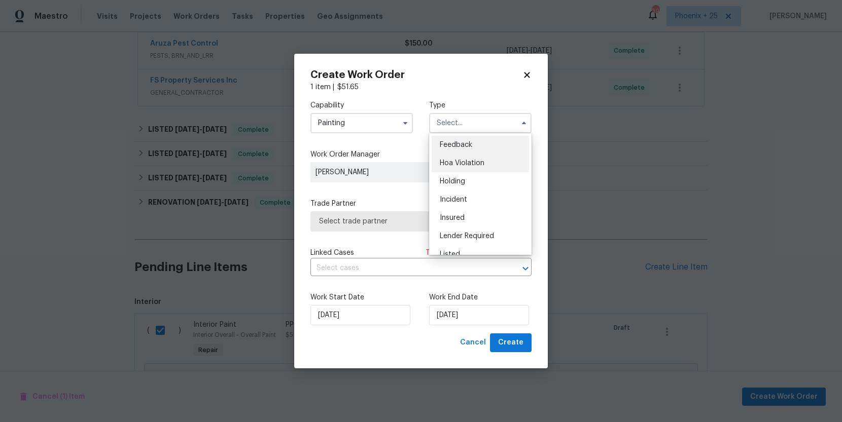
scroll to position [230, 0]
click at [480, 162] on div "Renovation" at bounding box center [479, 170] width 97 height 18
type input "Renovation"
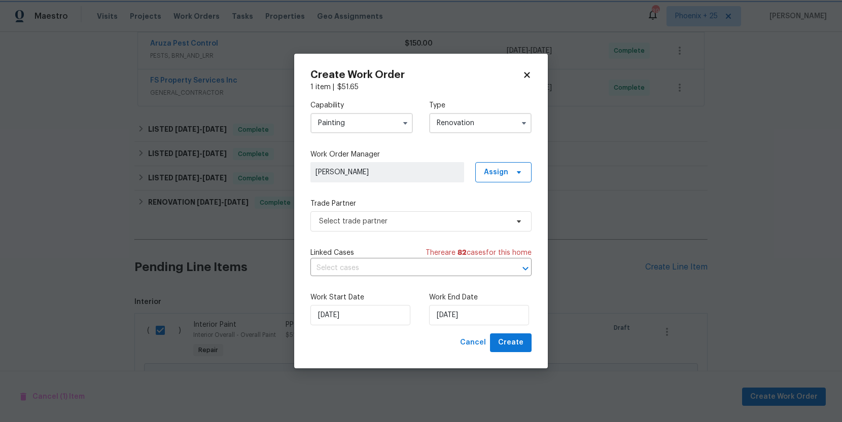
scroll to position [0, 0]
drag, startPoint x: 504, startPoint y: 172, endPoint x: 505, endPoint y: 182, distance: 9.6
click at [504, 172] on span "Assign" at bounding box center [496, 172] width 24 height 10
click at [505, 206] on div "Assign to HPM" at bounding box center [507, 201] width 48 height 10
click at [505, 213] on div "Assign to me" at bounding box center [505, 215] width 44 height 10
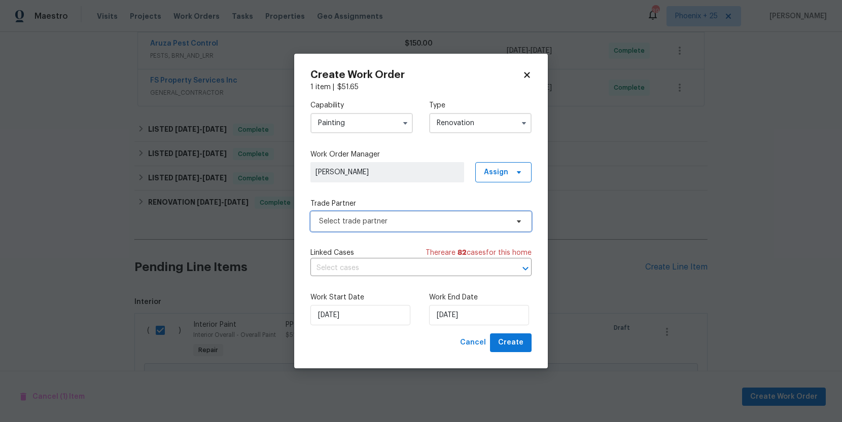
click at [426, 214] on span "Select trade partner" at bounding box center [420, 221] width 221 height 20
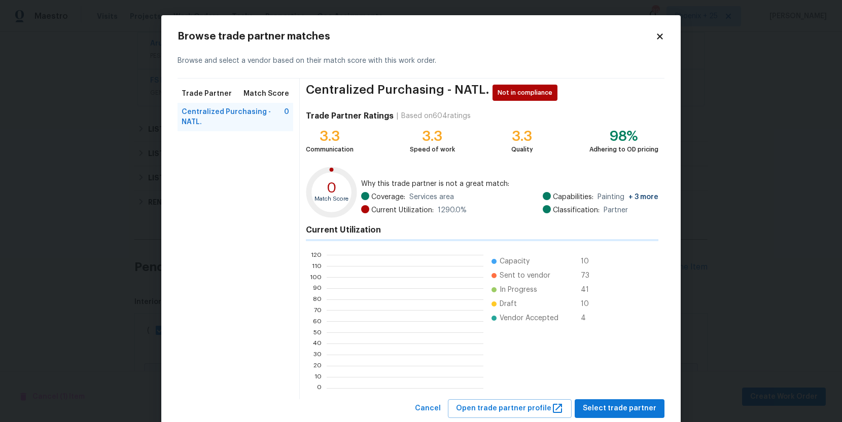
scroll to position [142, 157]
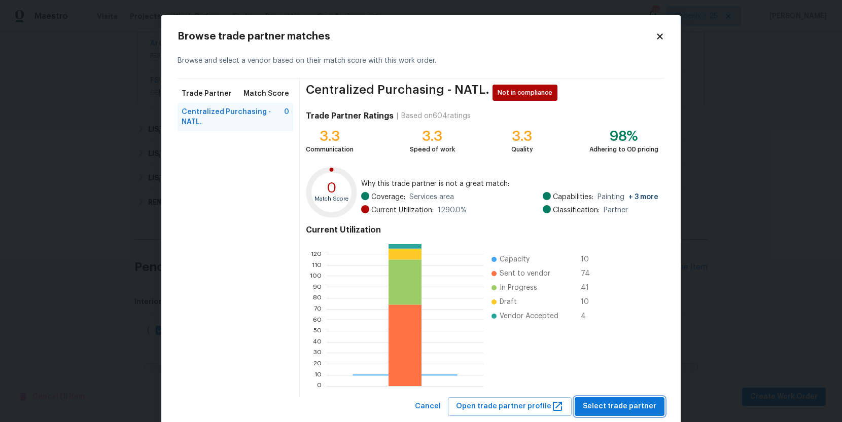
click at [624, 413] on span "Select trade partner" at bounding box center [619, 406] width 74 height 13
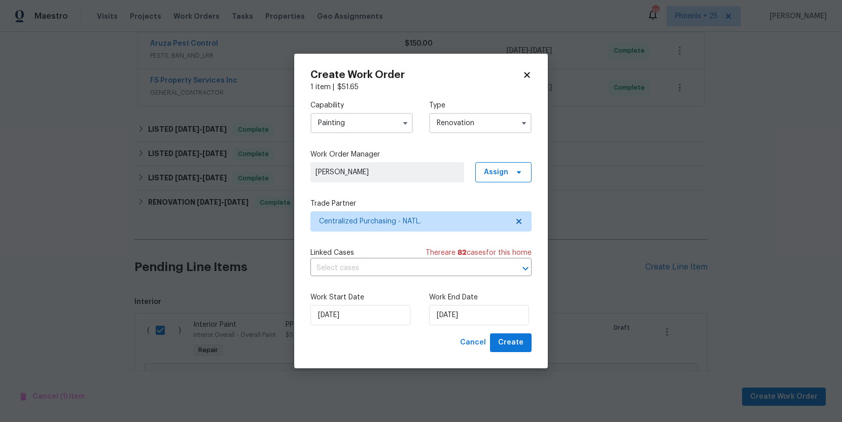
click at [535, 345] on div "Create Work Order 1 item | $ 51.65 Capability Painting Type Renovation Work Ord…" at bounding box center [420, 211] width 253 height 315
click at [530, 344] on button "Create" at bounding box center [511, 343] width 42 height 19
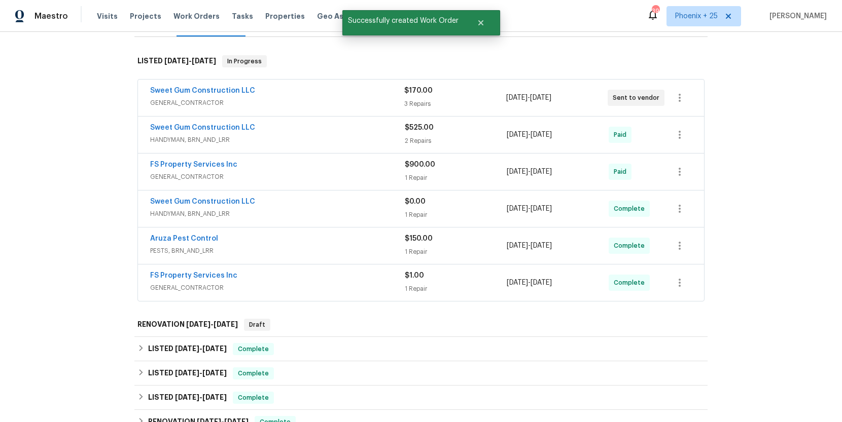
scroll to position [149, 0]
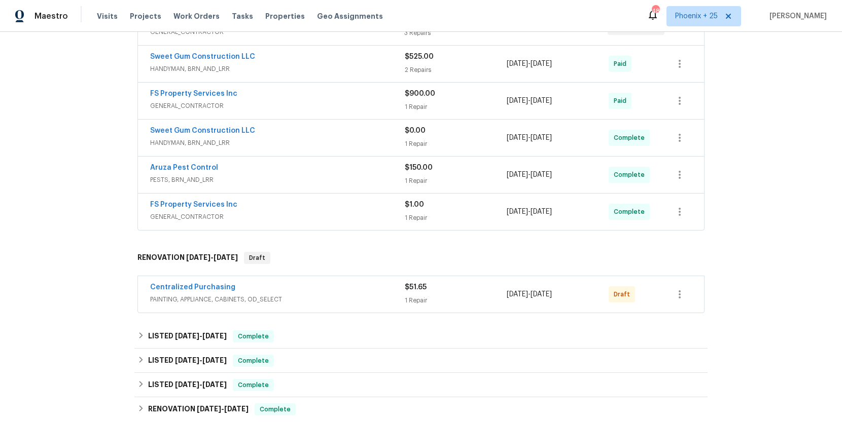
scroll to position [226, 0]
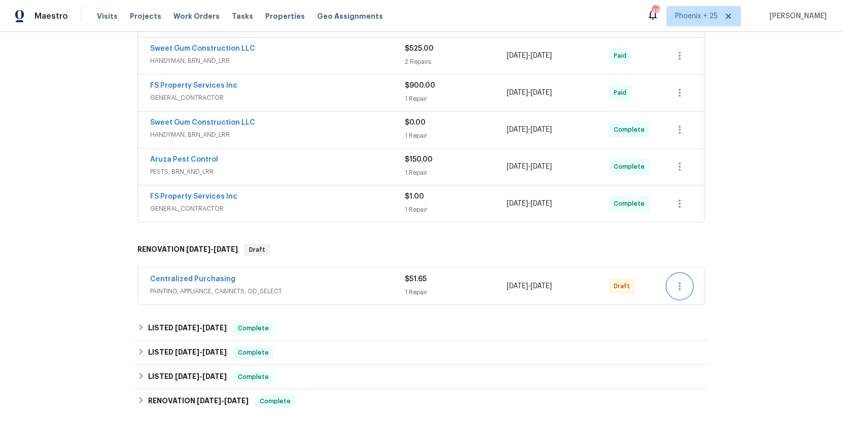
click at [682, 285] on icon "button" at bounding box center [679, 286] width 12 height 12
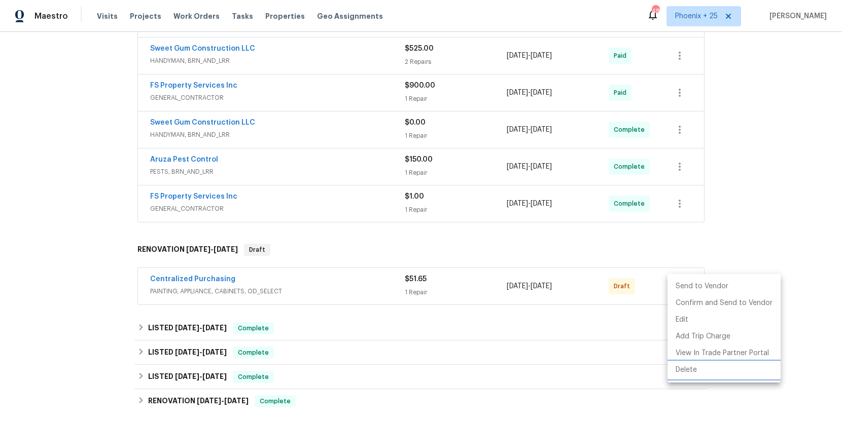
click at [683, 364] on li "Delete" at bounding box center [723, 370] width 113 height 17
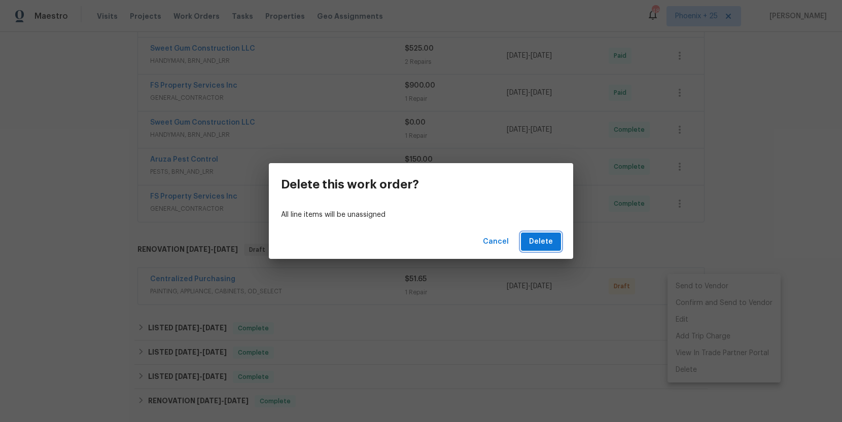
click at [546, 242] on span "Delete" at bounding box center [541, 242] width 24 height 13
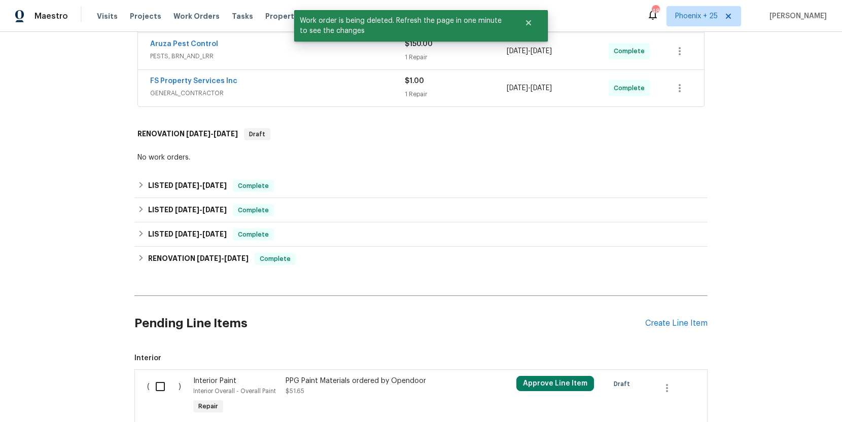
scroll to position [385, 0]
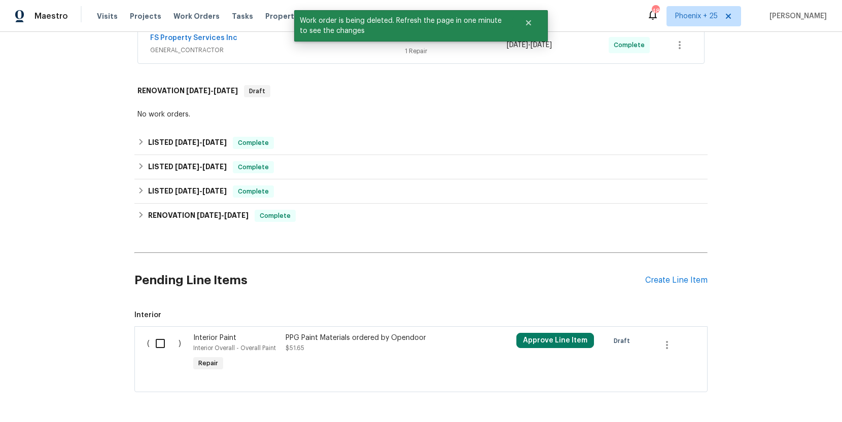
click at [171, 342] on input "checkbox" at bounding box center [164, 343] width 29 height 21
checkbox input "true"
click at [784, 383] on div "Cancel (1) Item Create Work Order" at bounding box center [421, 397] width 842 height 52
click at [783, 388] on button "Create Work Order" at bounding box center [784, 397] width 84 height 19
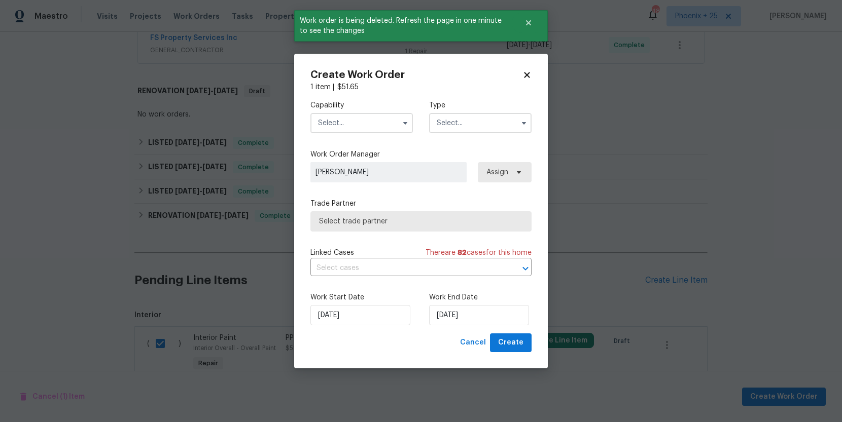
drag, startPoint x: 372, startPoint y: 125, endPoint x: 360, endPoint y: 128, distance: 12.1
click at [370, 125] on input "text" at bounding box center [361, 123] width 102 height 20
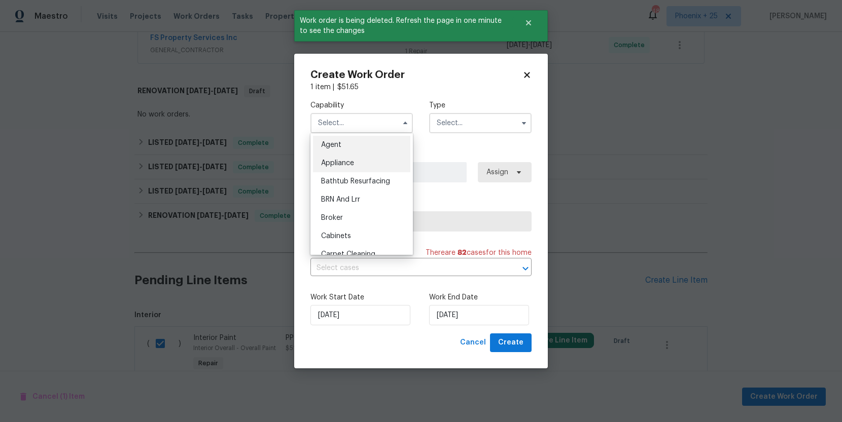
click at [358, 162] on div "Appliance" at bounding box center [361, 163] width 97 height 18
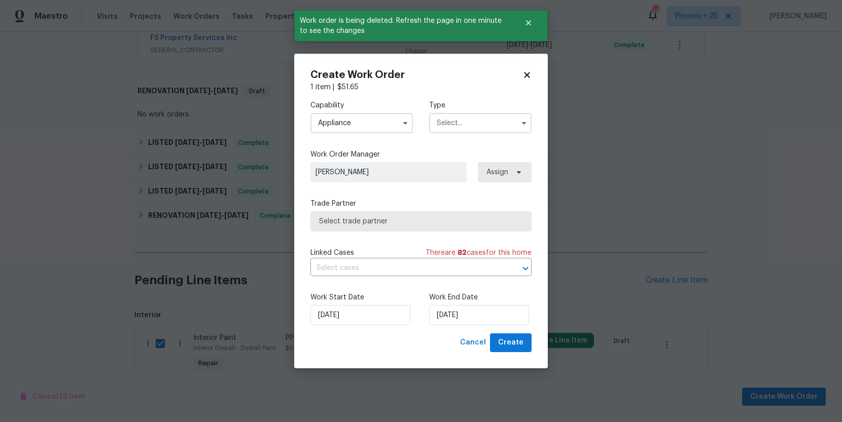
drag, startPoint x: 358, startPoint y: 123, endPoint x: 356, endPoint y: 131, distance: 8.9
click at [357, 124] on input "Appliance" at bounding box center [361, 123] width 102 height 20
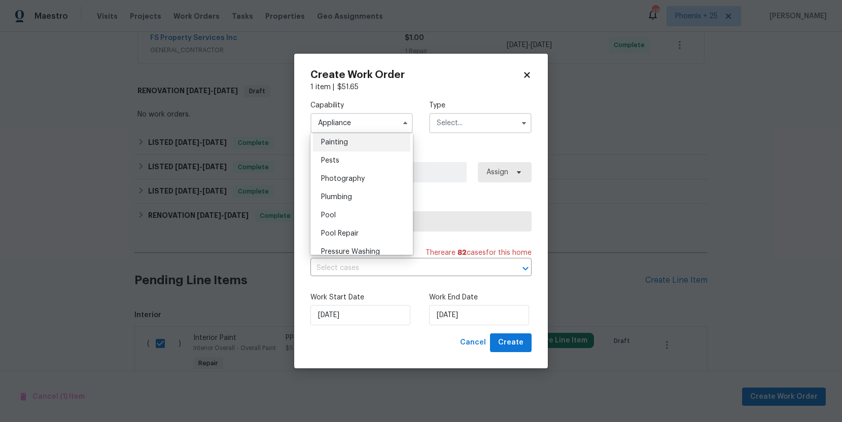
drag, startPoint x: 348, startPoint y: 146, endPoint x: 357, endPoint y: 147, distance: 9.6
click at [348, 146] on div "Painting" at bounding box center [361, 142] width 97 height 18
type input "Painting"
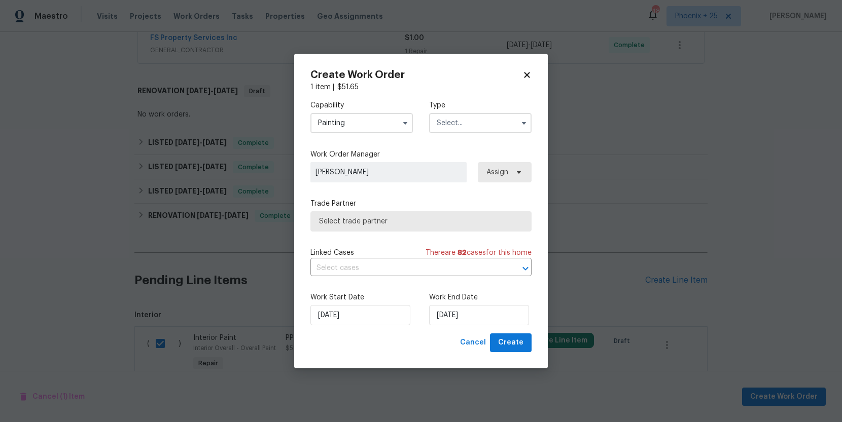
drag, startPoint x: 461, startPoint y: 127, endPoint x: 458, endPoint y: 132, distance: 6.2
click at [459, 127] on input "text" at bounding box center [480, 123] width 102 height 20
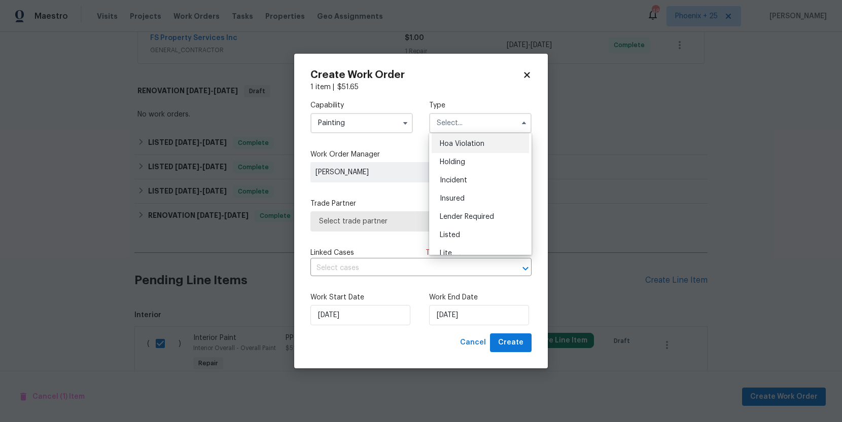
scroll to position [22, 0]
drag, startPoint x: 471, startPoint y: 230, endPoint x: 488, endPoint y: 224, distance: 17.2
click at [471, 230] on div "Listed" at bounding box center [479, 232] width 97 height 18
type input "Listed"
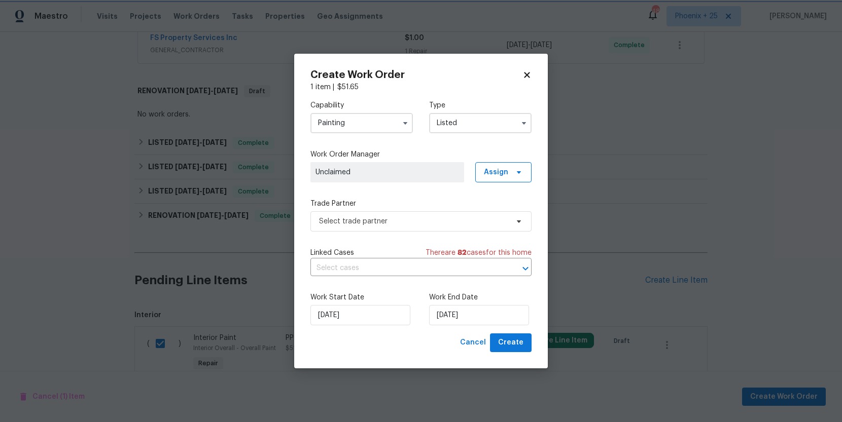
scroll to position [0, 0]
click at [502, 175] on span "Assign" at bounding box center [496, 172] width 24 height 10
click at [493, 213] on div "Assign to me" at bounding box center [505, 215] width 44 height 10
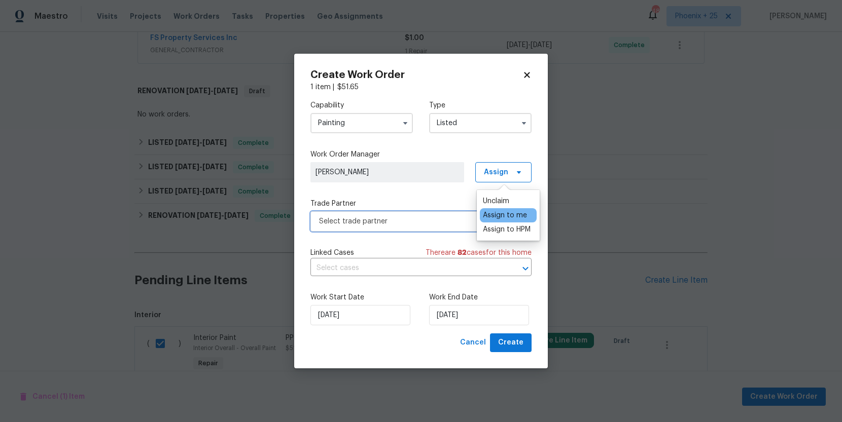
click at [408, 230] on span "Select trade partner" at bounding box center [420, 221] width 221 height 20
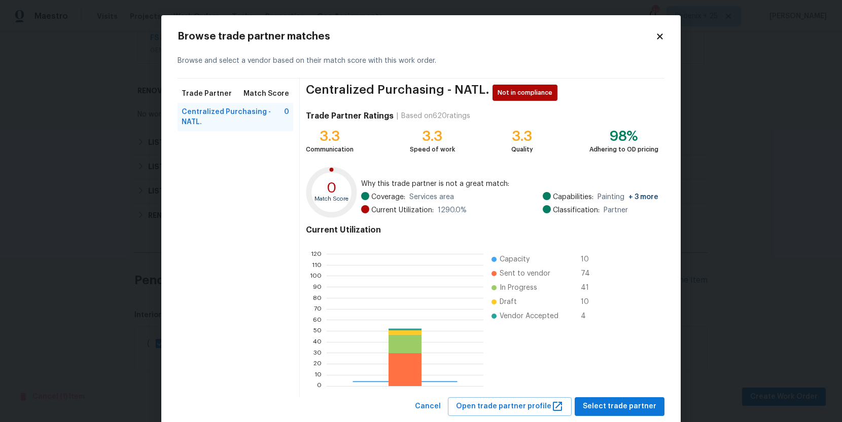
scroll to position [142, 157]
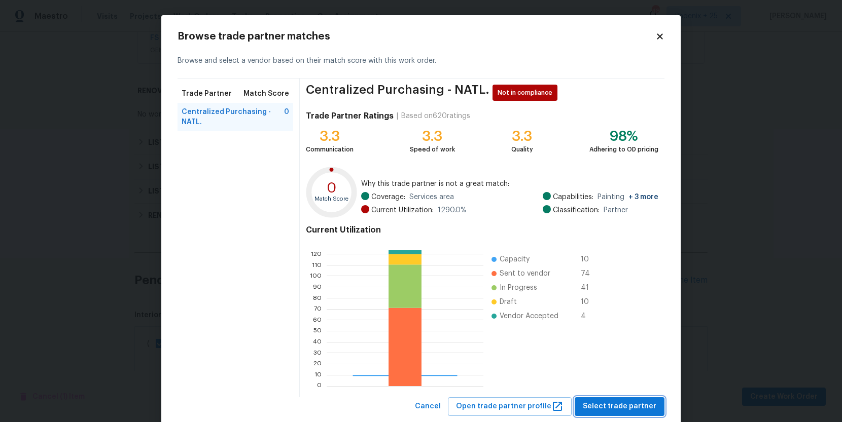
drag, startPoint x: 589, startPoint y: 407, endPoint x: 580, endPoint y: 395, distance: 14.5
click at [589, 407] on span "Select trade partner" at bounding box center [619, 406] width 74 height 13
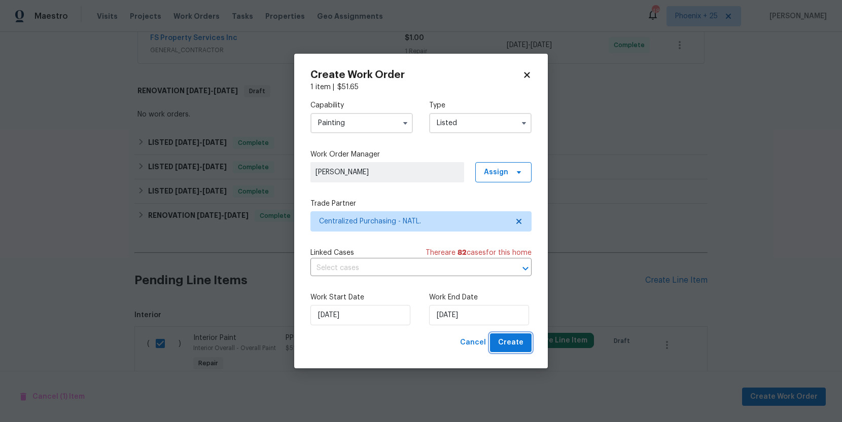
click at [520, 345] on span "Create" at bounding box center [510, 343] width 25 height 13
checkbox input "false"
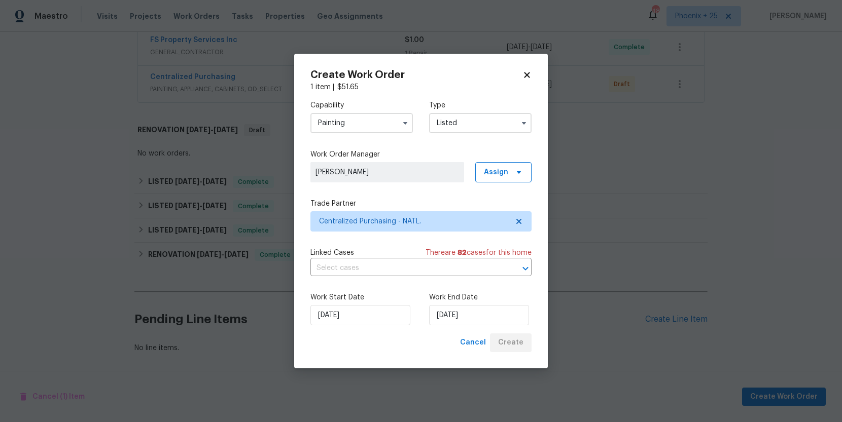
scroll to position [383, 0]
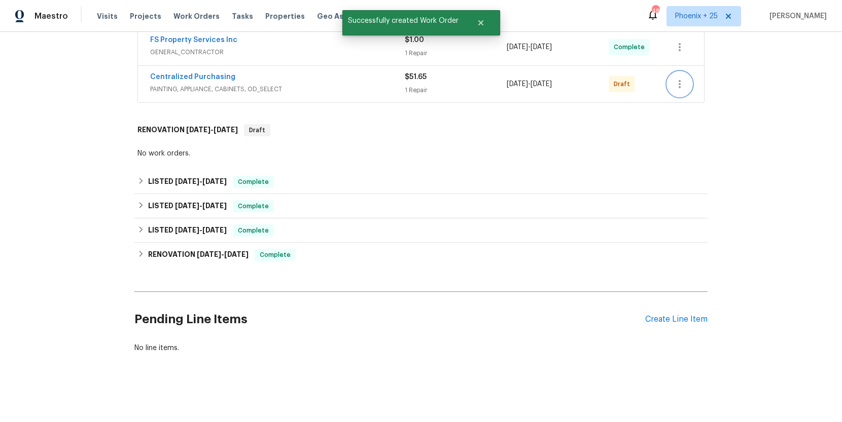
click at [681, 80] on icon "button" at bounding box center [679, 84] width 12 height 12
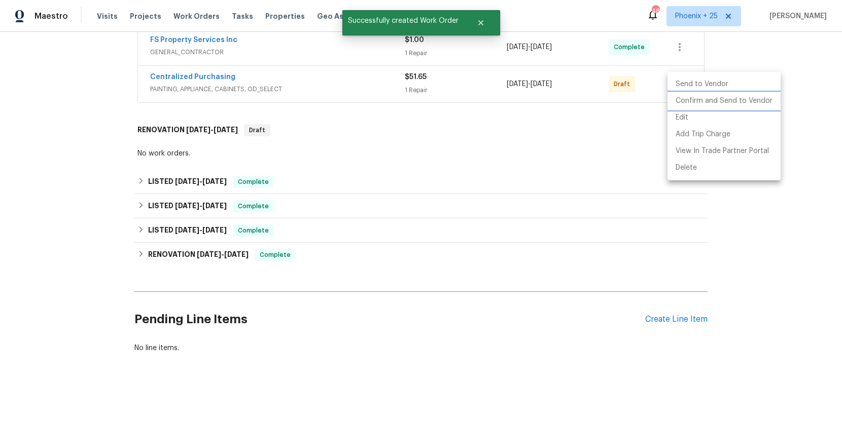
click at [679, 96] on li "Confirm and Send to Vendor" at bounding box center [723, 101] width 113 height 17
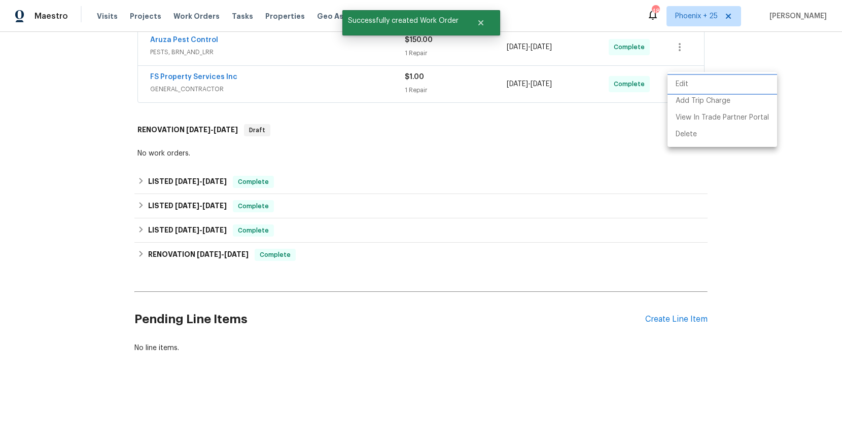
scroll to position [161, 0]
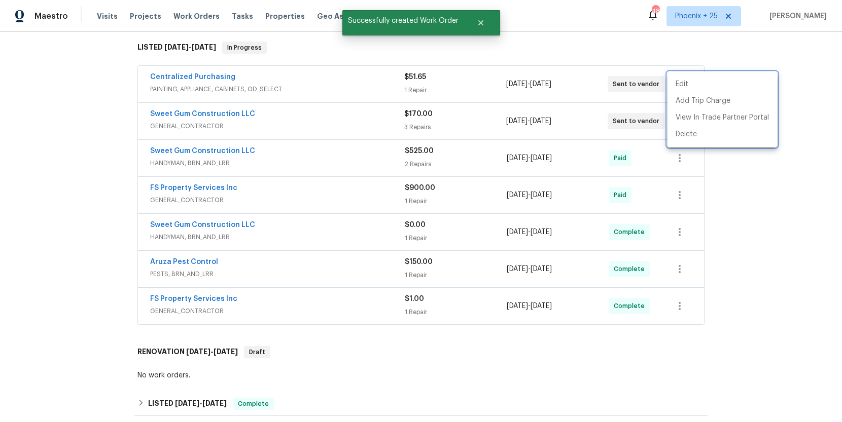
click at [213, 97] on div at bounding box center [421, 211] width 842 height 422
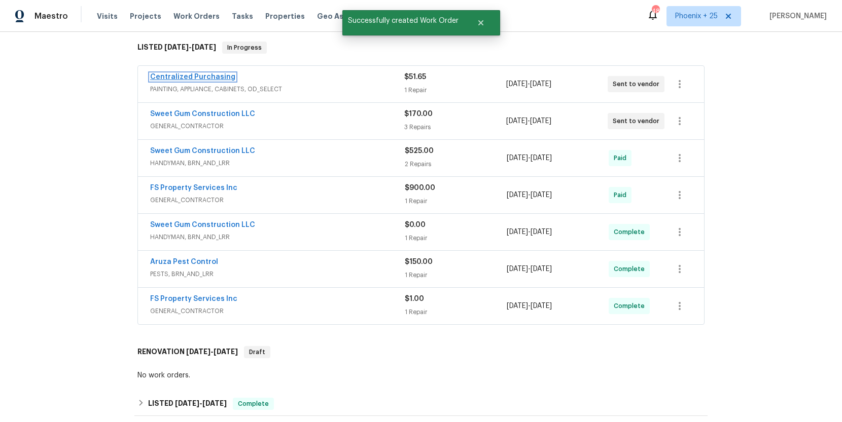
click at [194, 77] on link "Centralized Purchasing" at bounding box center [192, 77] width 85 height 7
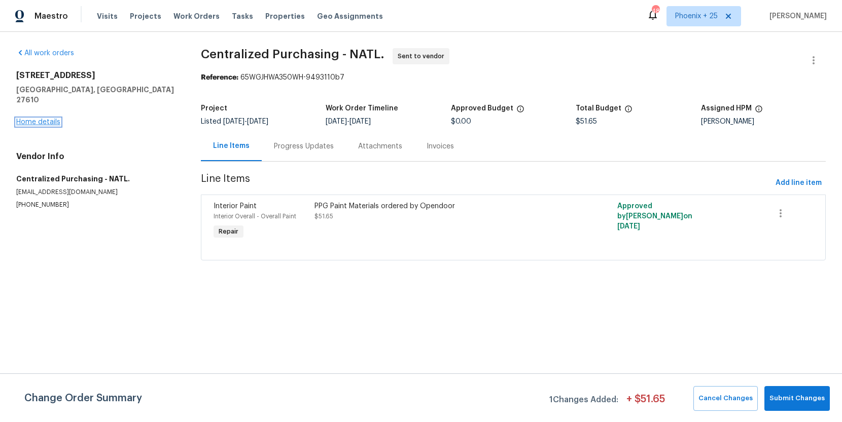
click at [55, 119] on link "Home details" at bounding box center [38, 122] width 44 height 7
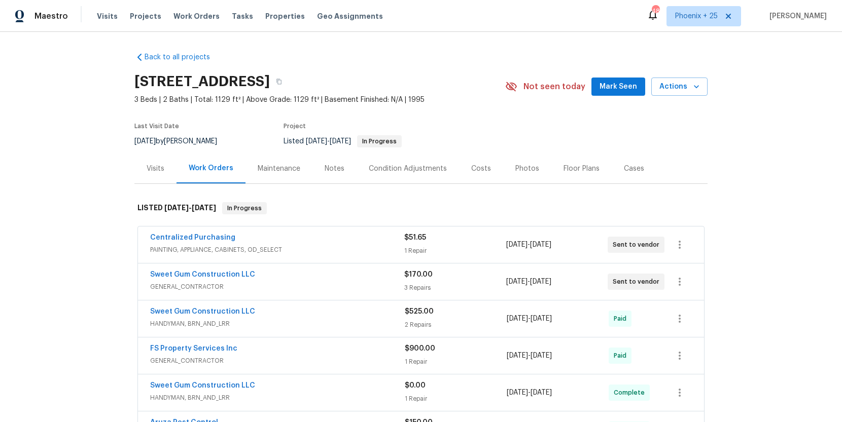
click at [160, 170] on div "Visits" at bounding box center [156, 169] width 18 height 10
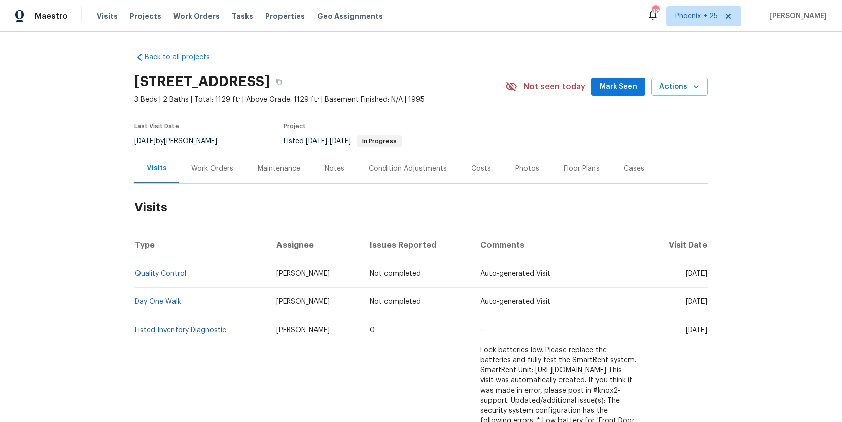
click at [472, 288] on td "Auto-generated Visit" at bounding box center [558, 274] width 172 height 28
click at [153, 306] on link "Day One Walk" at bounding box center [158, 302] width 46 height 7
click at [151, 55] on link "Back to all projects" at bounding box center [182, 57] width 97 height 10
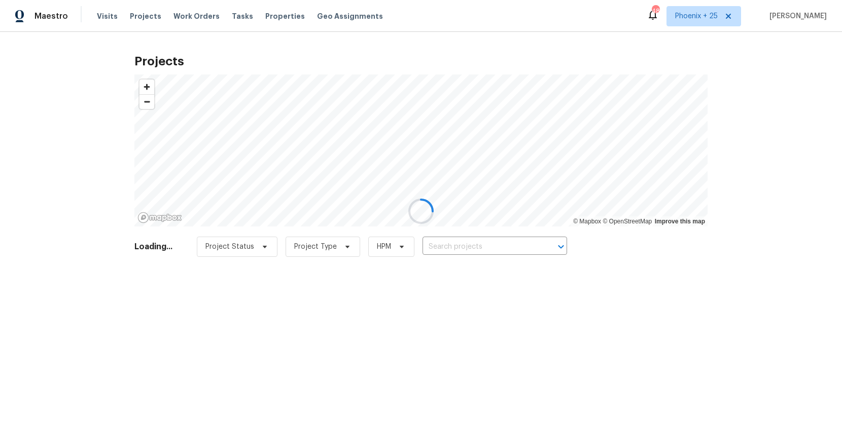
click at [450, 242] on div at bounding box center [421, 211] width 842 height 422
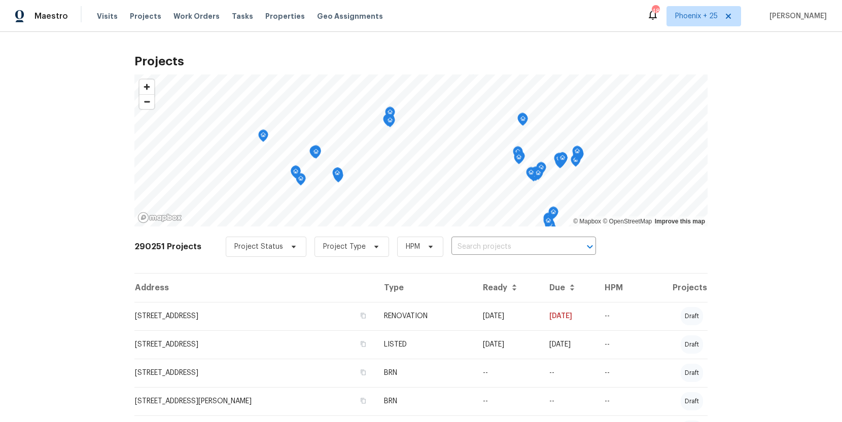
click at [195, 22] on div "Visits Projects Work Orders Tasks Properties Geo Assignments" at bounding box center [246, 16] width 298 height 20
click at [197, 17] on span "Work Orders" at bounding box center [196, 16] width 46 height 10
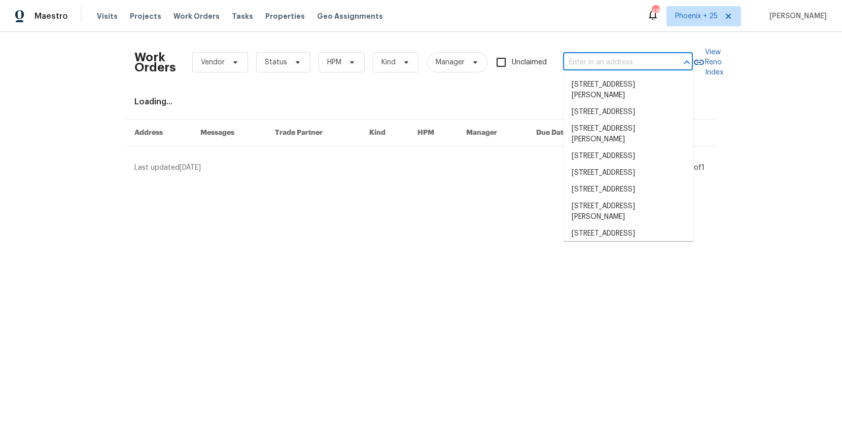
click at [589, 68] on input "text" at bounding box center [613, 63] width 101 height 16
paste input "[STREET_ADDRESS]"
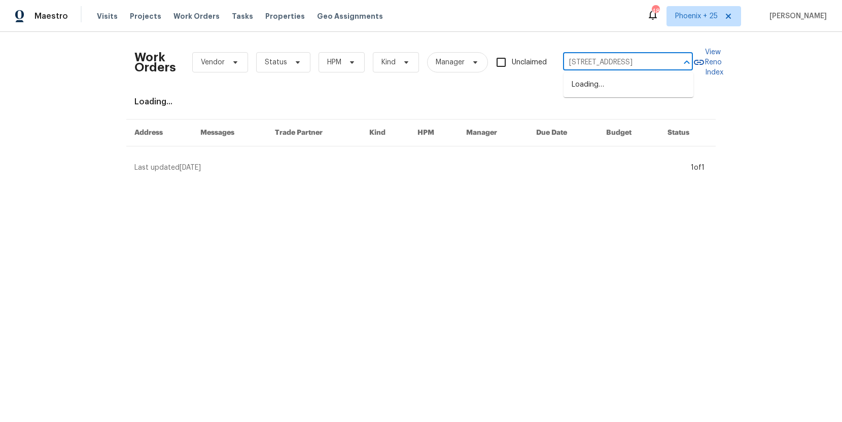
scroll to position [0, 32]
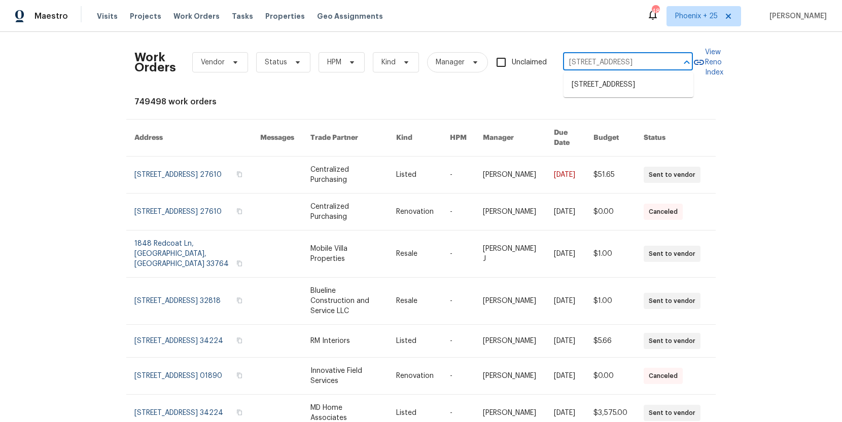
type input "[STREET_ADDRESS]"
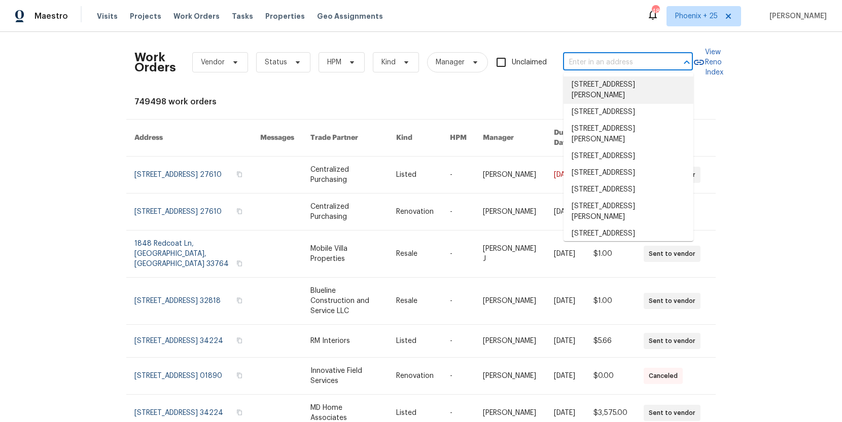
paste input "[STREET_ADDRESS]"
type input "[STREET_ADDRESS]"
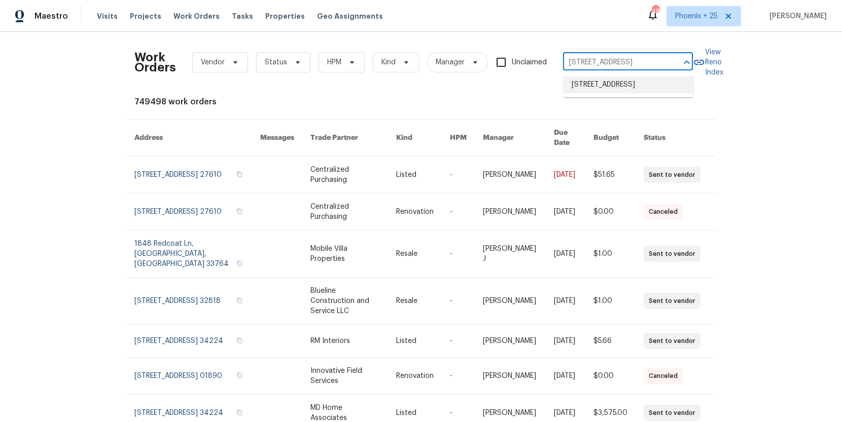
click at [602, 92] on li "[STREET_ADDRESS]" at bounding box center [628, 85] width 130 height 17
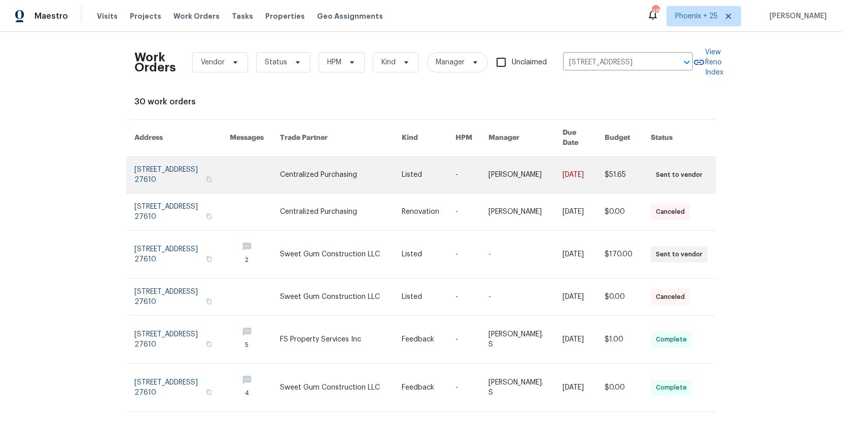
click at [280, 168] on link at bounding box center [255, 175] width 50 height 37
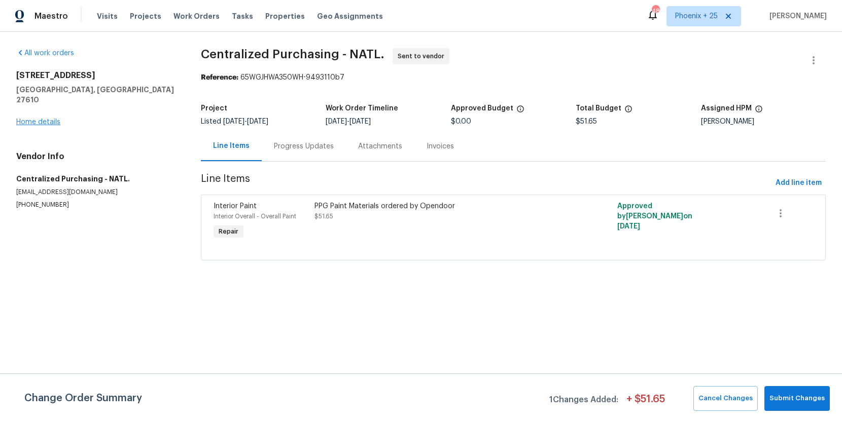
click at [56, 116] on div "1405 Cross Link Rd Raleigh, NC 27610 Home details" at bounding box center [96, 98] width 160 height 57
click at [53, 119] on link "Home details" at bounding box center [38, 122] width 44 height 7
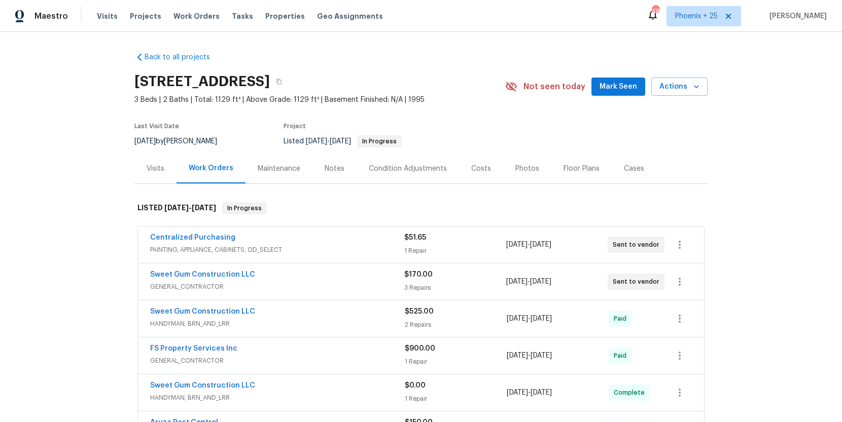
click at [149, 164] on div "Visits" at bounding box center [156, 169] width 18 height 10
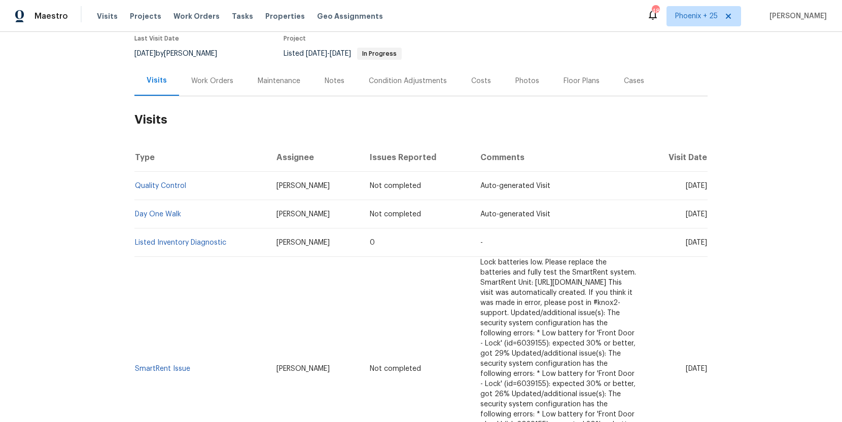
scroll to position [101, 0]
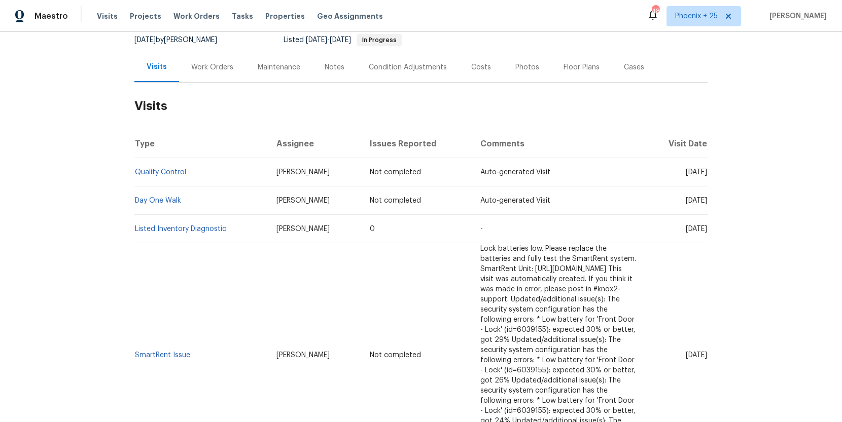
click at [578, 125] on h2 "Visits" at bounding box center [420, 106] width 573 height 47
click at [184, 170] on td "Quality Control" at bounding box center [201, 172] width 134 height 28
click at [181, 175] on td "Quality Control" at bounding box center [201, 172] width 134 height 28
click at [155, 176] on link "Quality Control" at bounding box center [160, 172] width 51 height 7
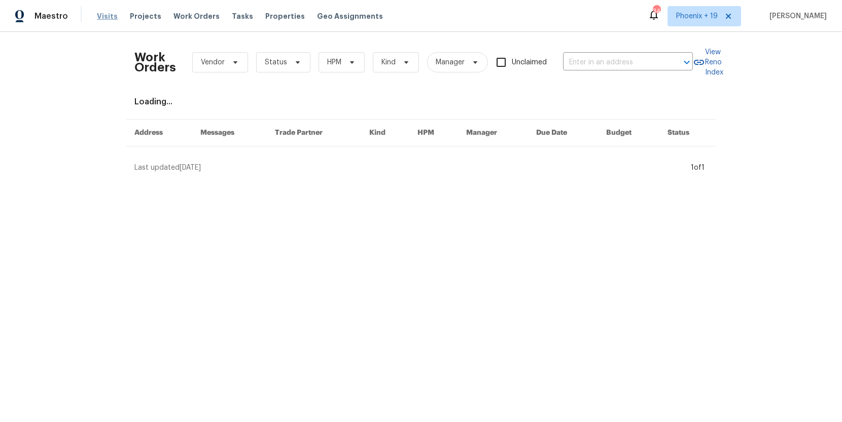
click at [113, 17] on span "Visits" at bounding box center [107, 16] width 21 height 10
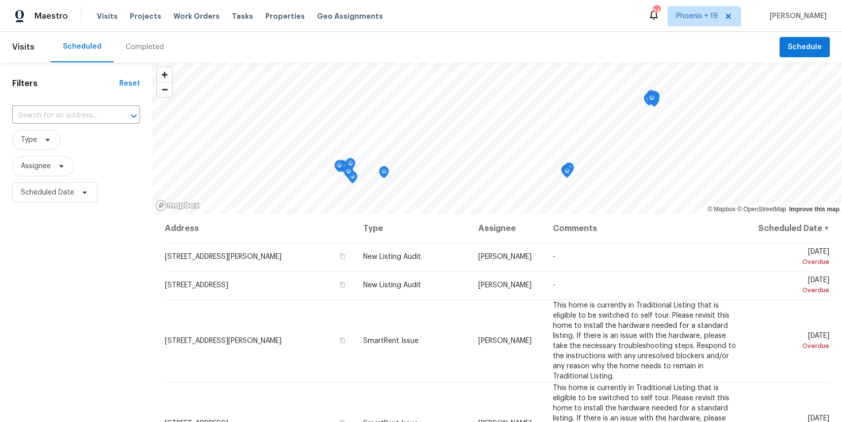
click at [121, 49] on div "Completed" at bounding box center [145, 47] width 62 height 30
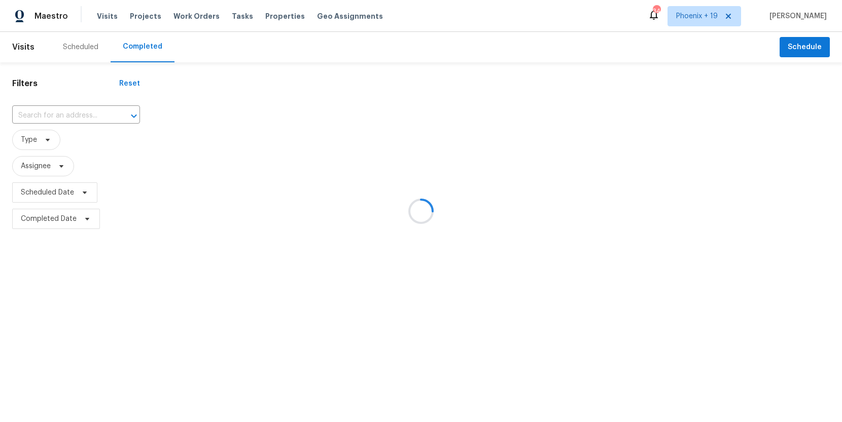
click at [82, 51] on div at bounding box center [421, 211] width 842 height 422
click at [77, 47] on div at bounding box center [421, 211] width 842 height 422
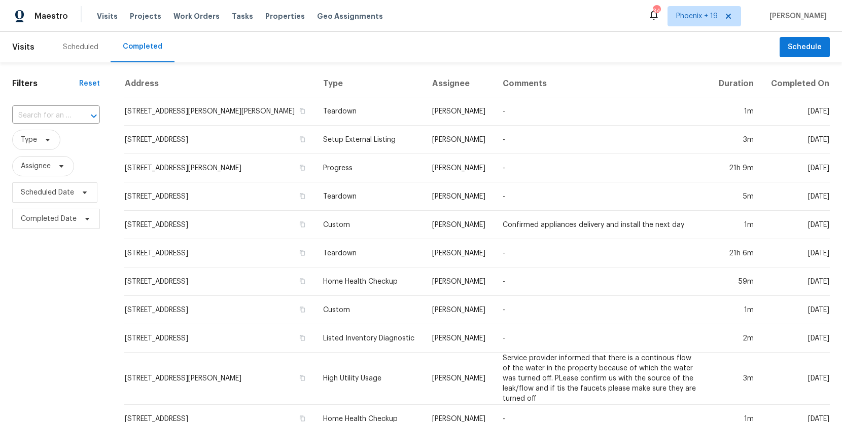
click at [77, 47] on div "Scheduled" at bounding box center [80, 47] width 35 height 10
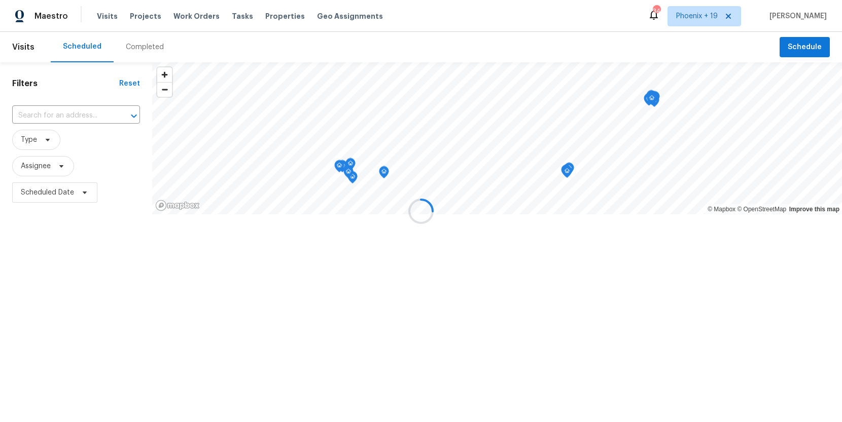
click at [69, 123] on div at bounding box center [421, 211] width 842 height 422
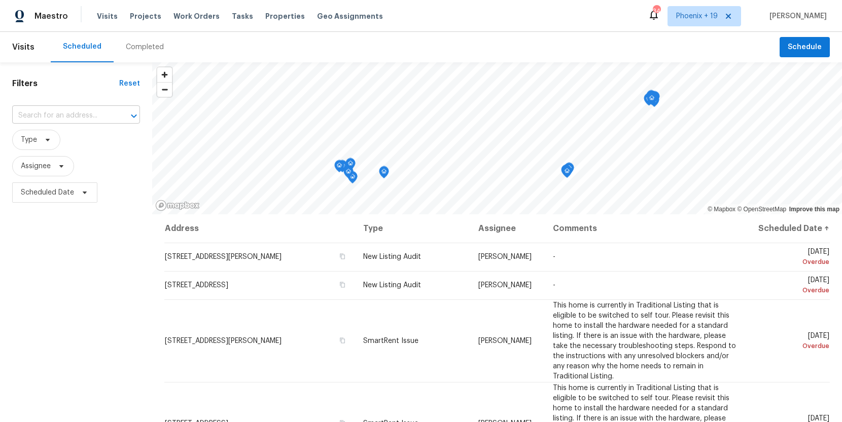
click at [69, 119] on input "text" at bounding box center [61, 116] width 99 height 16
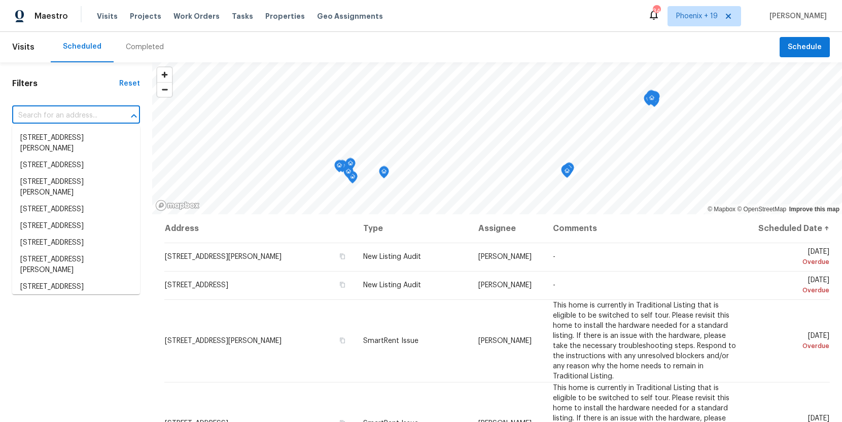
paste input "[STREET_ADDRESS]"
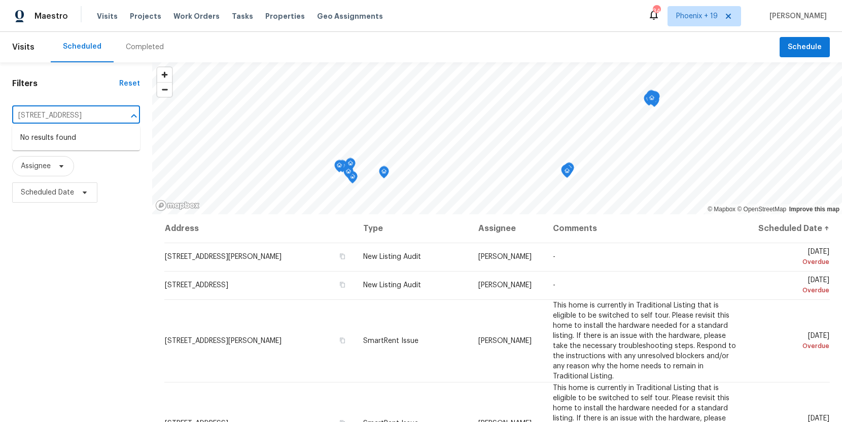
type input "1405 Cross Link Rd, Raleigh, NC 27610"
click at [67, 119] on input "text" at bounding box center [61, 116] width 99 height 16
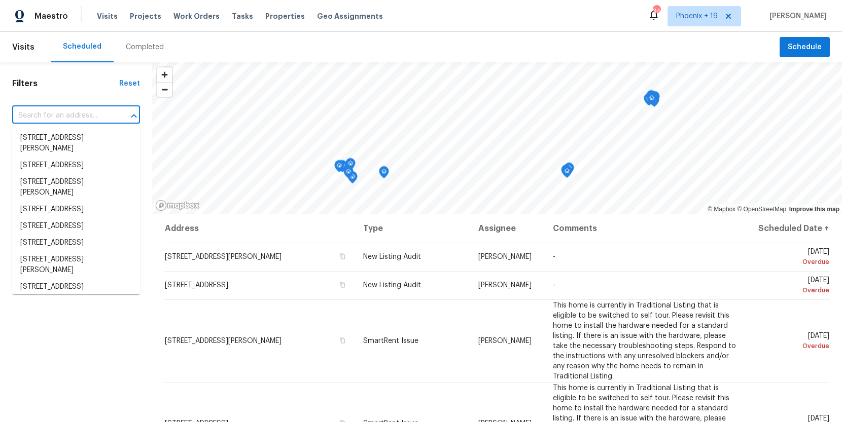
paste input "1405 Cross Link Rd, Raleigh, NC 27610"
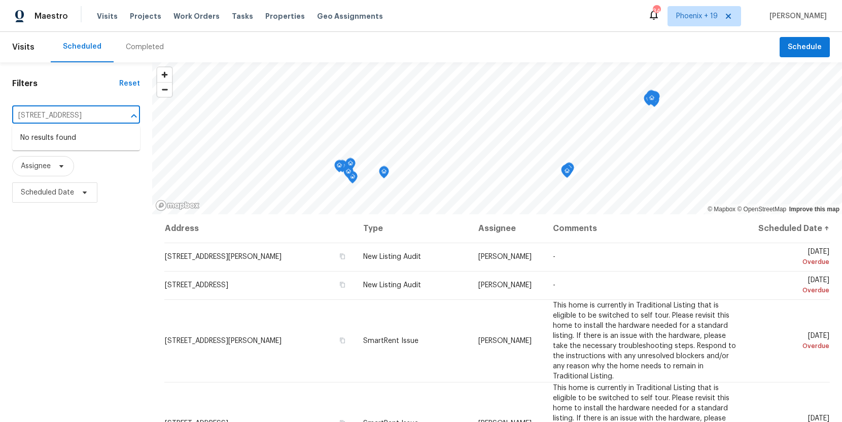
type input "1405 Cross Link Rd, Raleigh, NC 27610"
click at [58, 82] on h1 "Filters" at bounding box center [65, 84] width 107 height 10
click at [26, 48] on span "Visits" at bounding box center [23, 47] width 22 height 22
click at [108, 19] on span "Visits" at bounding box center [107, 16] width 21 height 10
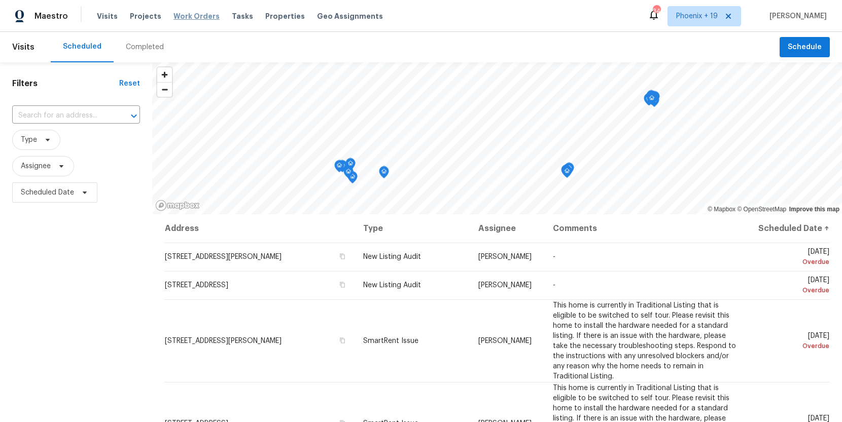
click at [188, 18] on span "Work Orders" at bounding box center [196, 16] width 46 height 10
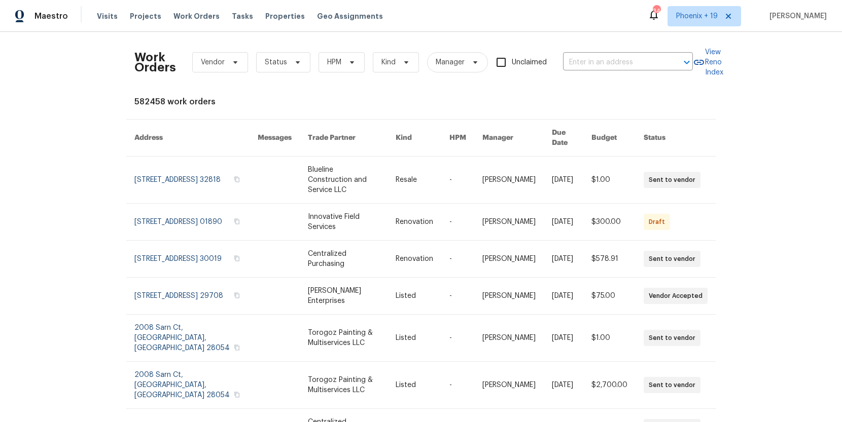
click at [125, 17] on div "Visits Projects Work Orders Tasks Properties Geo Assignments" at bounding box center [246, 16] width 298 height 20
click at [107, 15] on span "Visits" at bounding box center [107, 16] width 21 height 10
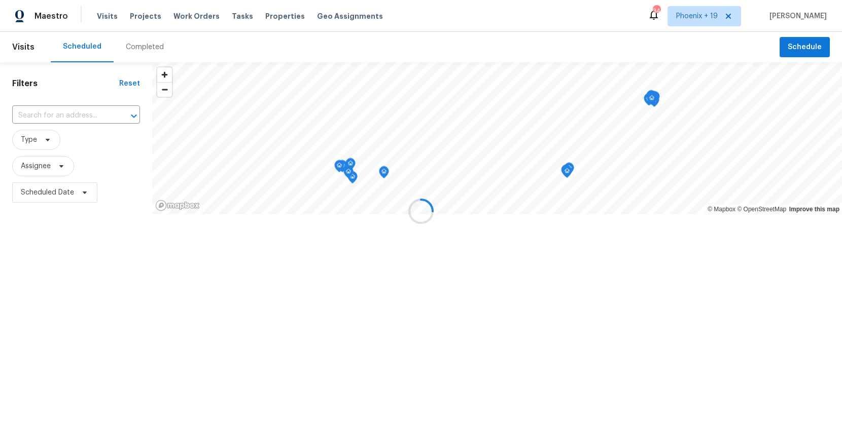
click at [137, 40] on div "Completed" at bounding box center [145, 47] width 62 height 30
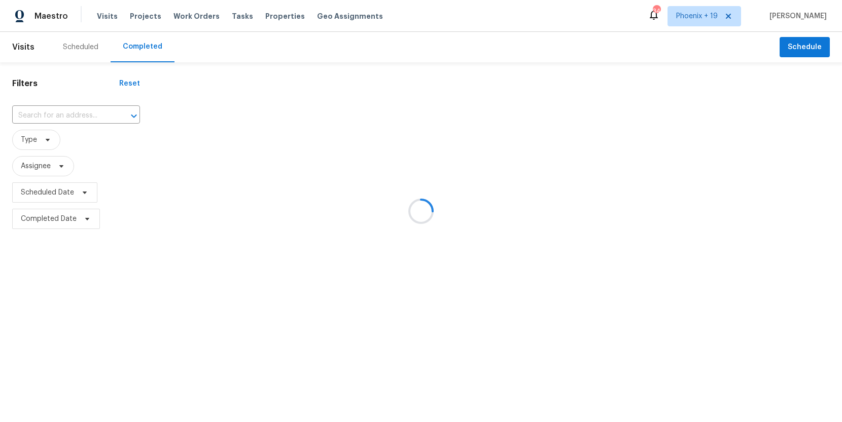
click at [82, 112] on div at bounding box center [421, 211] width 842 height 422
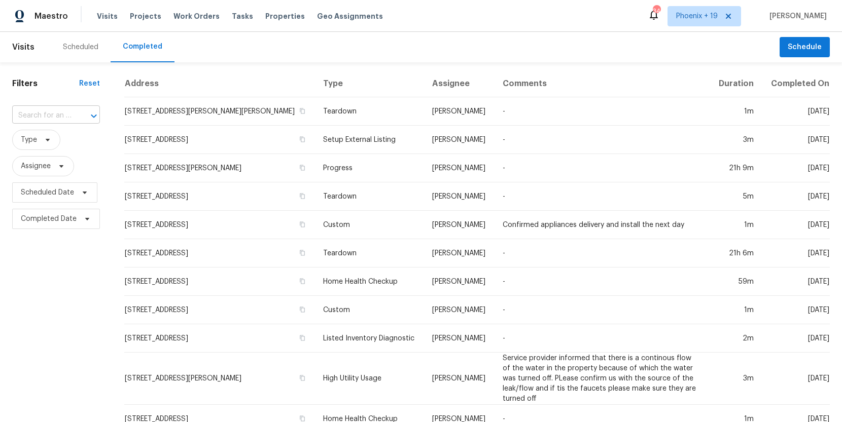
click at [74, 114] on div at bounding box center [87, 116] width 26 height 14
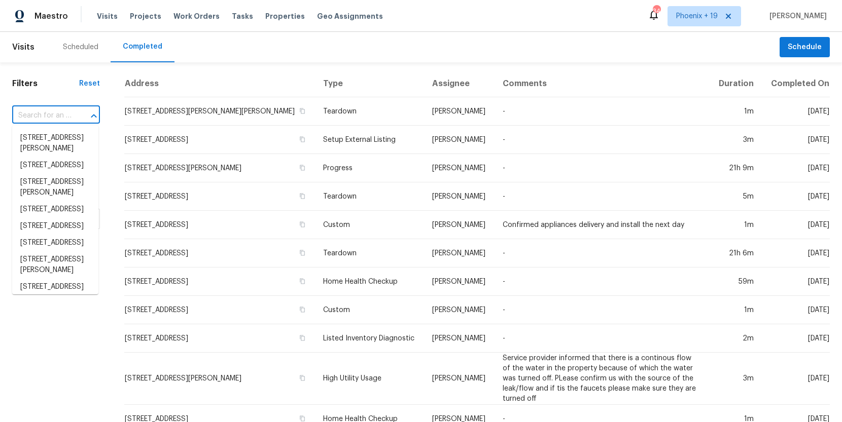
paste input "1405 Cross Link Rd, Raleigh, NC 27610"
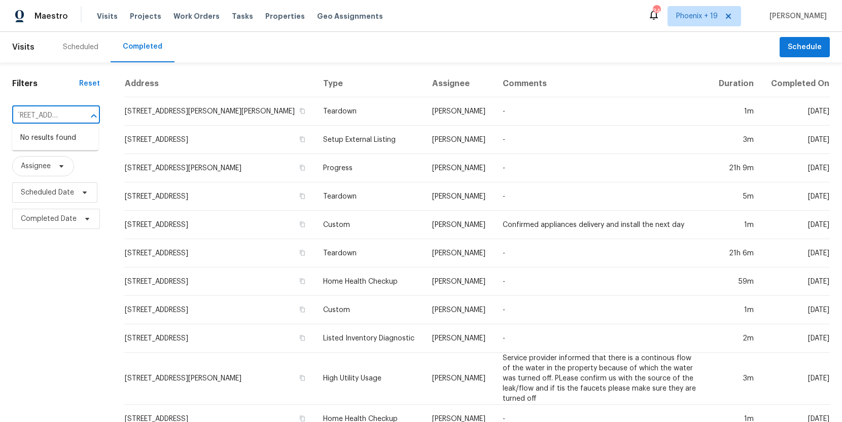
type input "1405 Cross Link Rd, Raleigh, NC 27610"
click at [57, 96] on div "Filters Reset ​ Type Assignee Scheduled Date Completed Date" at bounding box center [56, 428] width 112 height 732
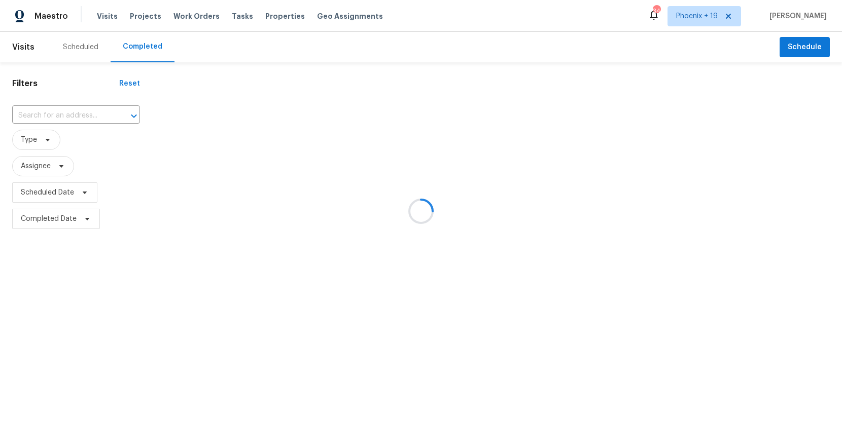
click at [81, 41] on div at bounding box center [421, 211] width 842 height 422
click at [82, 49] on div at bounding box center [421, 211] width 842 height 422
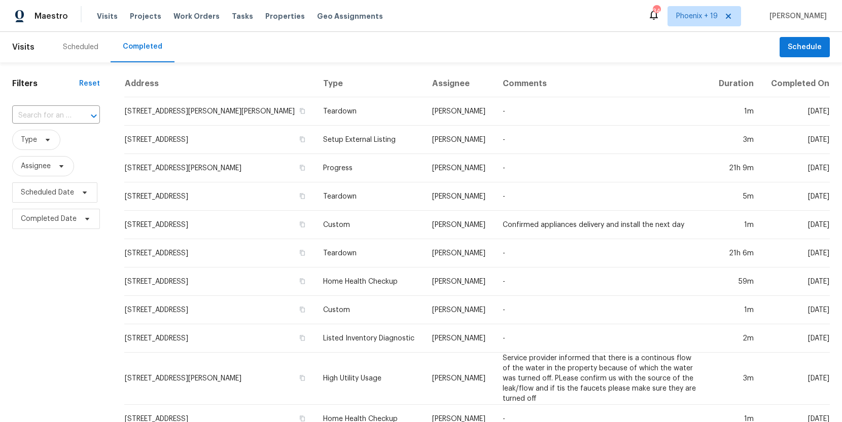
click at [82, 49] on div "Scheduled" at bounding box center [80, 47] width 35 height 10
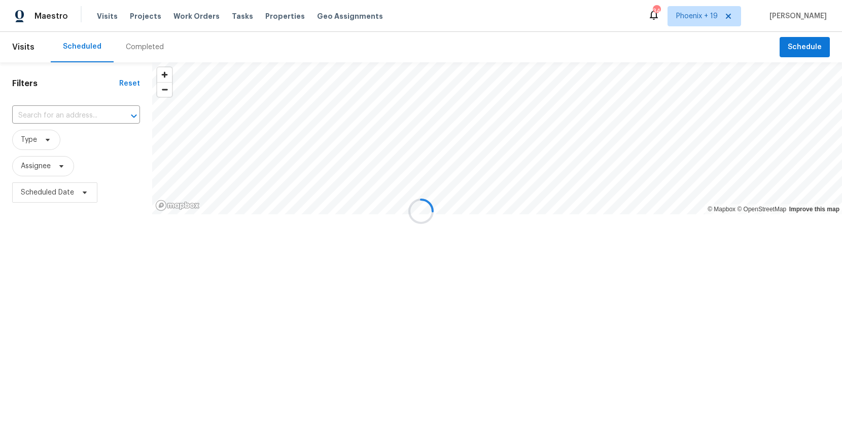
click at [80, 123] on div at bounding box center [421, 211] width 842 height 422
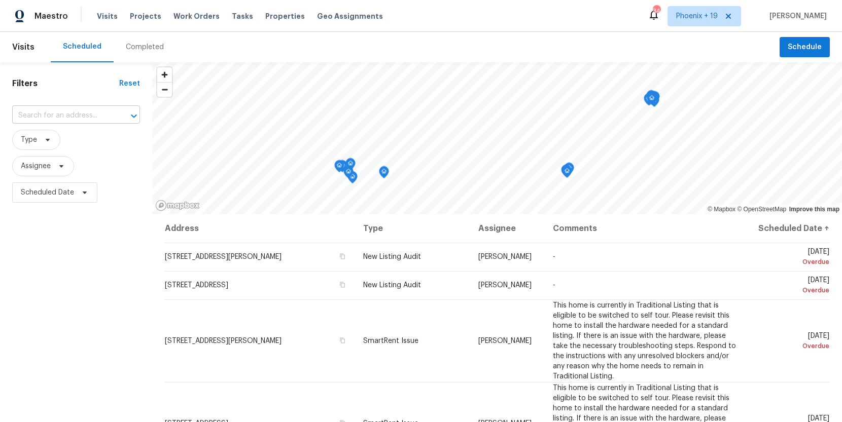
click at [77, 116] on input "text" at bounding box center [61, 116] width 99 height 16
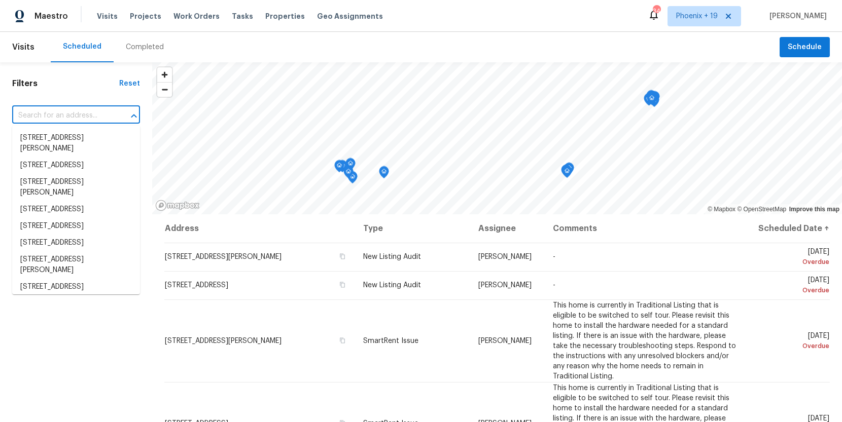
paste input "[STREET_ADDRESS]"
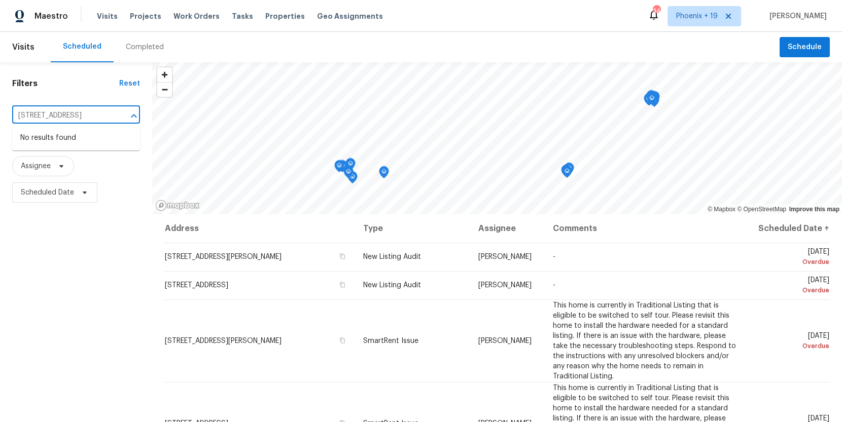
type input "[STREET_ADDRESS]"
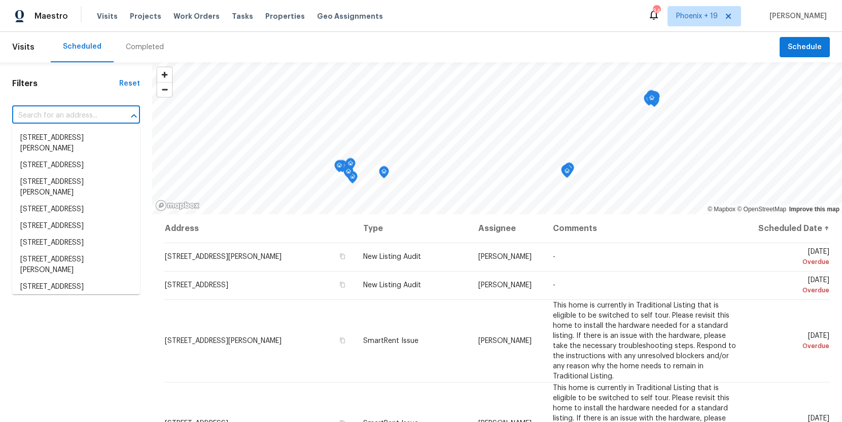
scroll to position [0, 0]
click at [102, 14] on span "Visits" at bounding box center [107, 16] width 21 height 10
click at [92, 112] on input "text" at bounding box center [61, 116] width 99 height 16
paste input "[STREET_ADDRESS]"
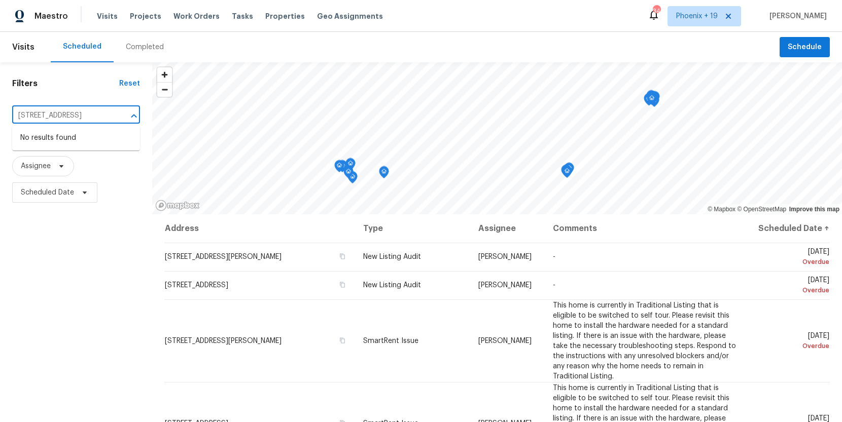
scroll to position [0, 33]
type input "[STREET_ADDRESS]"
click at [132, 46] on div "Completed" at bounding box center [145, 47] width 38 height 10
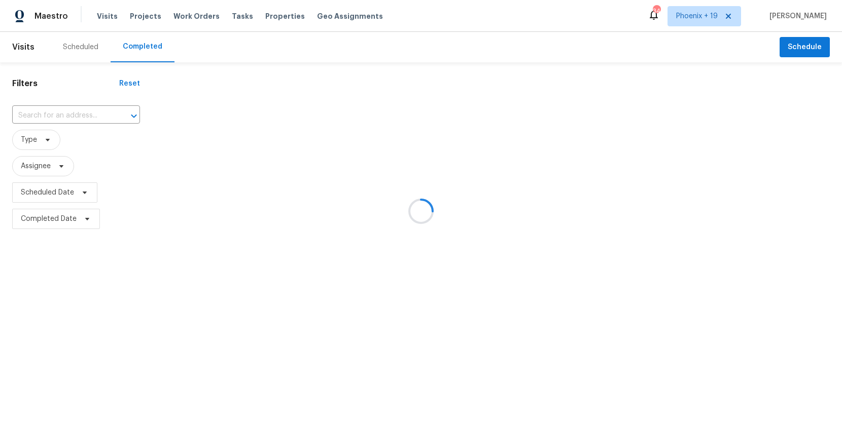
click at [82, 115] on div at bounding box center [421, 211] width 842 height 422
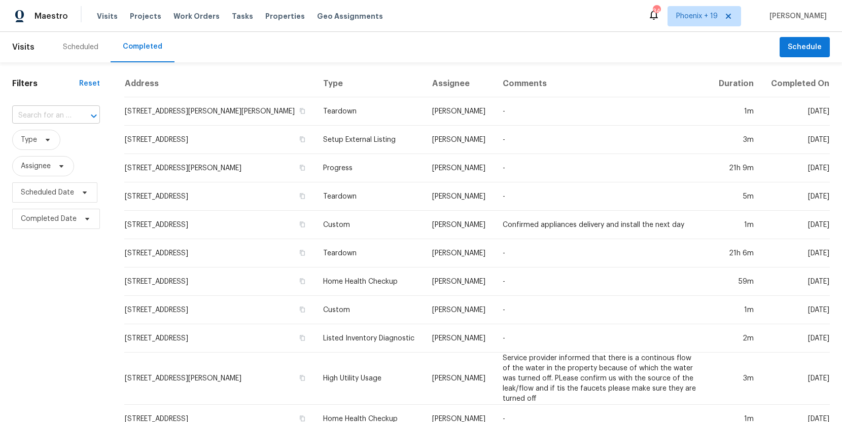
click at [76, 116] on div at bounding box center [87, 116] width 26 height 14
paste input "[STREET_ADDRESS]"
click at [60, 111] on input "[STREET_ADDRESS]" at bounding box center [41, 116] width 59 height 16
type input "[STREET_ADDRESS]"
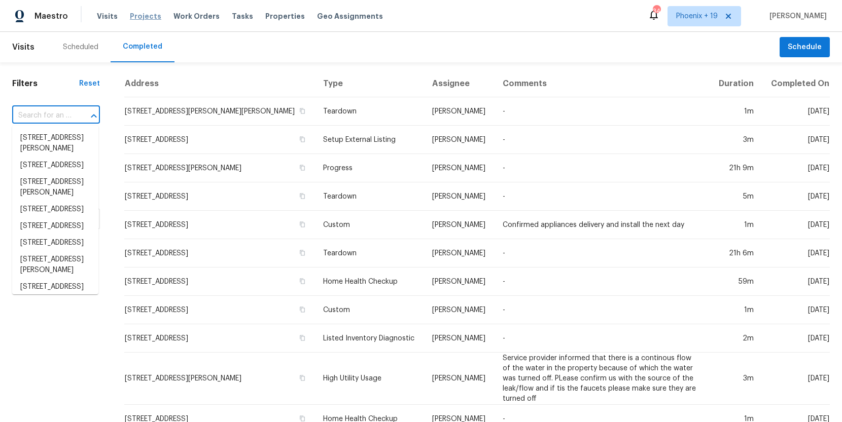
scroll to position [0, 0]
click at [63, 48] on div "Scheduled" at bounding box center [80, 47] width 35 height 10
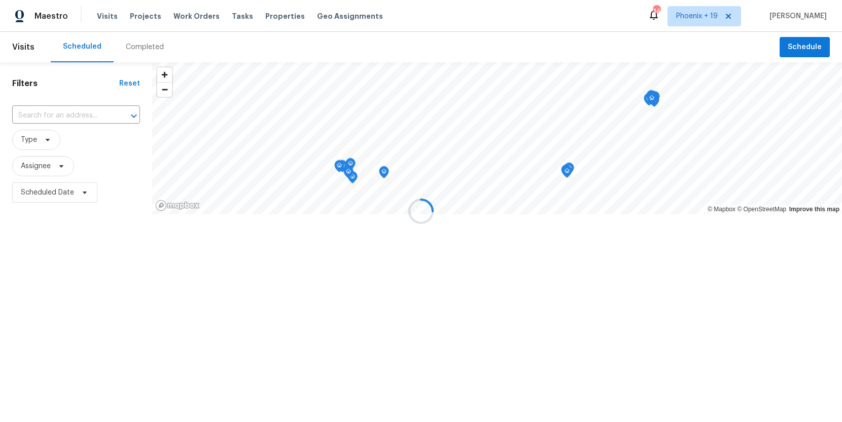
click at [59, 112] on div at bounding box center [421, 211] width 842 height 422
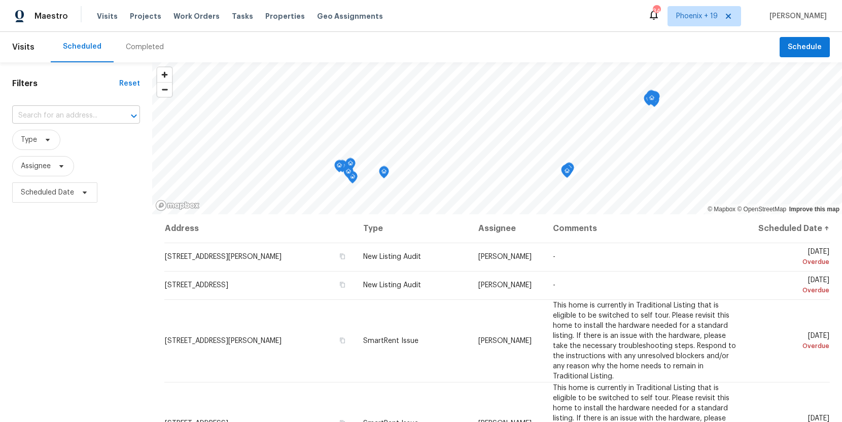
click at [59, 112] on input "text" at bounding box center [61, 116] width 99 height 16
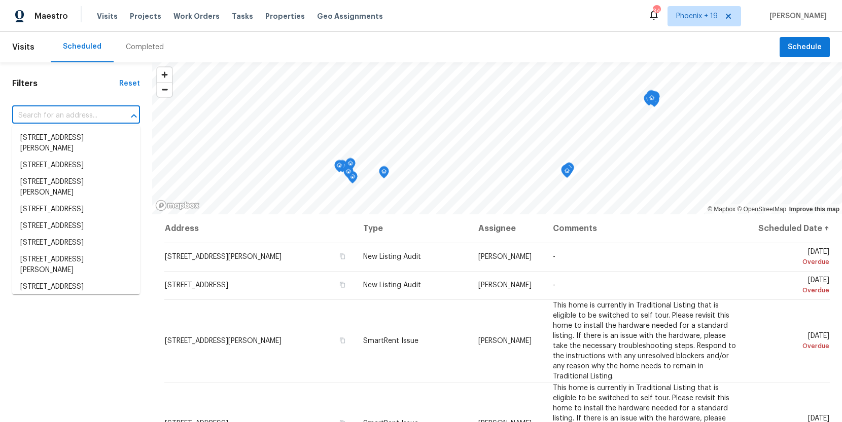
paste input "1405 Cross"
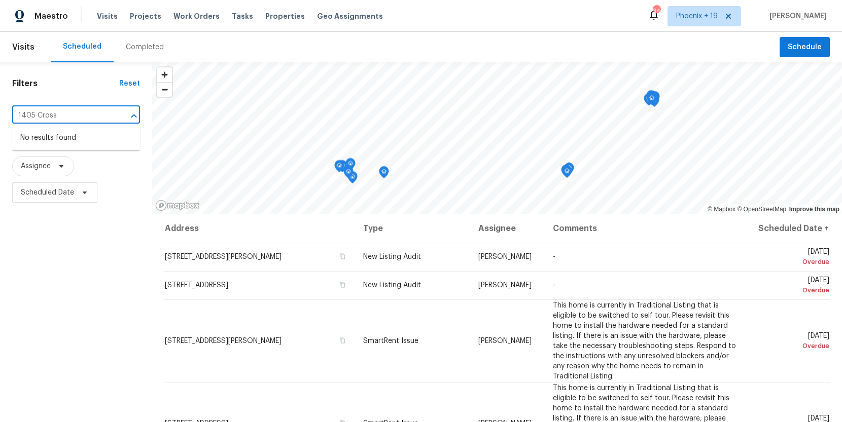
type input "1405 Cross"
click at [122, 59] on div "Completed" at bounding box center [145, 47] width 62 height 30
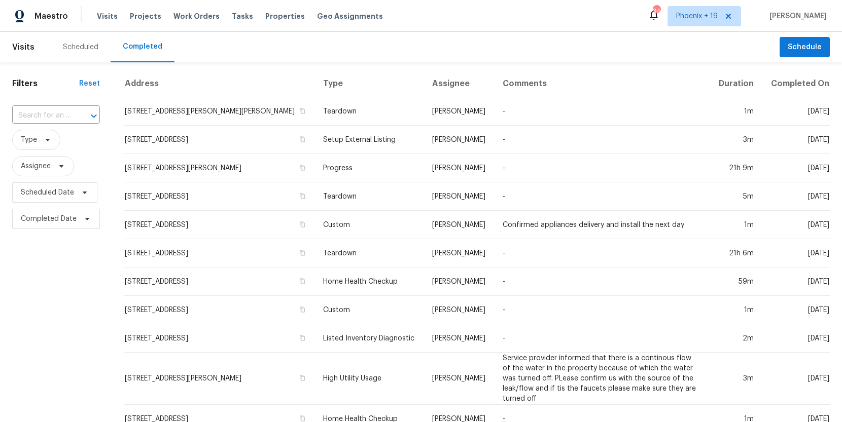
click at [70, 113] on div "​" at bounding box center [56, 116] width 88 height 16
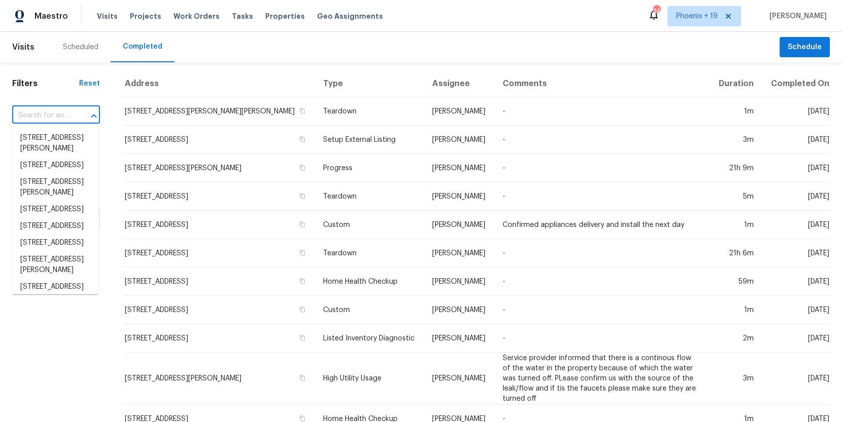
paste input "1405 Cross"
type input "1405 Cross"
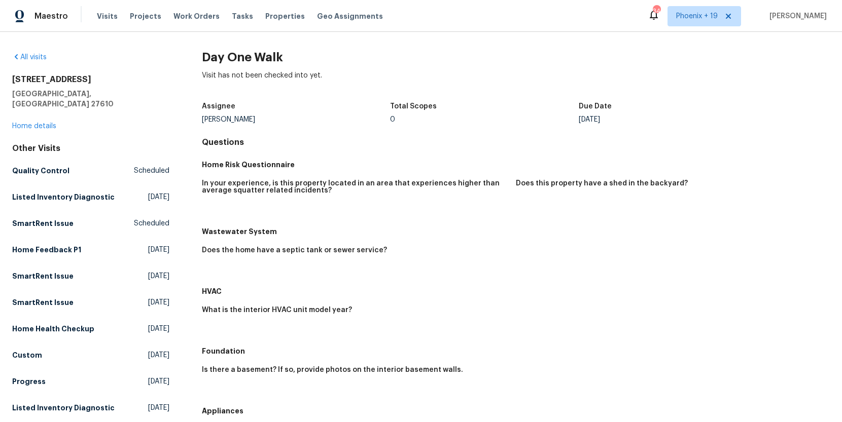
click at [114, 15] on div "Visits Projects Work Orders Tasks Properties Geo Assignments" at bounding box center [246, 16] width 298 height 20
click at [110, 15] on span "Visits" at bounding box center [107, 16] width 21 height 10
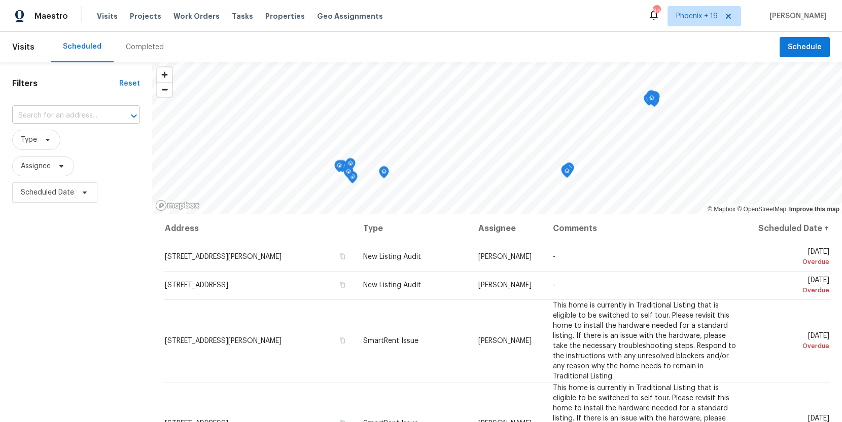
click at [58, 108] on input "text" at bounding box center [61, 116] width 99 height 16
paste input "1405 Cross"
type input "1405 Cross"
click at [140, 51] on div "Completed" at bounding box center [145, 47] width 38 height 10
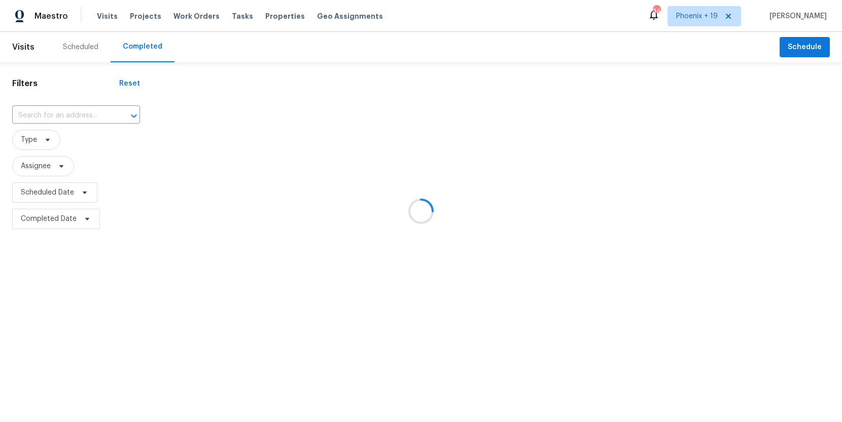
click at [48, 118] on div at bounding box center [421, 211] width 842 height 422
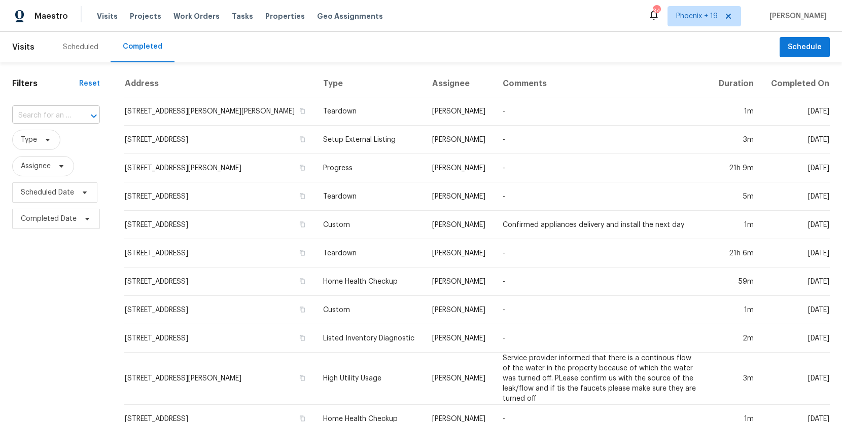
click at [54, 119] on input "text" at bounding box center [41, 116] width 59 height 16
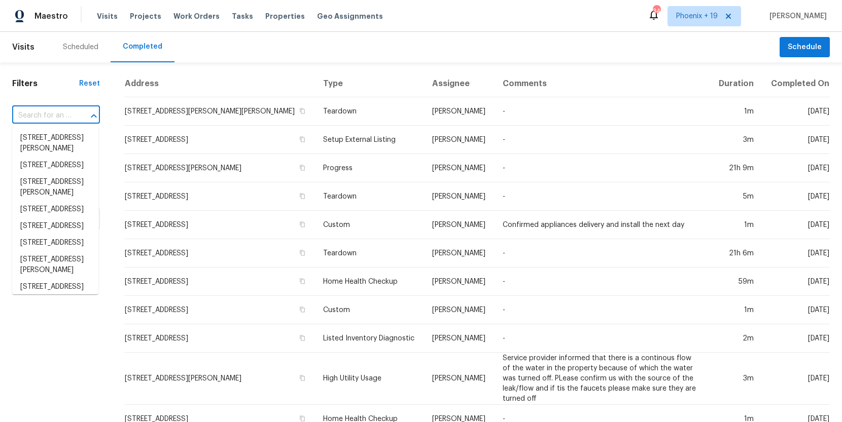
paste input "1405 Cross"
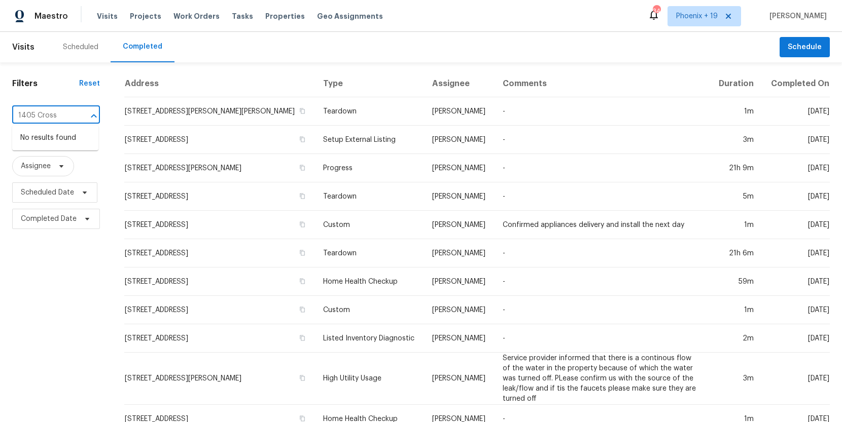
type input "1405 Cross"
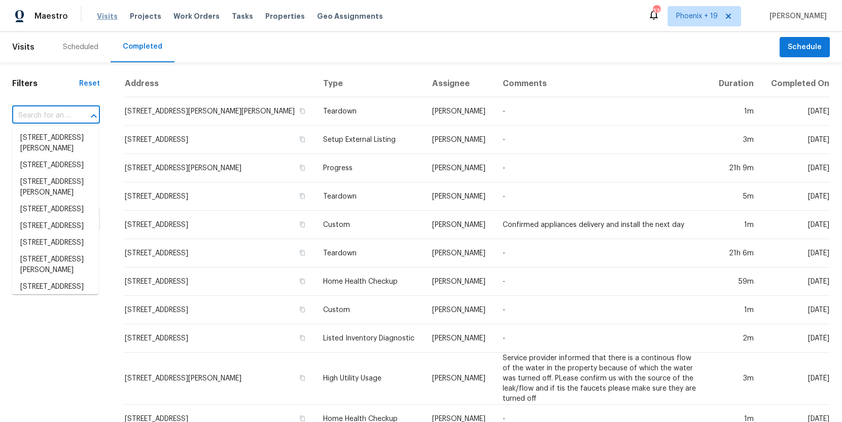
click at [97, 20] on span "Visits" at bounding box center [107, 16] width 21 height 10
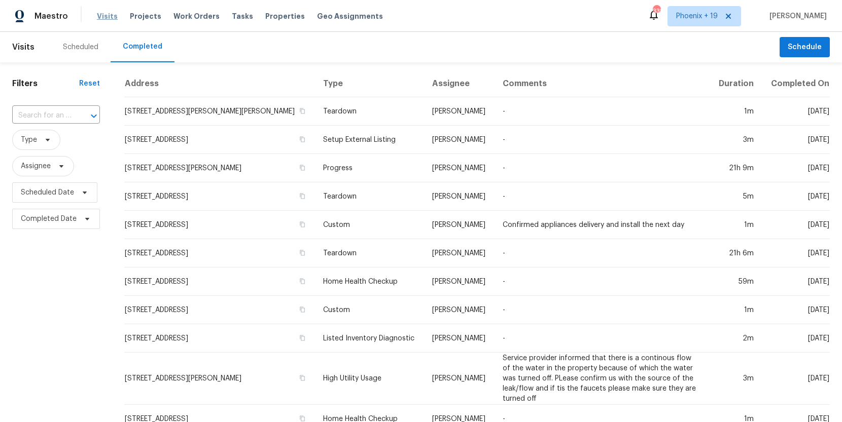
click at [98, 20] on span "Visits" at bounding box center [107, 16] width 21 height 10
click at [86, 83] on div "Reset" at bounding box center [89, 84] width 21 height 10
click at [88, 82] on div "Reset" at bounding box center [89, 84] width 21 height 10
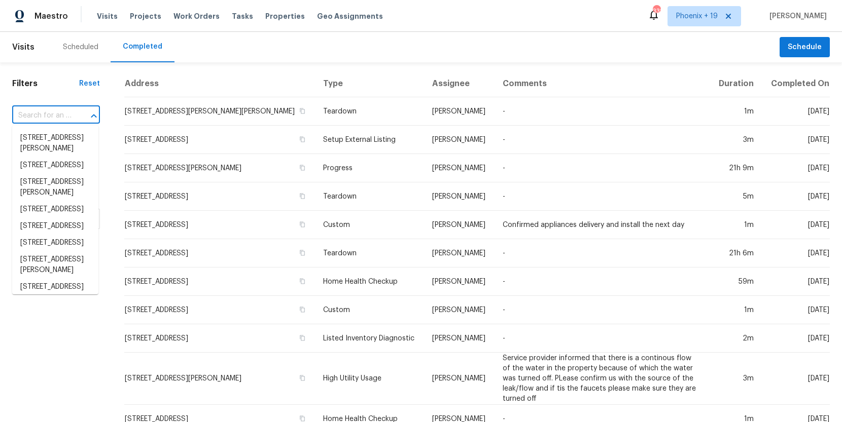
click at [58, 122] on input "text" at bounding box center [41, 116] width 59 height 16
paste input "1405 Cross"
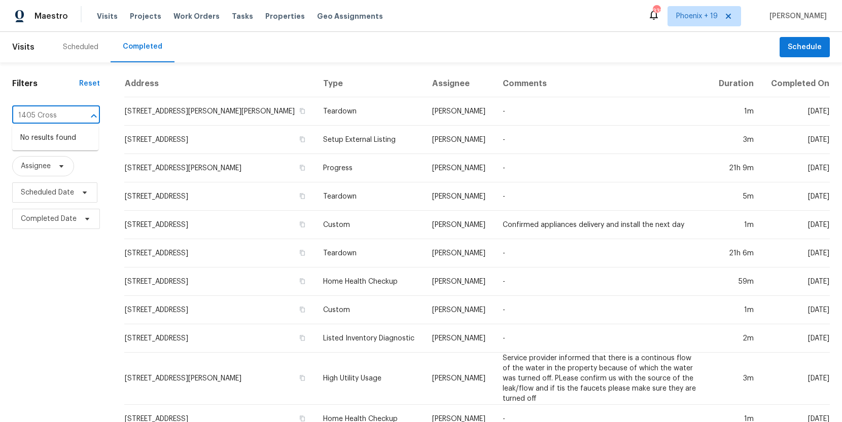
type input "1405 Cross"
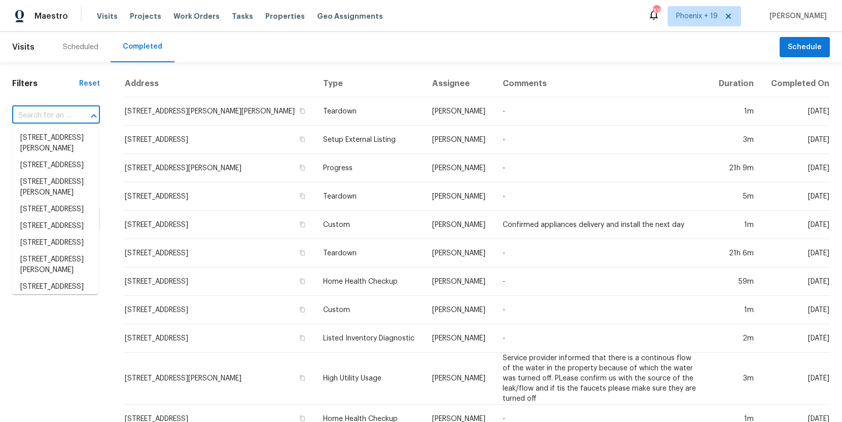
click at [75, 51] on div "Scheduled" at bounding box center [80, 47] width 35 height 10
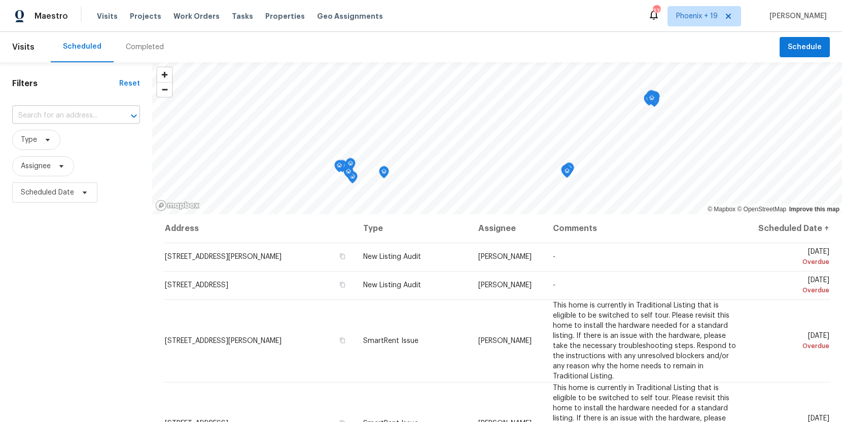
click at [83, 114] on input "text" at bounding box center [61, 116] width 99 height 16
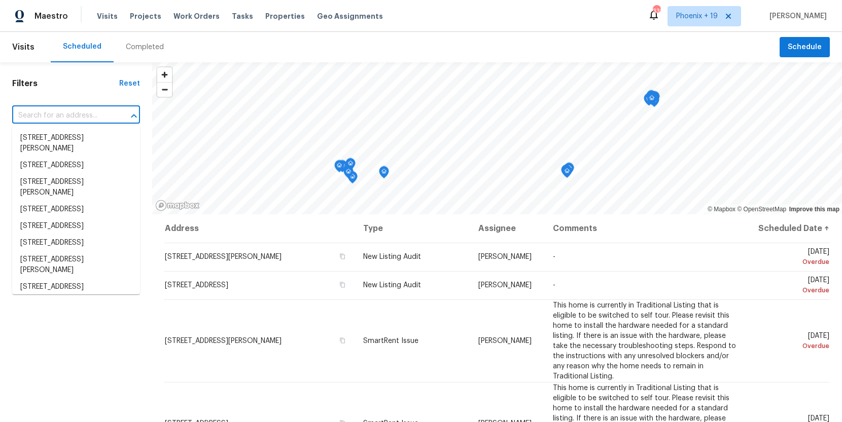
paste input "[STREET_ADDRESS]"
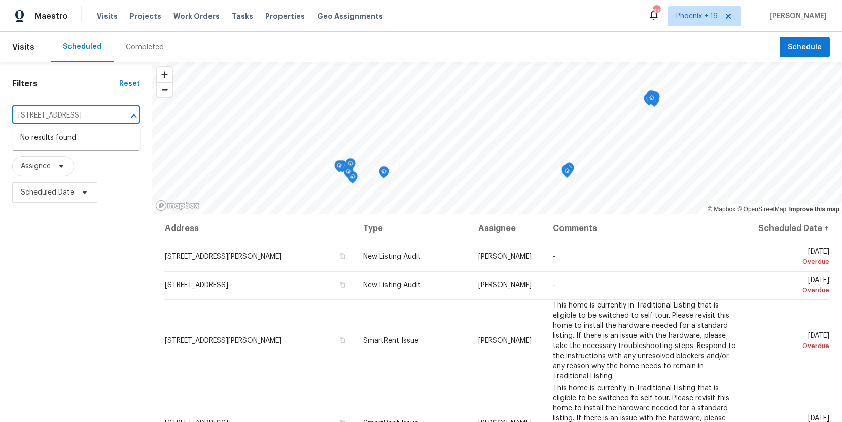
type input "[STREET_ADDRESS]"
click at [75, 100] on div "Filters Reset ​ Type Assignee Scheduled Date" at bounding box center [76, 307] width 152 height 490
click at [232, 15] on span "Tasks" at bounding box center [242, 16] width 21 height 7
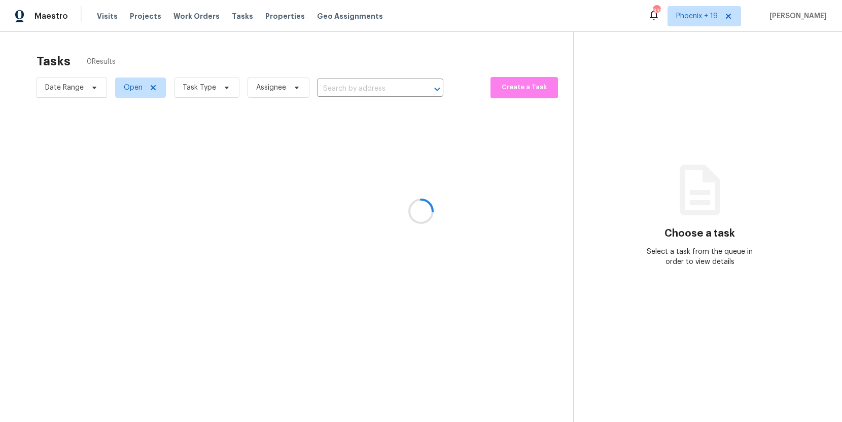
click at [332, 88] on div at bounding box center [421, 211] width 842 height 422
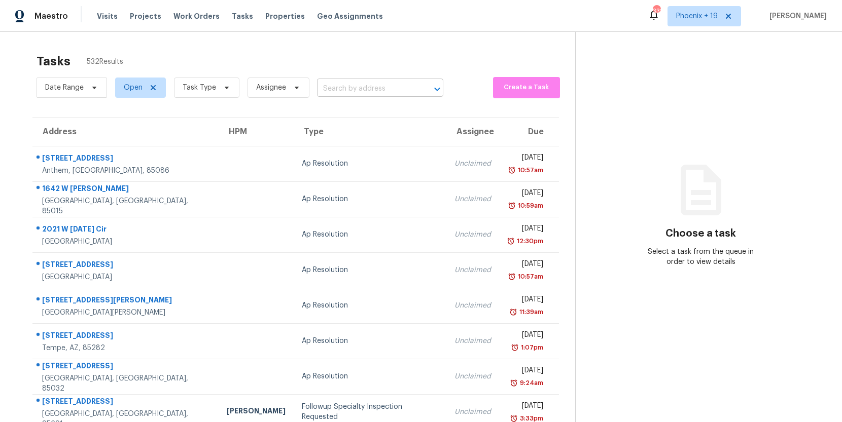
click at [336, 89] on input "text" at bounding box center [366, 89] width 98 height 16
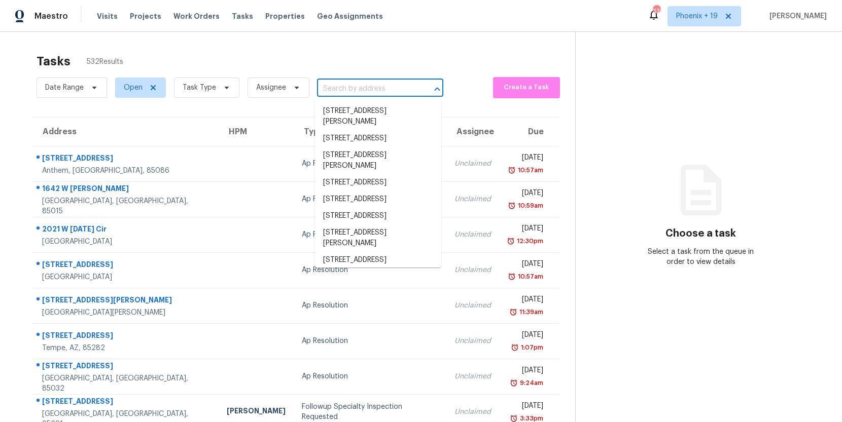
paste input "[STREET_ADDRESS]"
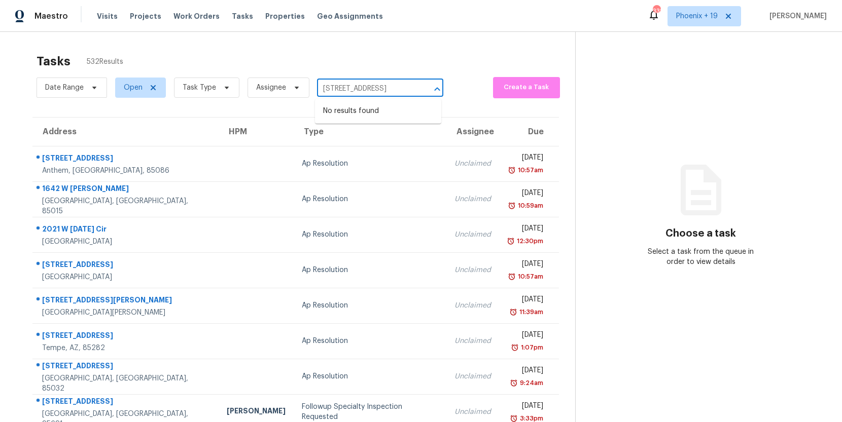
drag, startPoint x: 339, startPoint y: 89, endPoint x: 426, endPoint y: 88, distance: 87.2
click at [428, 88] on div "1405 Cross Link Rd, Raleigh, NC 27610 ​" at bounding box center [380, 89] width 126 height 16
drag, startPoint x: 422, startPoint y: 88, endPoint x: 340, endPoint y: 87, distance: 82.6
click at [340, 87] on div "1405 Cross Link Rd, Raleigh, NC 27610 ​" at bounding box center [380, 89] width 126 height 16
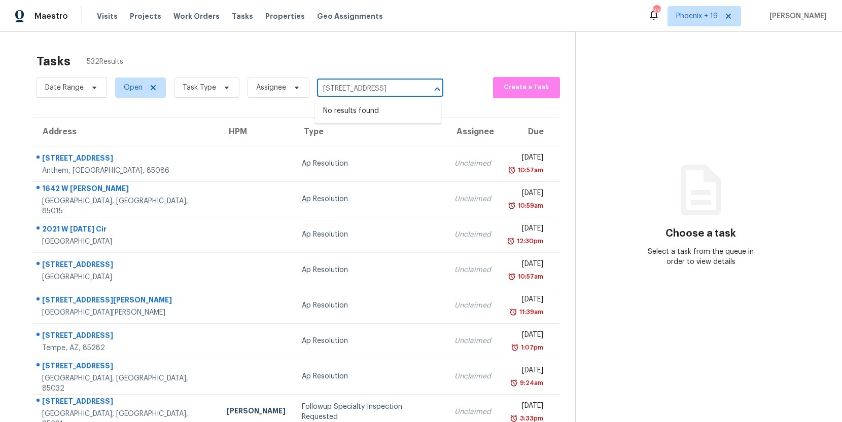
drag, startPoint x: 340, startPoint y: 87, endPoint x: 419, endPoint y: 87, distance: 79.6
click at [419, 87] on div "1405 Cross Link Rd, Raleigh, NC 27610 ​" at bounding box center [380, 89] width 126 height 16
type input "1405 Cross Link"
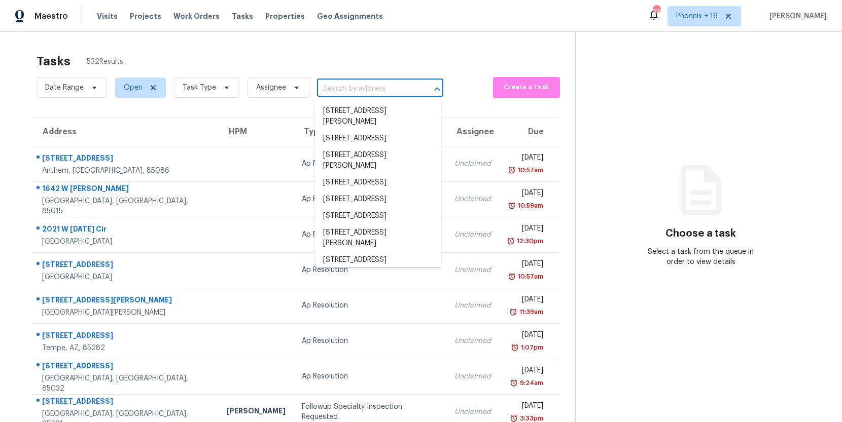
click at [122, 16] on div "Visits Projects Work Orders Tasks Properties Geo Assignments" at bounding box center [246, 16] width 298 height 20
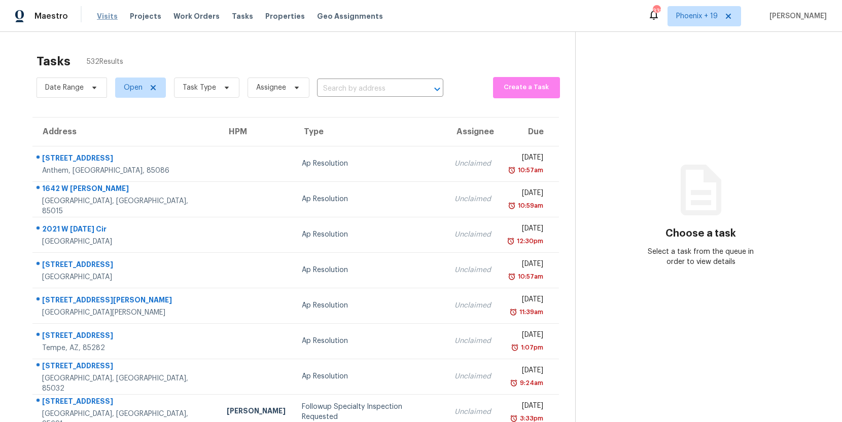
click at [108, 16] on span "Visits" at bounding box center [107, 16] width 21 height 10
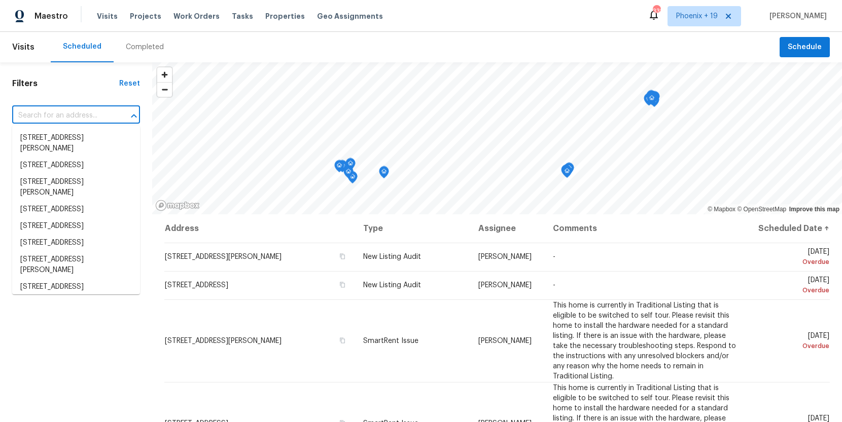
click at [99, 115] on input "text" at bounding box center [61, 116] width 99 height 16
paste input "[STREET_ADDRESS]"
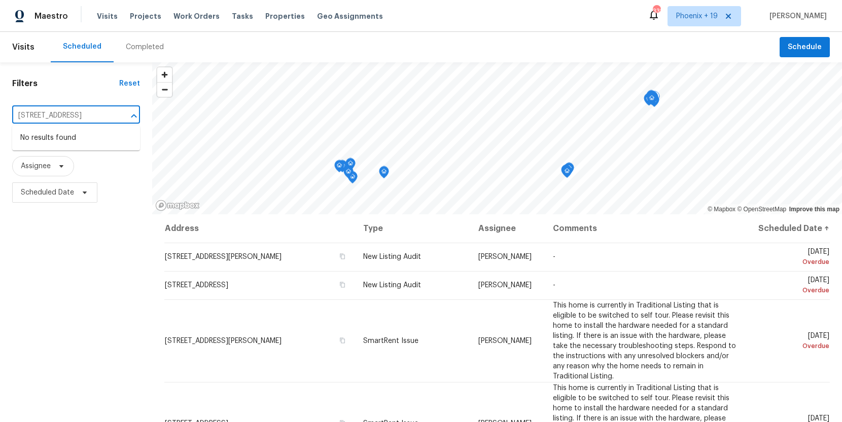
type input "[STREET_ADDRESS]"
click at [151, 42] on div "Completed" at bounding box center [145, 47] width 38 height 10
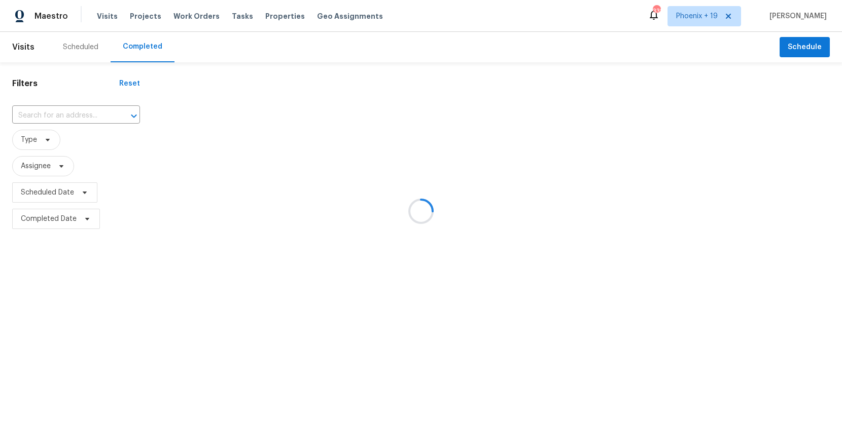
click at [58, 108] on div at bounding box center [421, 211] width 842 height 422
click at [59, 112] on div at bounding box center [421, 211] width 842 height 422
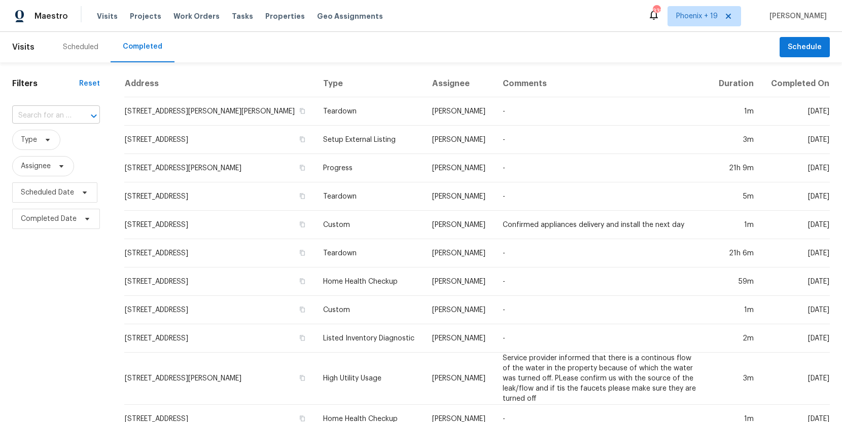
click at [59, 112] on input "text" at bounding box center [41, 116] width 59 height 16
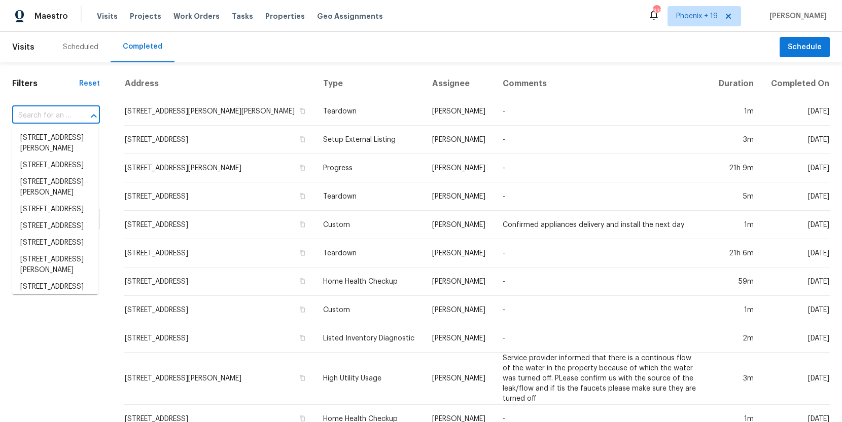
paste input "[STREET_ADDRESS]"
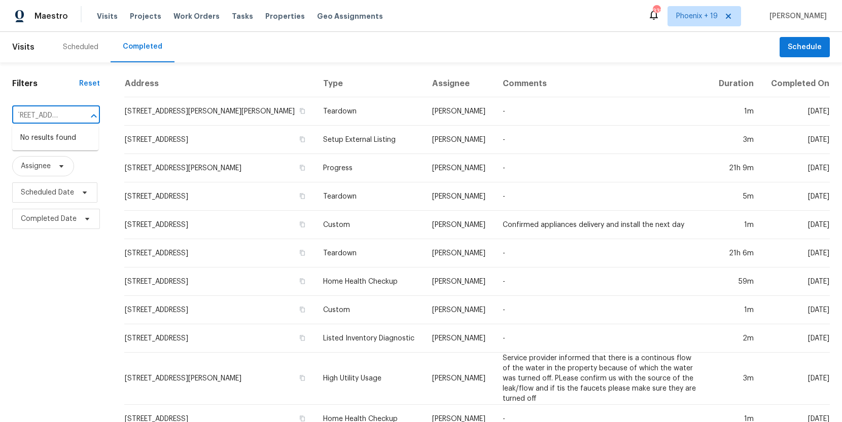
type input "[STREET_ADDRESS]"
click at [85, 47] on div "Scheduled" at bounding box center [80, 47] width 35 height 10
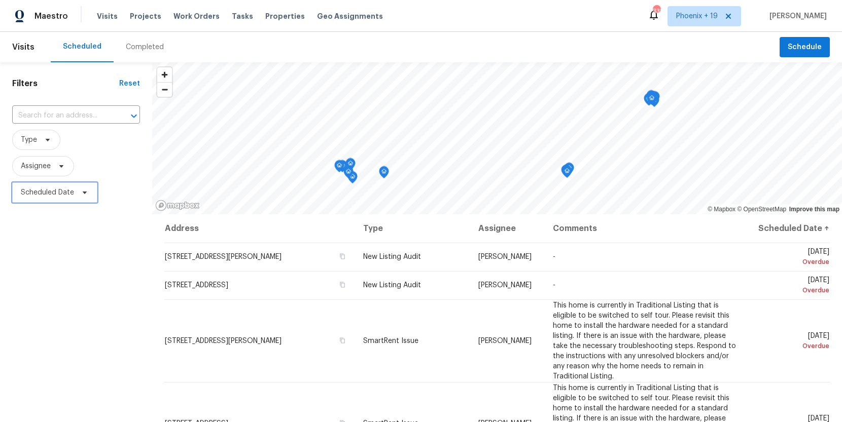
click at [78, 195] on span at bounding box center [83, 193] width 11 height 8
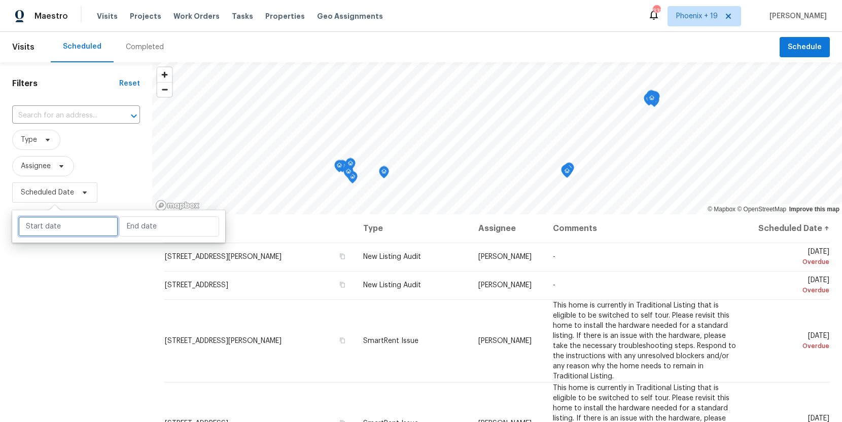
click at [63, 229] on input "text" at bounding box center [68, 226] width 100 height 20
select select "7"
select select "2025"
select select "8"
select select "2025"
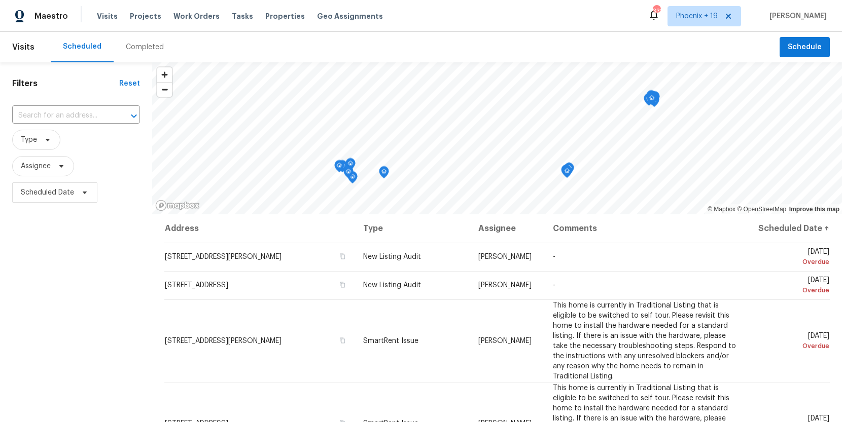
drag, startPoint x: 97, startPoint y: 176, endPoint x: 74, endPoint y: 163, distance: 26.5
click at [97, 176] on span "Assignee" at bounding box center [76, 166] width 128 height 20
click at [42, 147] on span "Type" at bounding box center [36, 140] width 48 height 20
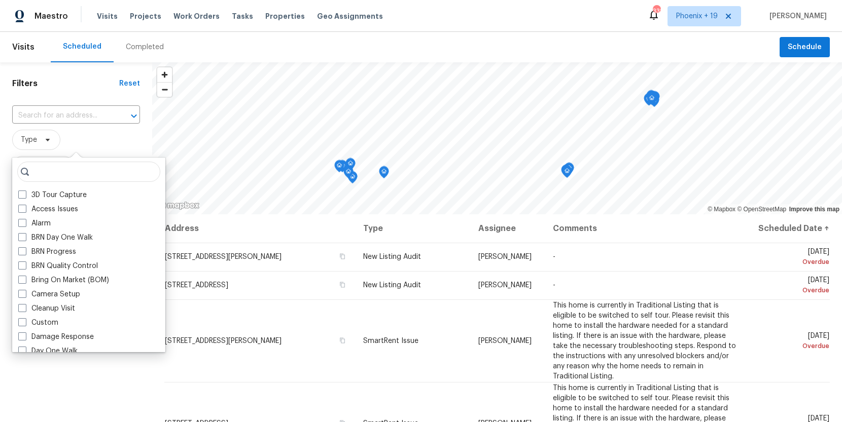
click at [59, 102] on div "Filters Reset ​ Type Assignee Scheduled Date" at bounding box center [76, 307] width 152 height 490
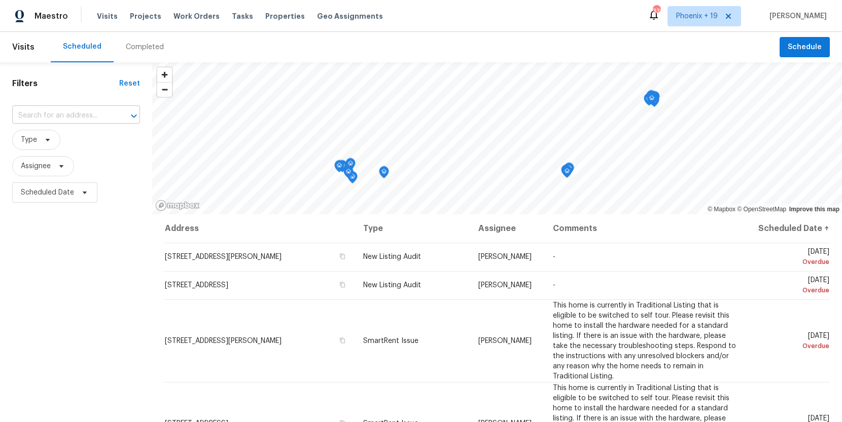
click at [60, 113] on input "text" at bounding box center [61, 116] width 99 height 16
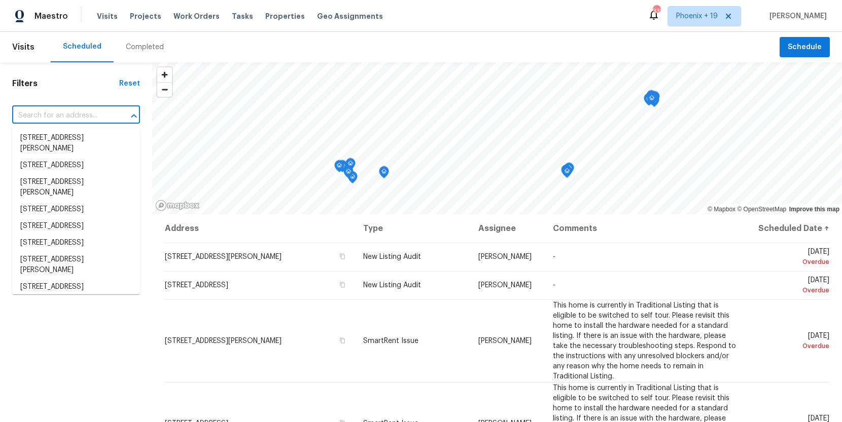
paste input "[STREET_ADDRESS]"
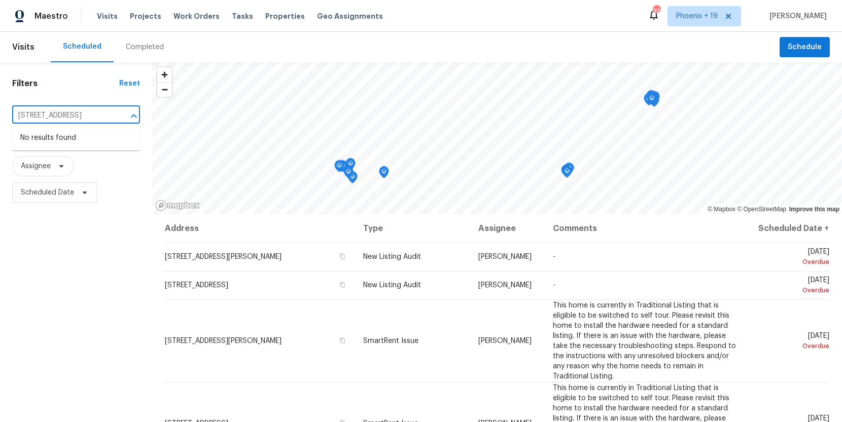
type input "[STREET_ADDRESS]"
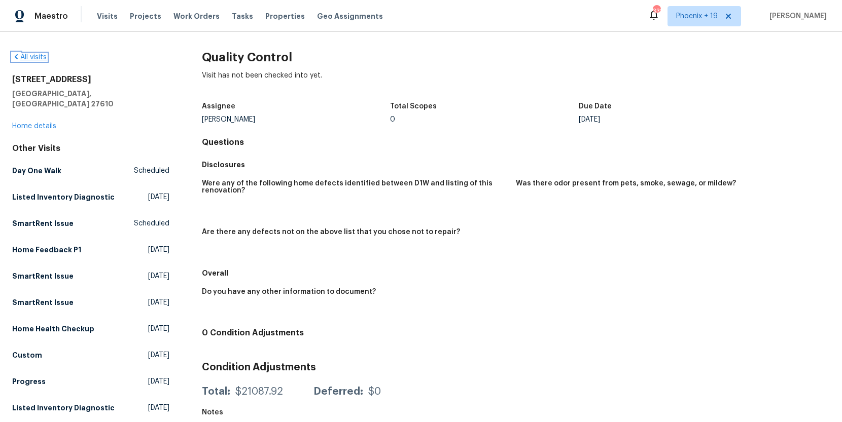
click at [23, 59] on link "All visits" at bounding box center [29, 57] width 34 height 7
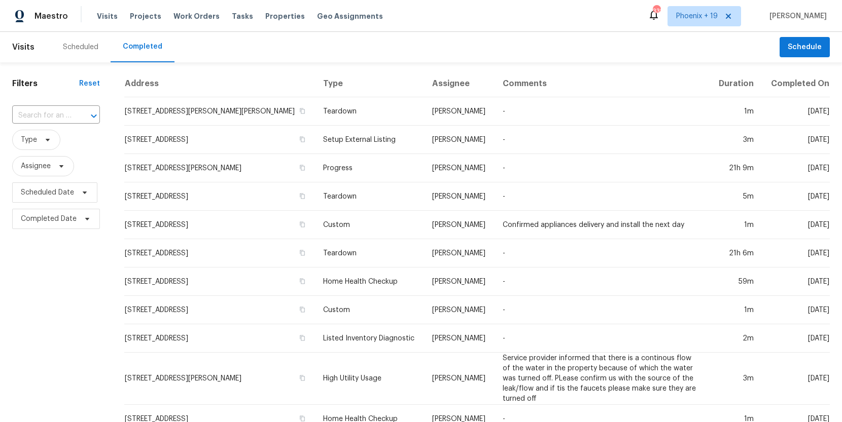
click at [71, 50] on div "Scheduled" at bounding box center [80, 47] width 35 height 10
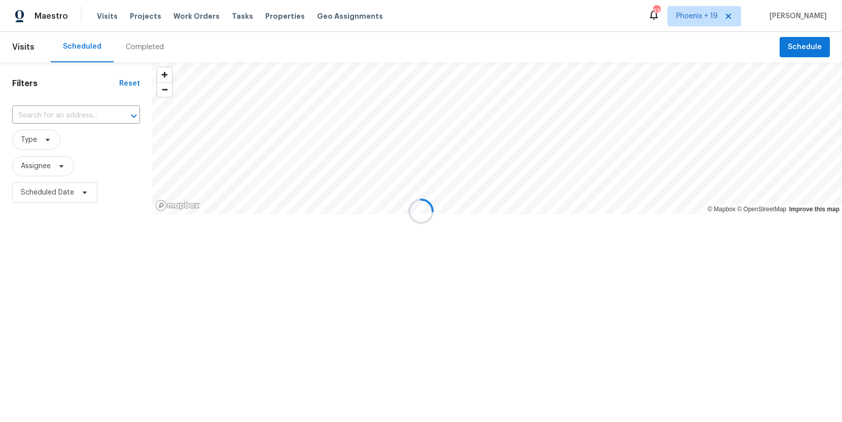
click at [66, 113] on div at bounding box center [421, 211] width 842 height 422
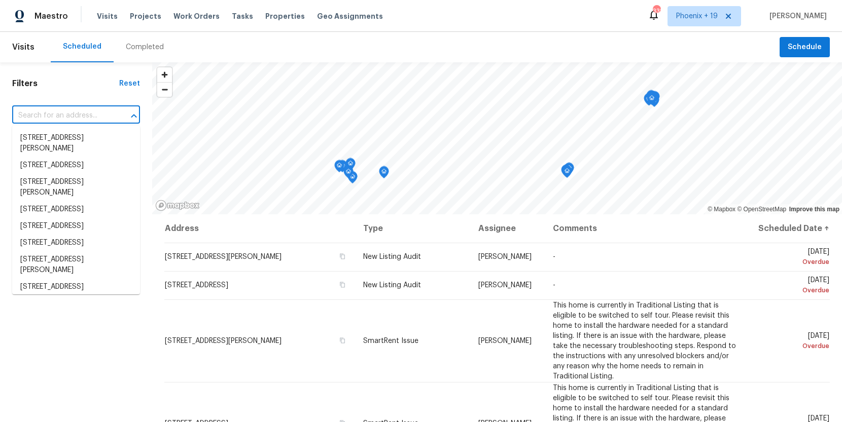
click at [66, 113] on input "text" at bounding box center [61, 116] width 99 height 16
paste input "[STREET_ADDRESS]"
type input "[STREET_ADDRESS]"
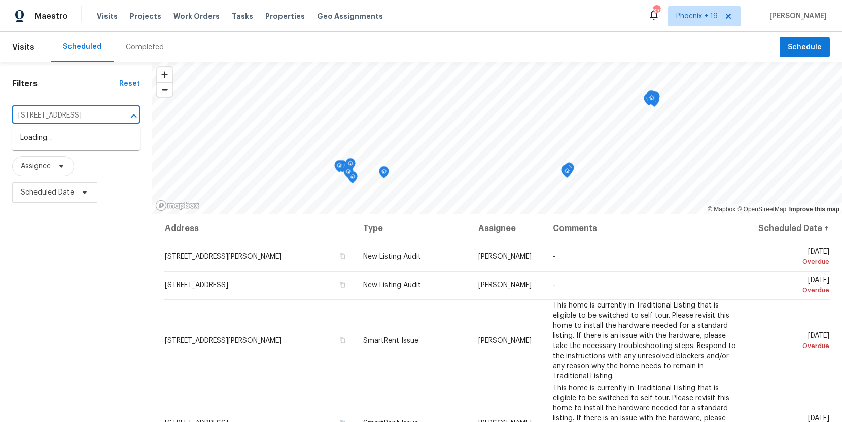
scroll to position [0, 33]
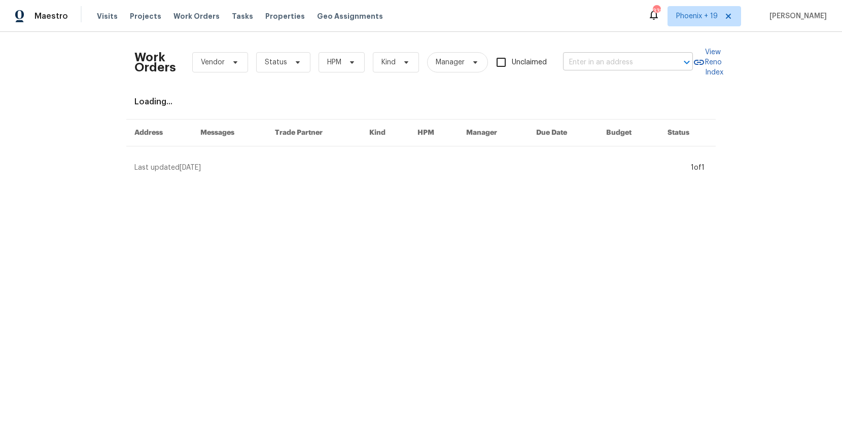
drag, startPoint x: 627, startPoint y: 43, endPoint x: 611, endPoint y: 64, distance: 26.5
click at [624, 48] on div "Work Orders Vendor Status HPM Kind Manager Unclaimed ​" at bounding box center [413, 62] width 558 height 45
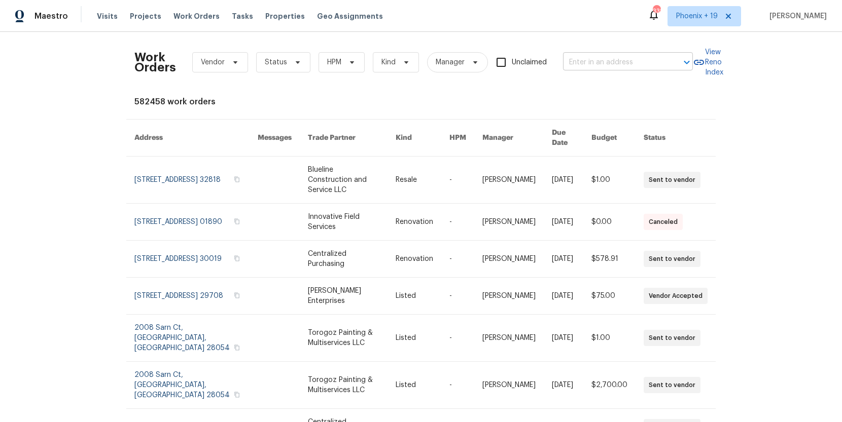
click at [611, 64] on input "text" at bounding box center [613, 63] width 101 height 16
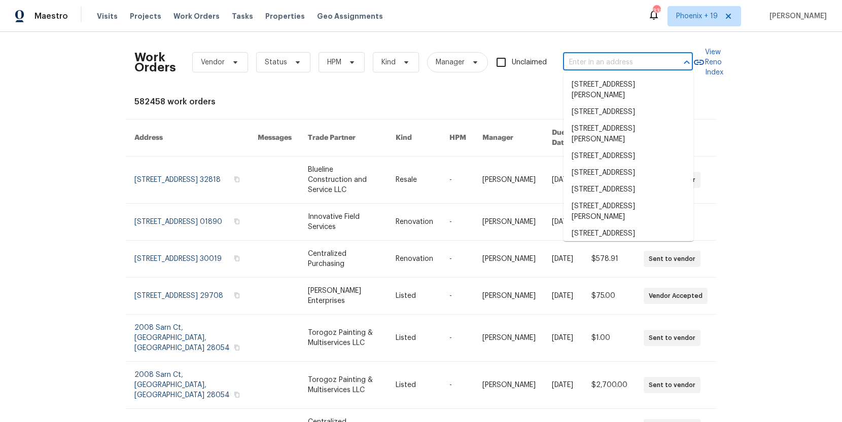
paste input "[STREET_ADDRESS]"
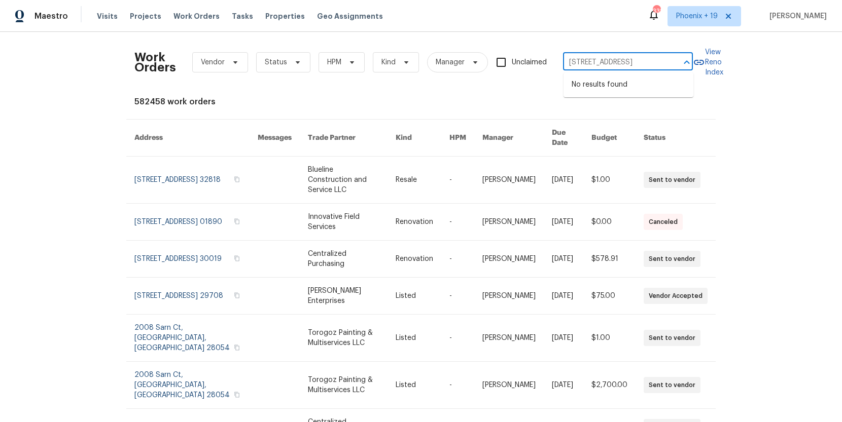
type input "[STREET_ADDRESS]"
click at [569, 35] on div "Work Orders Vendor Status HPM Kind Manager Unclaimed ​ View Reno Index 582458 w…" at bounding box center [421, 227] width 842 height 390
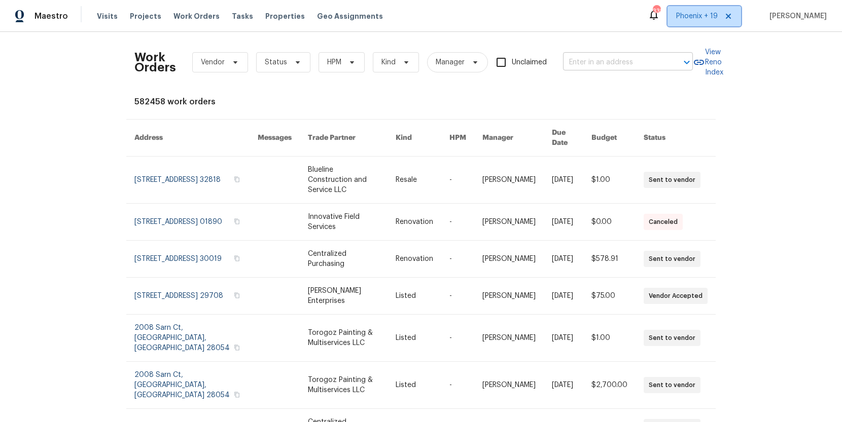
drag, startPoint x: 685, startPoint y: 21, endPoint x: 673, endPoint y: 59, distance: 40.4
click at [685, 21] on span "Phoenix + 19" at bounding box center [697, 16] width 42 height 10
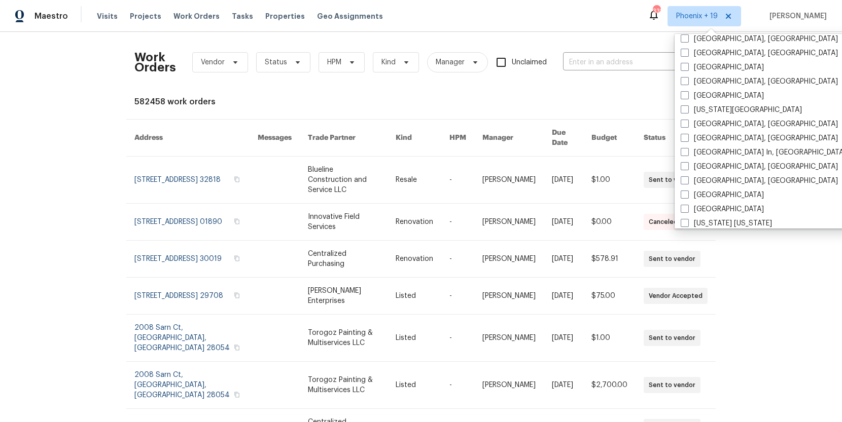
scroll to position [679, 0]
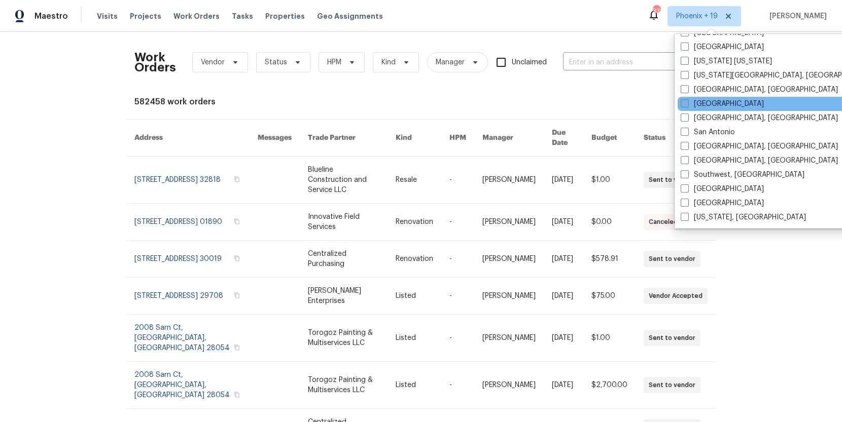
click at [689, 105] on label "[GEOGRAPHIC_DATA]" at bounding box center [721, 104] width 83 height 10
click at [687, 105] on input "[GEOGRAPHIC_DATA]" at bounding box center [683, 102] width 7 height 7
checkbox input "true"
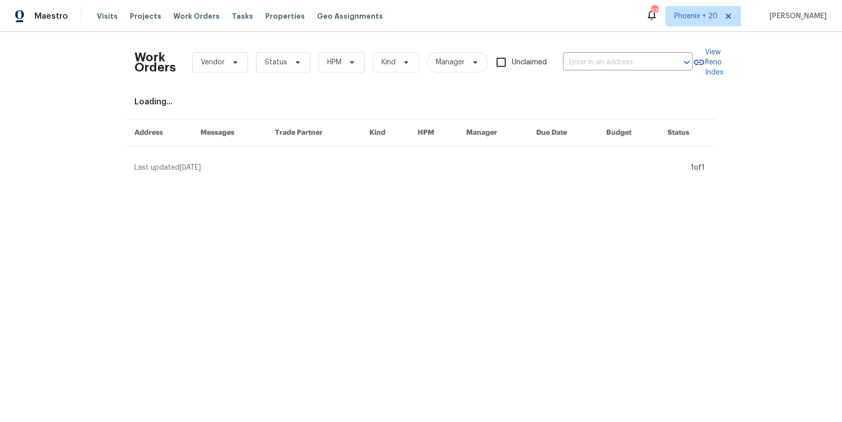
click at [610, 72] on div "Work Orders Vendor Status HPM Kind Manager Unclaimed ​" at bounding box center [413, 62] width 558 height 45
click at [602, 62] on input "text" at bounding box center [613, 63] width 101 height 16
paste input "[STREET_ADDRESS]"
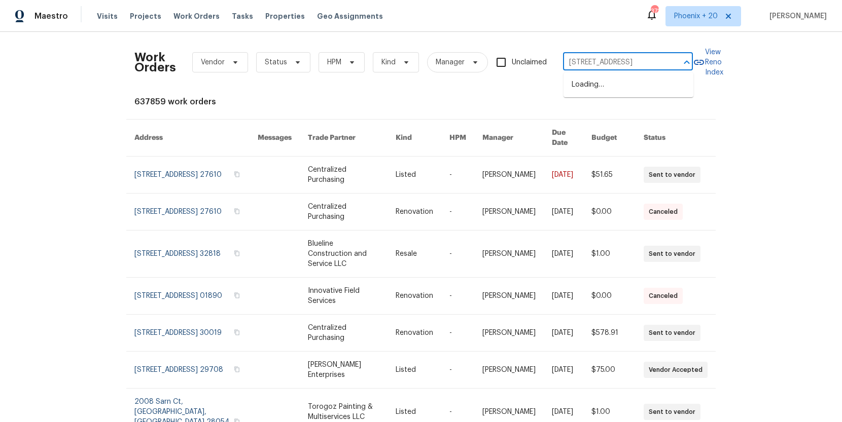
scroll to position [0, 32]
type input "[STREET_ADDRESS]"
click at [114, 14] on div "Visits Projects Work Orders Tasks Properties Geo Assignments" at bounding box center [246, 16] width 298 height 20
click at [112, 15] on span "Visits" at bounding box center [107, 16] width 21 height 10
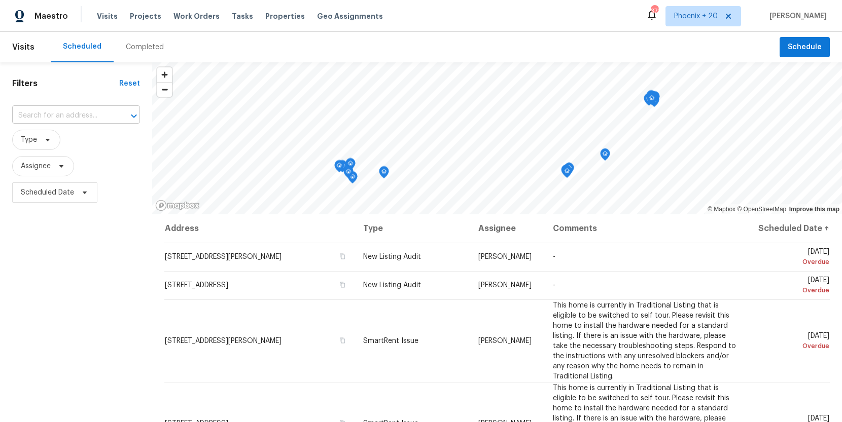
click at [105, 108] on input "text" at bounding box center [61, 116] width 99 height 16
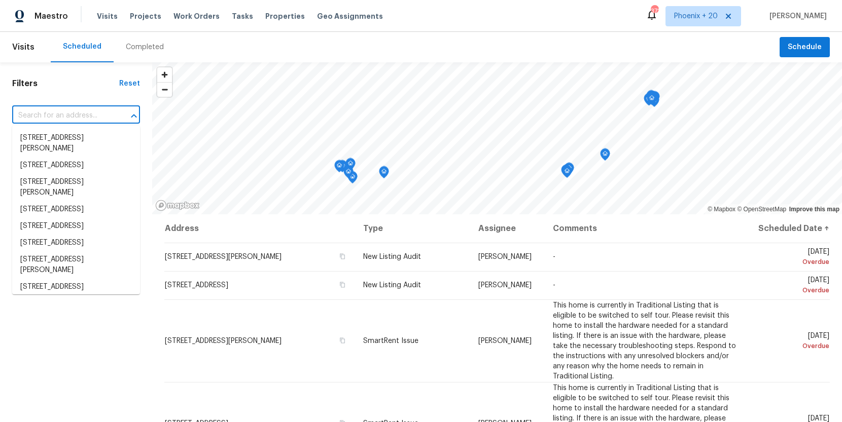
paste input "[STREET_ADDRESS]"
type input "[STREET_ADDRESS]"
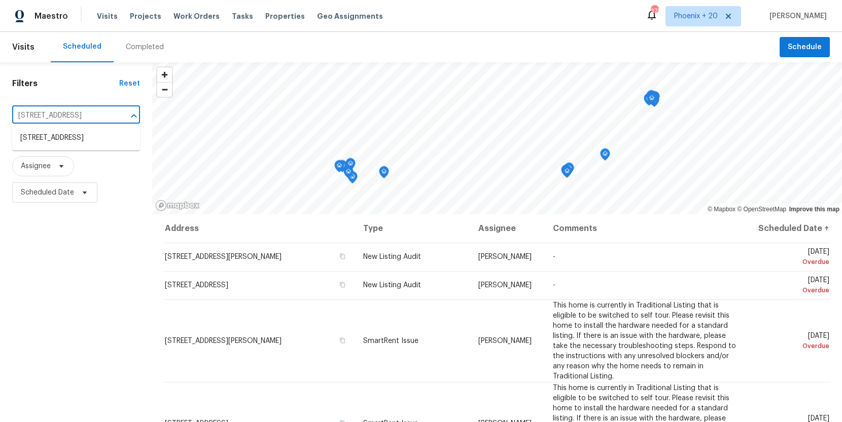
scroll to position [0, 33]
click at [79, 132] on li "[STREET_ADDRESS]" at bounding box center [76, 138] width 128 height 17
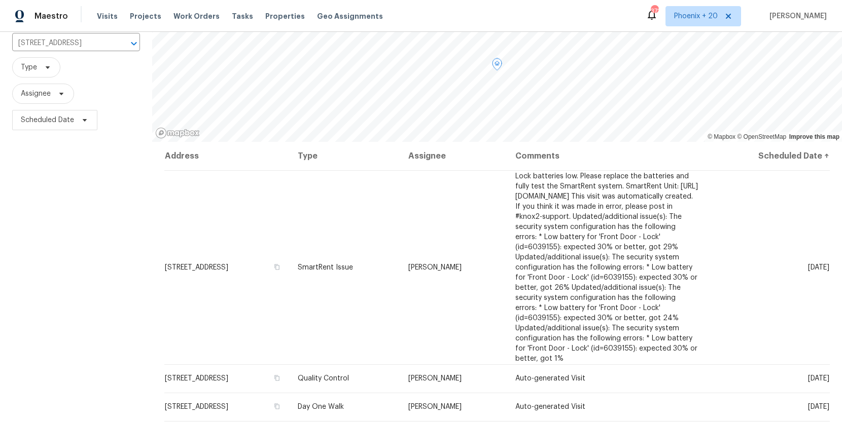
scroll to position [130, 0]
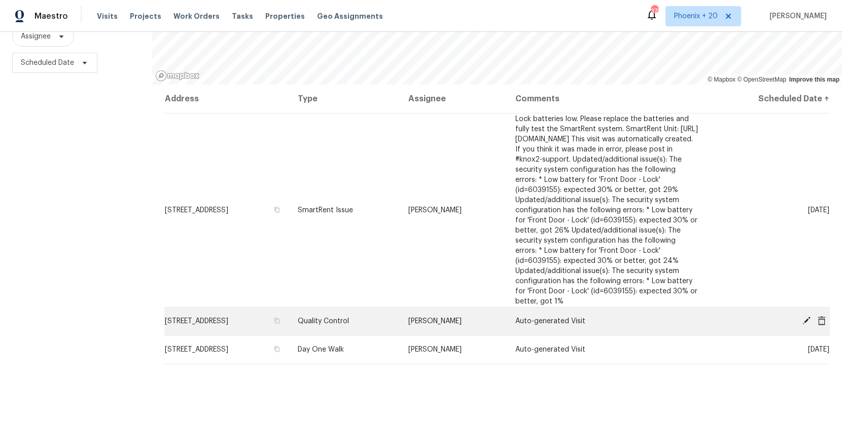
click at [821, 321] on icon at bounding box center [821, 320] width 9 height 9
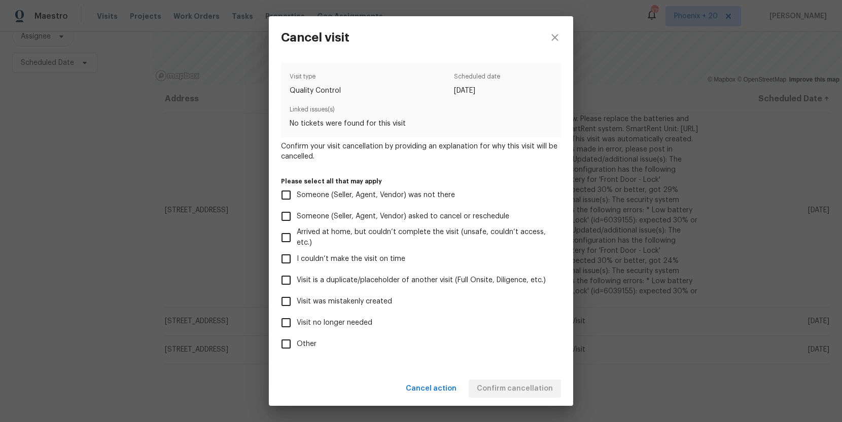
click at [331, 302] on span "Visit was mistakenly created" at bounding box center [344, 302] width 95 height 11
click at [297, 302] on input "Visit was mistakenly created" at bounding box center [285, 301] width 21 height 21
checkbox input "true"
click at [503, 384] on span "Confirm cancellation" at bounding box center [515, 389] width 76 height 13
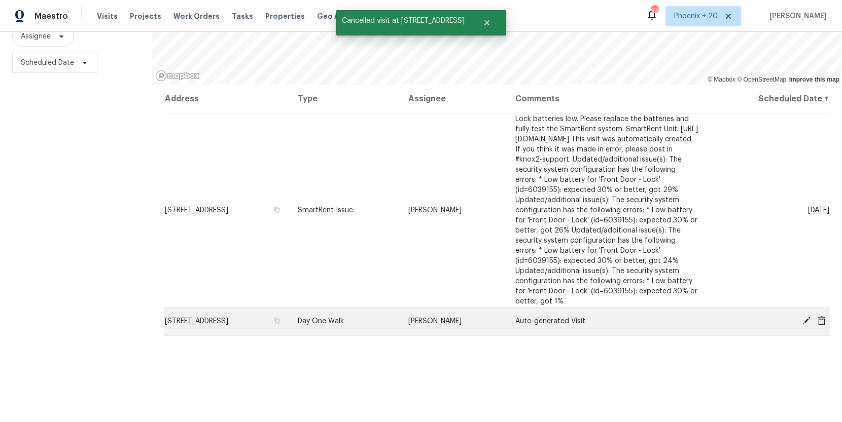
click at [821, 322] on icon at bounding box center [821, 320] width 9 height 9
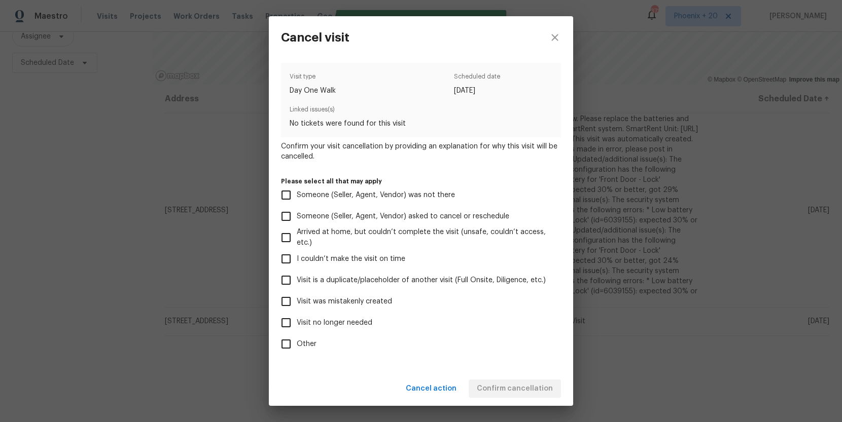
click at [376, 324] on label "Visit no longer needed" at bounding box center [413, 322] width 277 height 21
click at [297, 324] on input "Visit no longer needed" at bounding box center [285, 322] width 21 height 21
checkbox input "true"
click at [363, 301] on span "Visit was mistakenly created" at bounding box center [344, 302] width 95 height 11
click at [297, 301] on input "Visit was mistakenly created" at bounding box center [285, 301] width 21 height 21
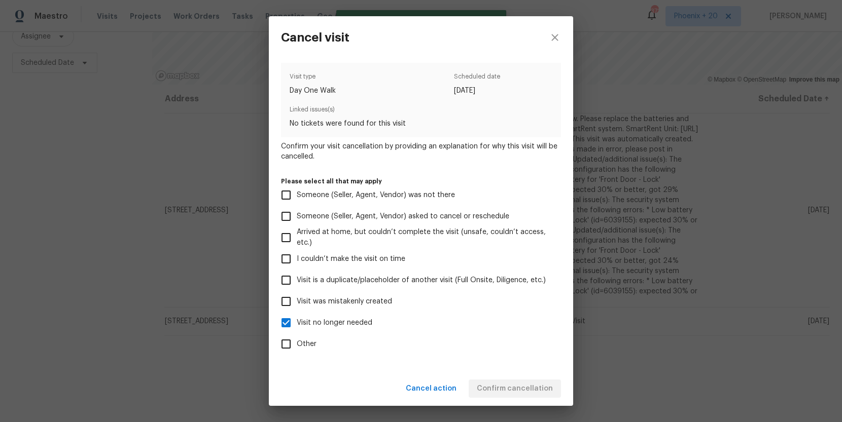
checkbox input "true"
click at [361, 319] on span "Visit no longer needed" at bounding box center [335, 323] width 76 height 11
click at [297, 319] on input "Visit no longer needed" at bounding box center [285, 322] width 21 height 21
checkbox input "false"
click at [484, 377] on div "Cancel action Confirm cancellation" at bounding box center [421, 389] width 304 height 35
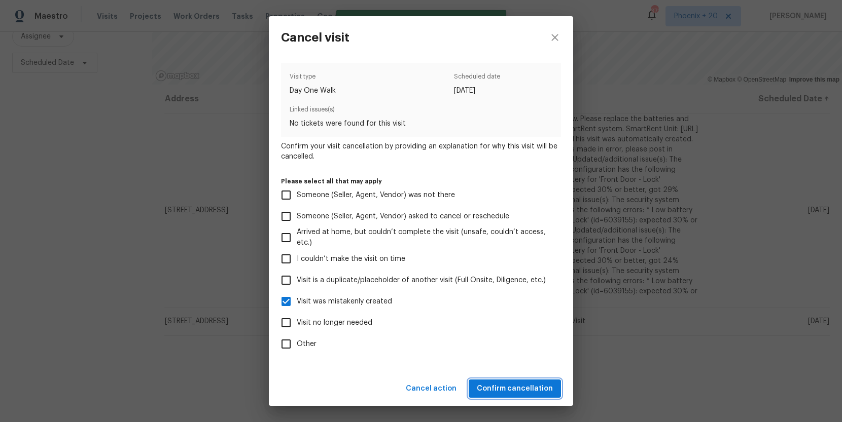
click at [492, 384] on span "Confirm cancellation" at bounding box center [515, 389] width 76 height 13
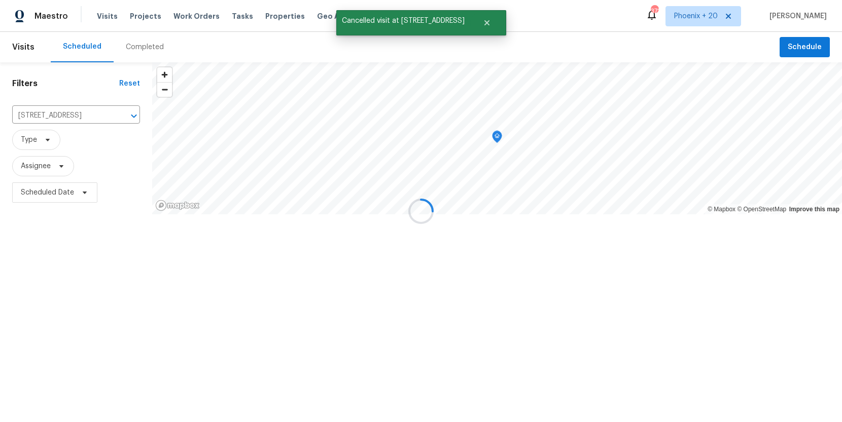
scroll to position [0, 0]
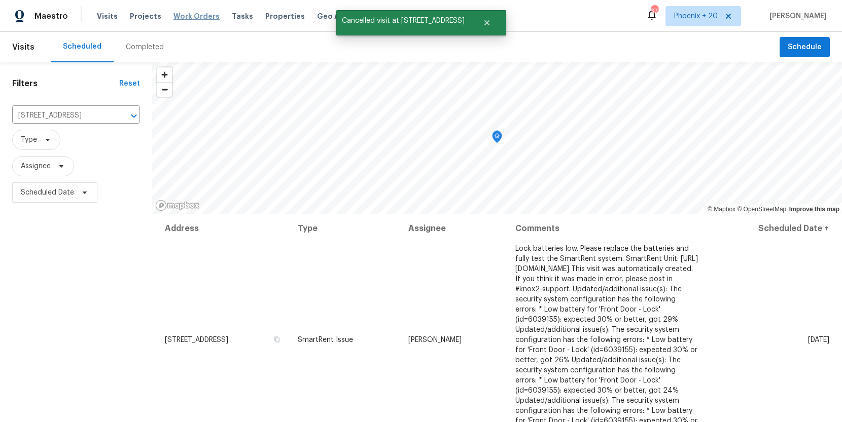
click at [188, 13] on span "Work Orders" at bounding box center [196, 16] width 46 height 10
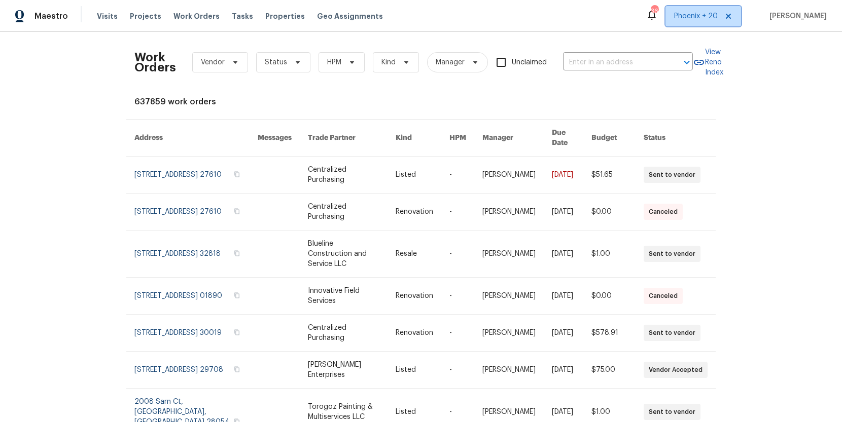
click at [694, 18] on span "Phoenix + 20" at bounding box center [696, 16] width 44 height 10
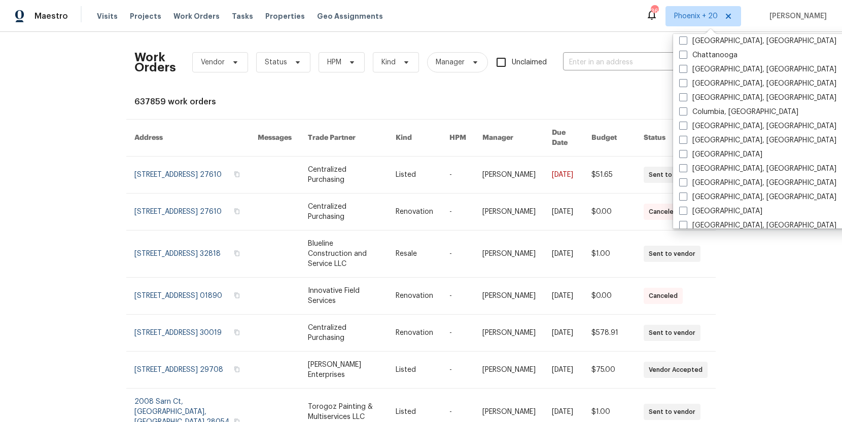
scroll to position [433, 0]
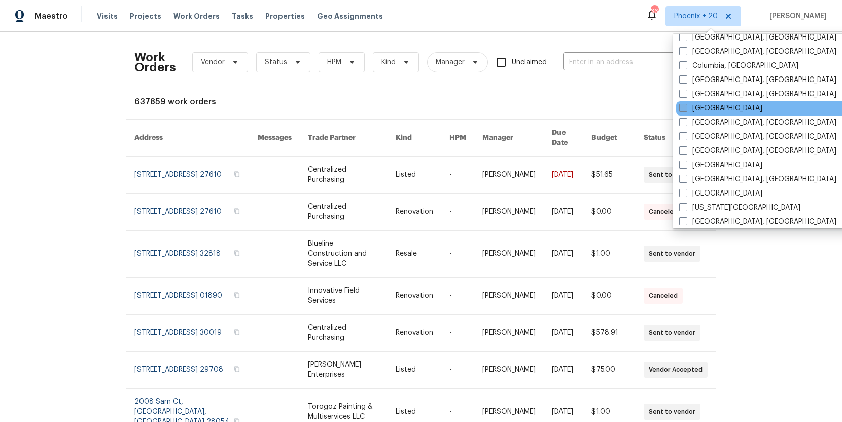
click at [701, 107] on label "Dallas" at bounding box center [720, 108] width 83 height 10
click at [685, 107] on input "Dallas" at bounding box center [682, 106] width 7 height 7
checkbox input "true"
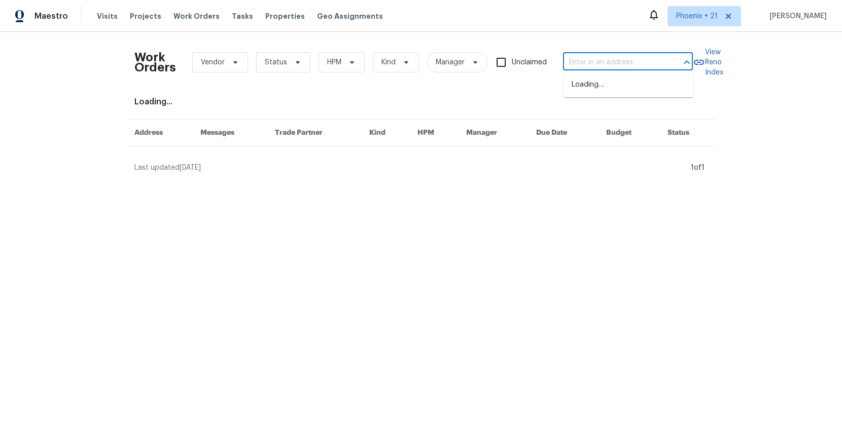
click at [614, 61] on input "text" at bounding box center [613, 63] width 101 height 16
paste input "5405 Lavender Dr, Princeton, TX 75407"
type input "5405 Lavender Dr, Princeton, TX 75407"
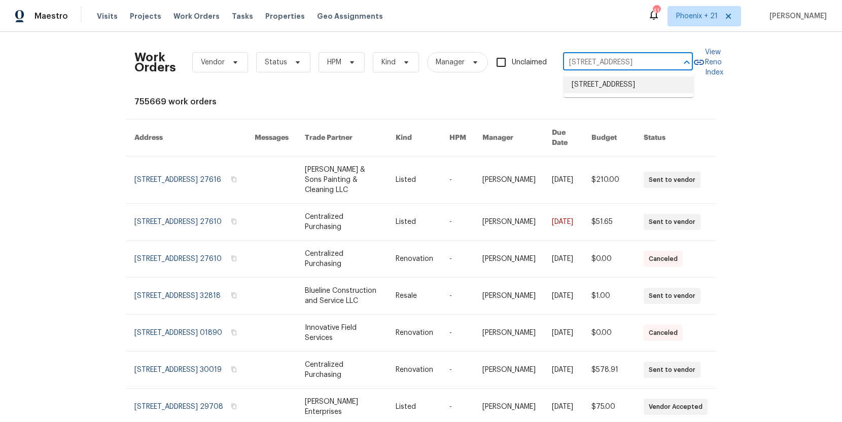
click at [611, 85] on li "5405 Lavender Dr, Princeton, TX 75407" at bounding box center [628, 85] width 130 height 17
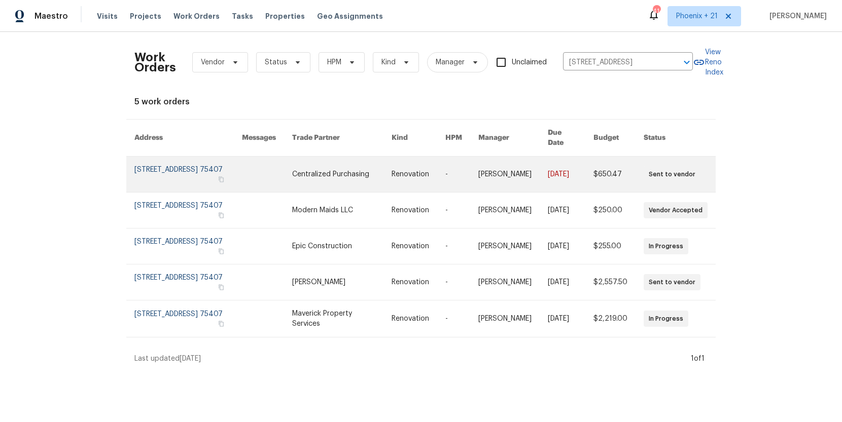
click at [352, 165] on link at bounding box center [341, 174] width 99 height 35
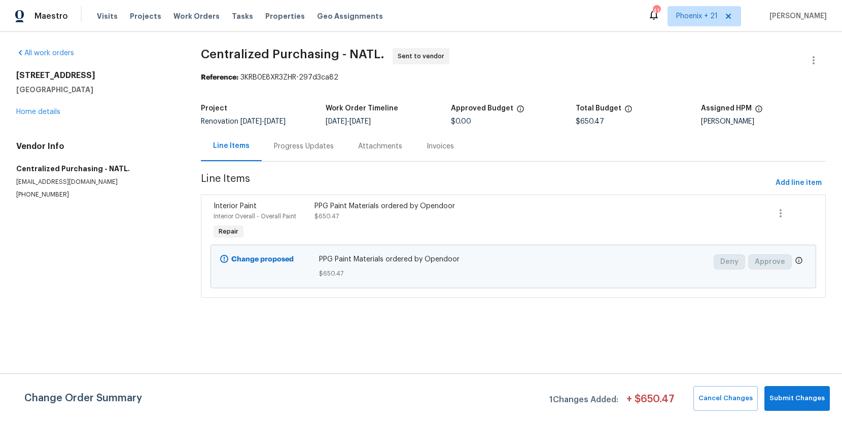
drag, startPoint x: 809, startPoint y: 164, endPoint x: 805, endPoint y: 173, distance: 9.8
click at [809, 165] on section "Centralized Purchasing - NATL. Sent to vendor Reference: 3KRB0E8XR3ZHR-297d3ca8…" at bounding box center [513, 179] width 625 height 262
click at [802, 183] on span "Add line item" at bounding box center [798, 183] width 46 height 13
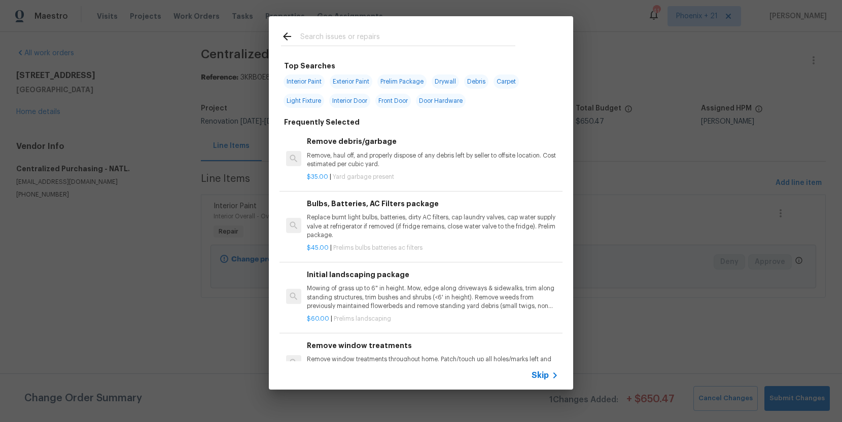
click at [431, 38] on input "text" at bounding box center [407, 37] width 215 height 15
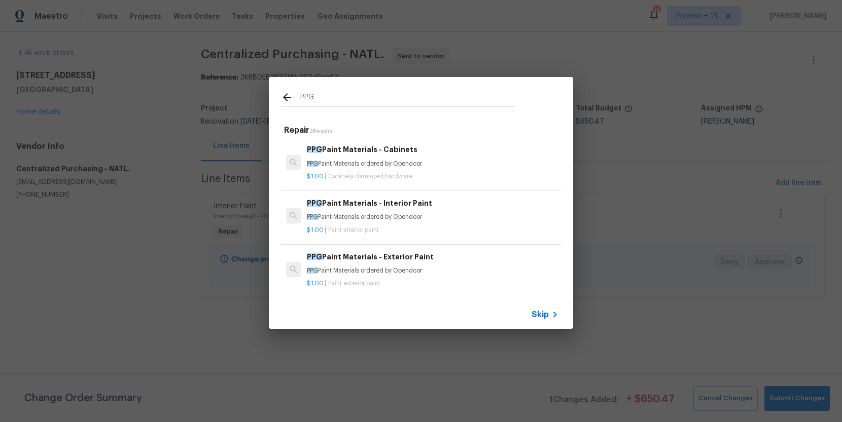
type input "PPG"
click at [493, 200] on h6 "PPG Paint Materials - Interior Paint" at bounding box center [432, 203] width 251 height 11
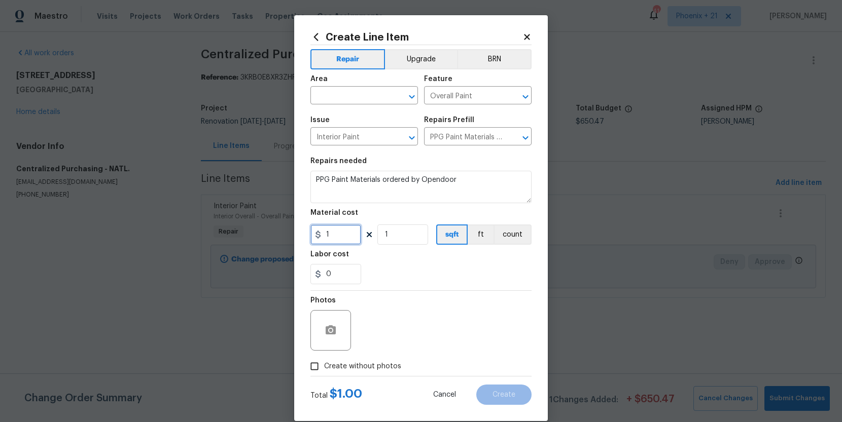
click at [350, 231] on input "1" at bounding box center [335, 235] width 51 height 20
type input "187.47"
drag, startPoint x: 344, startPoint y: 81, endPoint x: 344, endPoint y: 92, distance: 10.7
click at [344, 86] on div "Area" at bounding box center [363, 82] width 107 height 13
click at [344, 92] on input "text" at bounding box center [349, 97] width 79 height 16
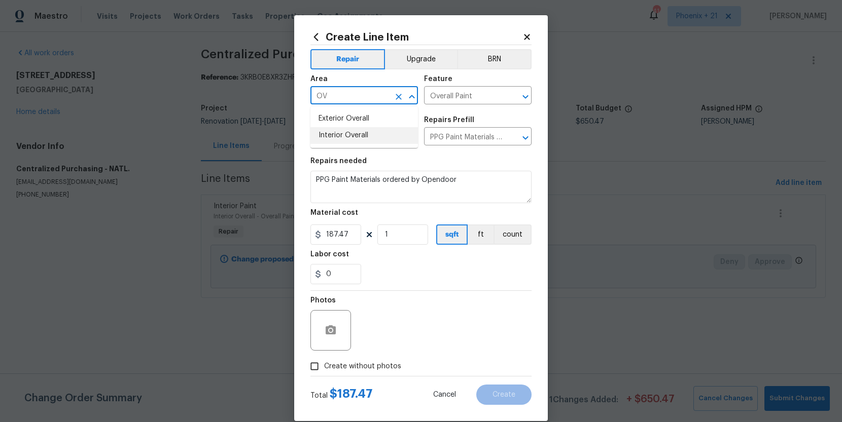
click at [366, 136] on li "Interior Overall" at bounding box center [363, 135] width 107 height 17
type input "Interior Overall"
click at [377, 368] on span "Create without photos" at bounding box center [362, 366] width 77 height 11
click at [324, 368] on input "Create without photos" at bounding box center [314, 366] width 19 height 19
checkbox input "true"
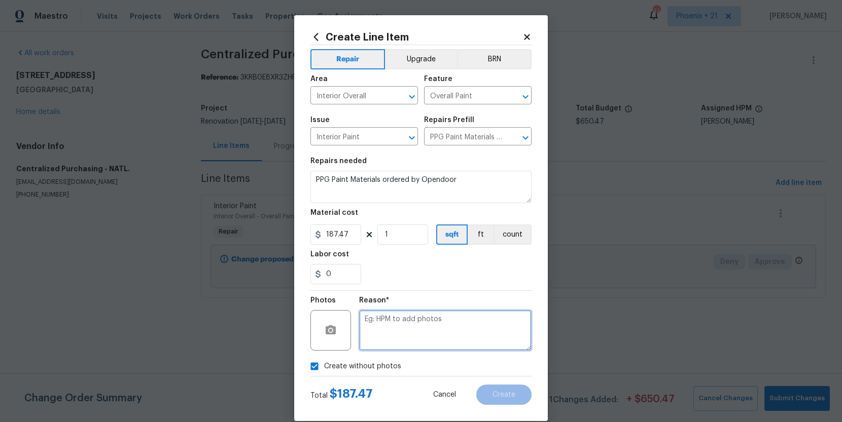
click at [392, 342] on textarea at bounding box center [445, 330] width 172 height 41
type textarea "NA"
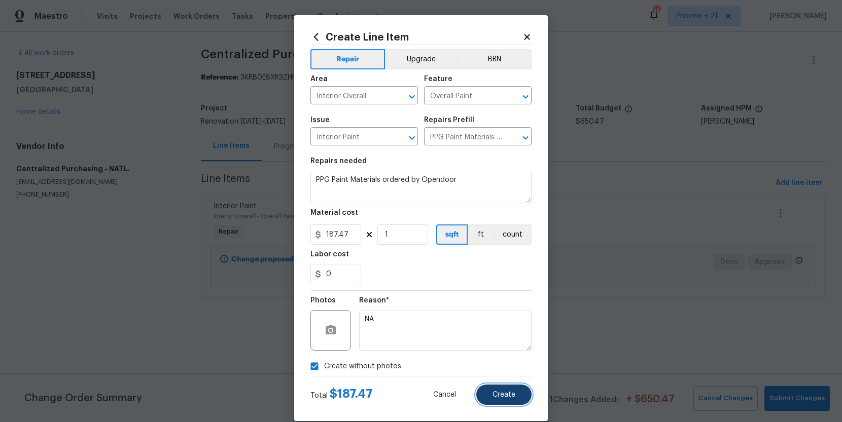
click at [505, 400] on button "Create" at bounding box center [503, 395] width 55 height 20
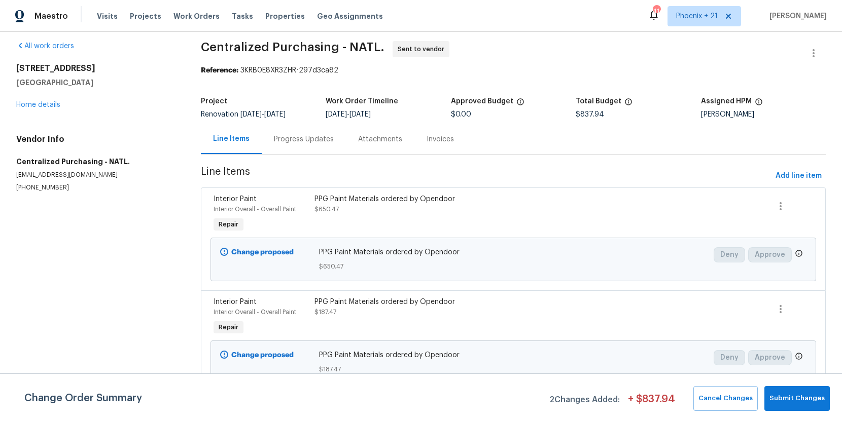
scroll to position [7, 0]
